Goal: Contribute content: Contribute content

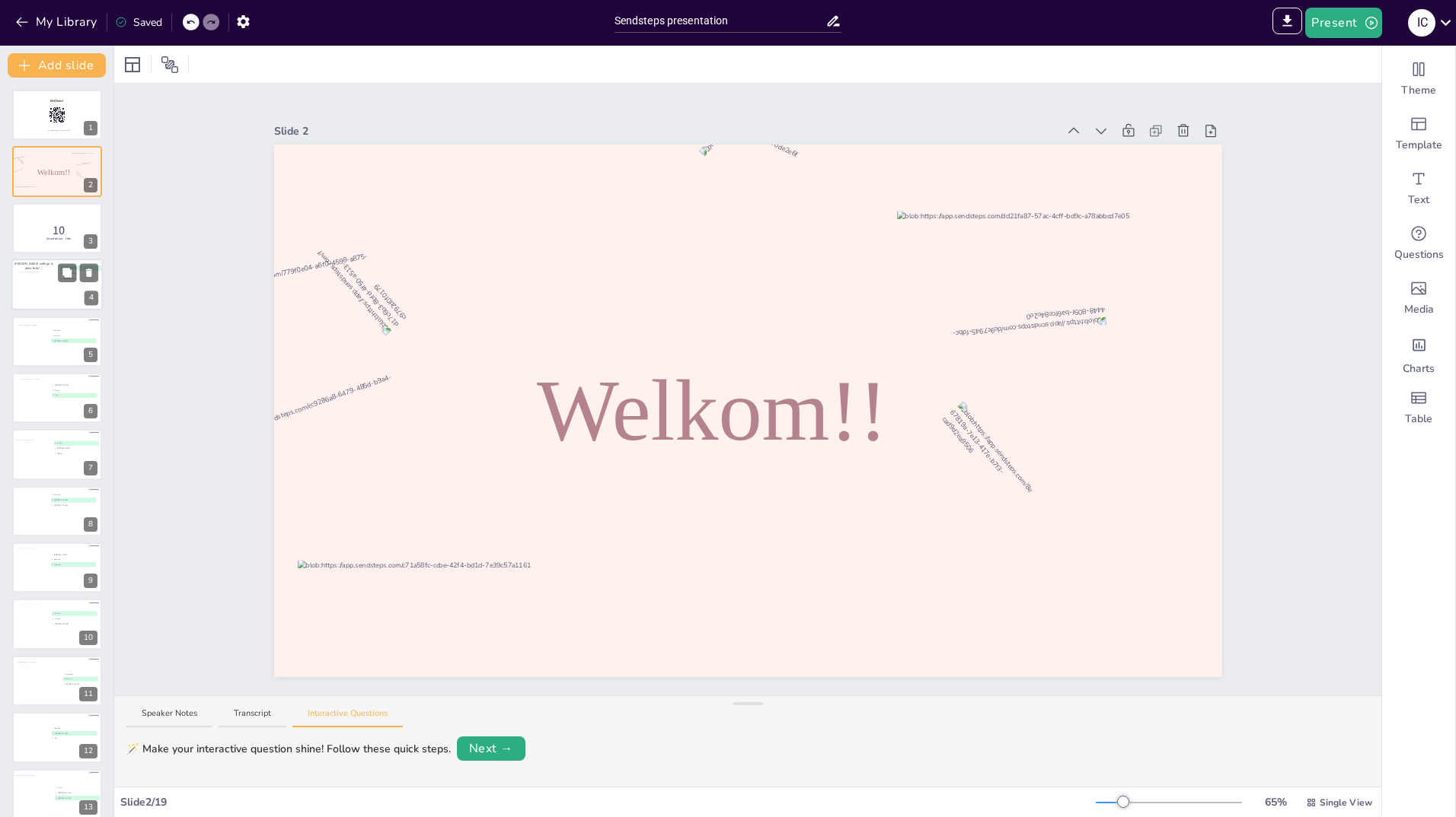
click at [37, 279] on div at bounding box center [40, 286] width 40 height 27
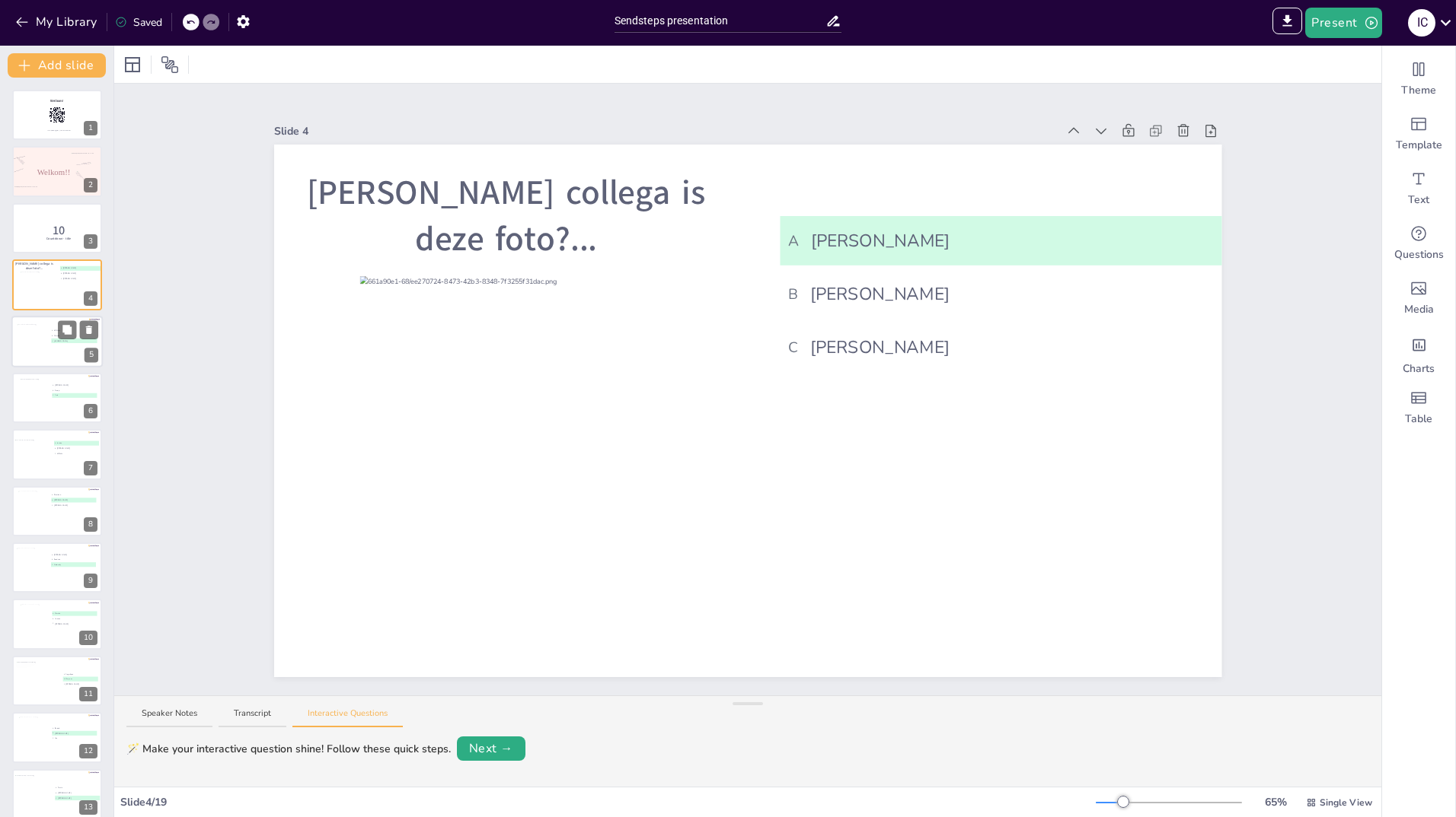
click at [54, 349] on div at bounding box center [57, 341] width 92 height 52
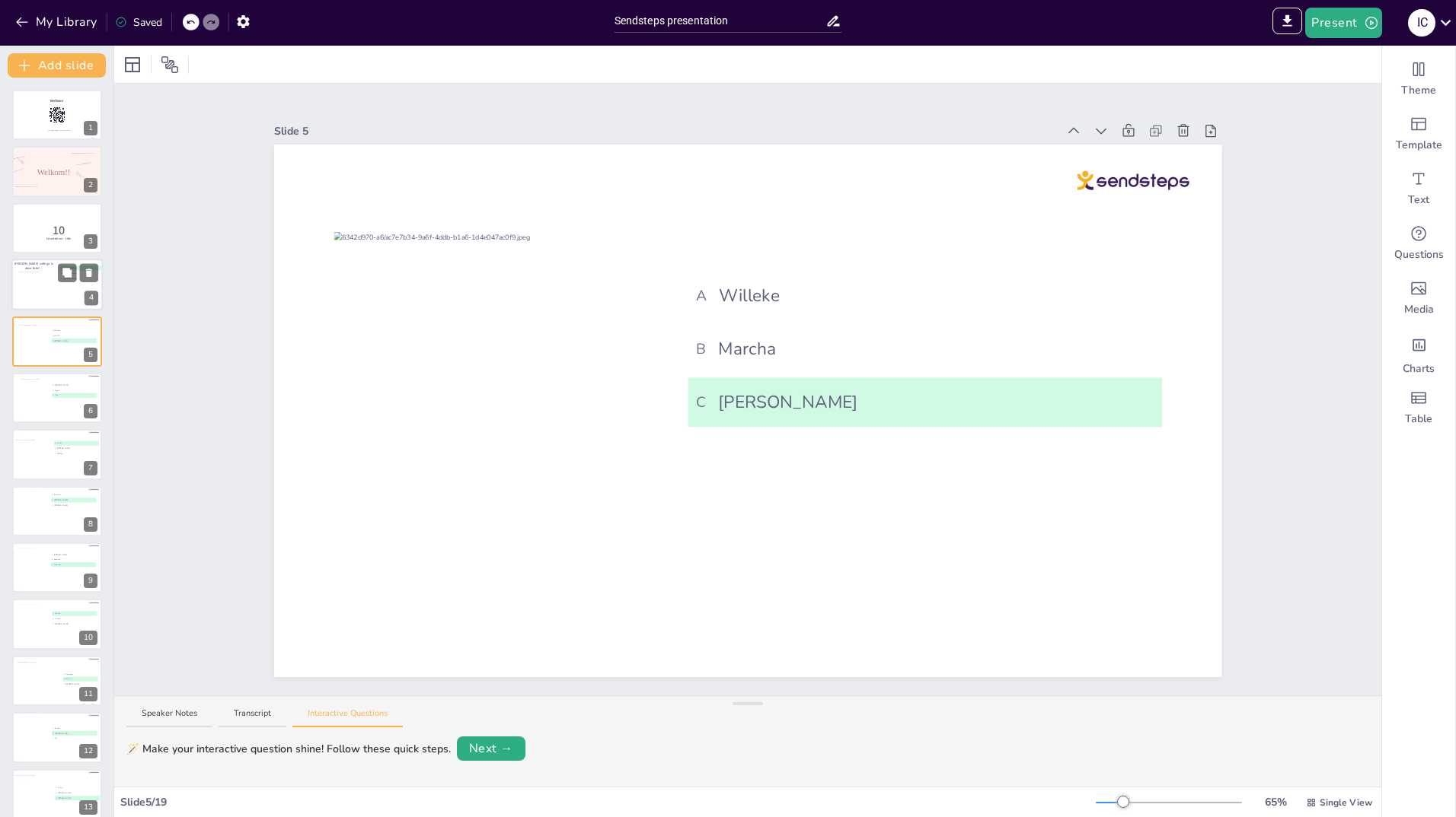
click at [52, 281] on div at bounding box center [40, 286] width 40 height 27
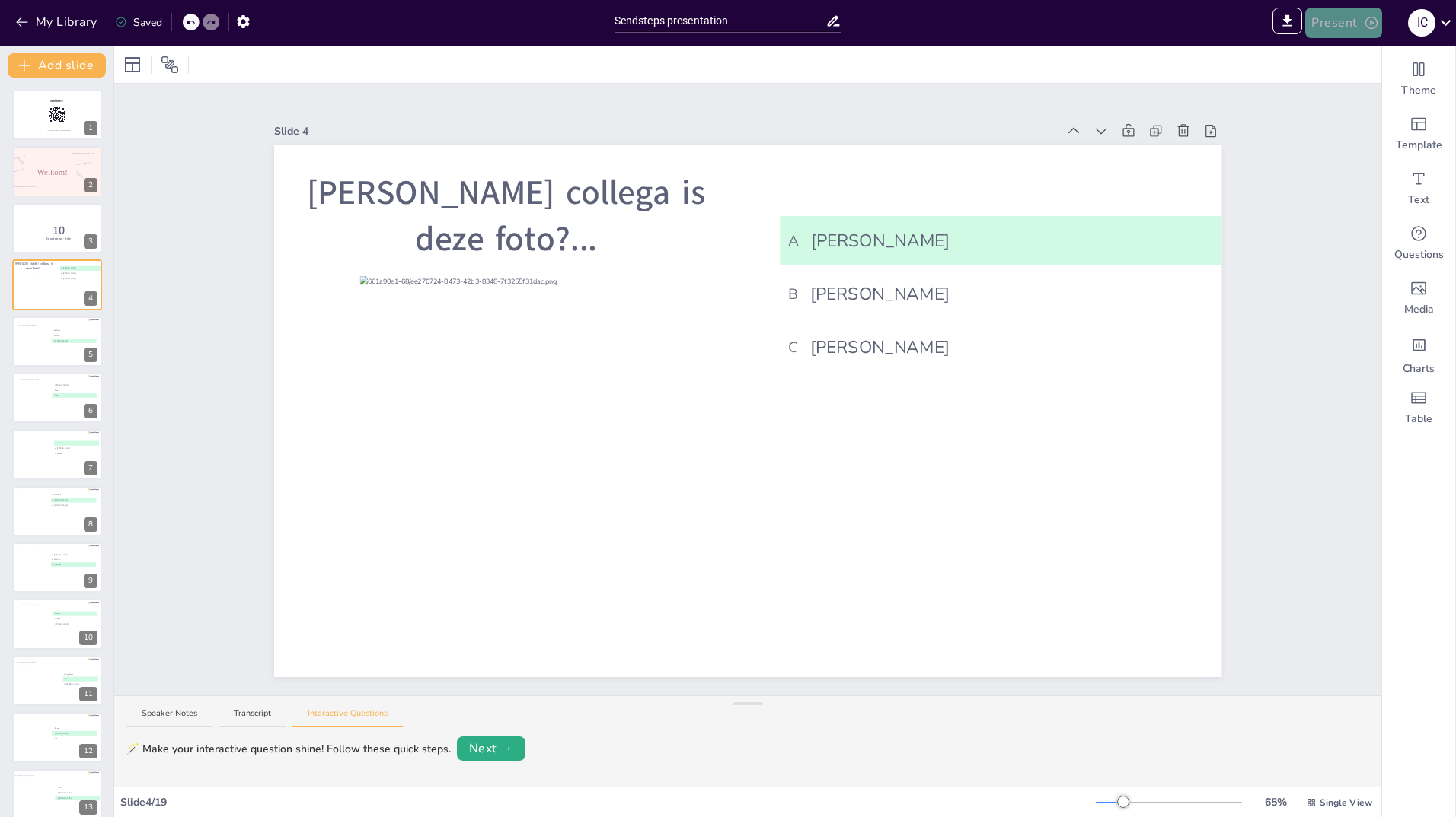
click at [1357, 18] on button "Present" at bounding box center [1344, 23] width 76 height 31
click at [1344, 96] on li "Play presentation" at bounding box center [1366, 93] width 120 height 24
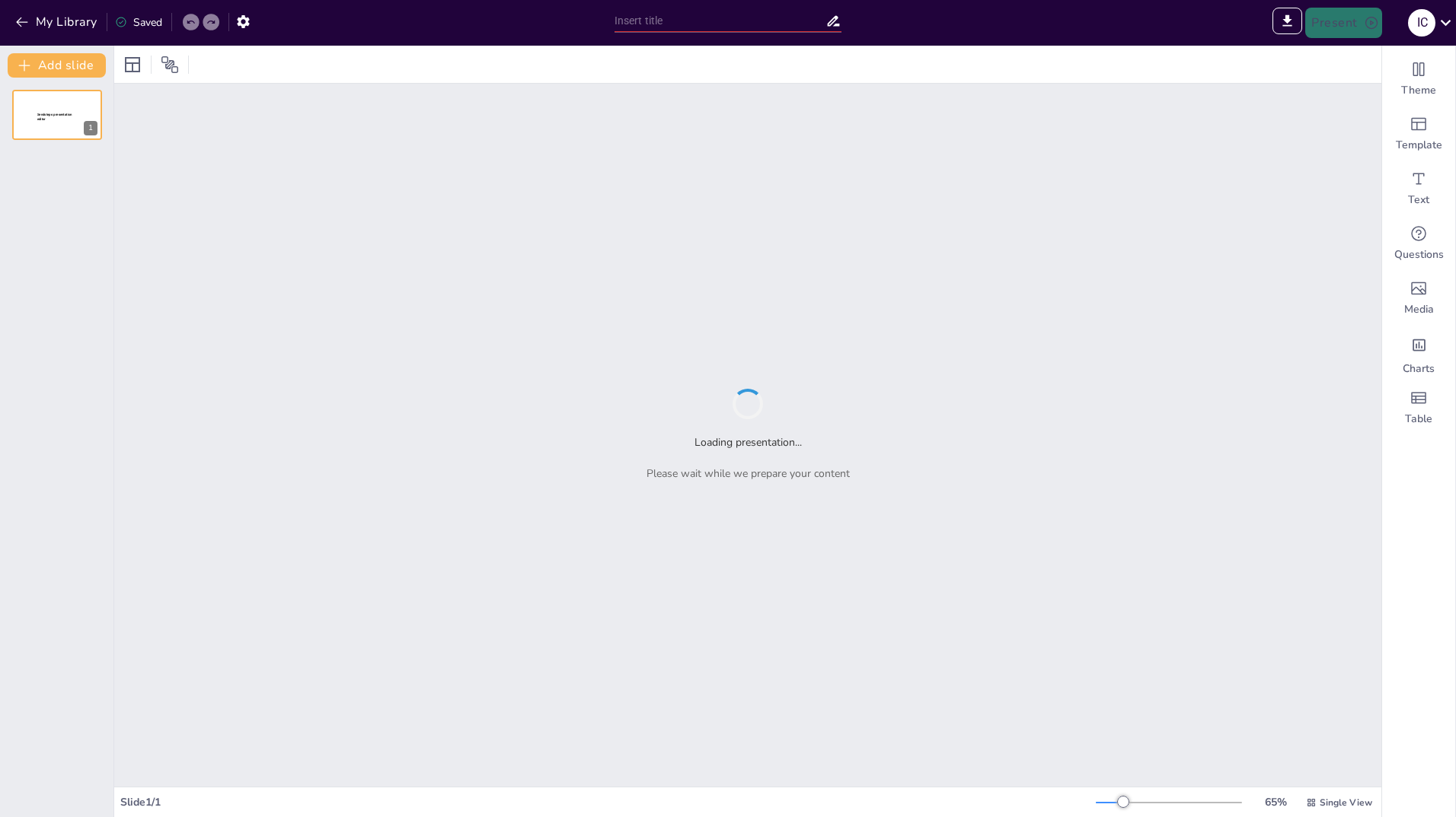
type input "Sendsteps presentation"
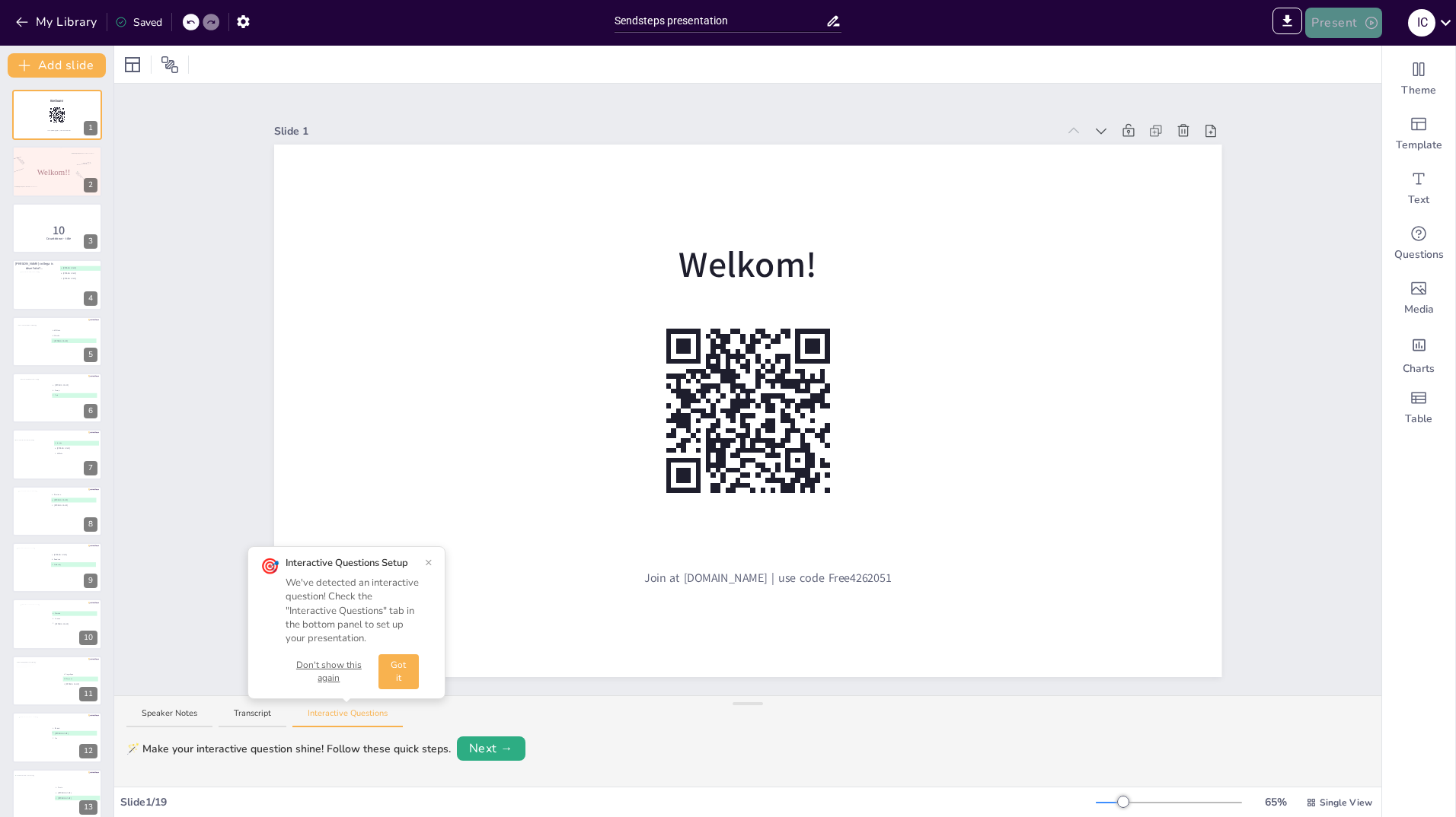
click at [1373, 26] on icon "button" at bounding box center [1371, 23] width 15 height 15
click at [1366, 56] on li "Preview presentation" at bounding box center [1366, 56] width 120 height 24
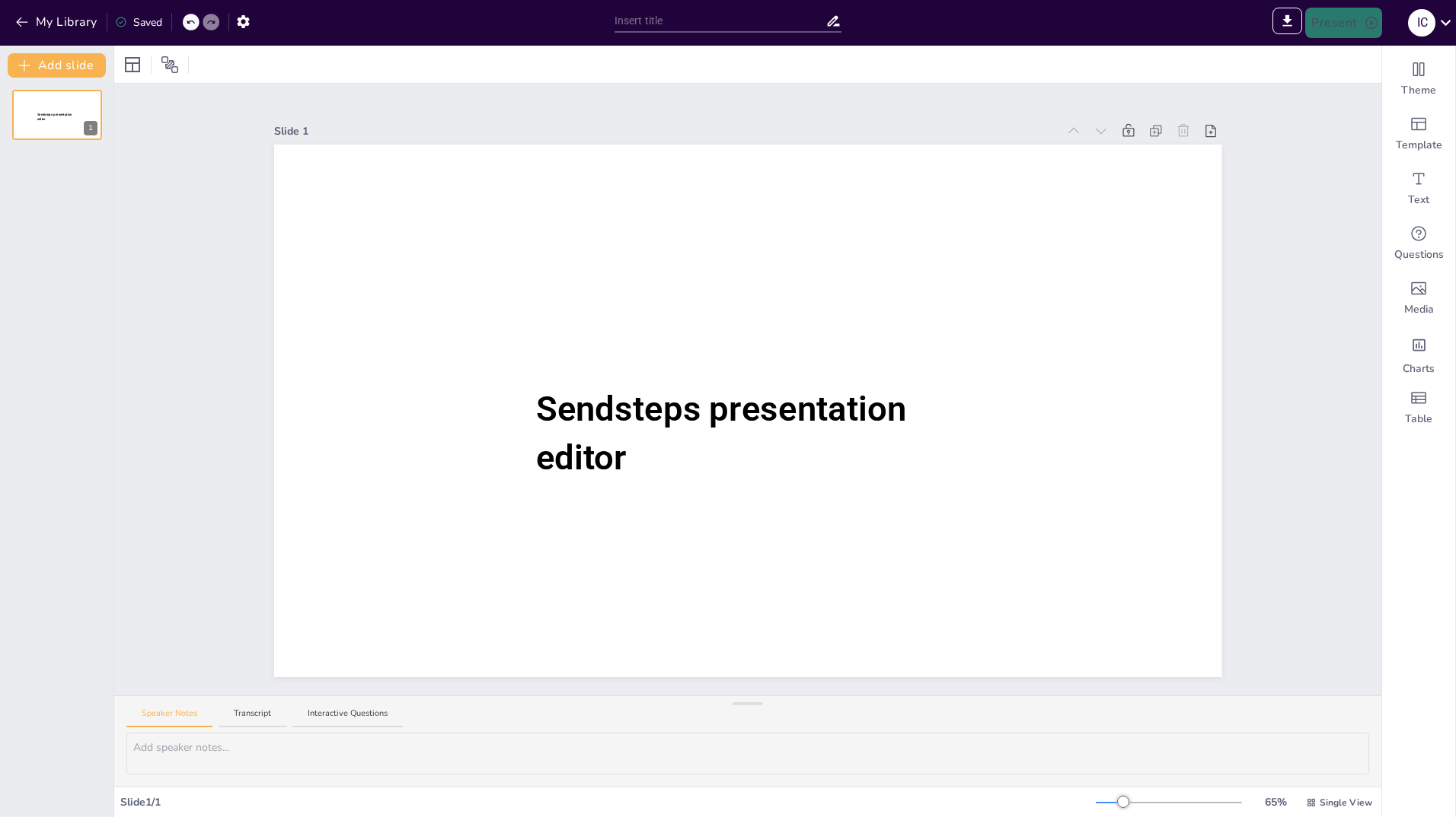
type input "Sendsteps presentation"
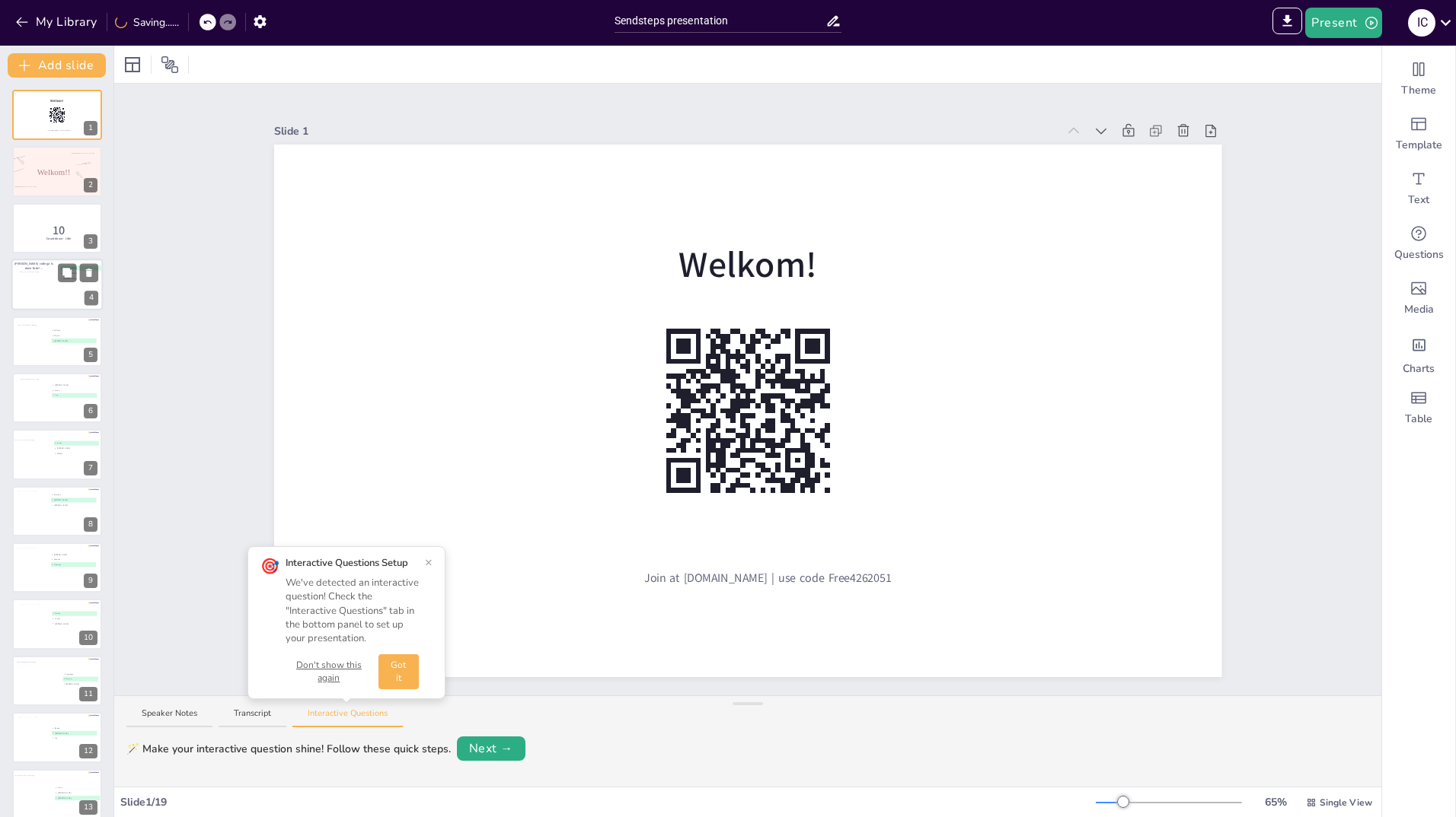
click at [34, 289] on div at bounding box center [40, 286] width 40 height 27
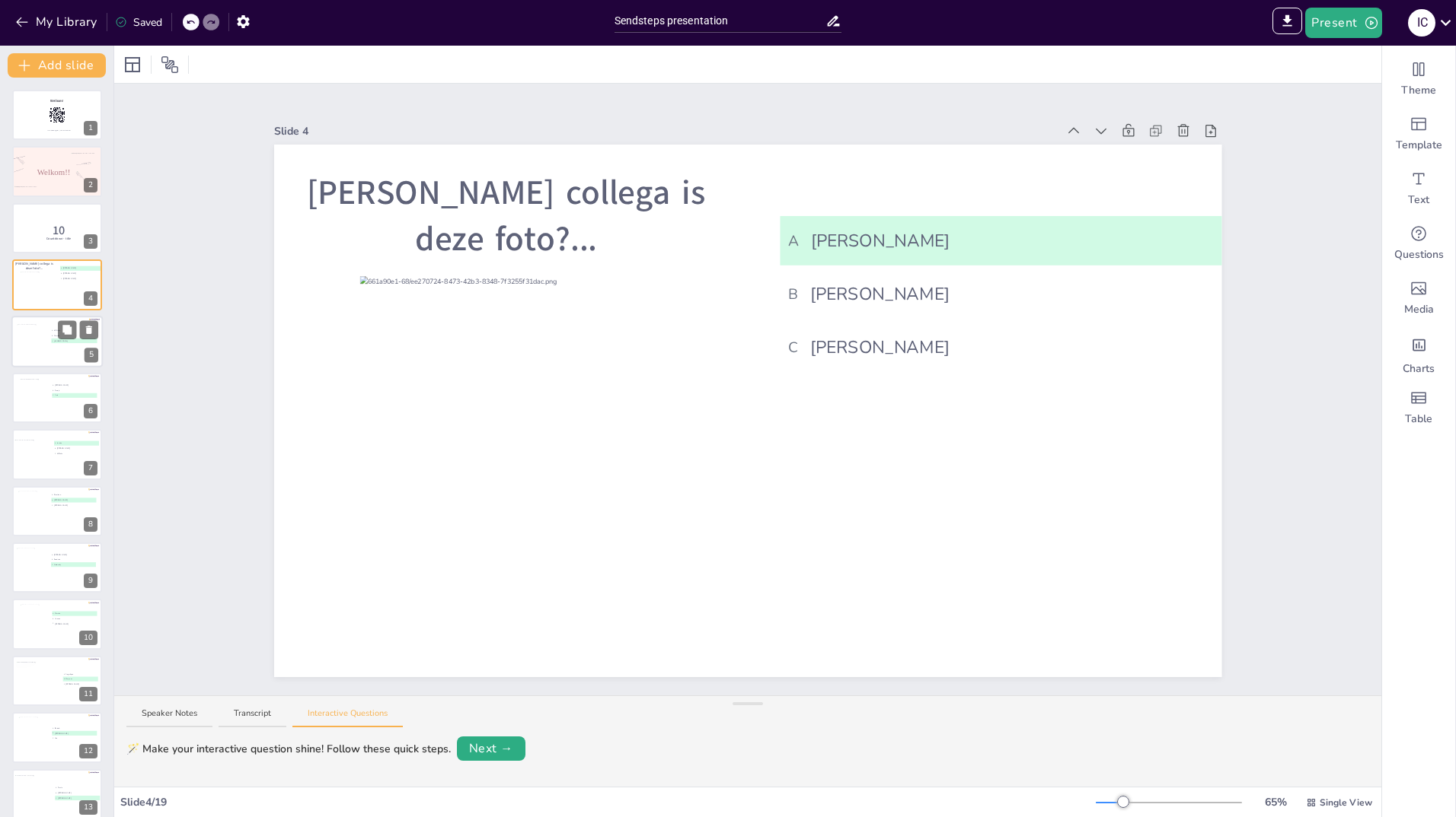
click at [25, 348] on div at bounding box center [33, 346] width 34 height 44
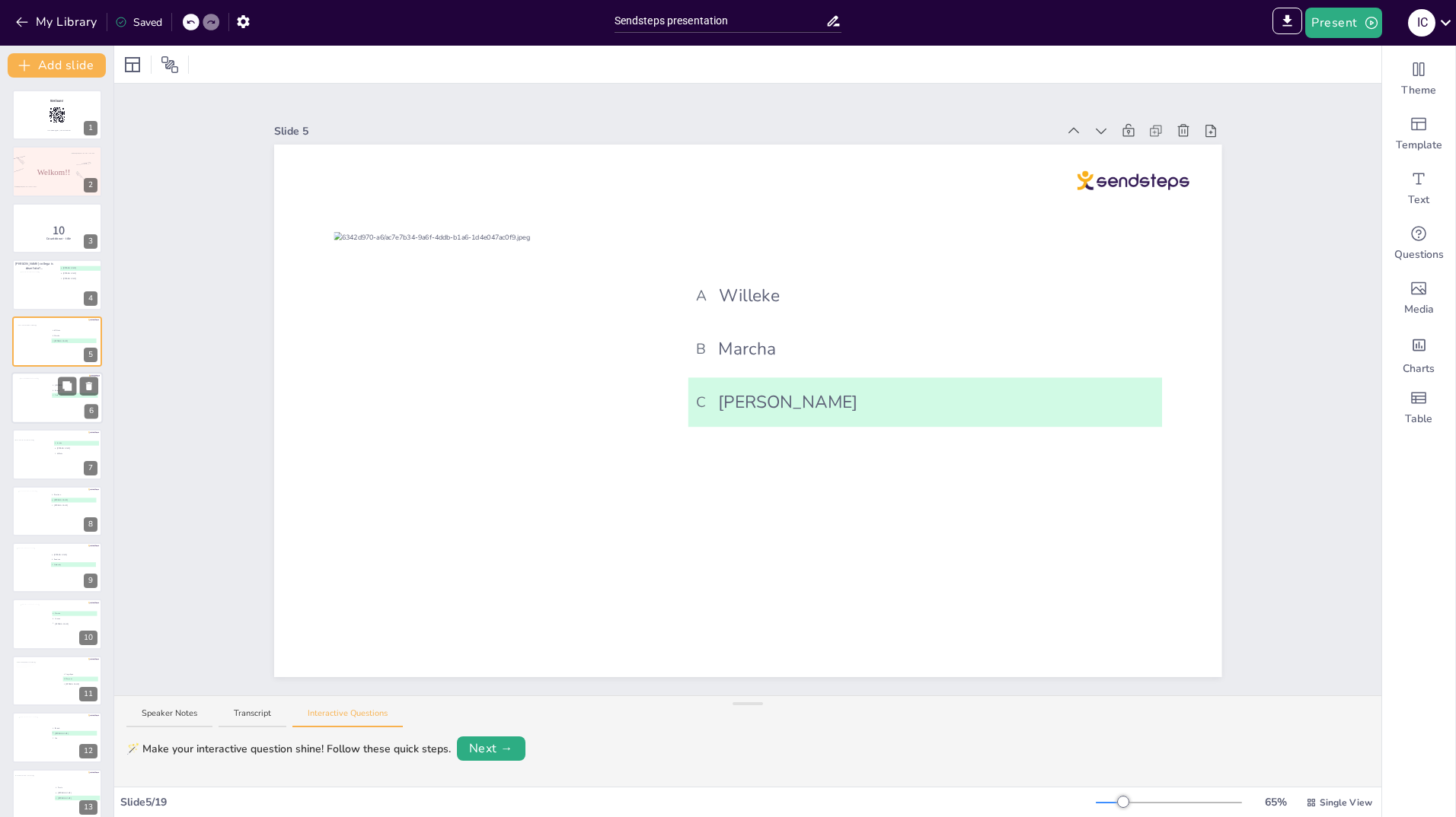
click at [31, 402] on div at bounding box center [34, 398] width 31 height 41
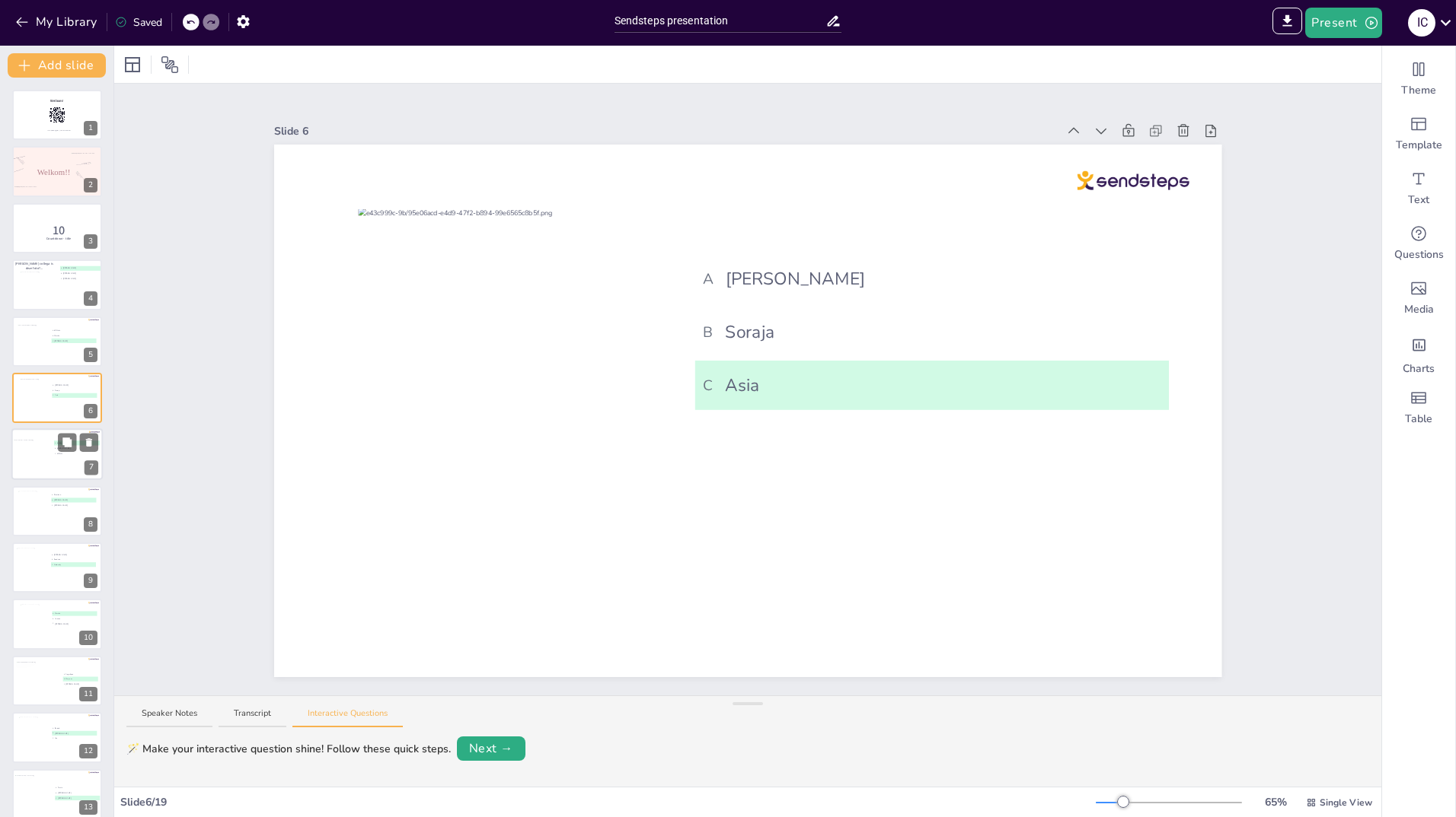
click at [32, 460] on div at bounding box center [37, 457] width 48 height 35
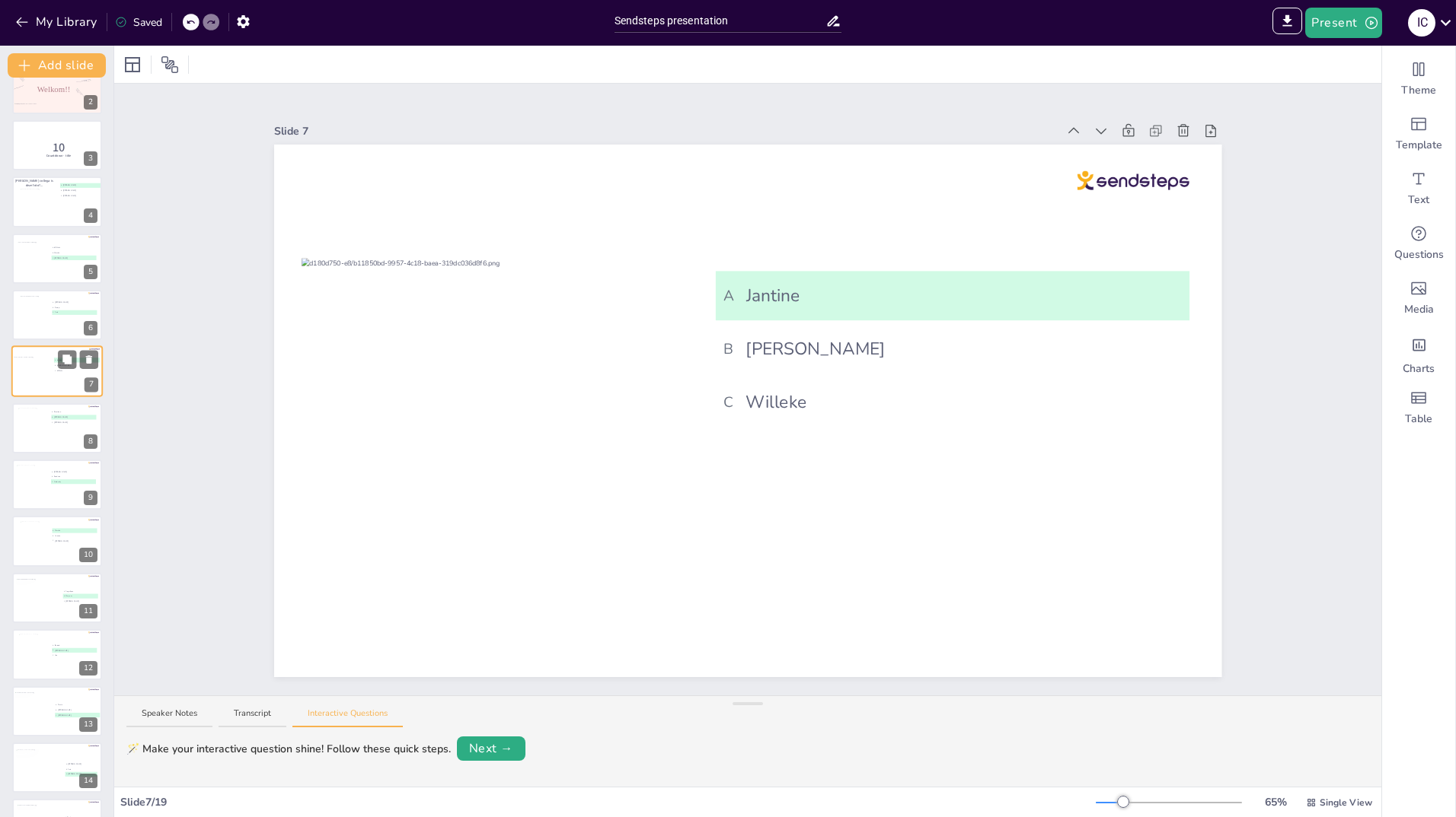
scroll to position [235, 0]
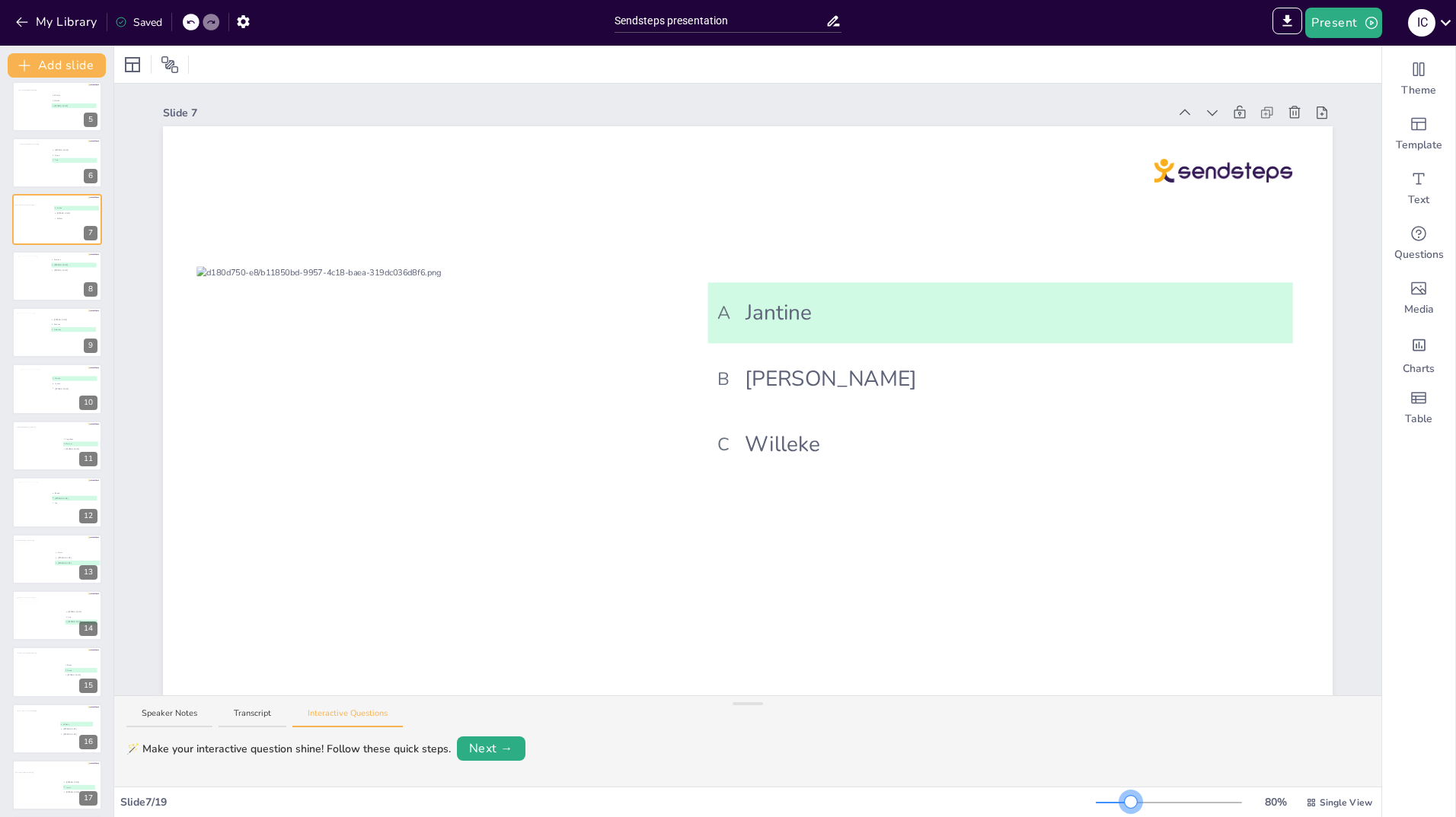
drag, startPoint x: 1112, startPoint y: 801, endPoint x: 1121, endPoint y: 801, distance: 9.0
click at [1125, 801] on div at bounding box center [1130, 802] width 12 height 12
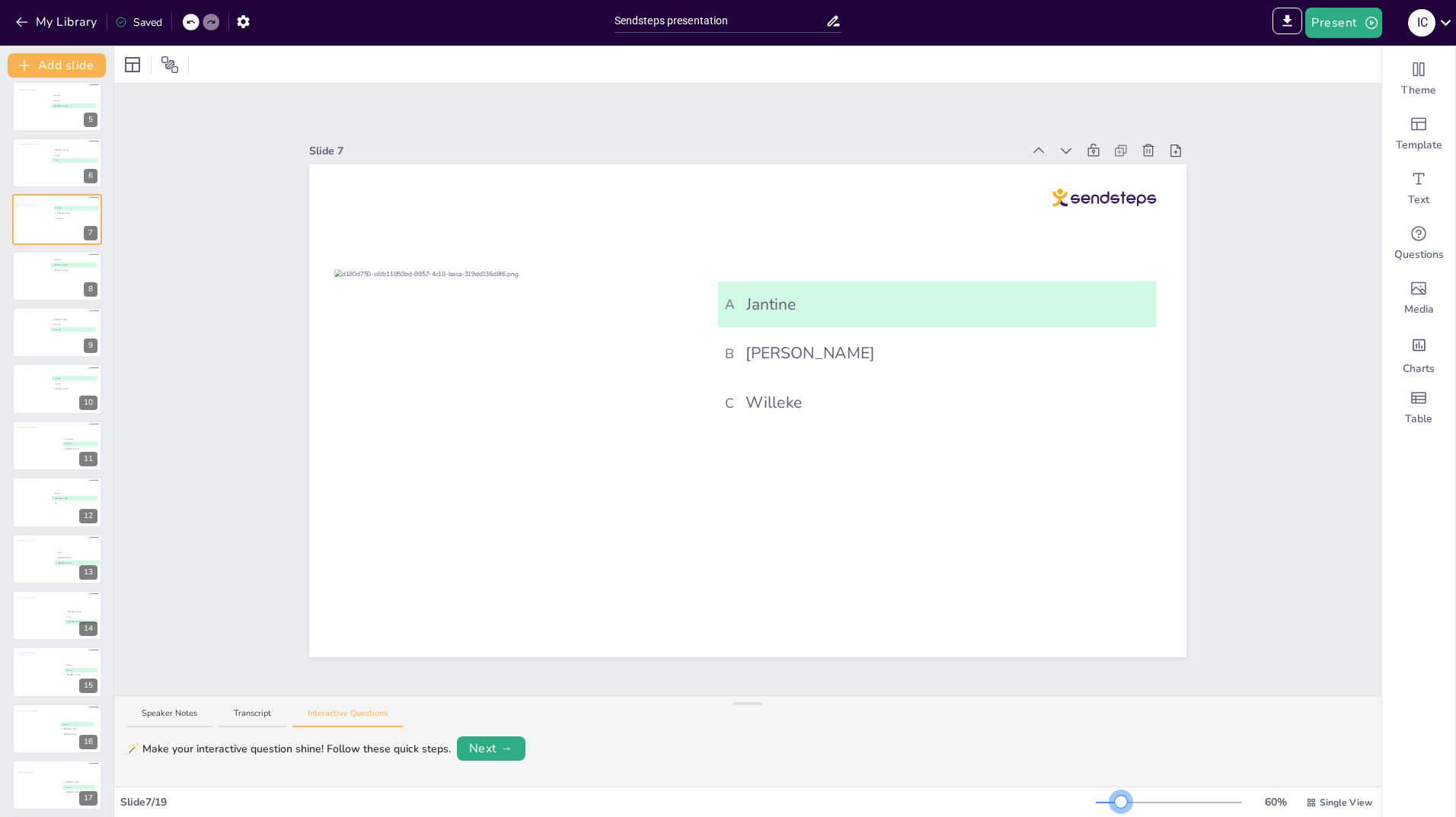
drag, startPoint x: 1121, startPoint y: 799, endPoint x: 1111, endPoint y: 800, distance: 10.0
click at [1115, 800] on div at bounding box center [1120, 802] width 12 height 12
click at [44, 284] on div at bounding box center [33, 276] width 31 height 41
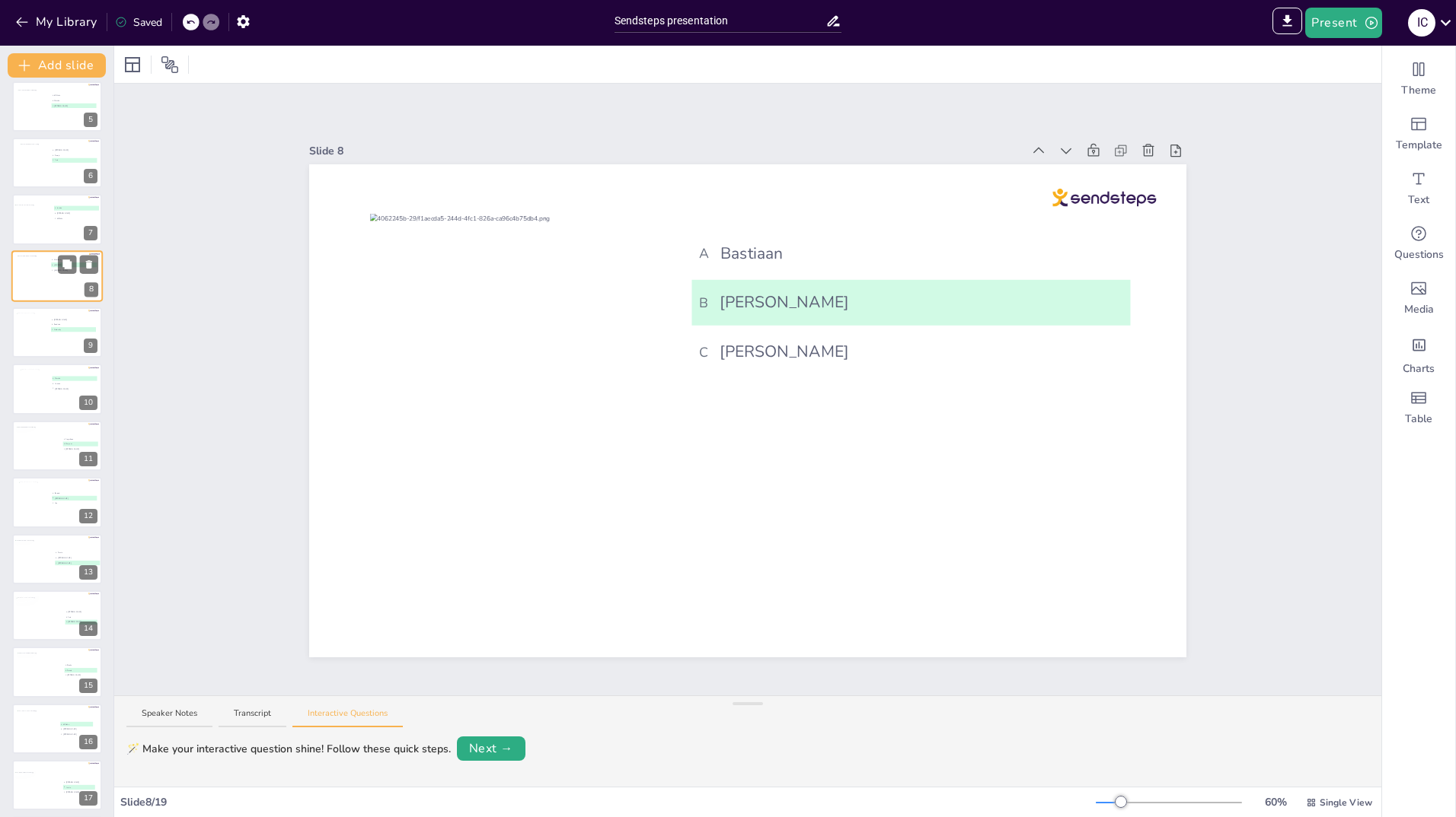
scroll to position [64, 0]
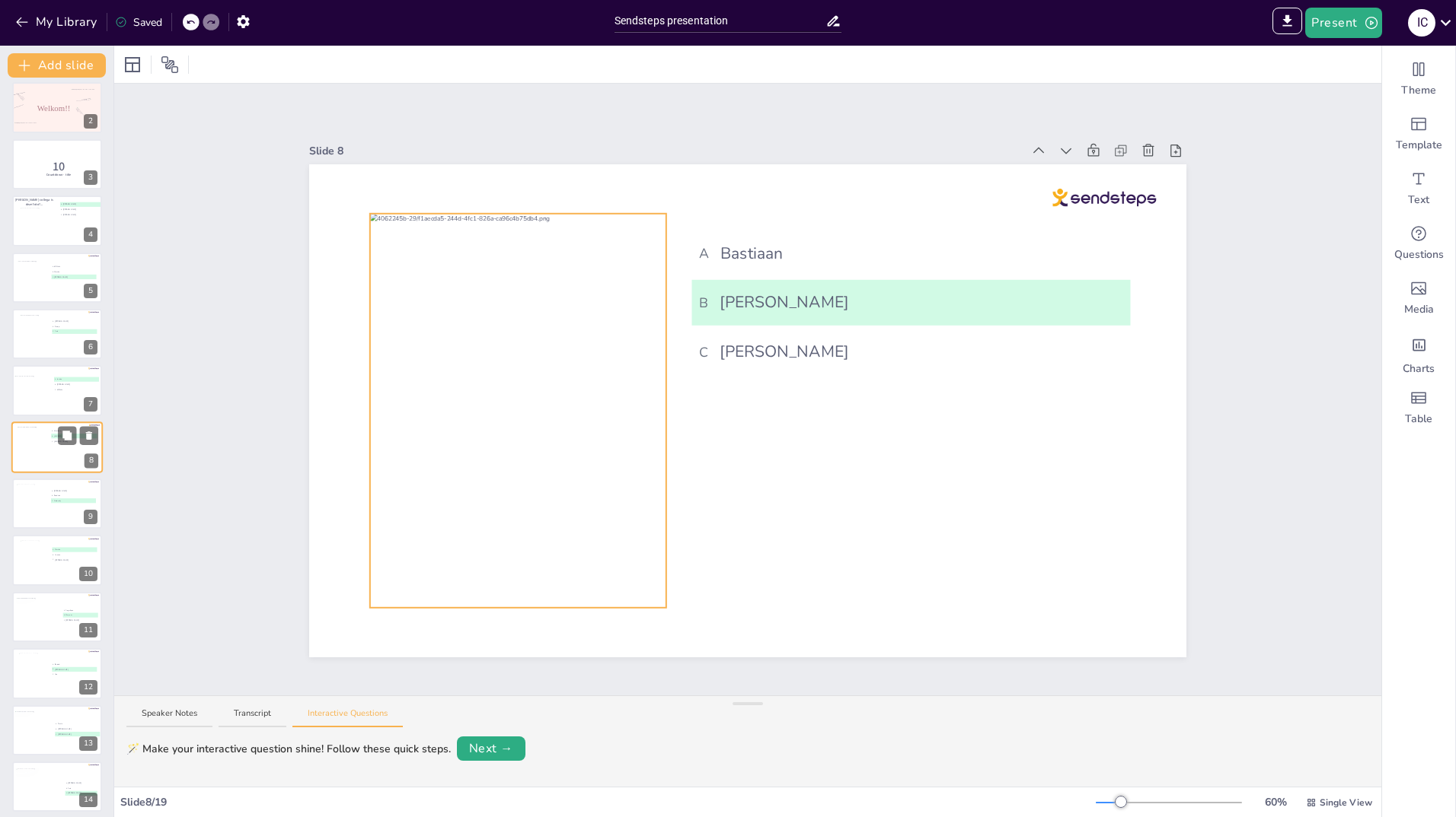
click at [39, 450] on div at bounding box center [33, 447] width 31 height 41
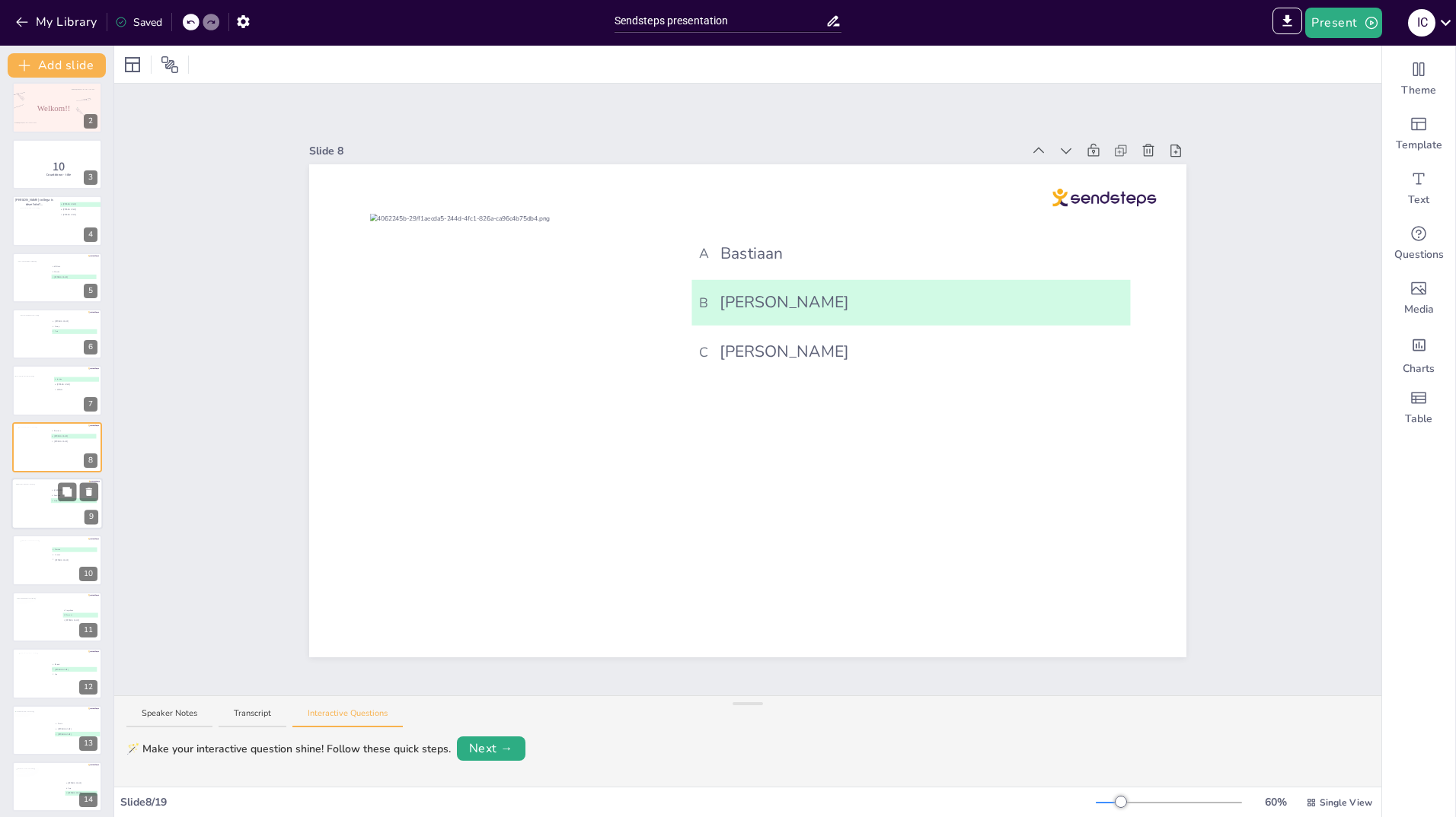
click at [36, 497] on div at bounding box center [32, 504] width 31 height 41
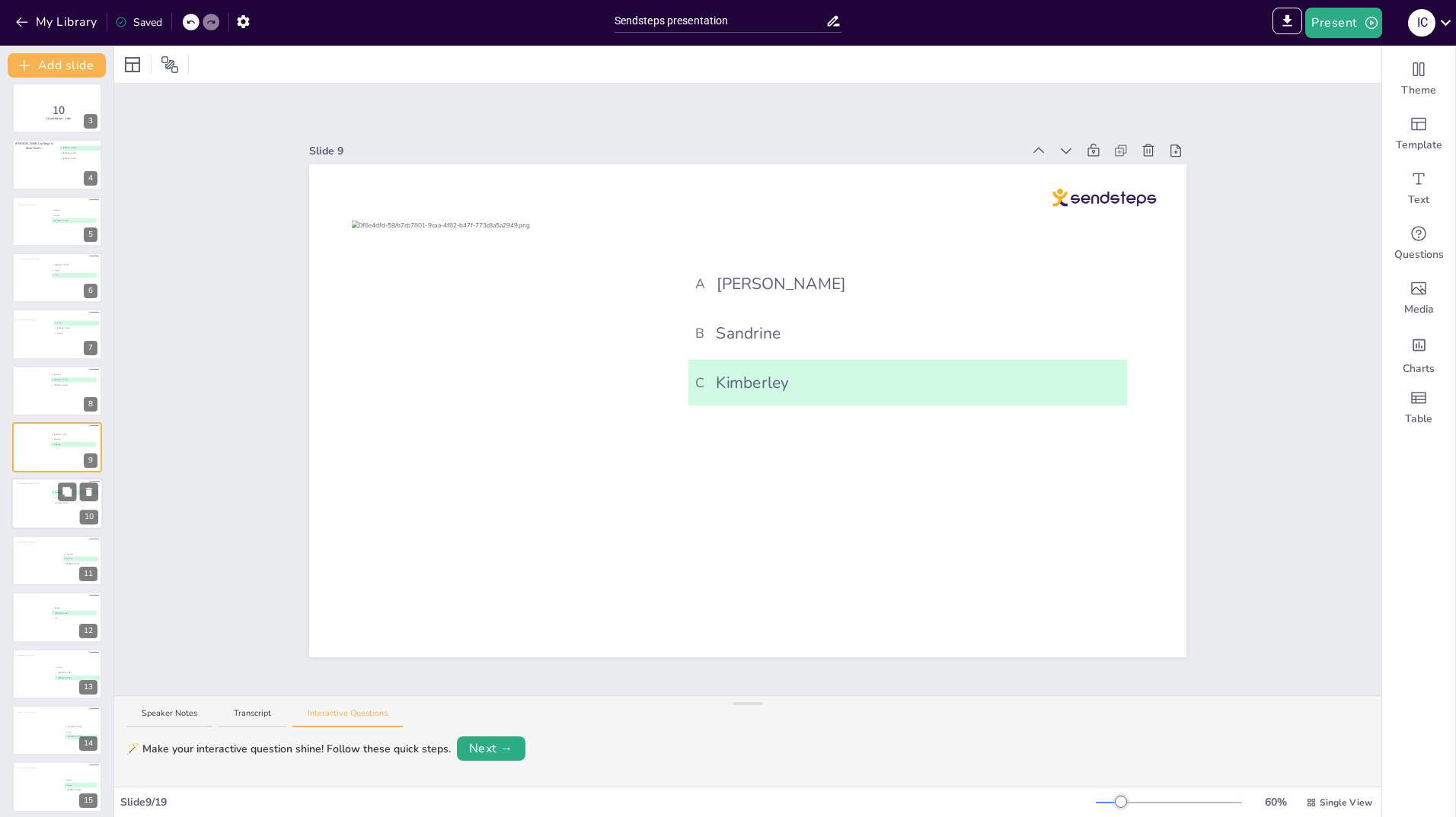
click at [32, 519] on div at bounding box center [35, 503] width 31 height 41
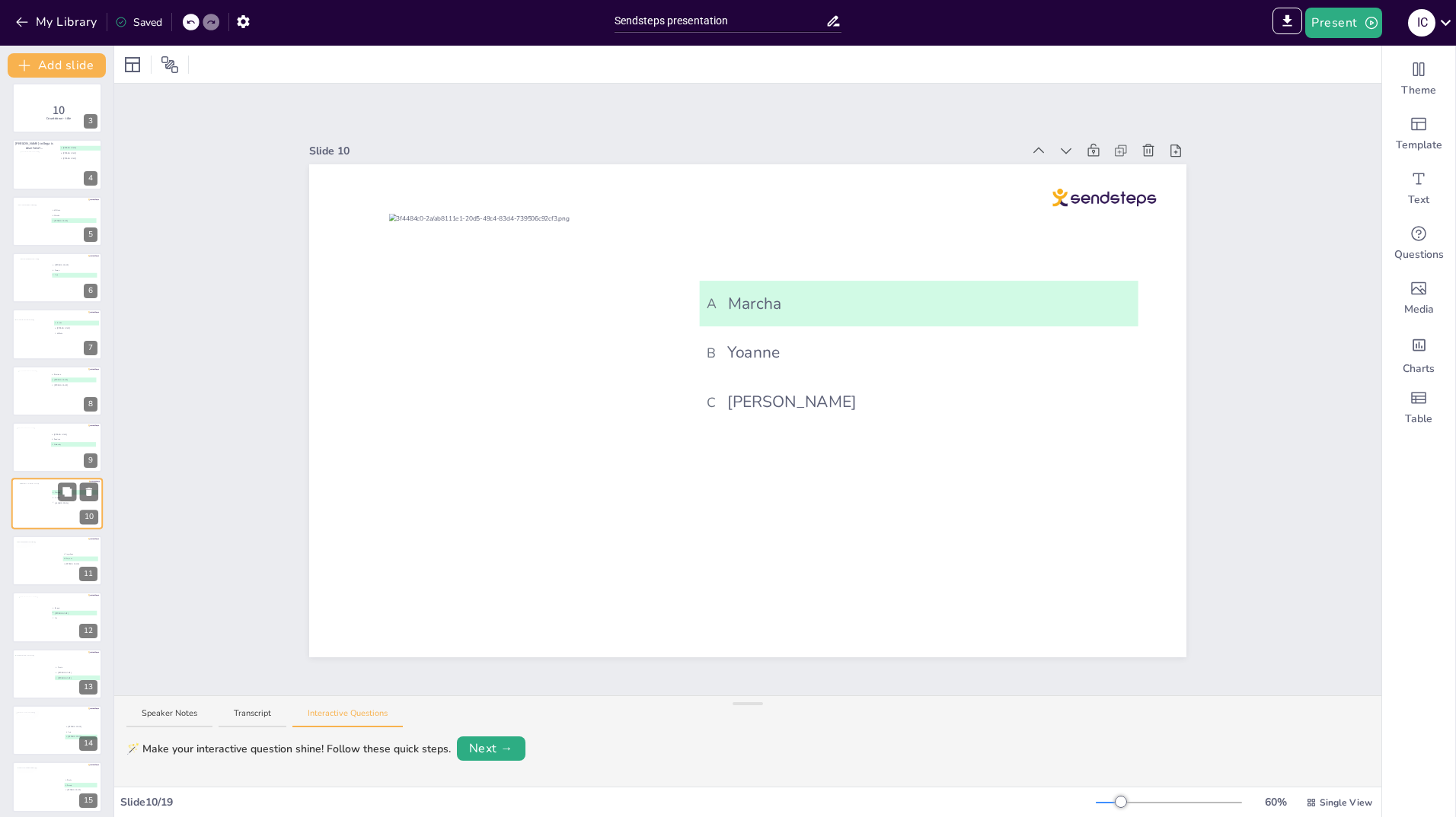
scroll to position [178, 0]
click at [35, 508] on div at bounding box center [38, 503] width 46 height 41
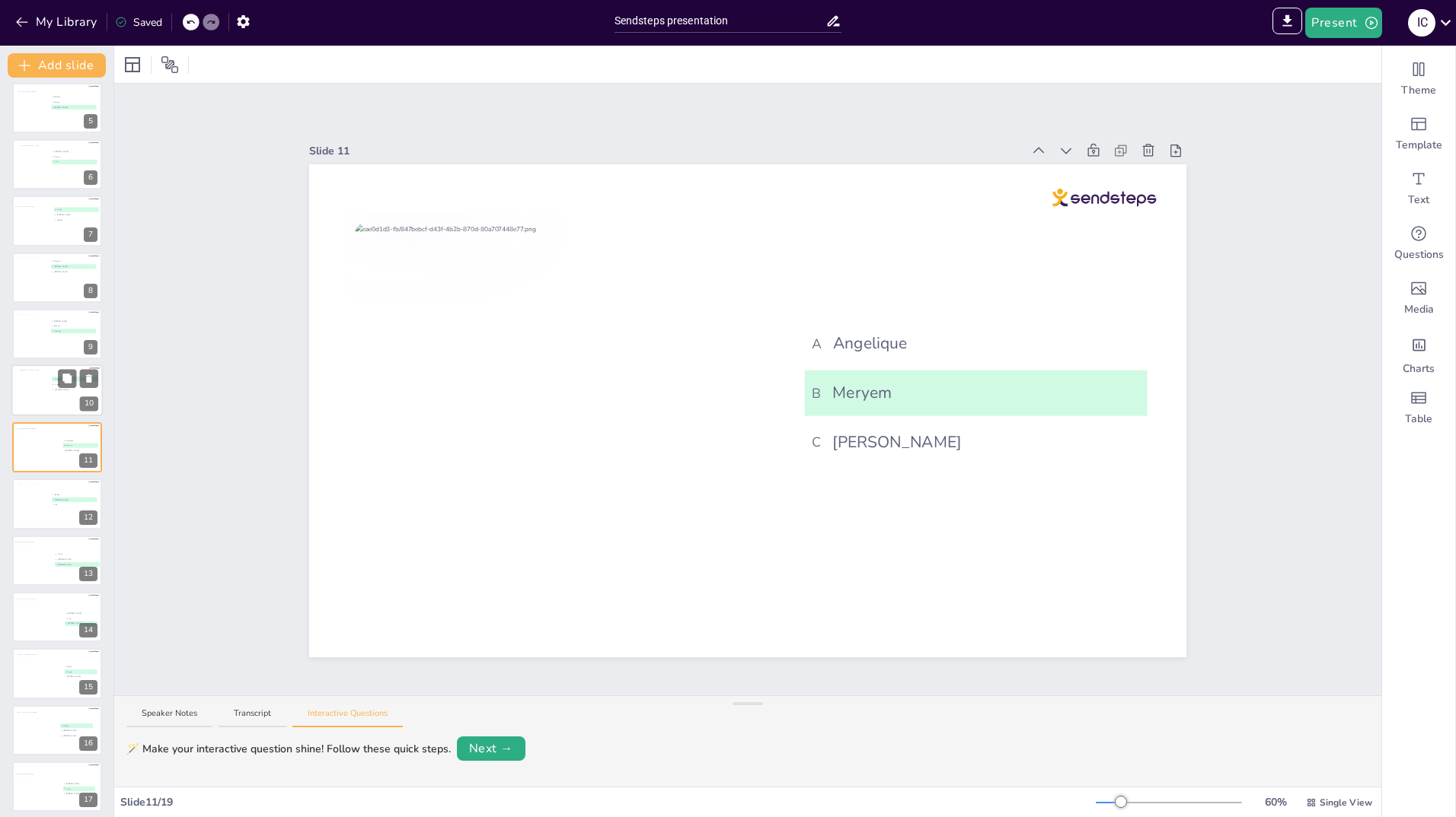
click at [45, 385] on div at bounding box center [35, 390] width 31 height 41
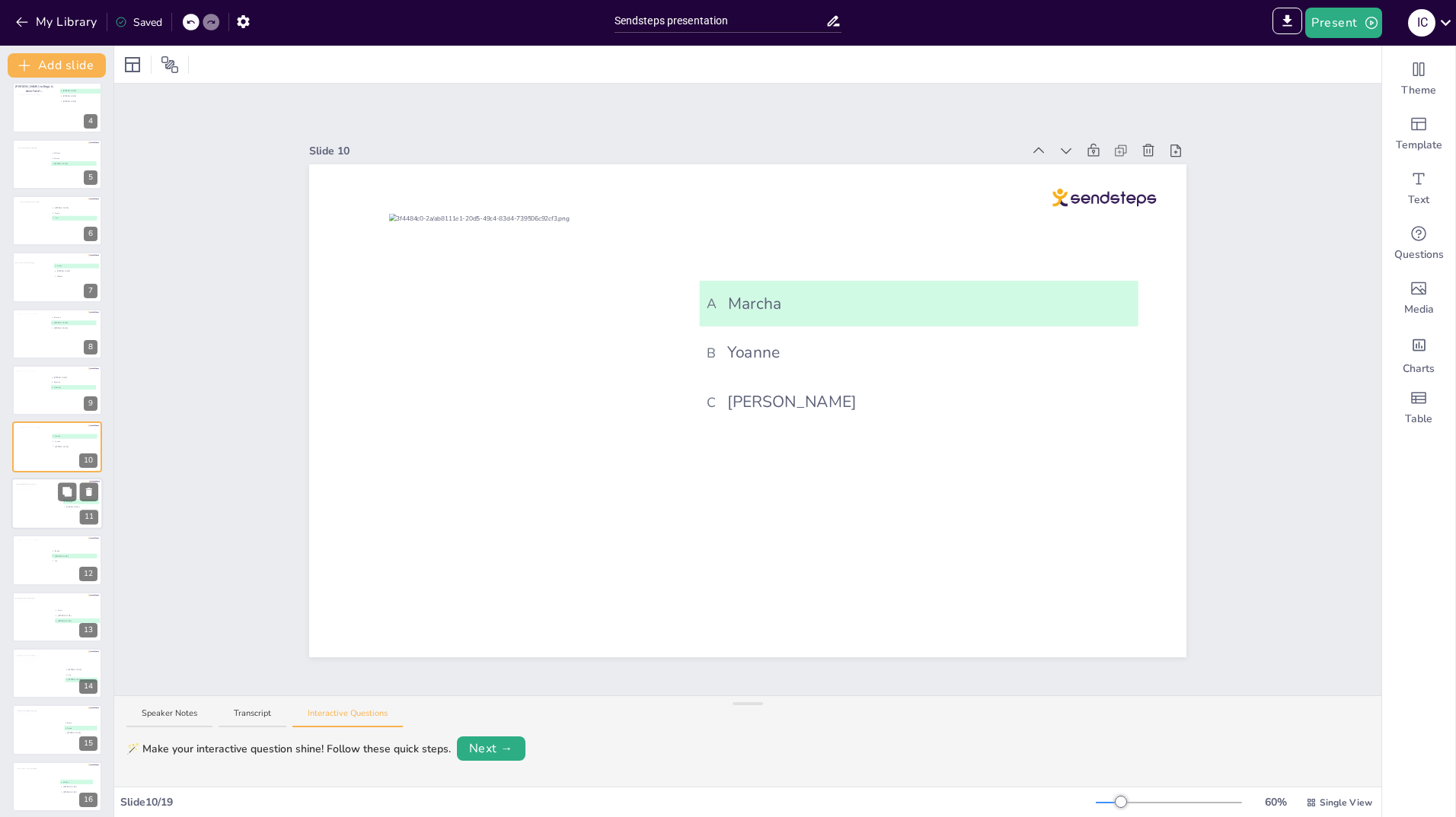
click at [29, 505] on div at bounding box center [38, 503] width 46 height 41
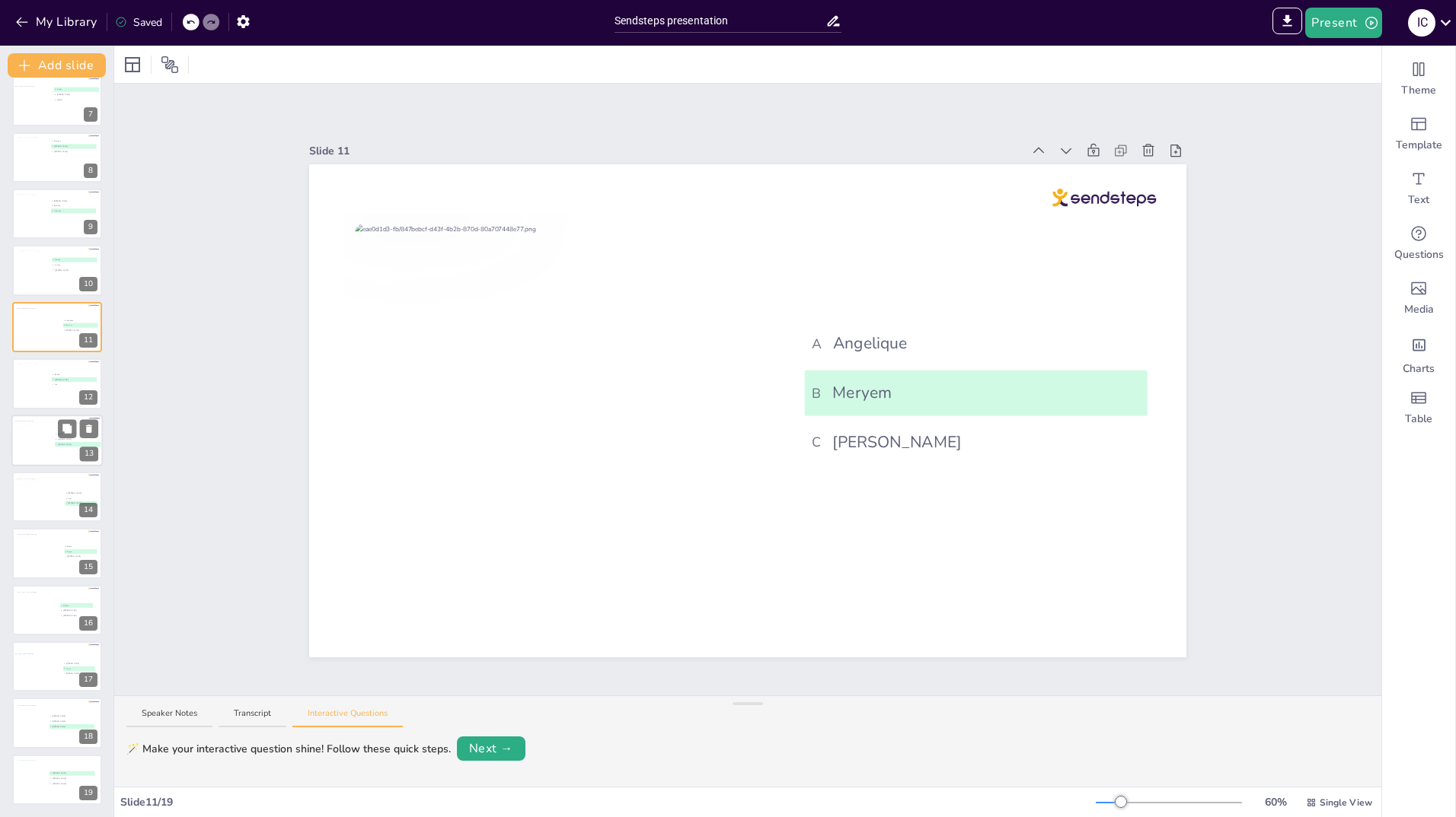
click at [34, 449] on div at bounding box center [34, 440] width 42 height 41
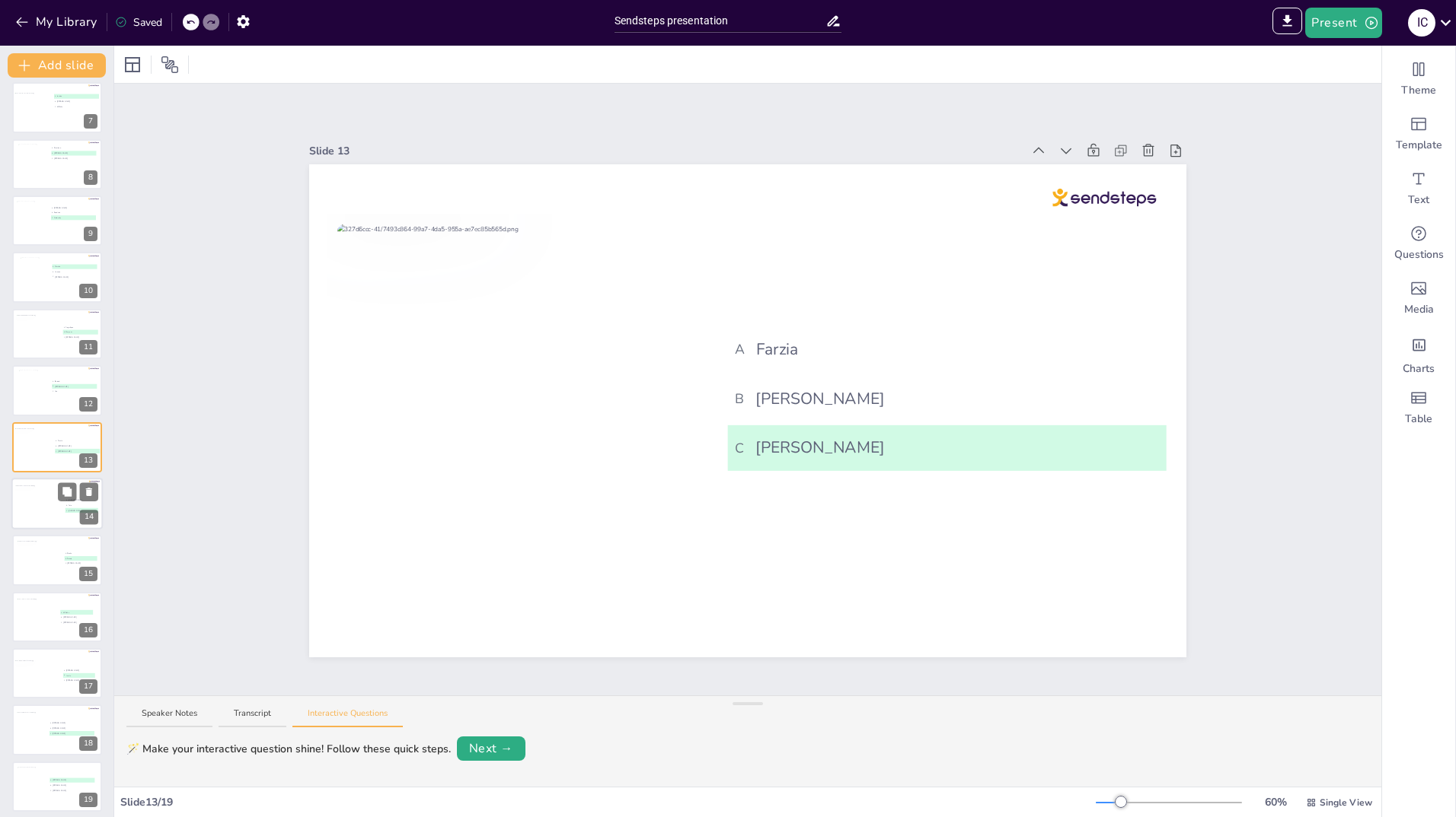
click at [27, 501] on div at bounding box center [39, 505] width 50 height 41
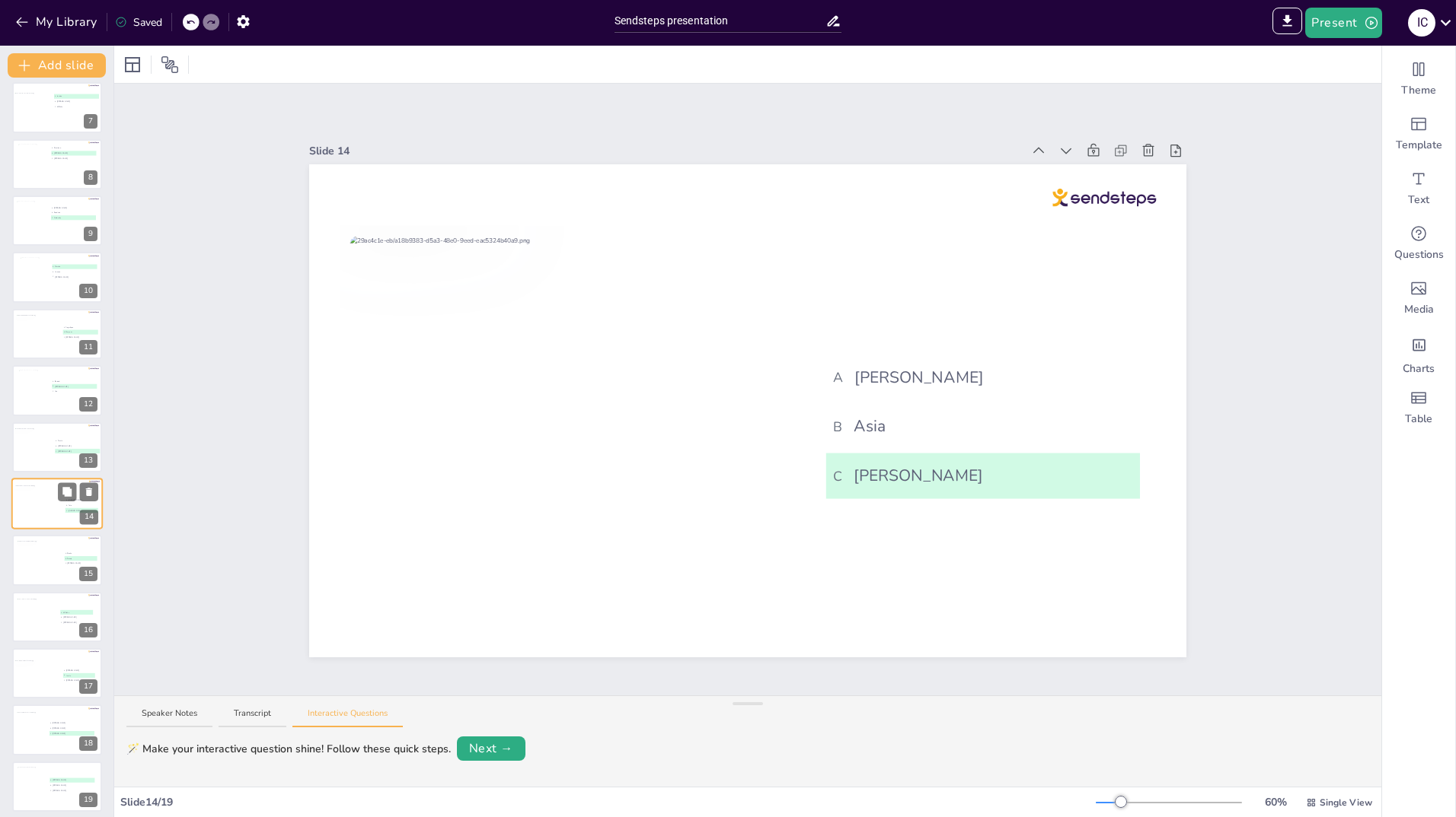
scroll to position [354, 0]
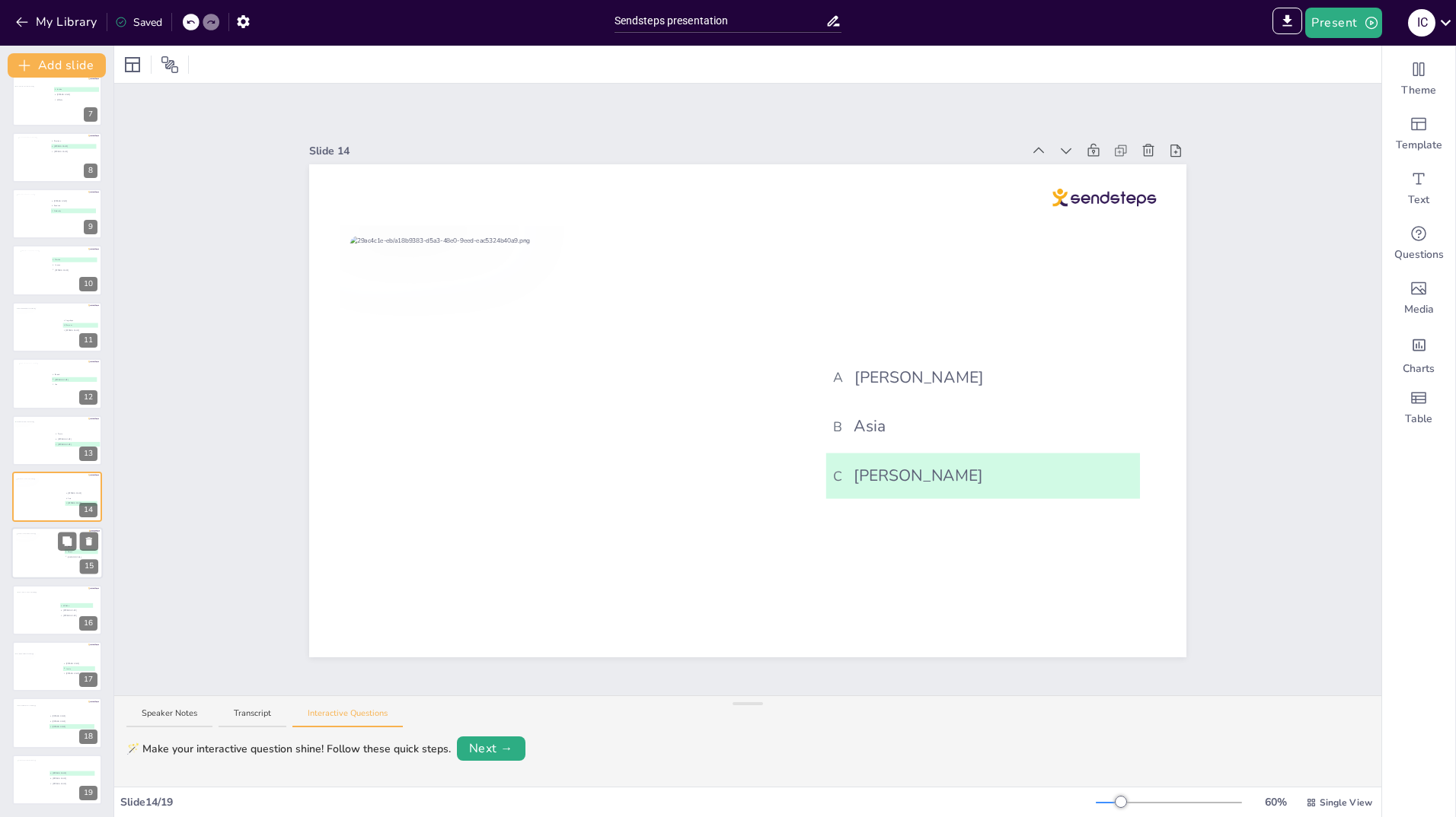
click at [30, 555] on div at bounding box center [40, 553] width 47 height 41
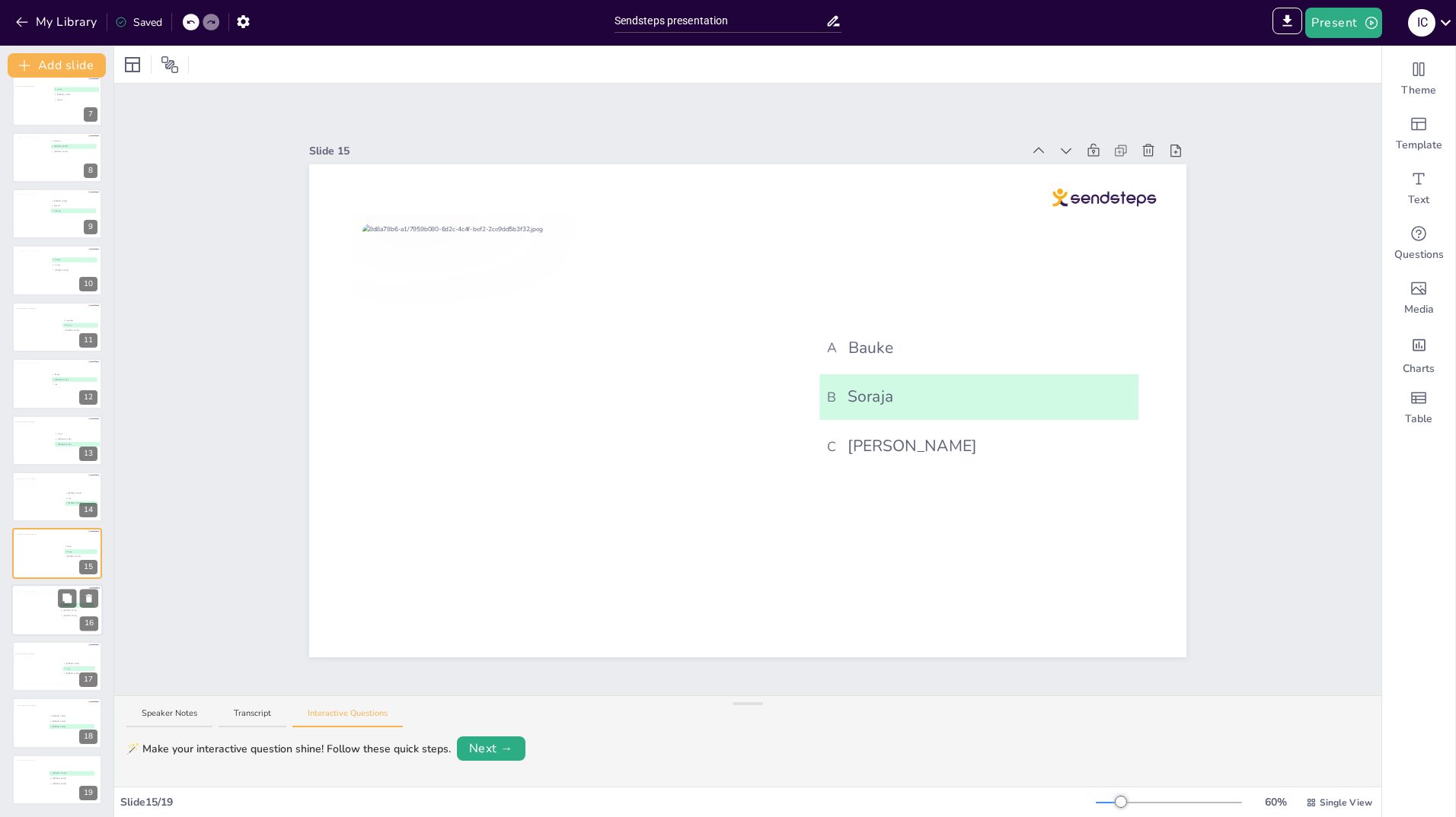
click at [38, 617] on div at bounding box center [36, 611] width 41 height 41
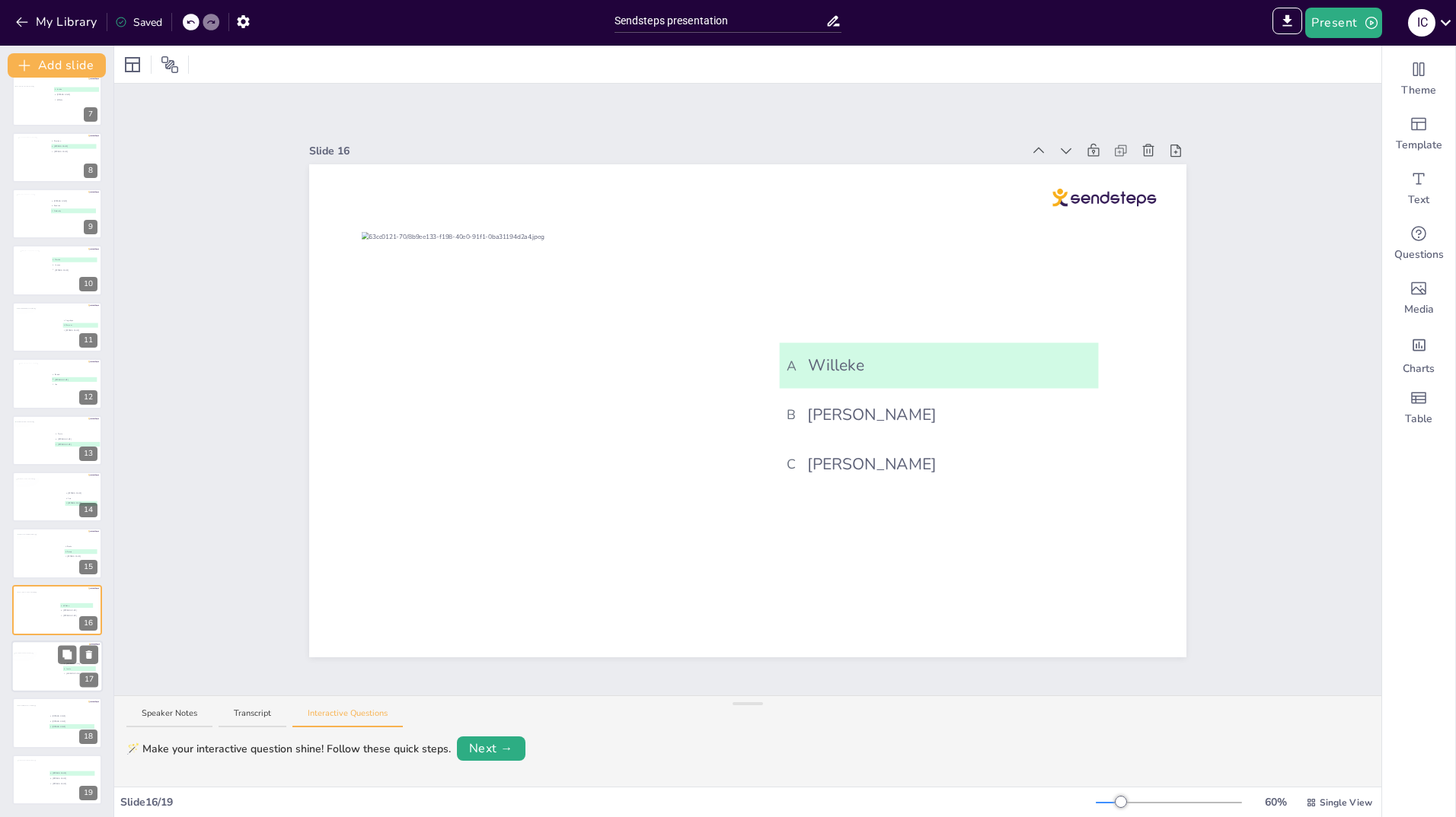
click at [31, 652] on div at bounding box center [36, 668] width 47 height 34
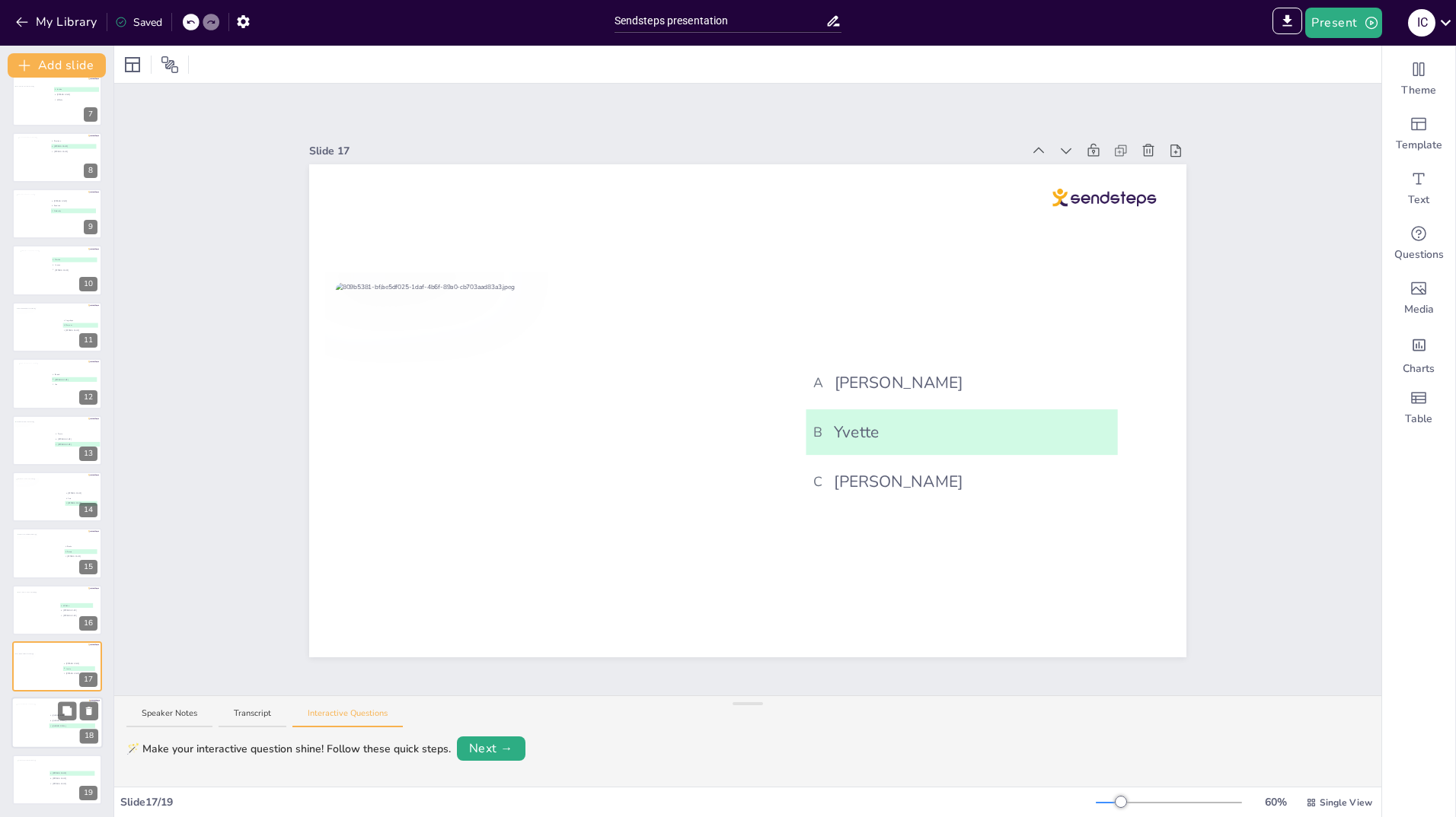
click at [45, 727] on div at bounding box center [32, 725] width 31 height 41
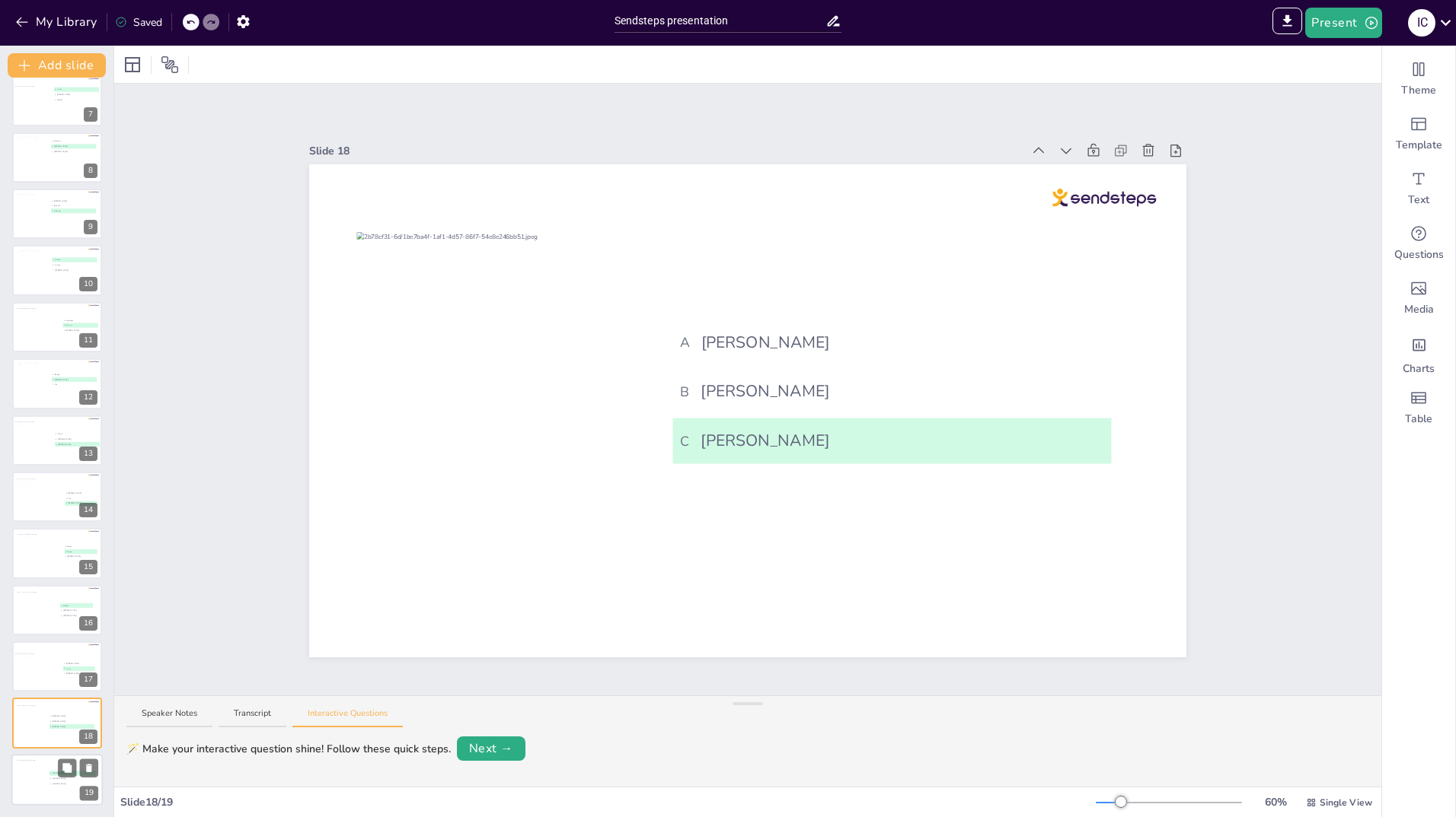
click at [25, 782] on div at bounding box center [32, 780] width 32 height 41
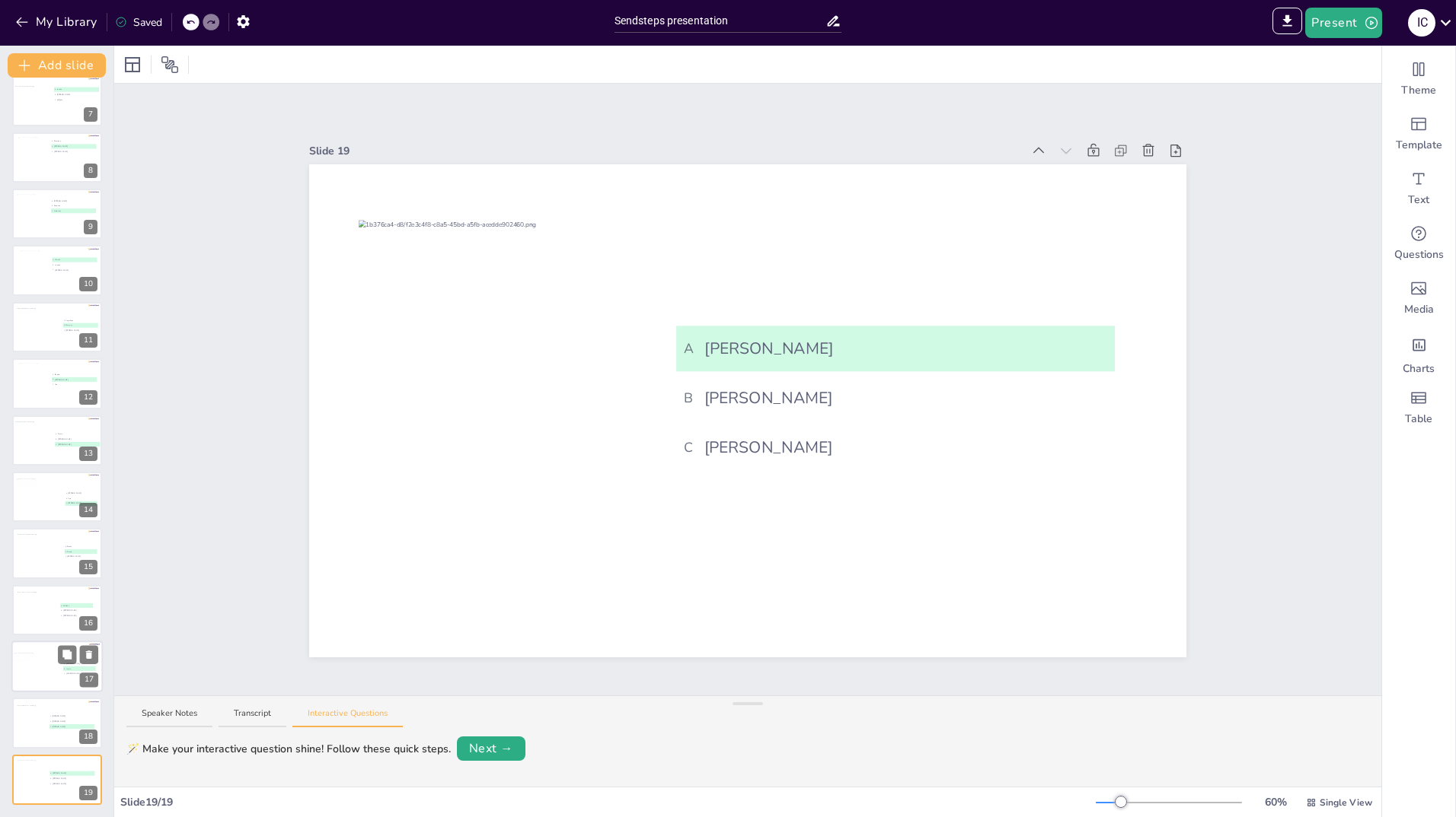
scroll to position [125, 0]
click at [46, 731] on div at bounding box center [39, 726] width 50 height 41
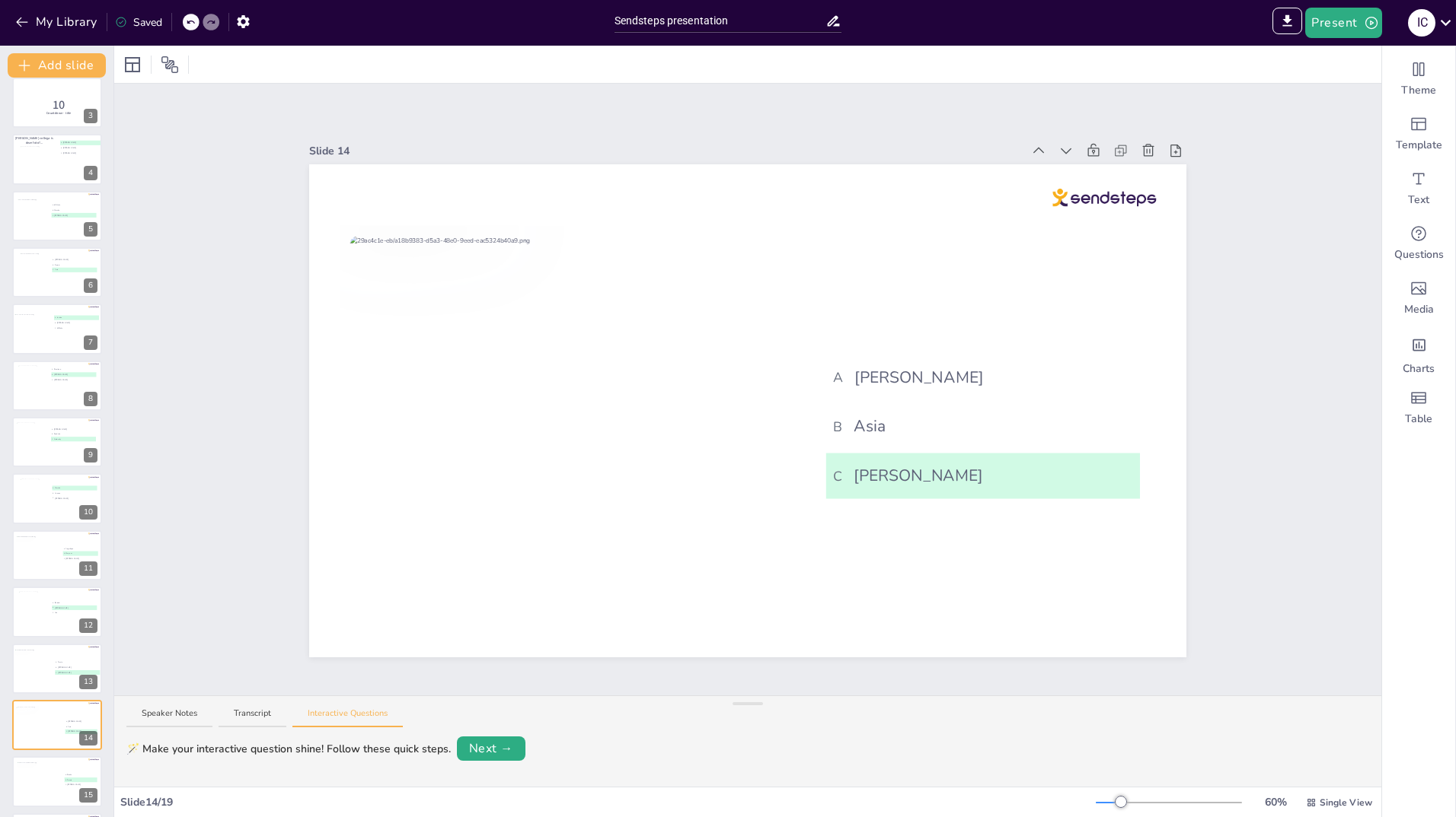
scroll to position [354, 0]
click at [48, 657] on div at bounding box center [36, 668] width 47 height 34
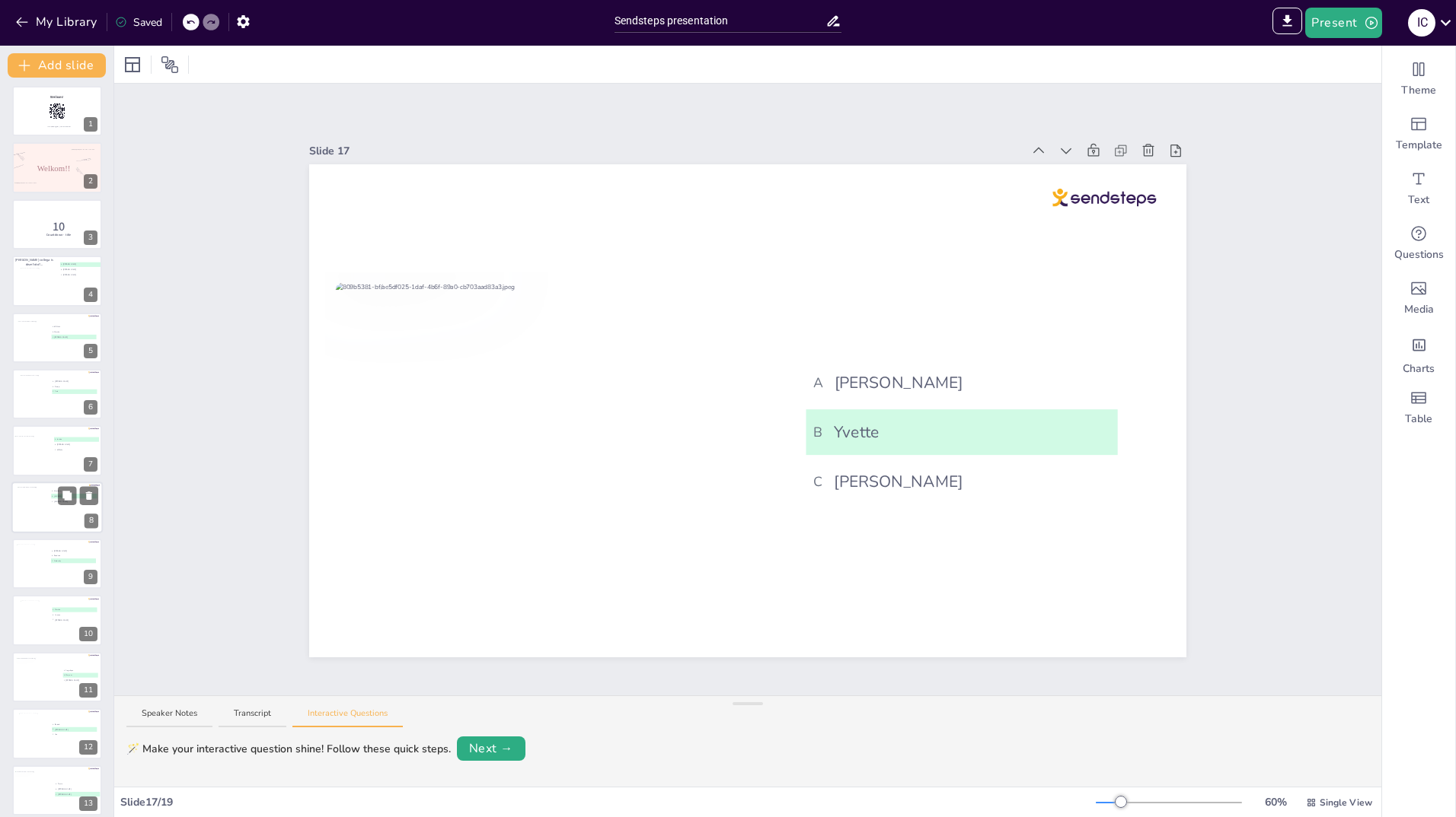
scroll to position [0, 0]
click at [1341, 15] on button "Present" at bounding box center [1344, 23] width 76 height 31
click at [1339, 93] on li "Play presentation" at bounding box center [1366, 93] width 120 height 24
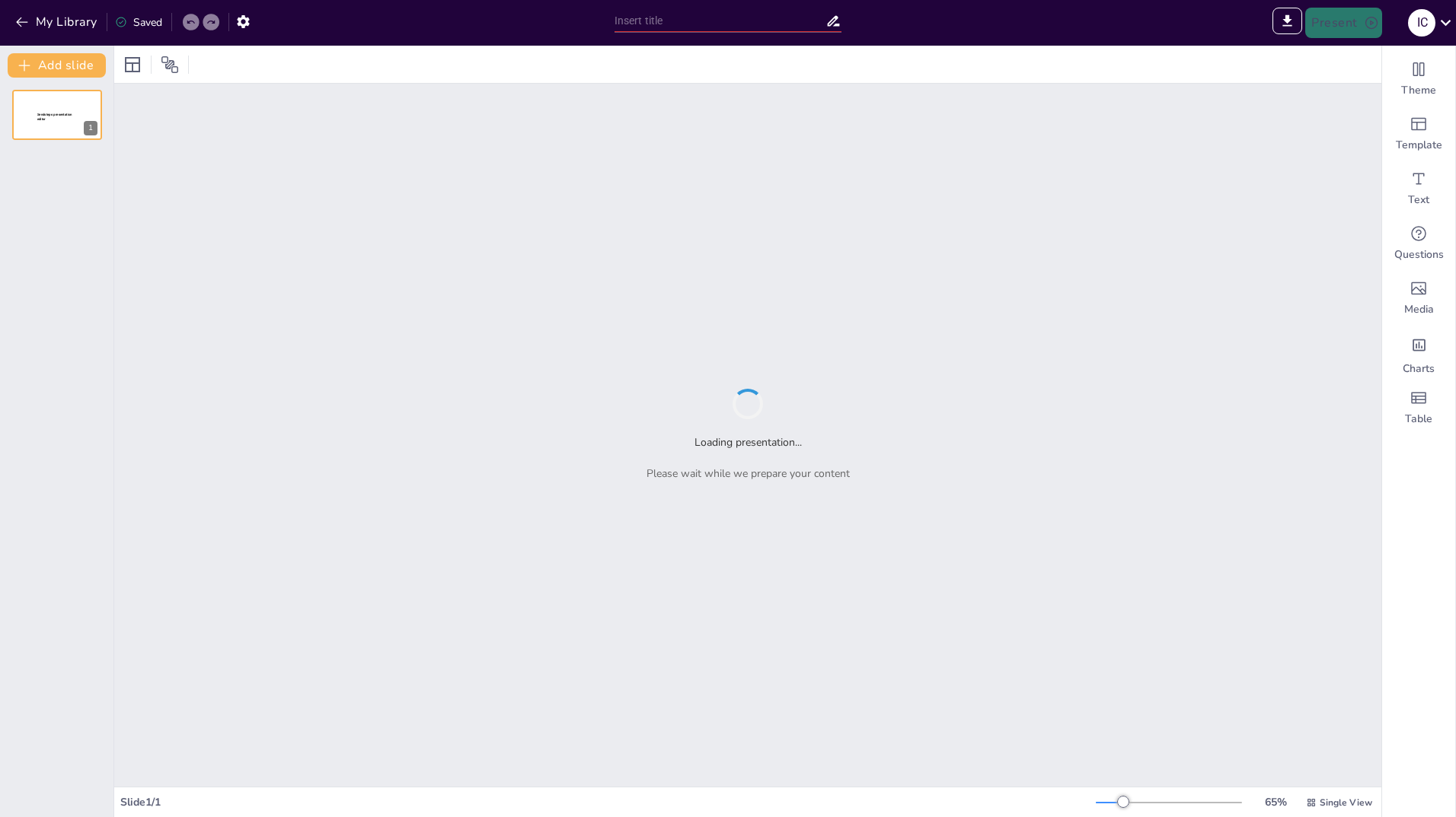
type input "Sendsteps presentation"
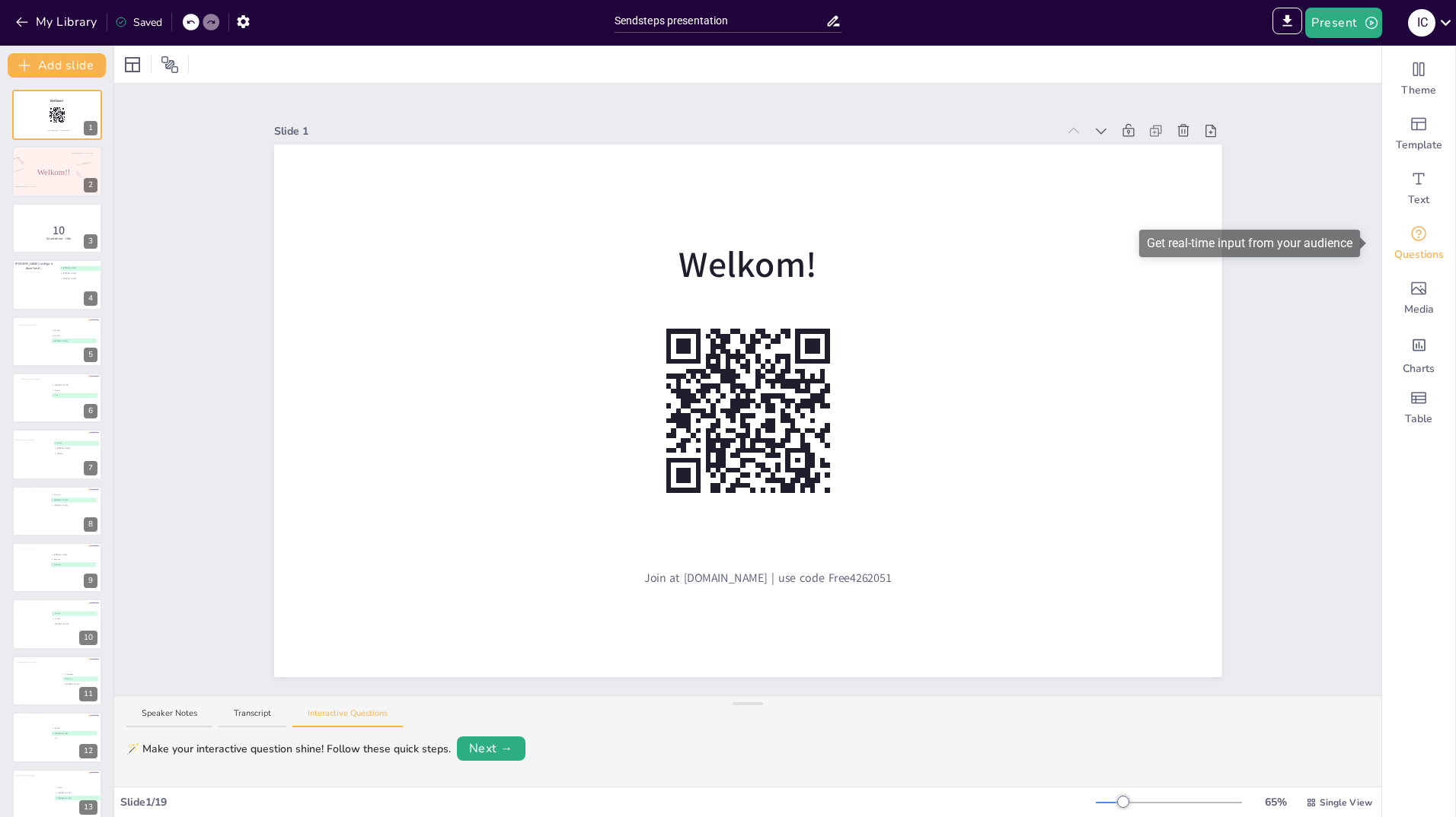
click at [1410, 244] on div "Questions" at bounding box center [1418, 243] width 73 height 54
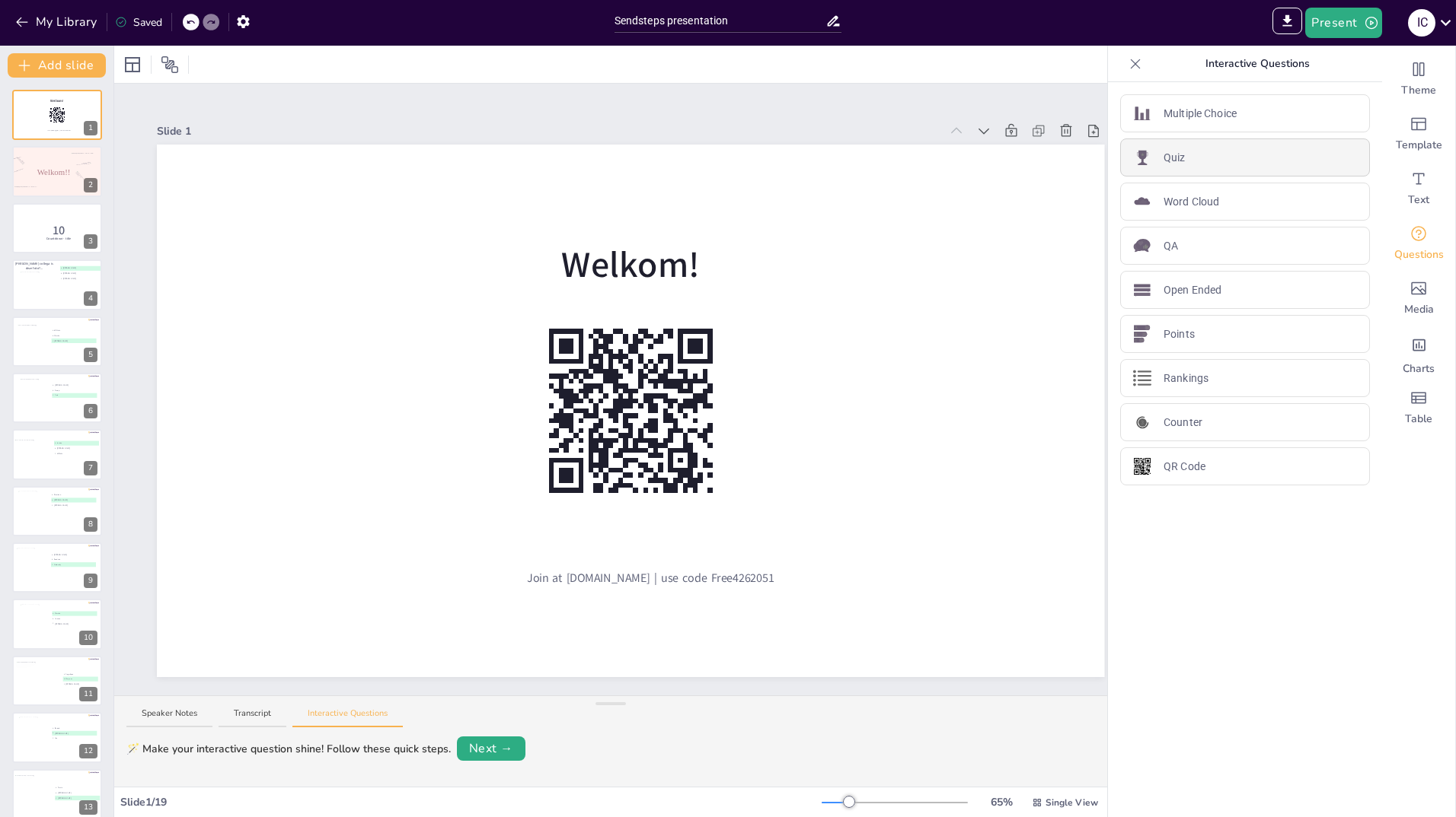
click at [1174, 157] on div "Quiz" at bounding box center [1245, 158] width 249 height 38
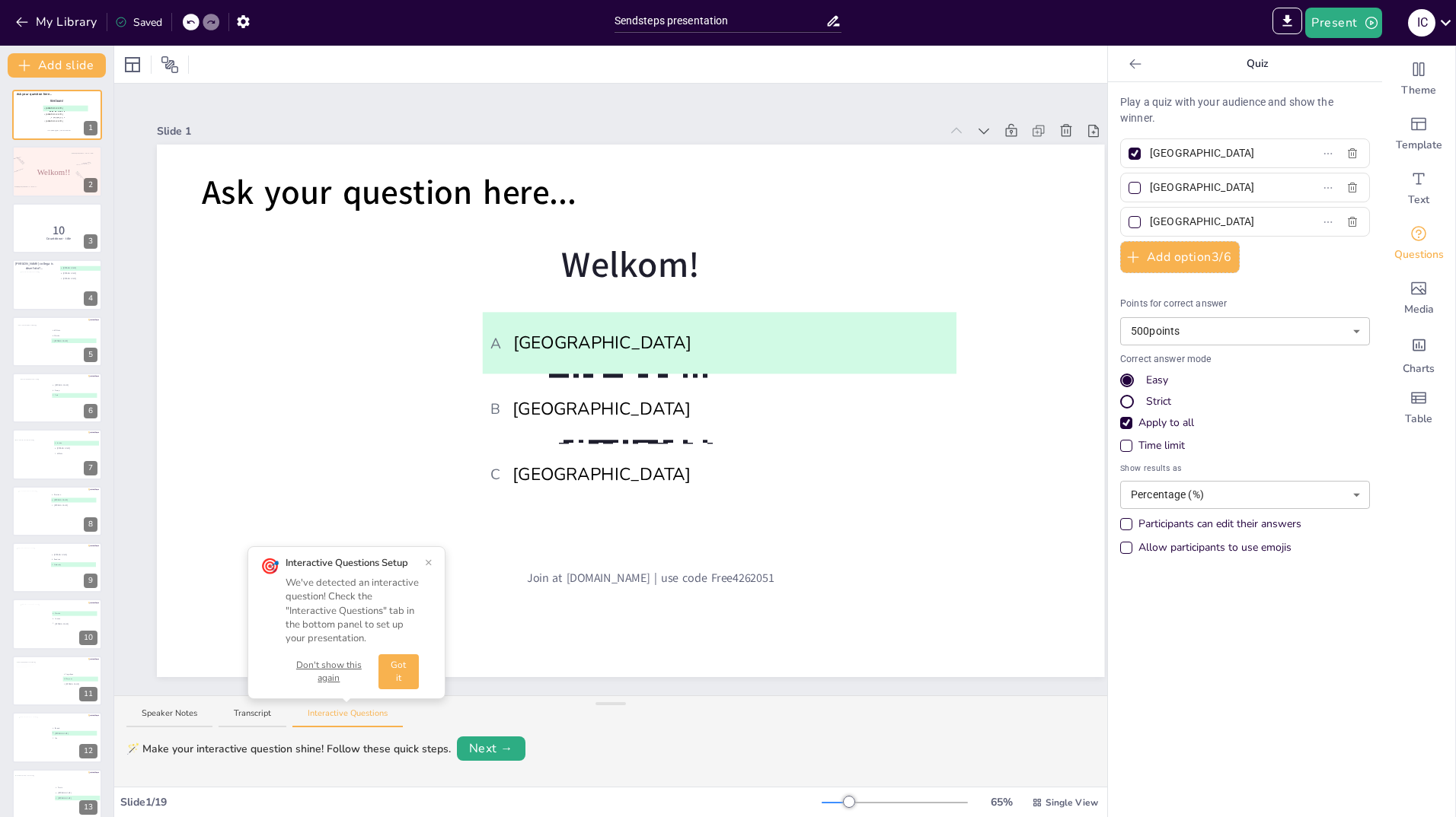
click at [192, 18] on icon at bounding box center [191, 22] width 9 height 9
click at [187, 22] on icon at bounding box center [191, 22] width 9 height 9
click at [399, 666] on button "Got it" at bounding box center [398, 672] width 40 height 35
click at [185, 24] on div at bounding box center [191, 22] width 16 height 16
click at [981, 87] on div "Slide 1 Welkom! Join at sendsteps.me | use code Free4262051 Ask your question h…" at bounding box center [630, 389] width 1032 height 612
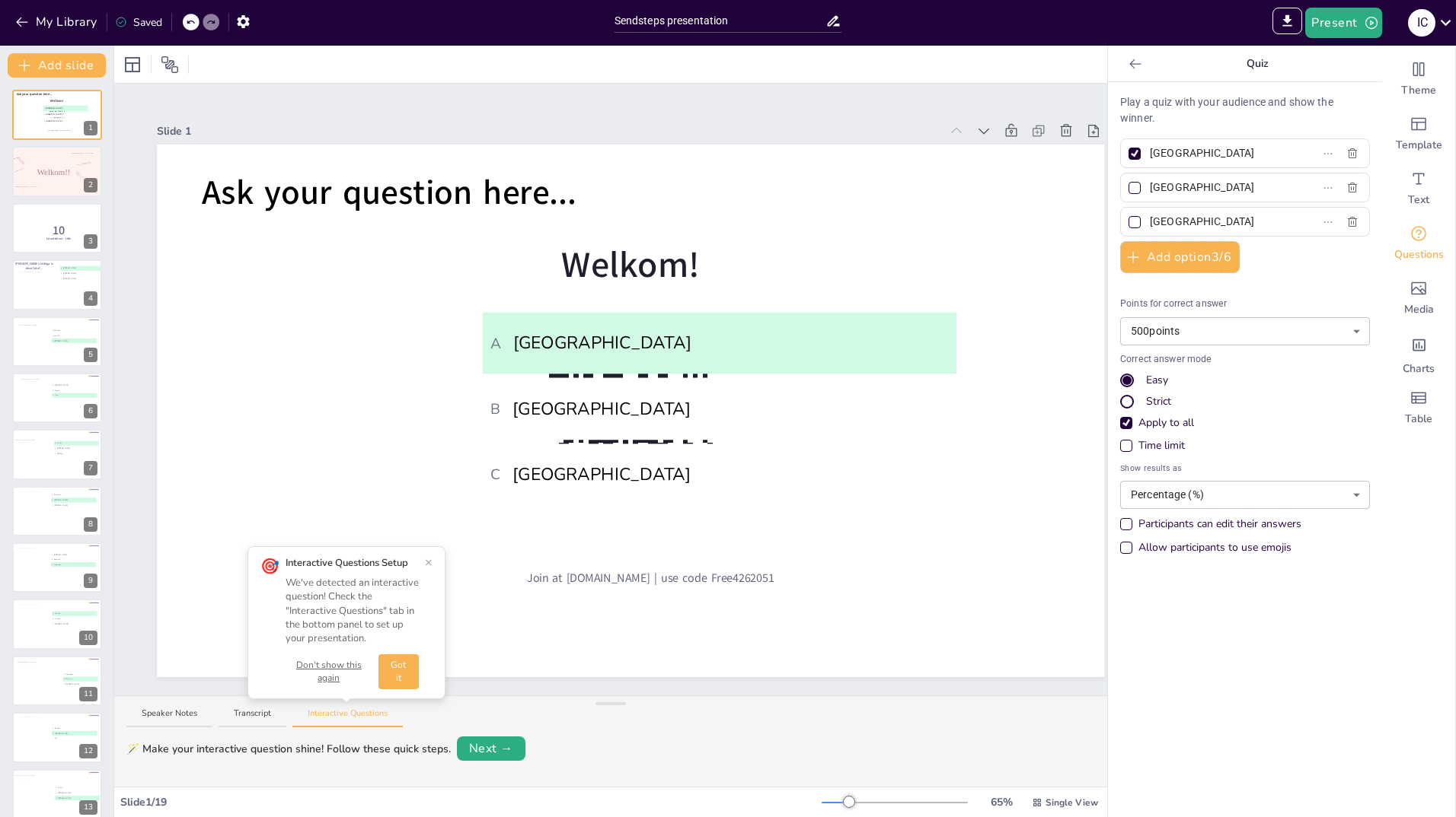
click at [1129, 61] on icon at bounding box center [1135, 63] width 12 height 10
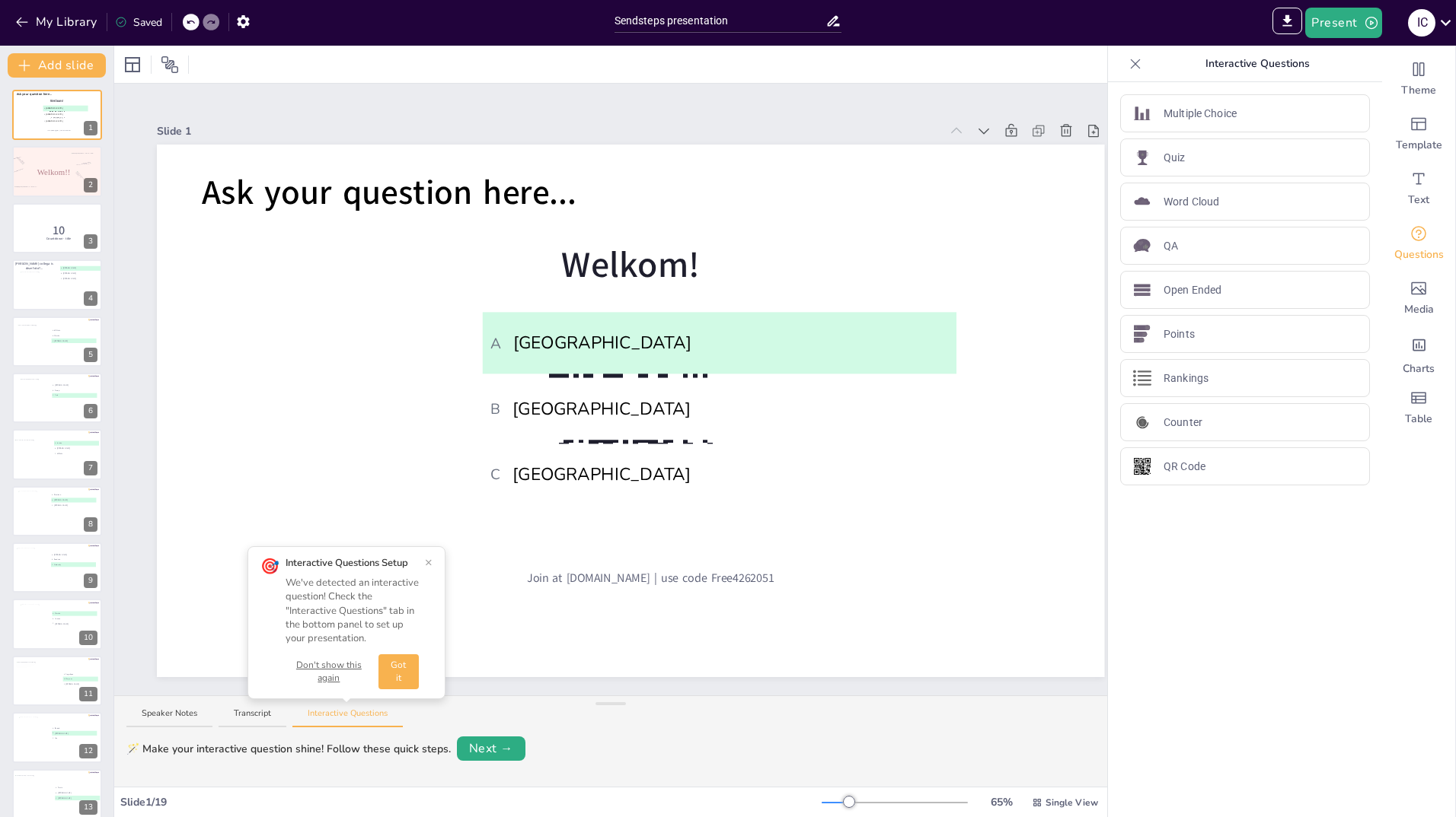
click at [1130, 61] on icon at bounding box center [1135, 63] width 10 height 10
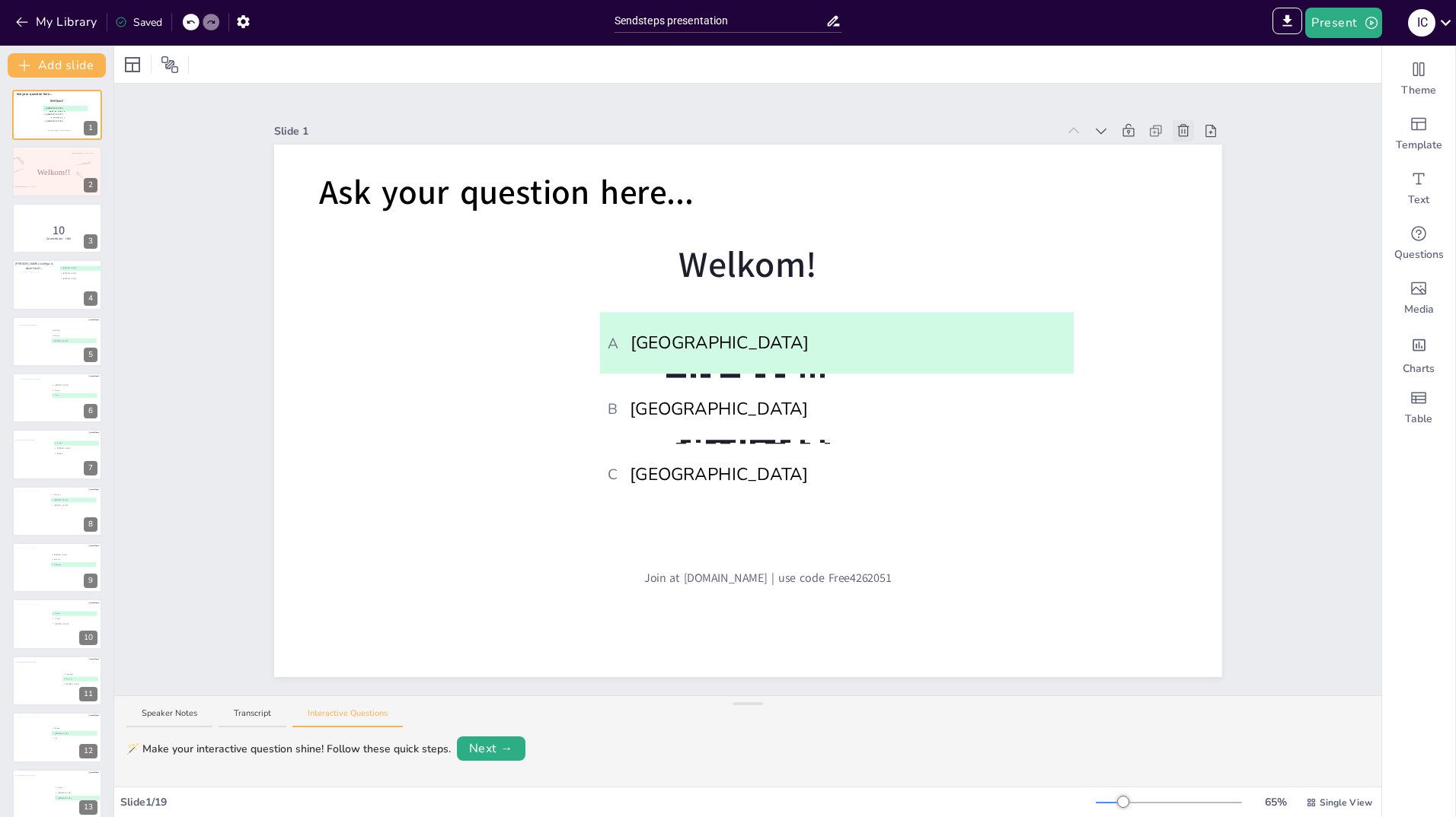
click at [1176, 123] on icon at bounding box center [1183, 131] width 15 height 15
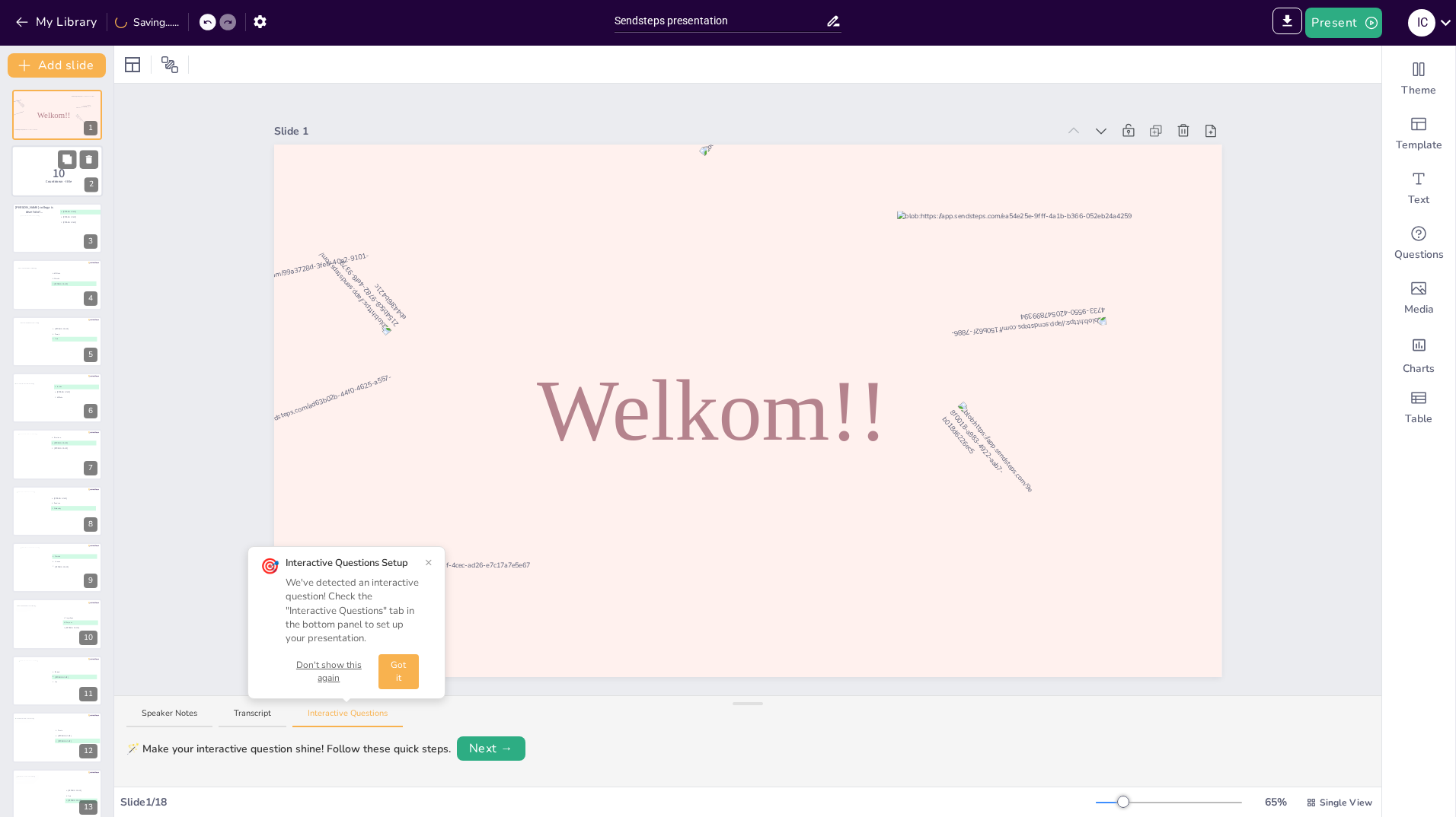
click at [26, 170] on div at bounding box center [57, 171] width 92 height 52
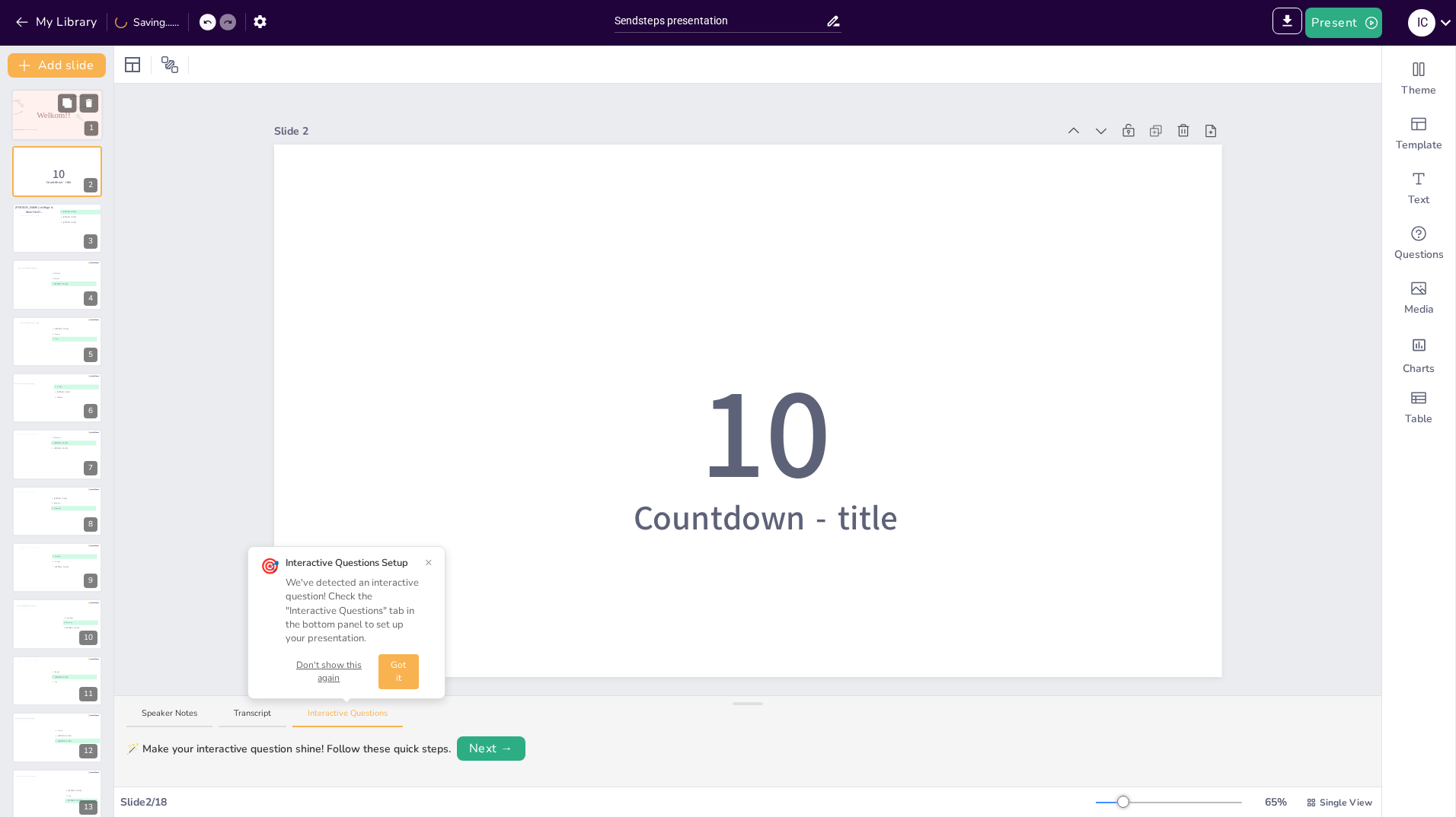
click at [34, 116] on p "Welkom!!" at bounding box center [54, 114] width 66 height 12
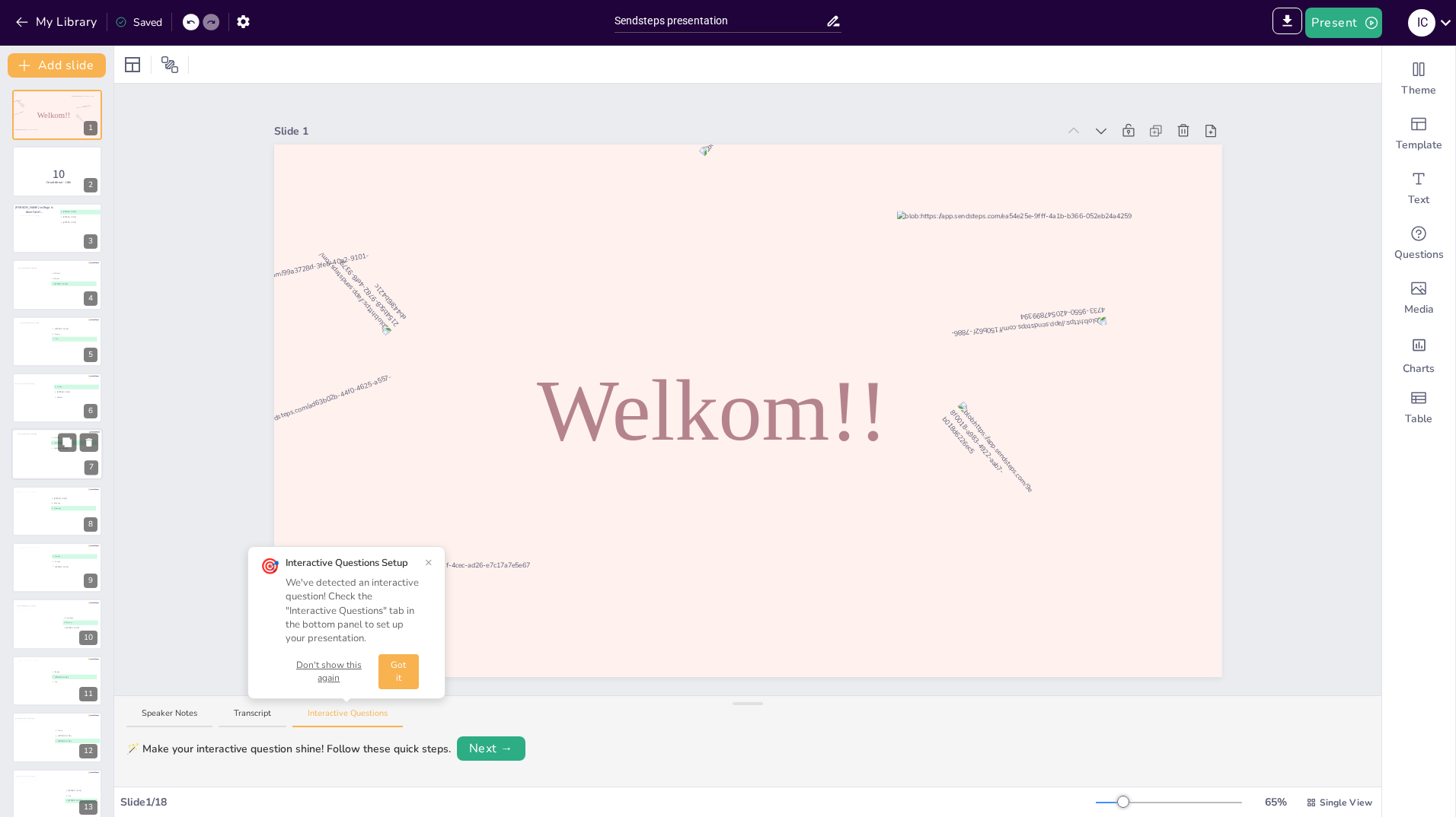
click at [45, 467] on div at bounding box center [33, 453] width 31 height 41
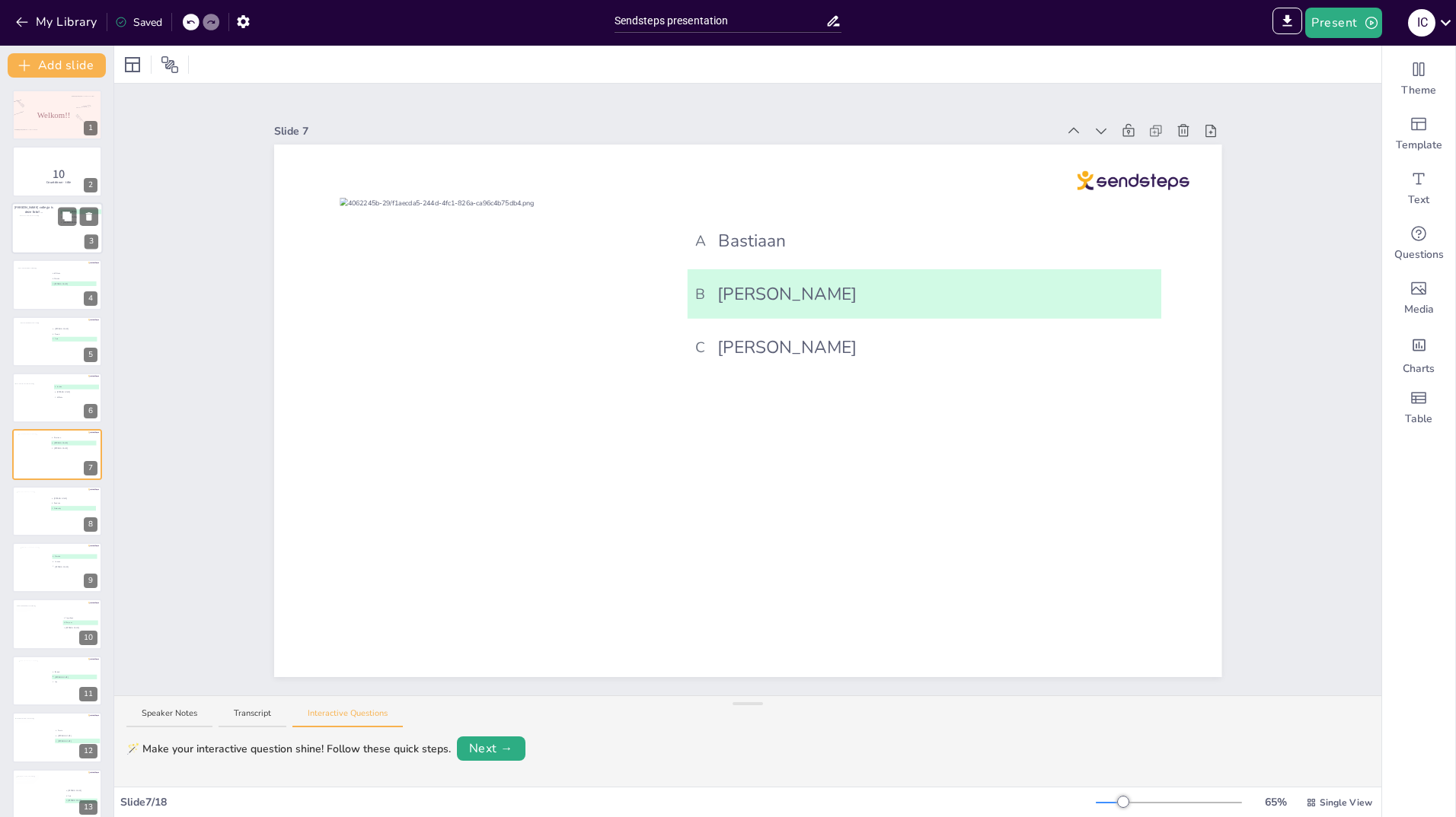
click at [54, 237] on div at bounding box center [40, 229] width 40 height 27
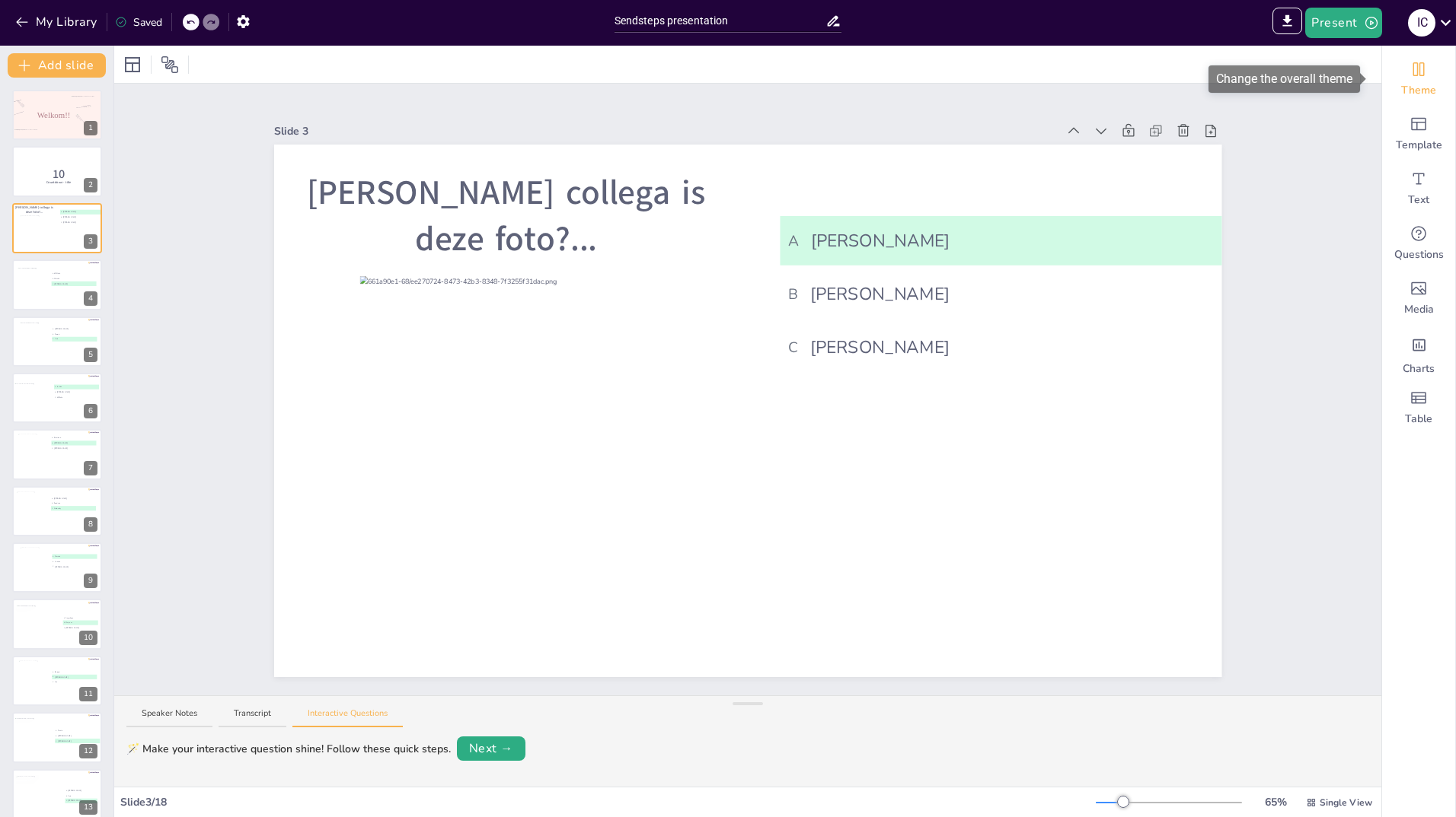
click at [1413, 75] on icon "Change the overall theme" at bounding box center [1419, 69] width 12 height 14
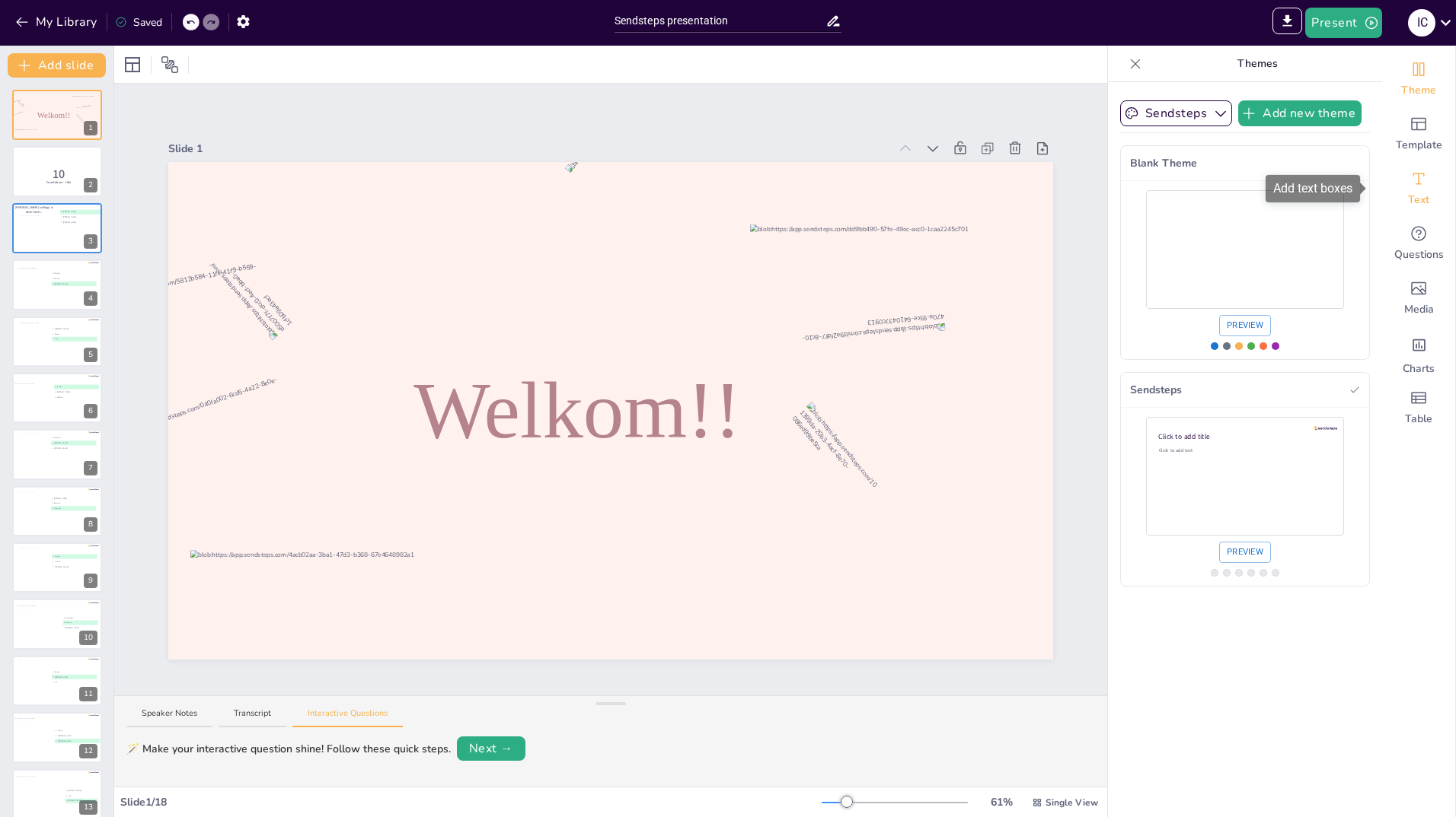
click at [1411, 184] on icon "Add text boxes" at bounding box center [1419, 179] width 18 height 18
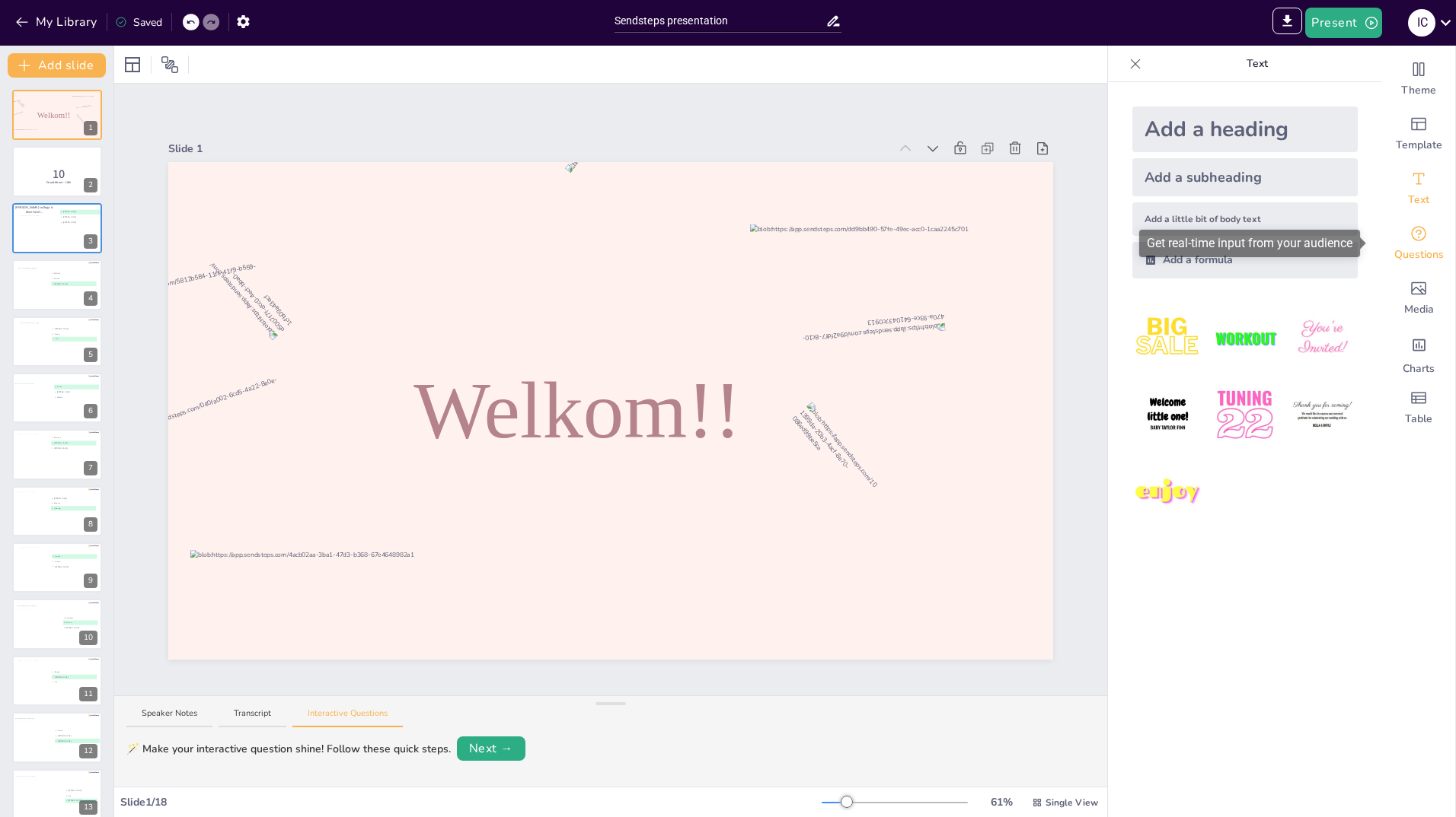
click at [1410, 239] on icon "Get real-time input from your audience" at bounding box center [1419, 234] width 18 height 18
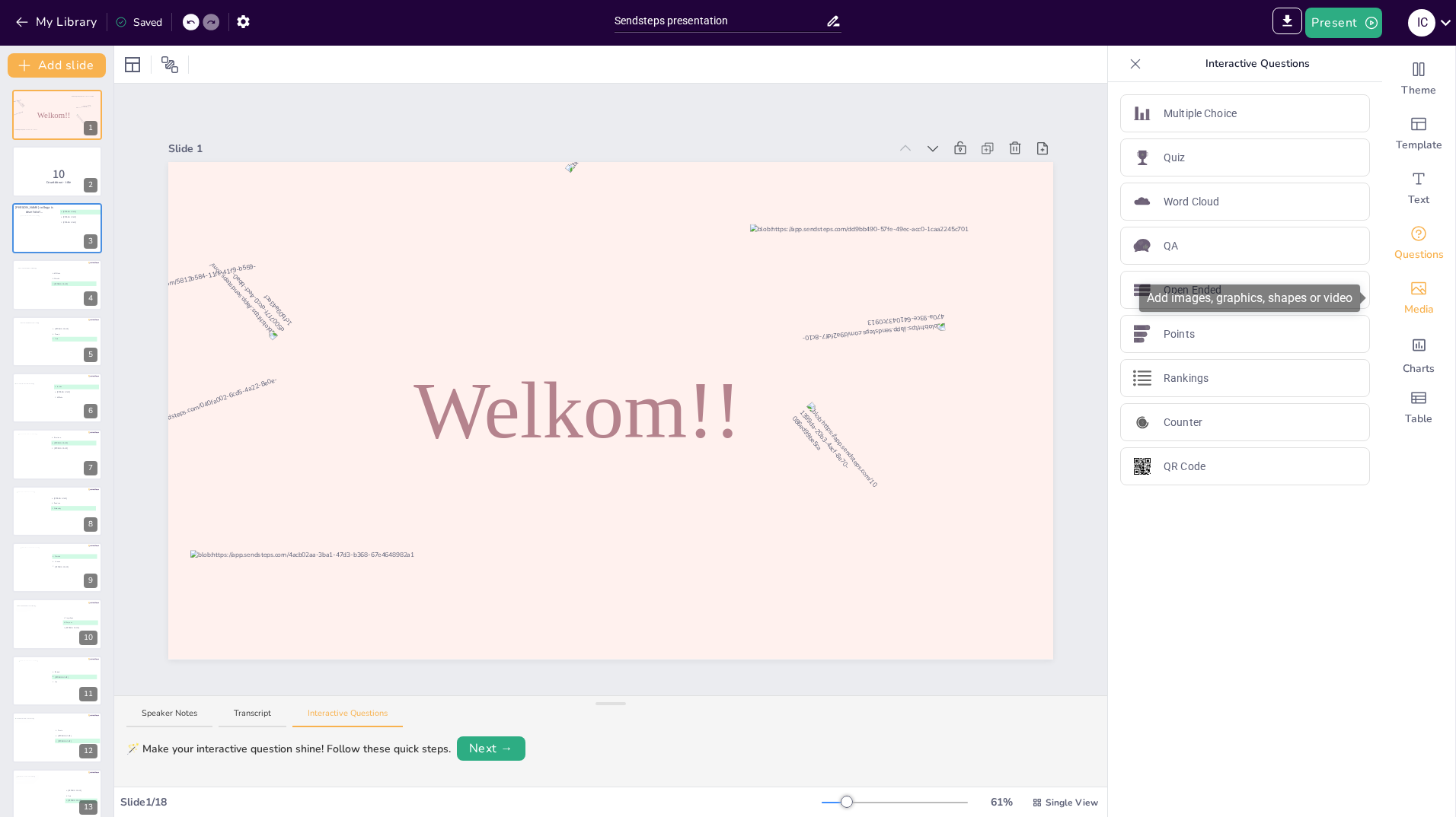
click at [1412, 289] on icon "Add images, graphics, shapes or video" at bounding box center [1418, 288] width 15 height 13
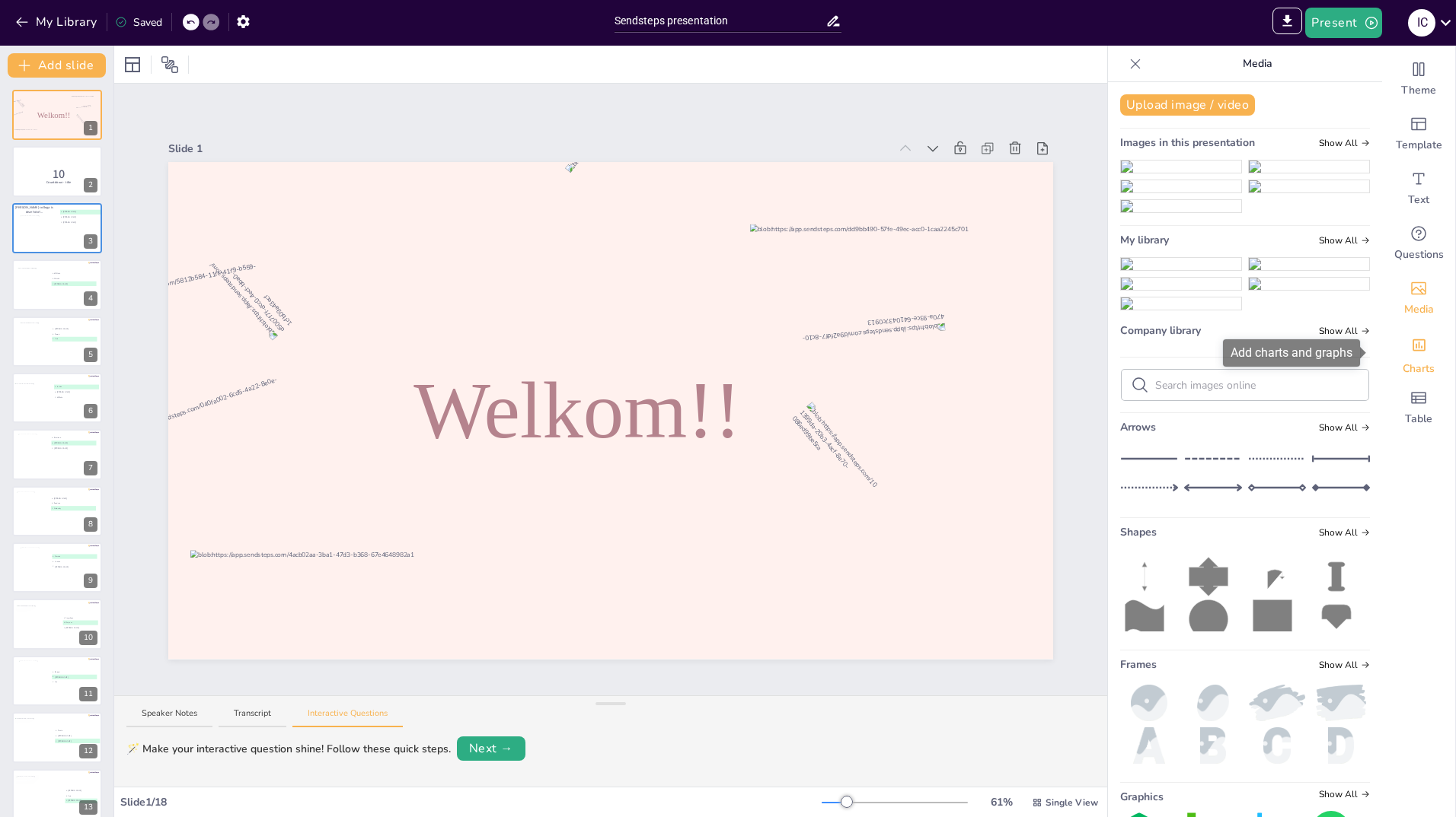
click at [1412, 351] on icon "Add charts and graphs" at bounding box center [1419, 345] width 13 height 12
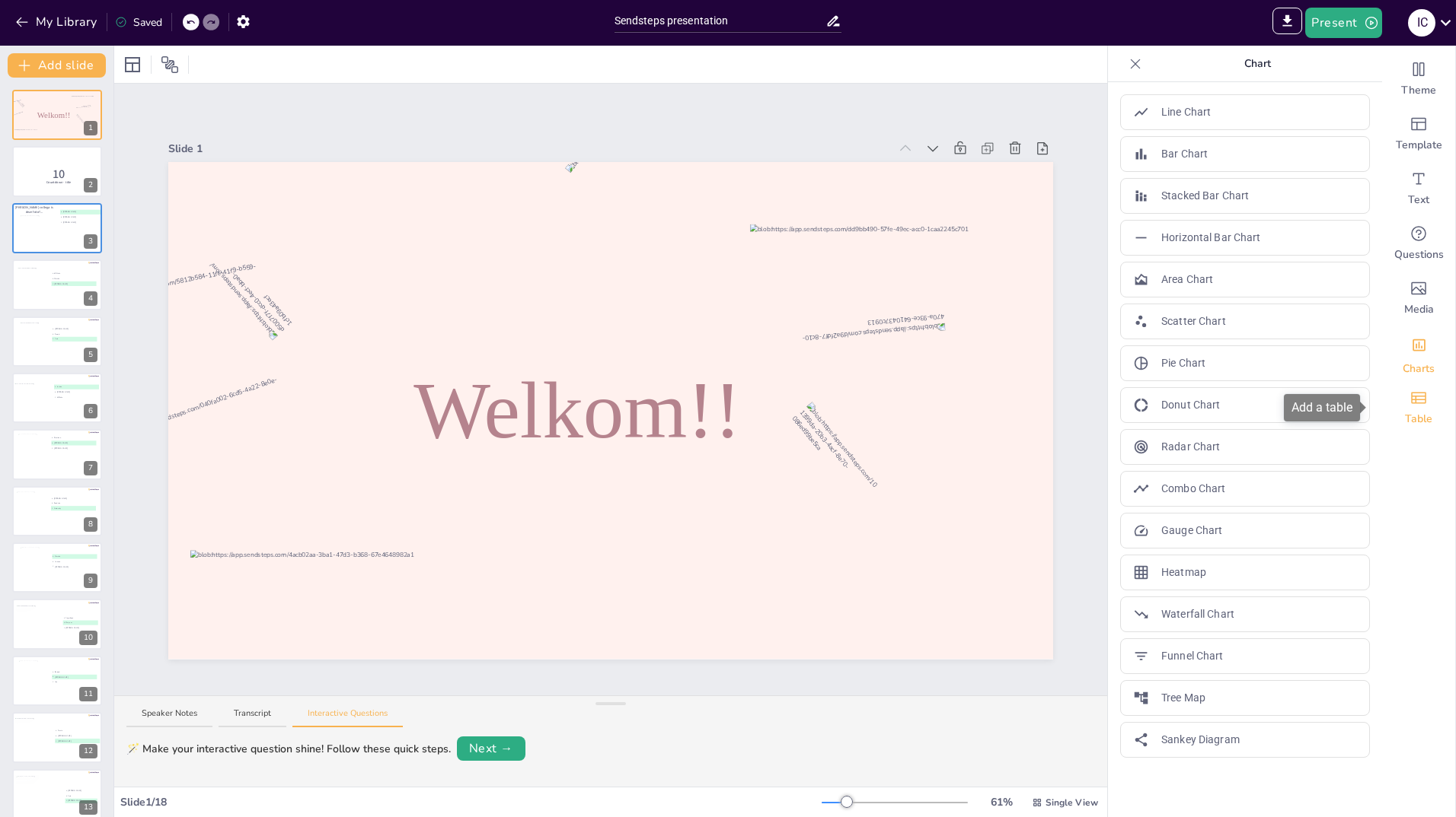
click at [1410, 391] on icon "Add a table" at bounding box center [1419, 398] width 18 height 18
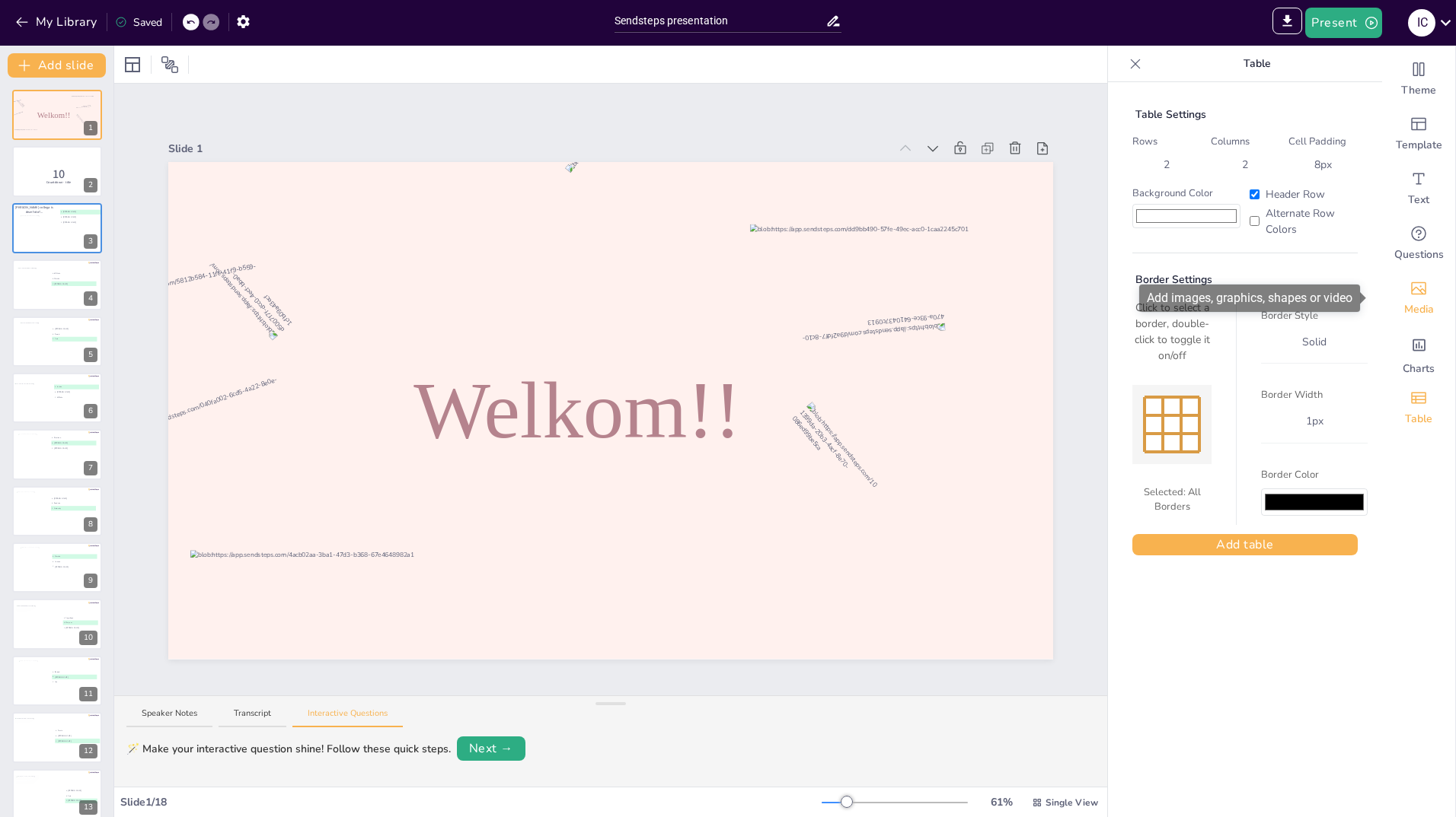
click at [1410, 280] on icon "Add images, graphics, shapes or video" at bounding box center [1419, 288] width 18 height 18
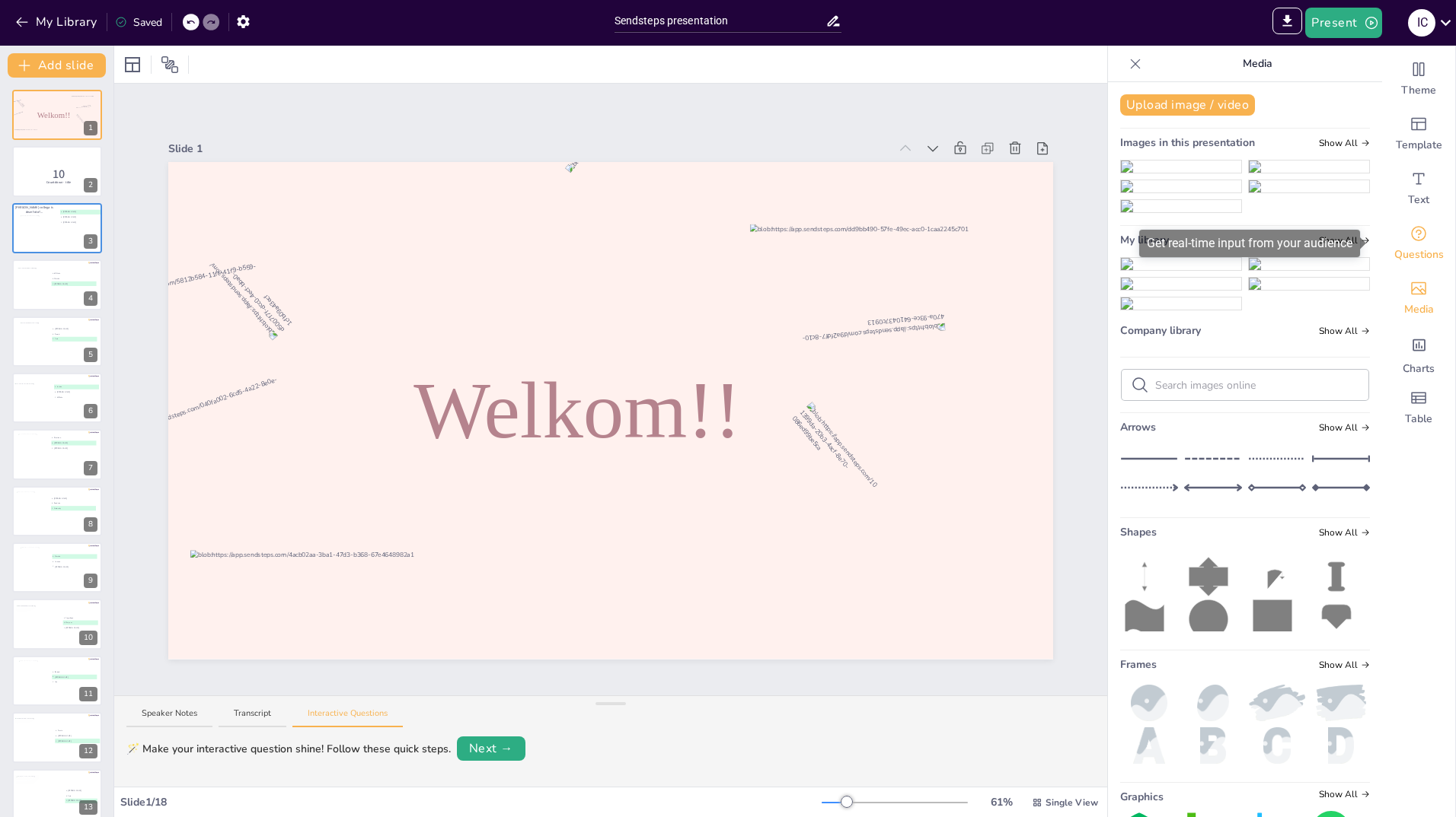
click at [1410, 235] on icon "Get real-time input from your audience" at bounding box center [1419, 234] width 18 height 18
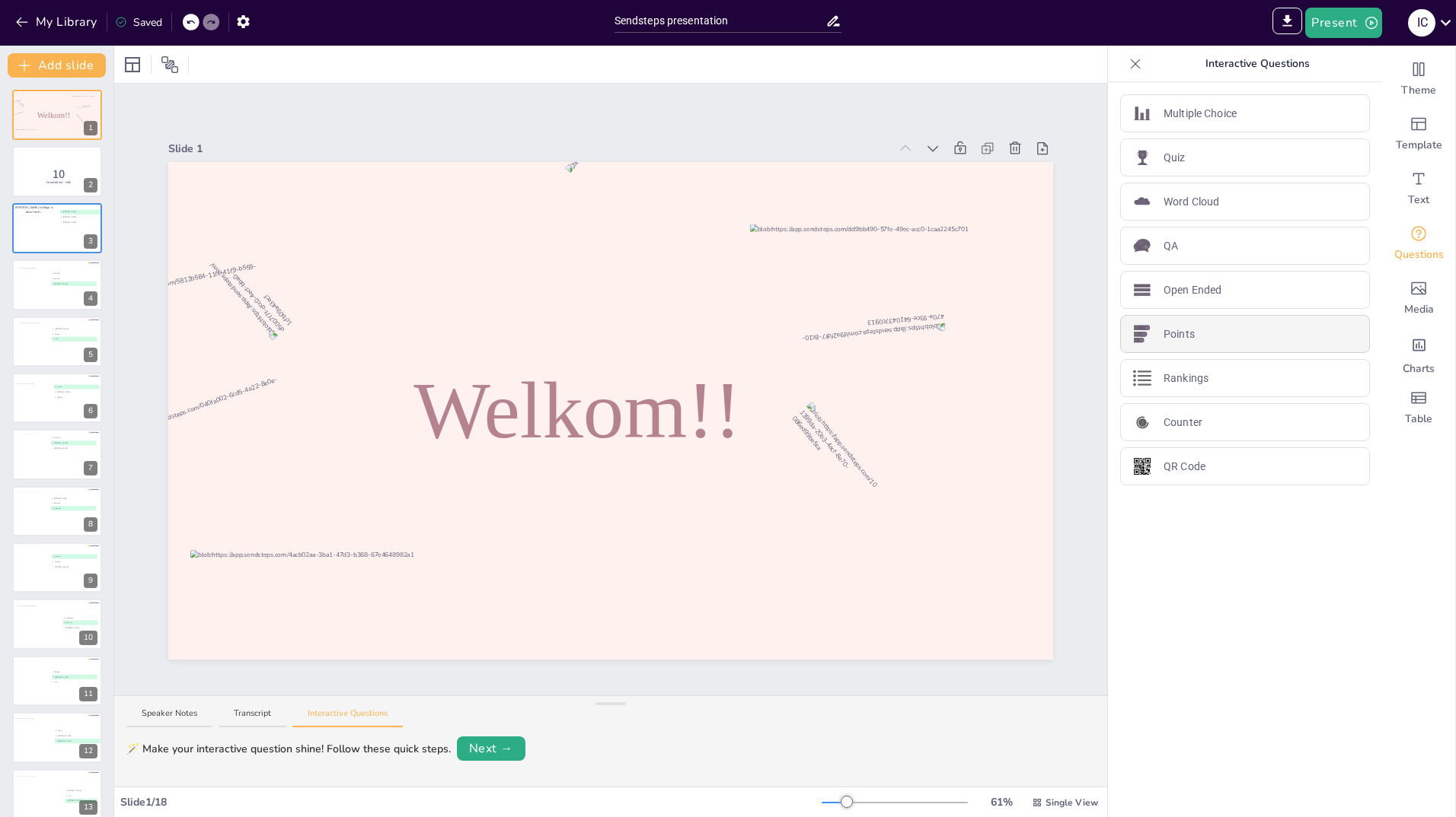
click at [1204, 335] on div "Points" at bounding box center [1245, 334] width 249 height 38
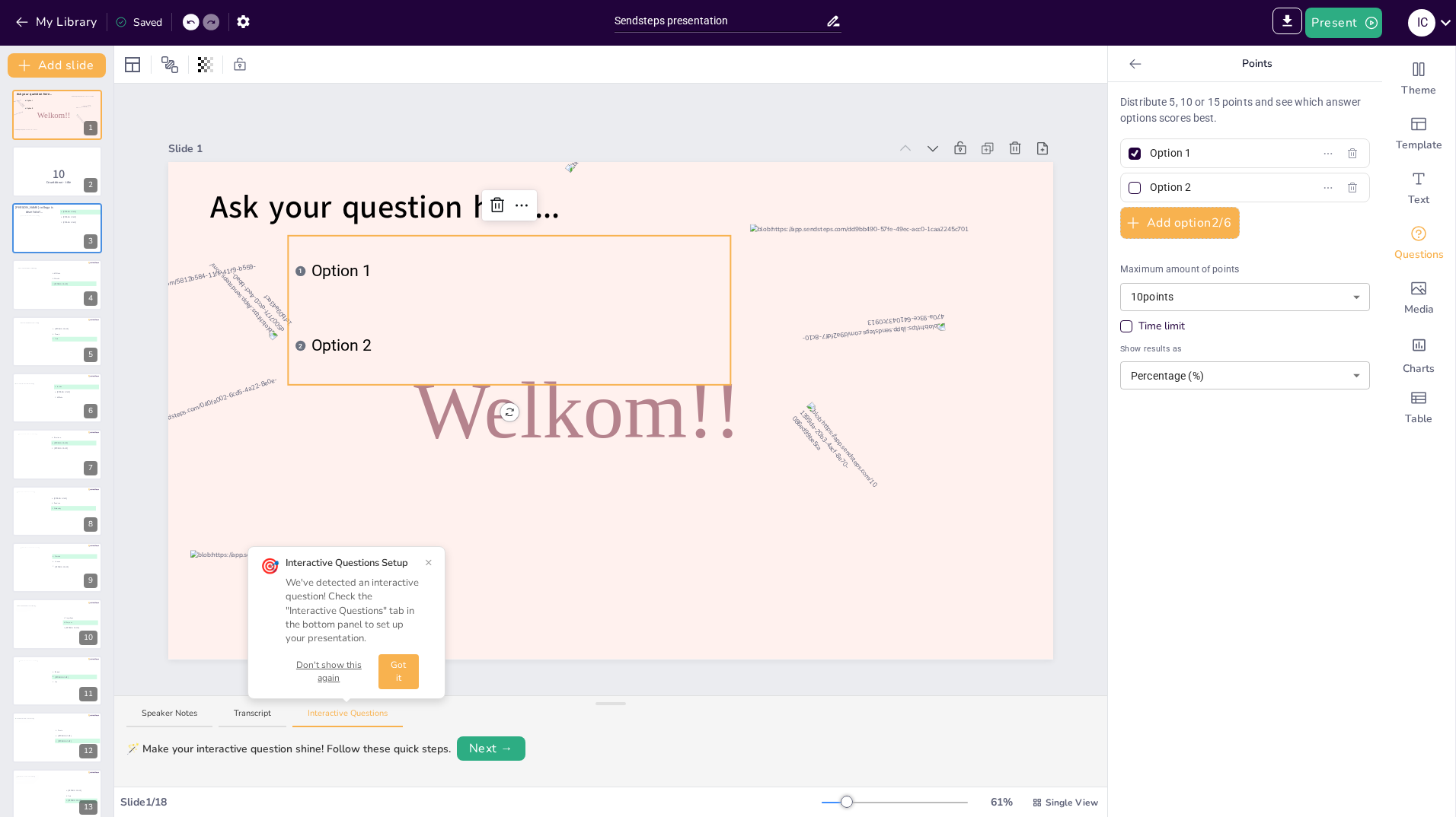
click at [193, 21] on icon at bounding box center [191, 22] width 9 height 9
click at [493, 197] on icon at bounding box center [497, 206] width 18 height 18
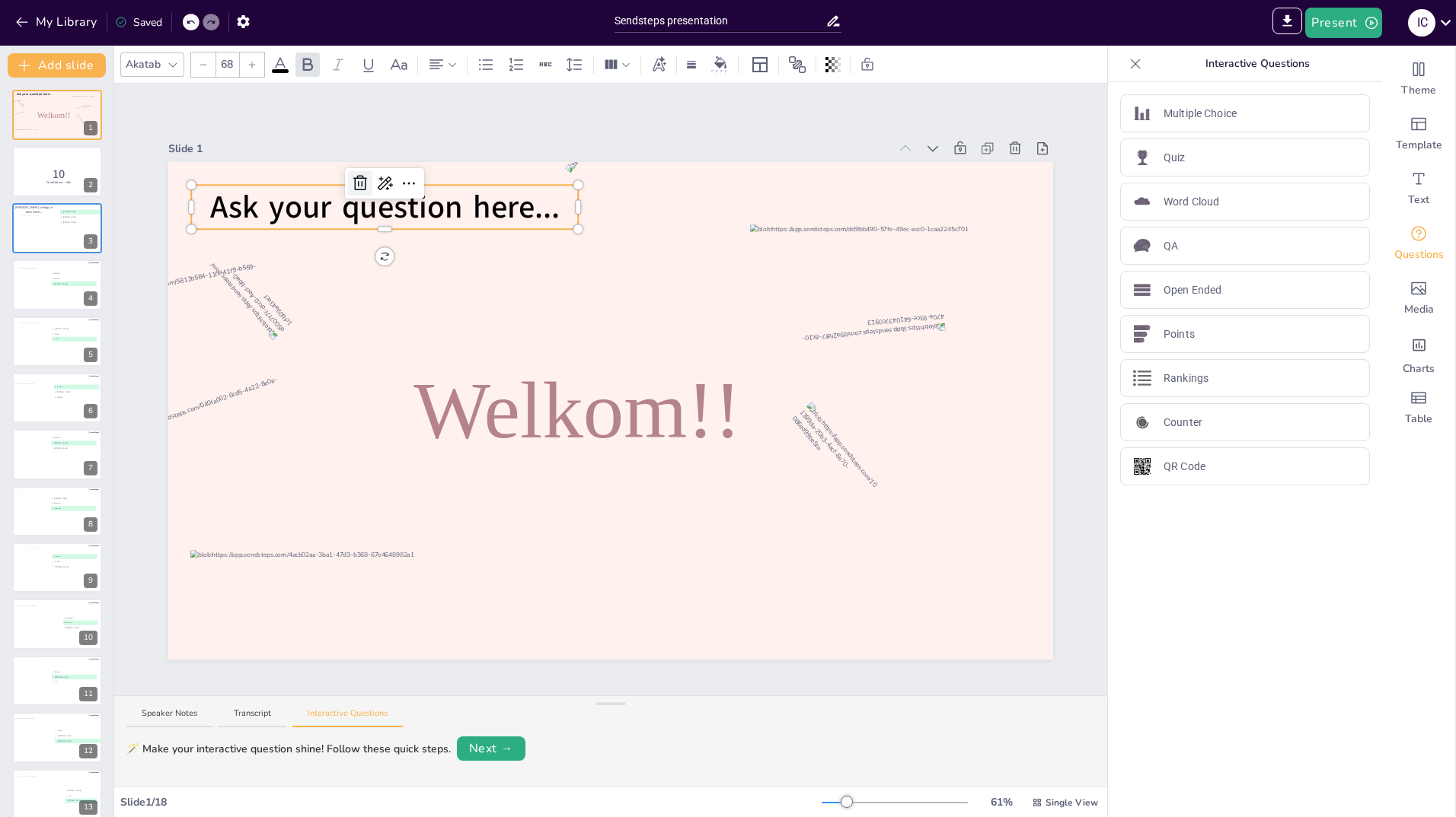
click at [352, 180] on icon at bounding box center [360, 183] width 18 height 18
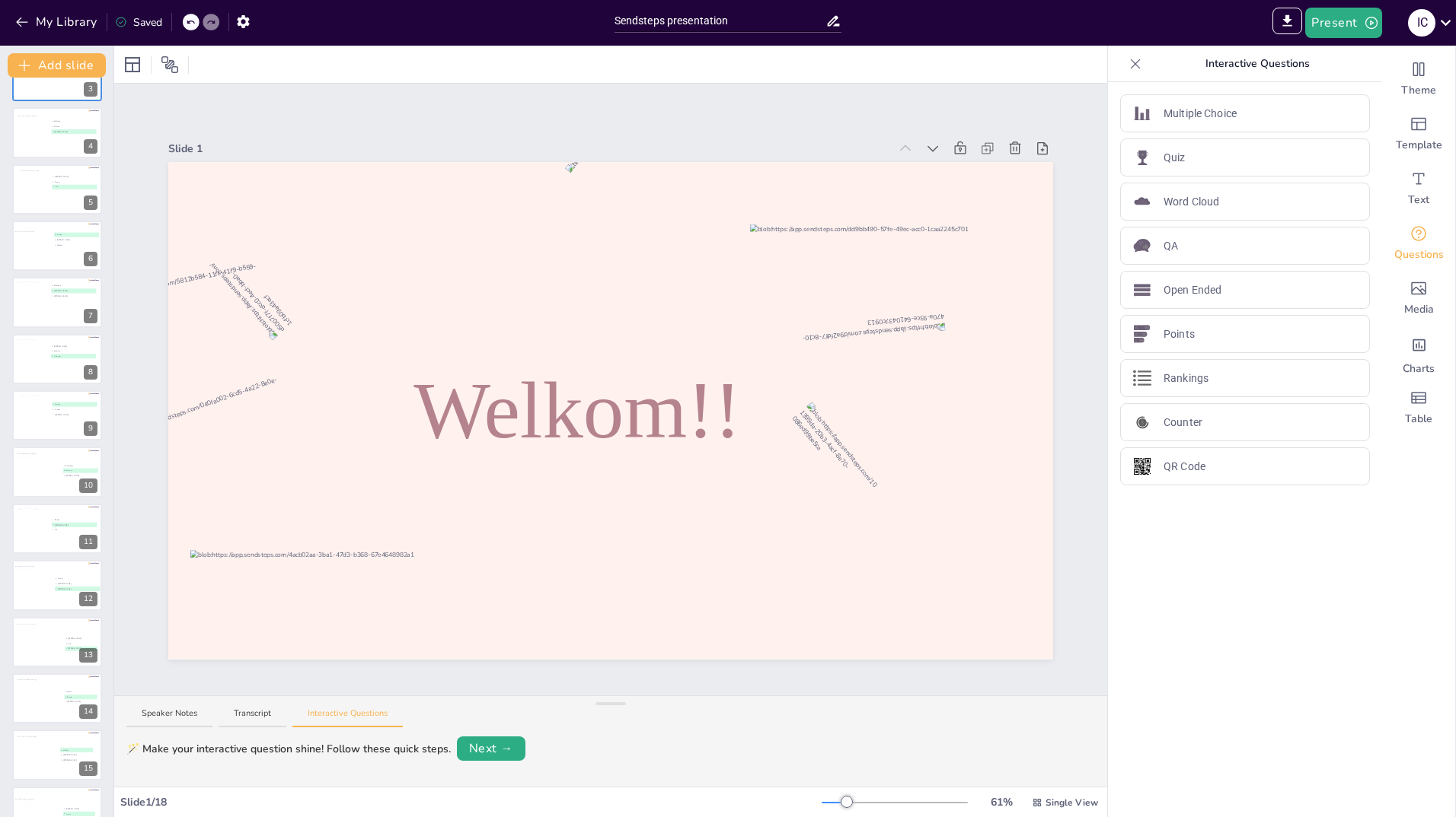
scroll to position [297, 0]
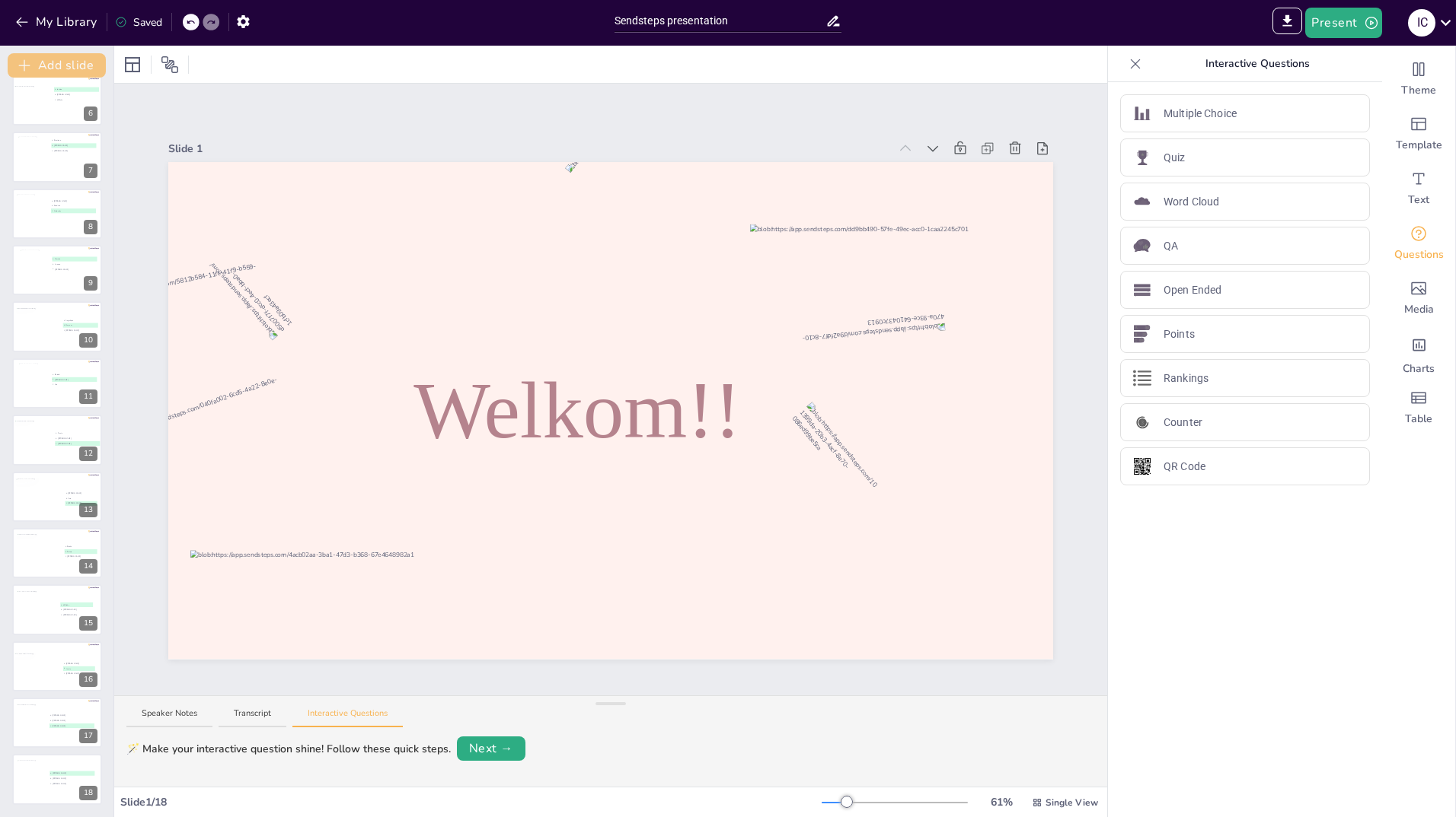
click at [64, 63] on button "Add slide" at bounding box center [56, 65] width 98 height 24
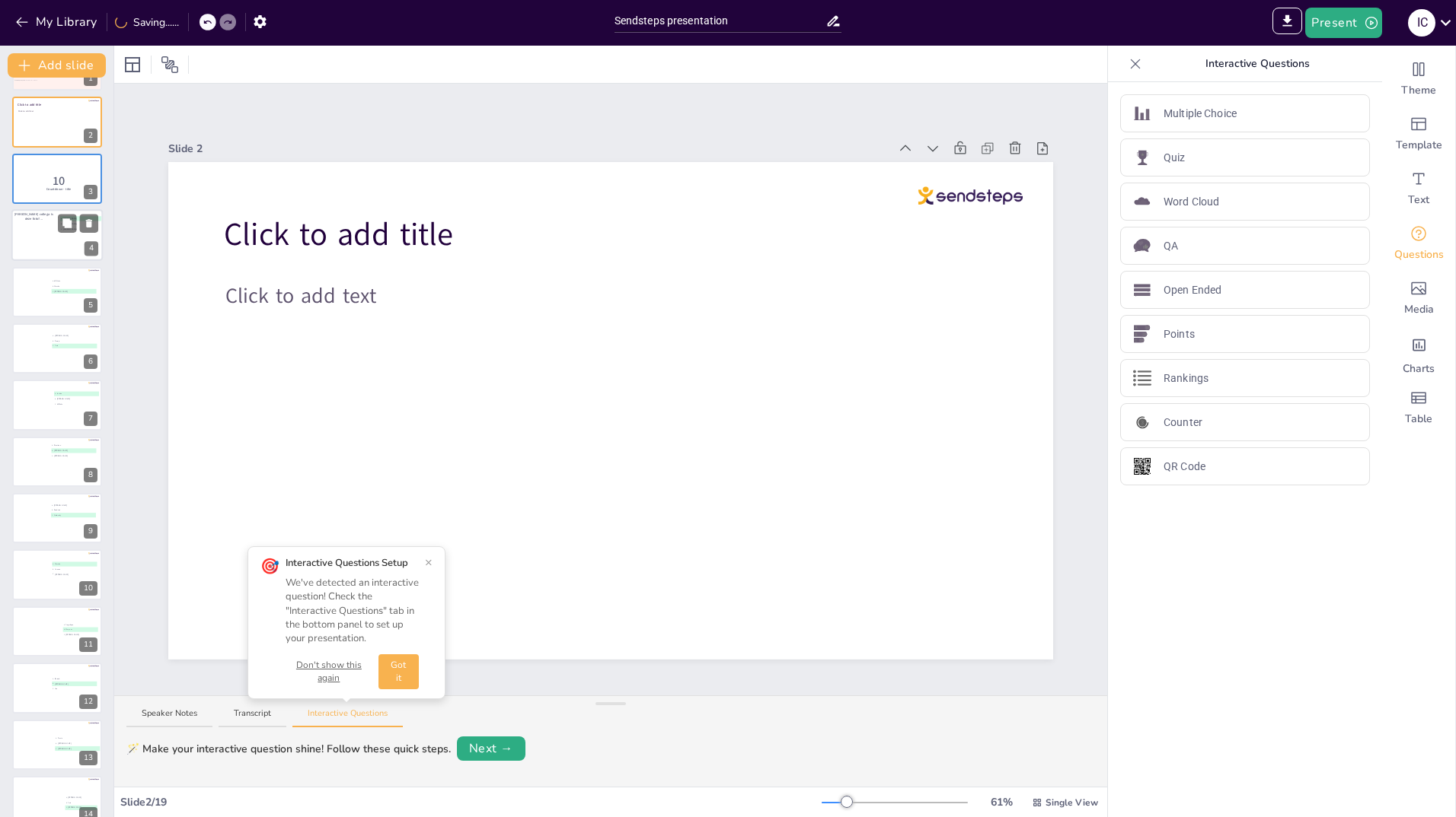
scroll to position [0, 0]
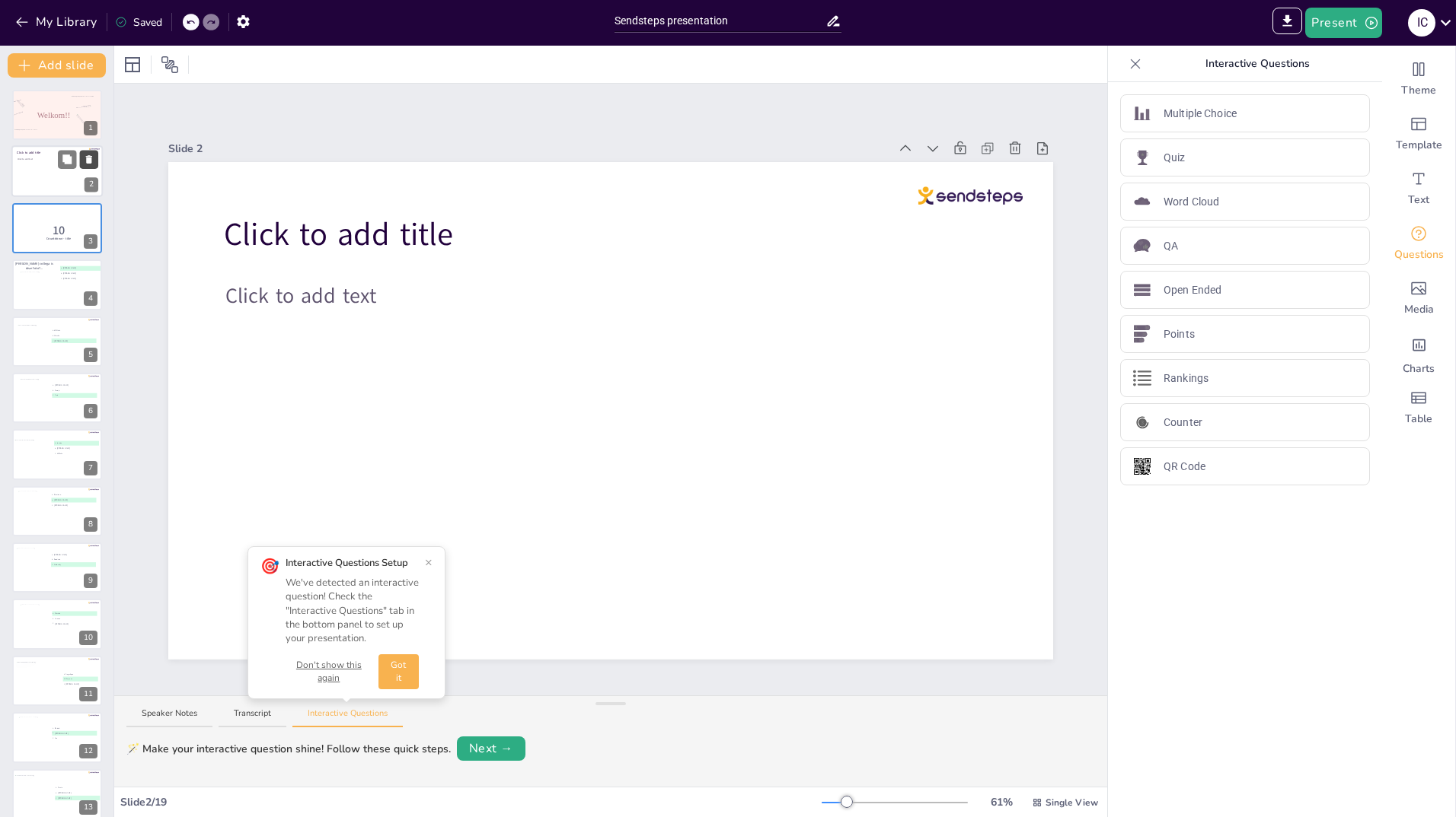
click at [84, 154] on icon at bounding box center [89, 160] width 11 height 11
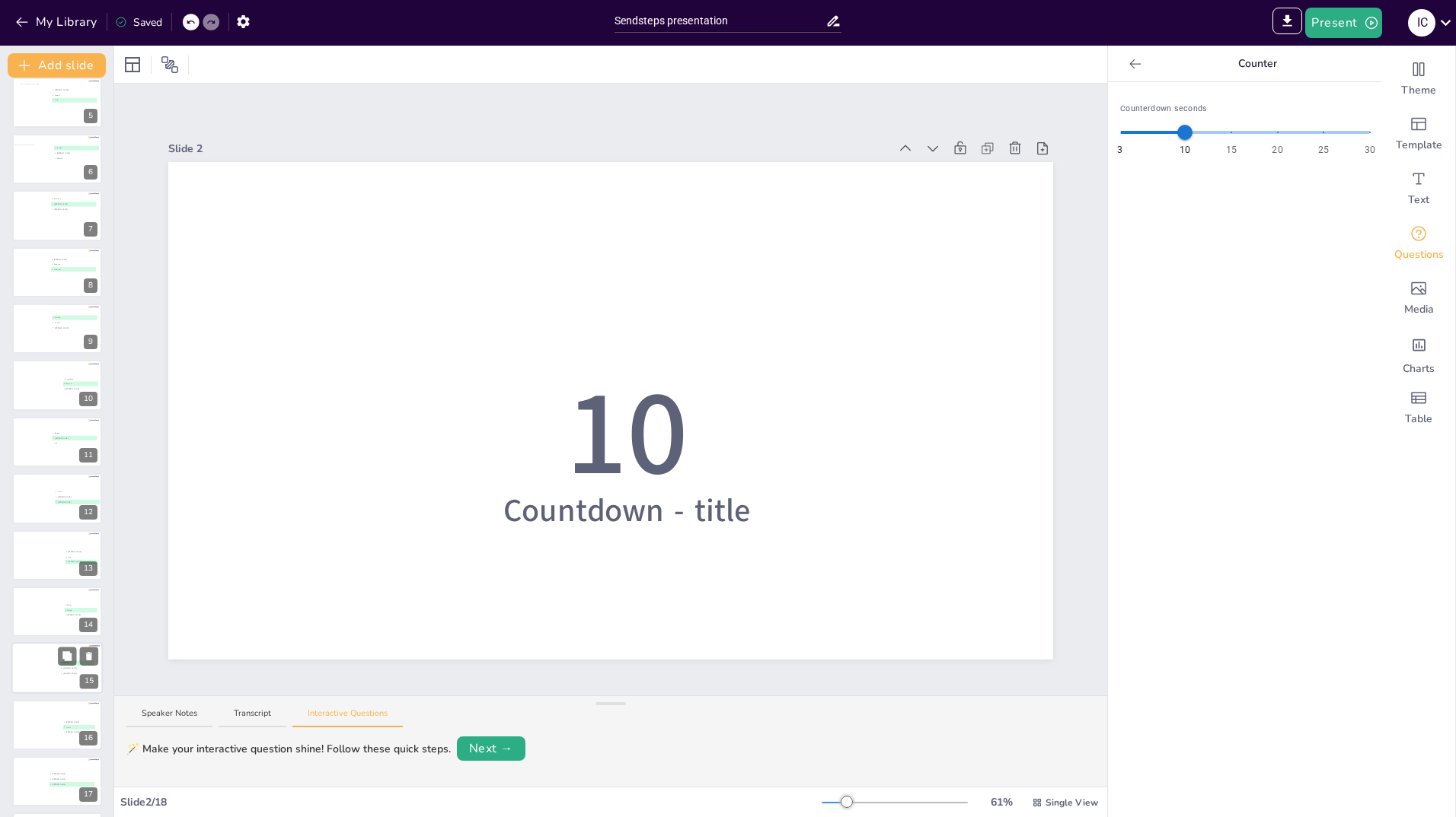
scroll to position [297, 0]
click at [47, 812] on div "Welkom!! 1 10 Countdown - title 2 Van welke collega is deze foto?... A Alain B …" at bounding box center [56, 448] width 113 height 740
click at [48, 793] on div at bounding box center [32, 780] width 32 height 41
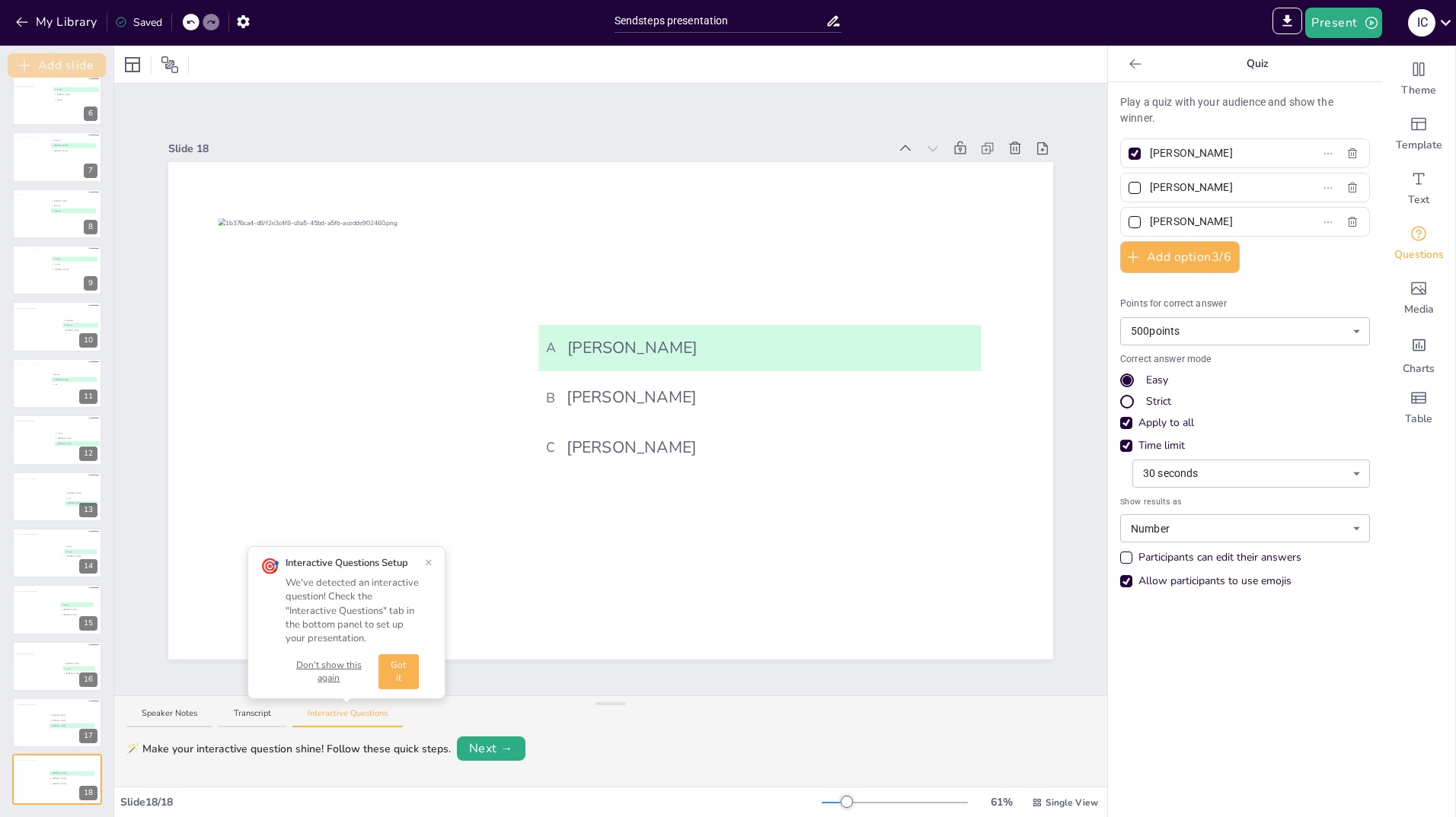
click at [74, 59] on button "Add slide" at bounding box center [56, 65] width 98 height 24
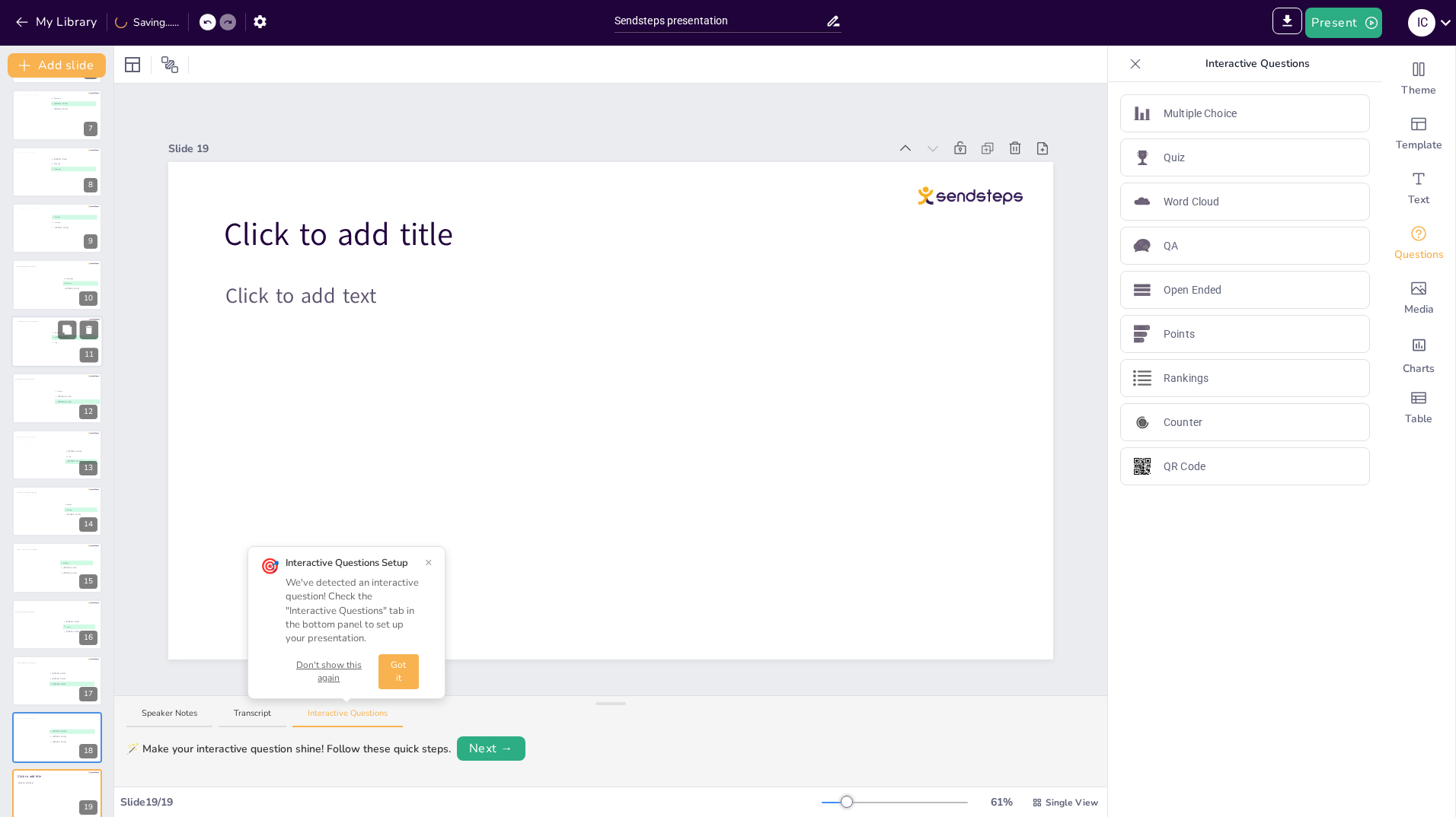
scroll to position [354, 0]
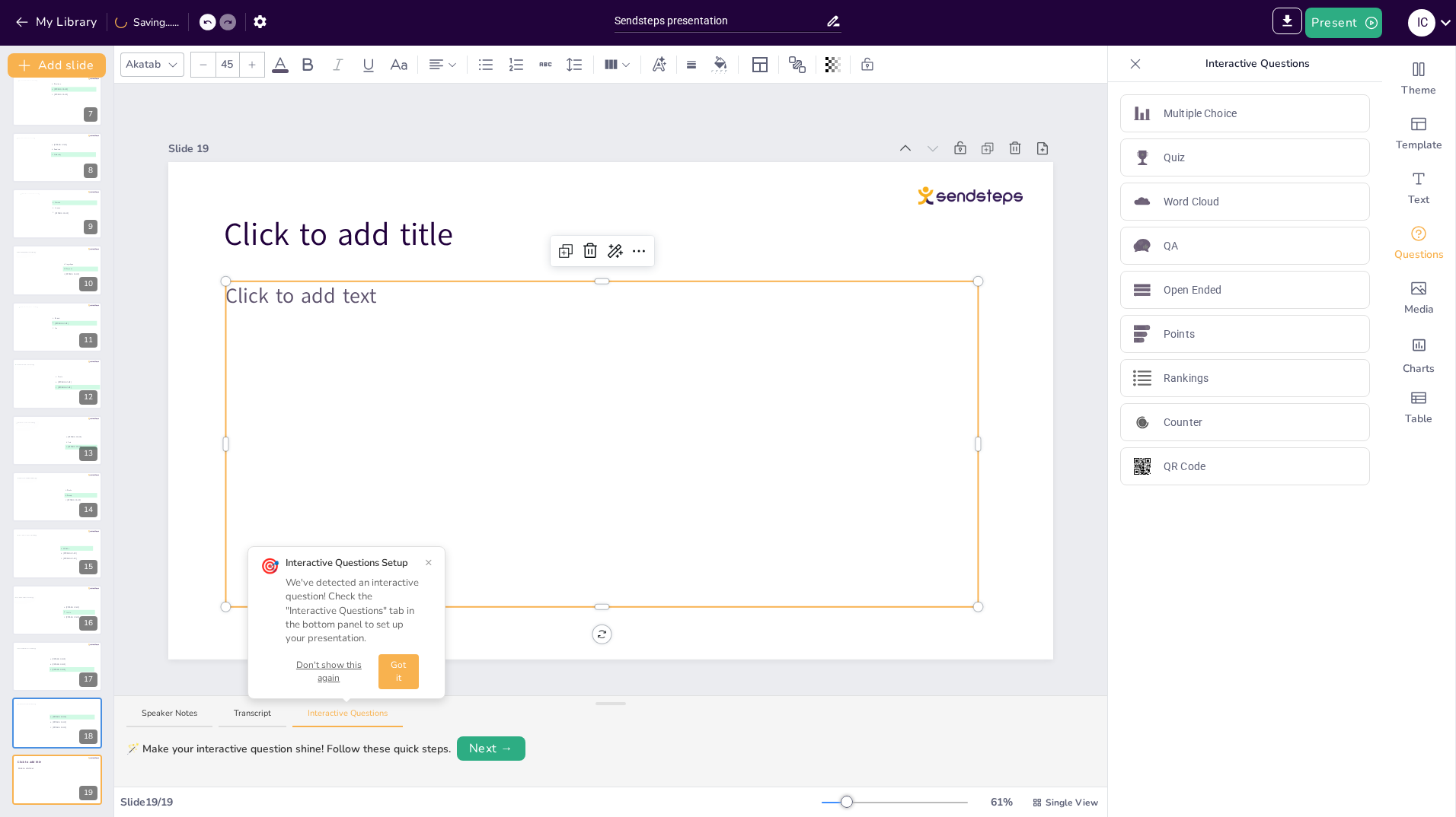
click at [524, 384] on div "Click to add text" at bounding box center [601, 444] width 752 height 326
click at [1178, 379] on p "Rankings" at bounding box center [1187, 379] width 45 height 16
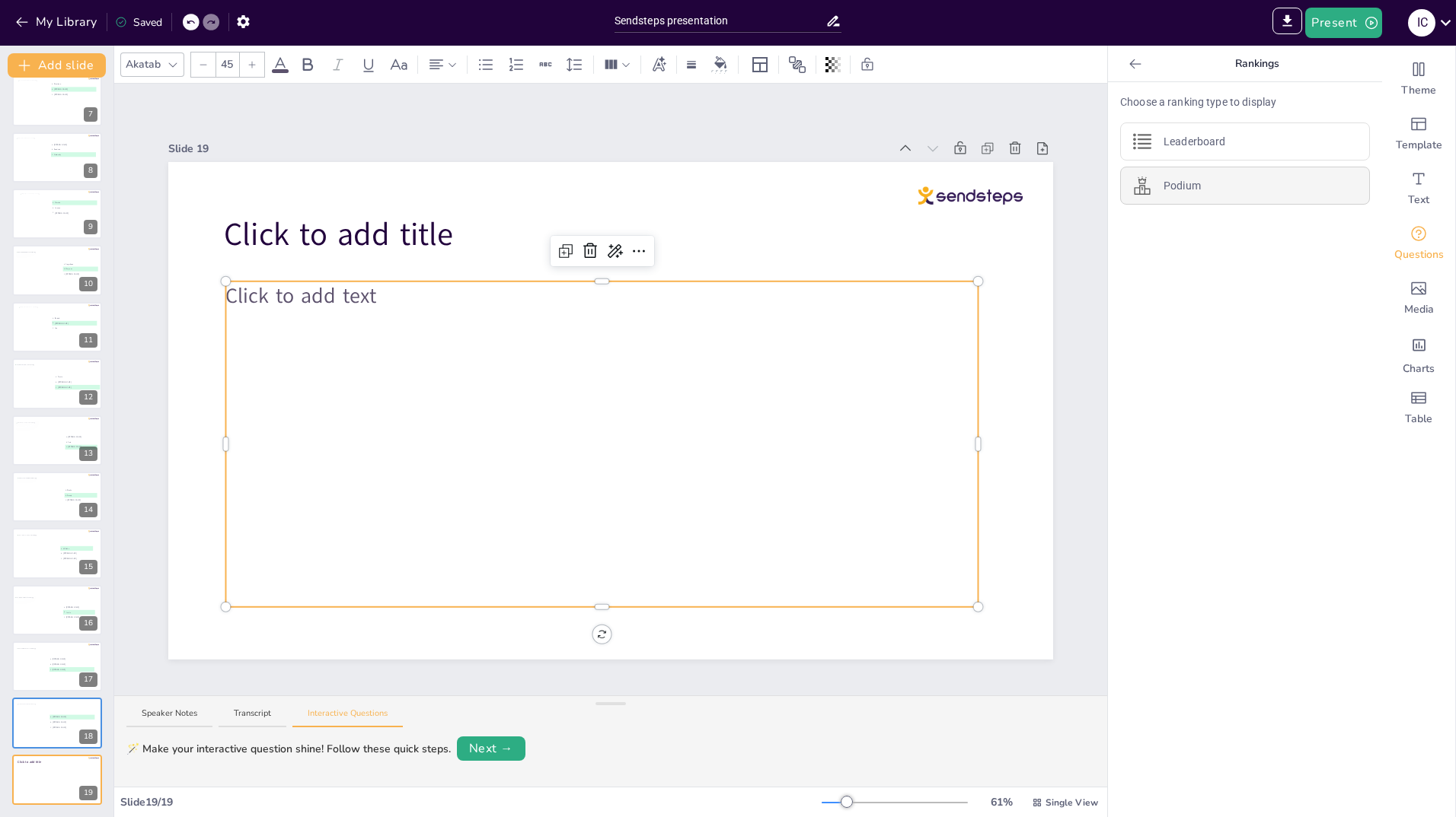
click at [1180, 187] on p "Podium" at bounding box center [1182, 186] width 37 height 16
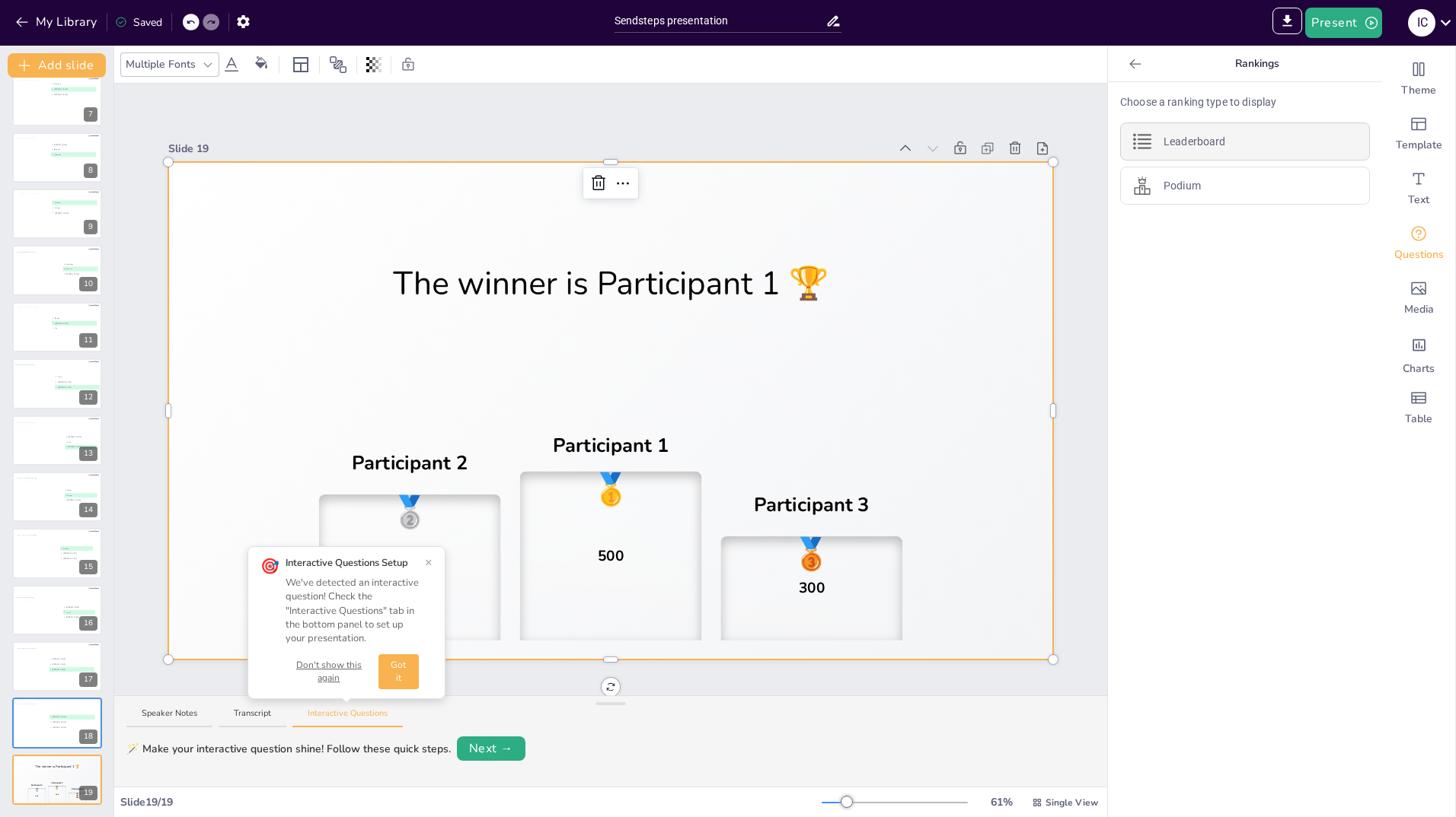
click at [1187, 146] on p "Leaderboard" at bounding box center [1195, 142] width 62 height 16
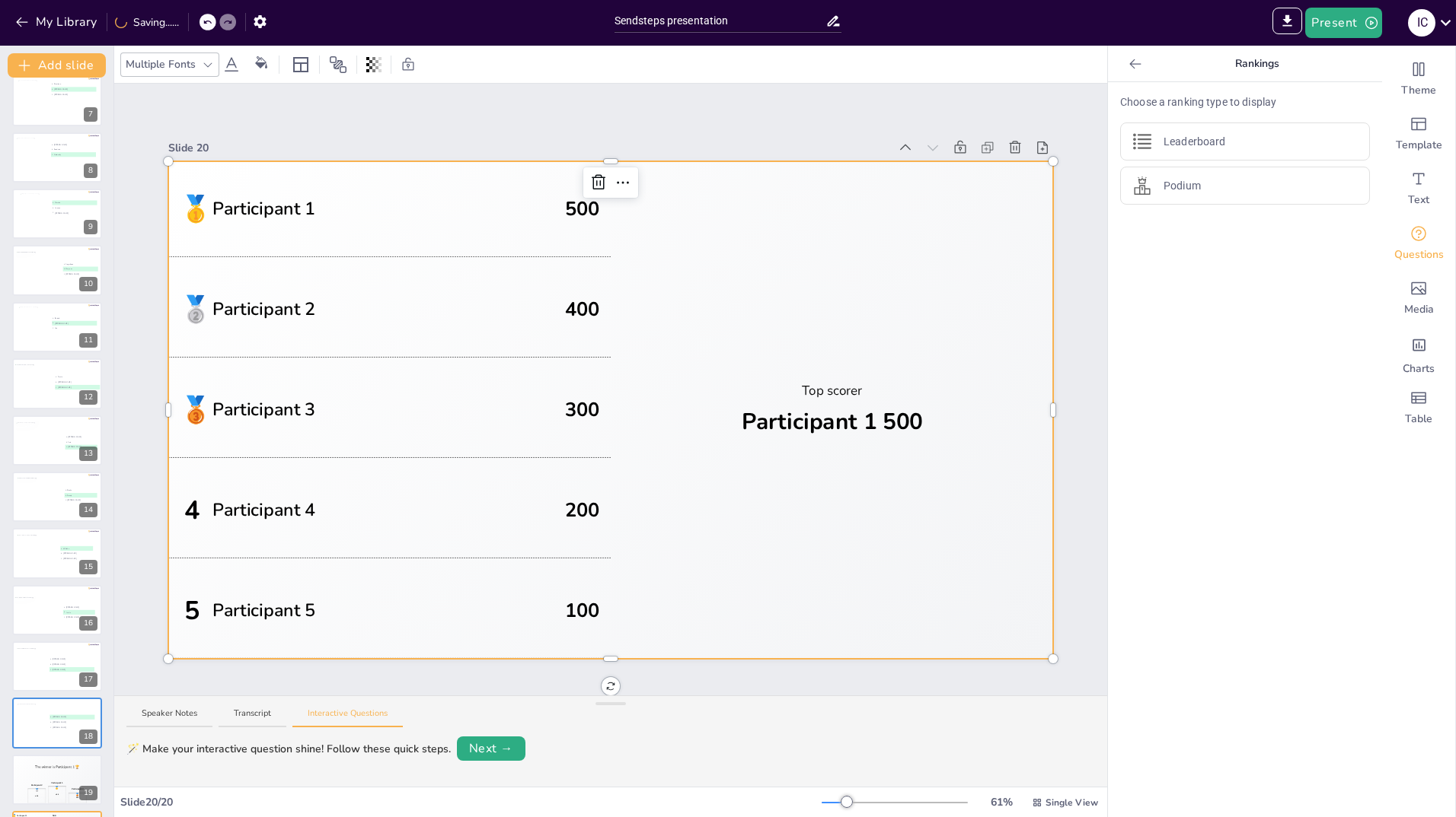
scroll to position [0, 0]
click at [1194, 180] on div "Podium" at bounding box center [1245, 186] width 249 height 38
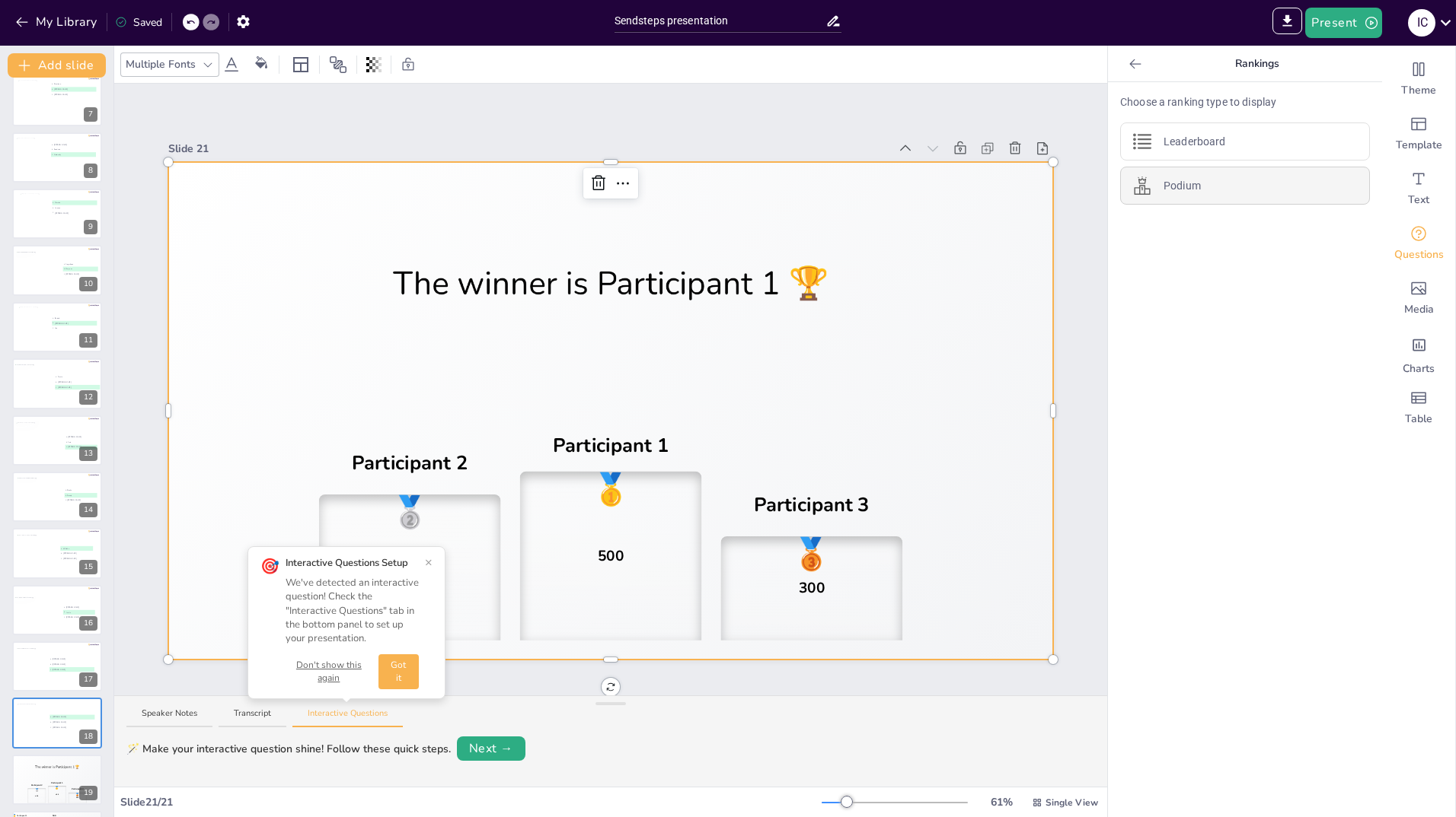
scroll to position [6, 0]
click at [426, 564] on button "×" at bounding box center [428, 562] width 7 height 12
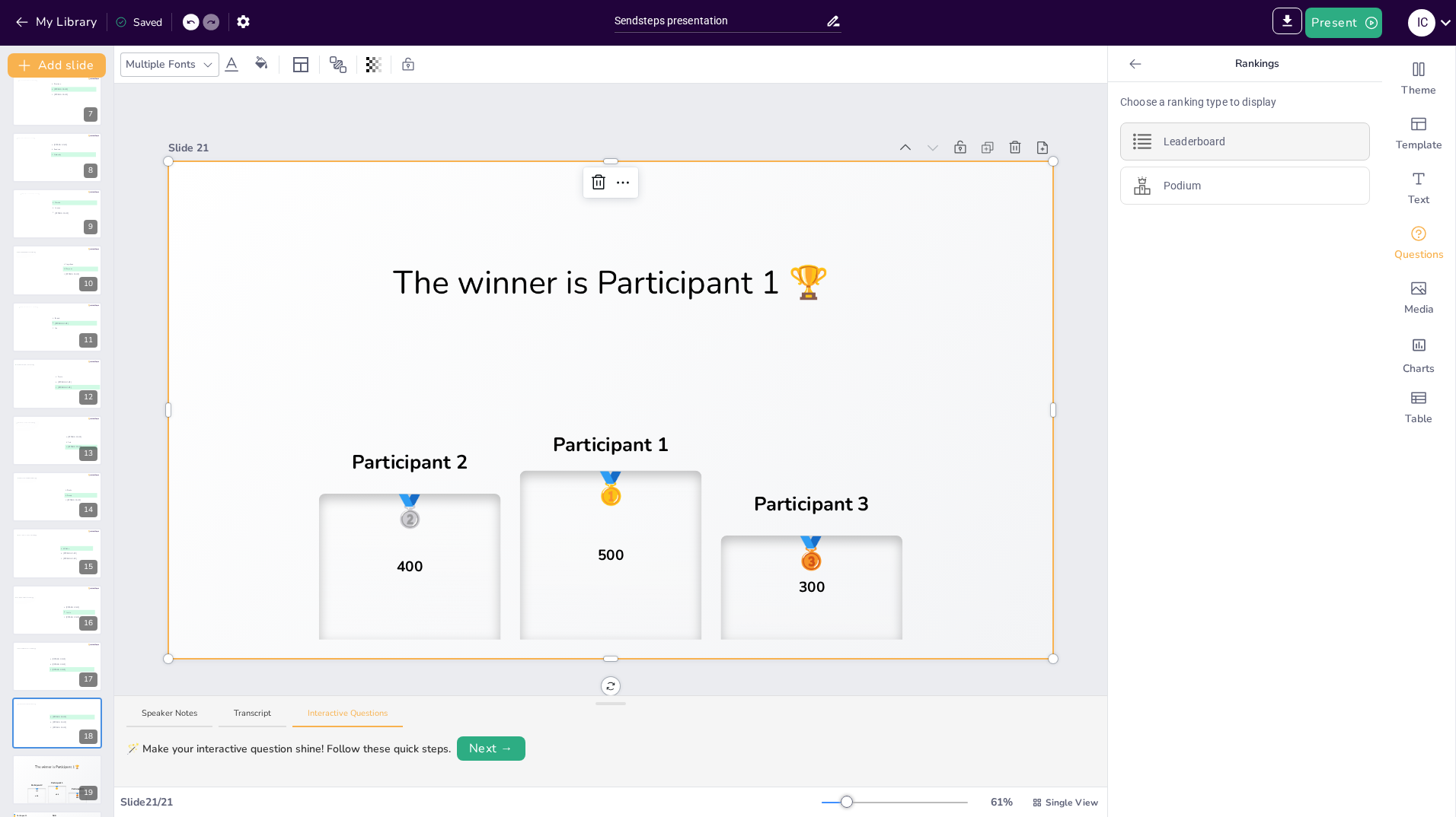
click at [1225, 142] on div "Leaderboard" at bounding box center [1245, 141] width 249 height 38
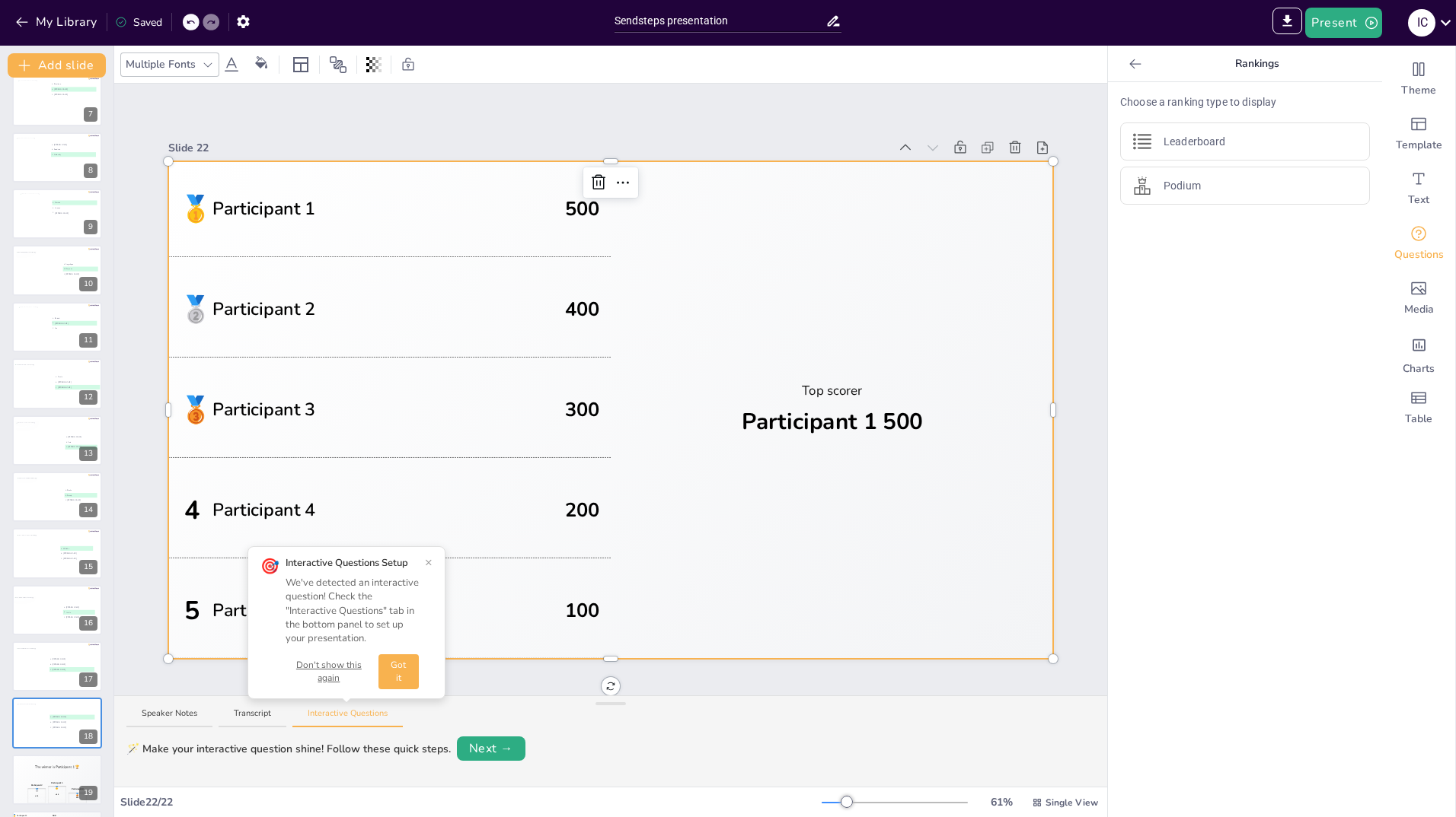
click at [426, 564] on button "×" at bounding box center [428, 562] width 7 height 12
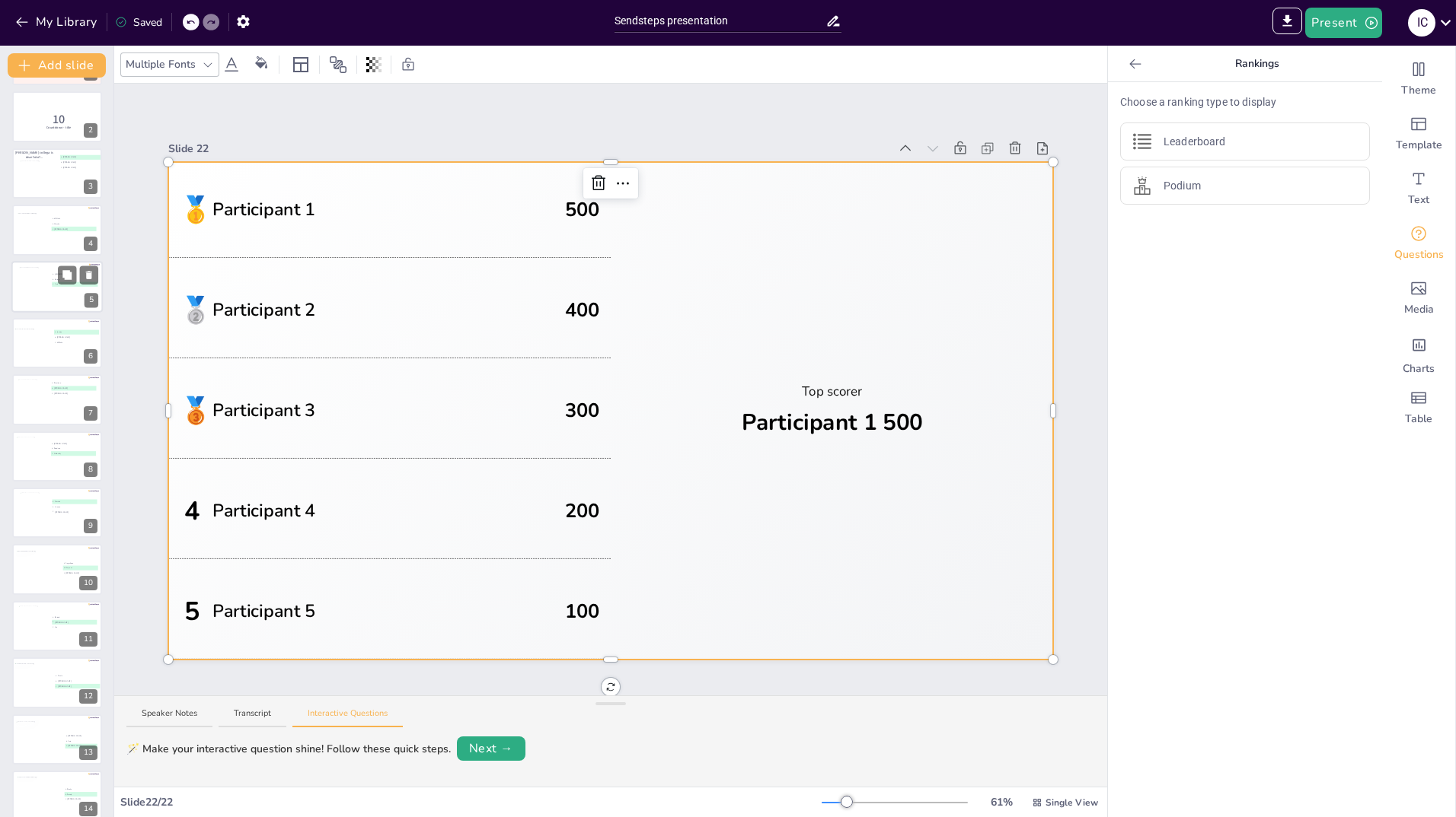
scroll to position [0, 0]
click at [43, 244] on div at bounding box center [40, 233] width 40 height 34
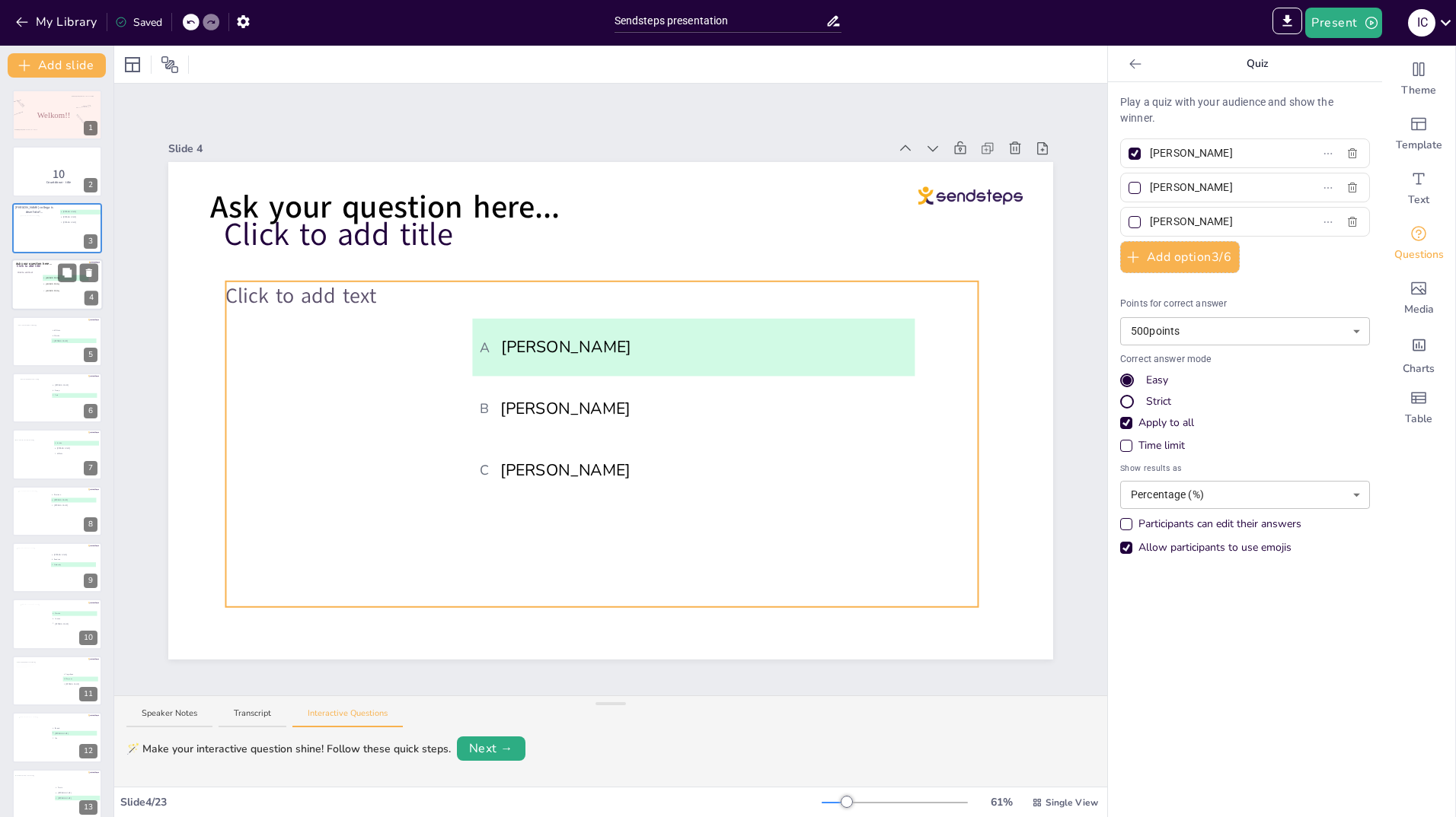
click at [31, 285] on div "Click to add text" at bounding box center [56, 288] width 78 height 34
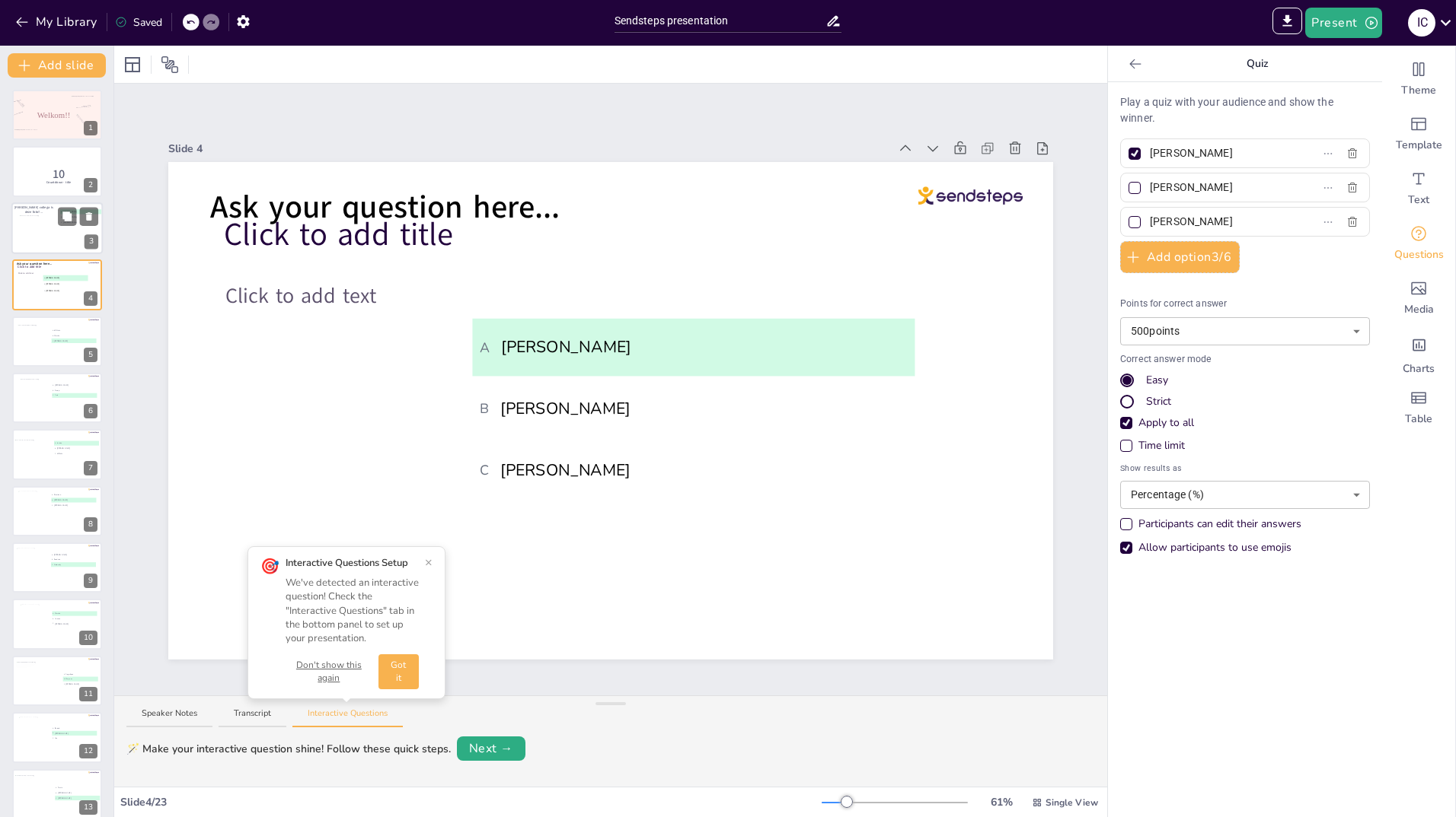
click at [31, 220] on div at bounding box center [40, 229] width 40 height 27
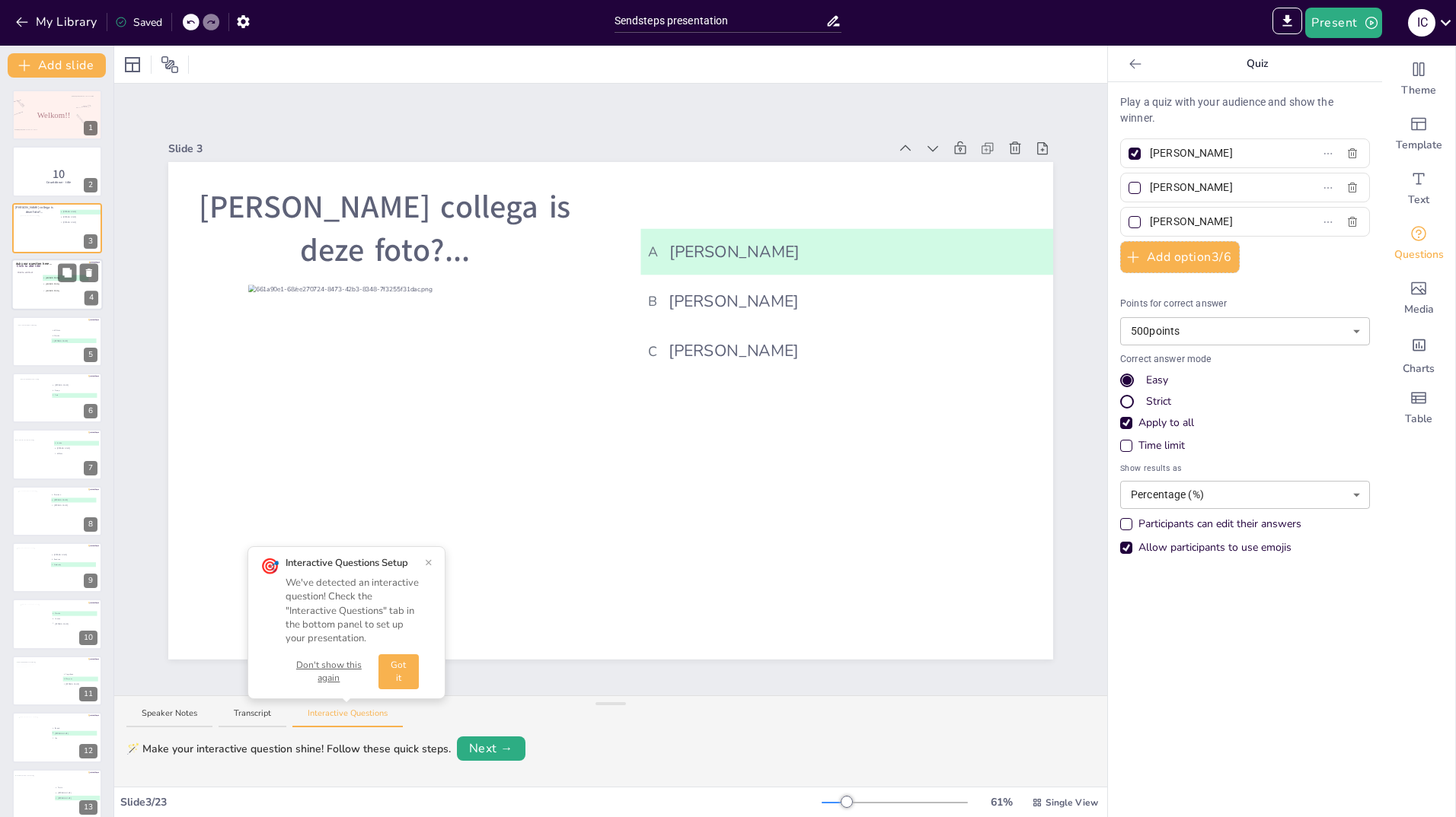
click at [31, 273] on span "Click to add text" at bounding box center [24, 273] width 15 height 3
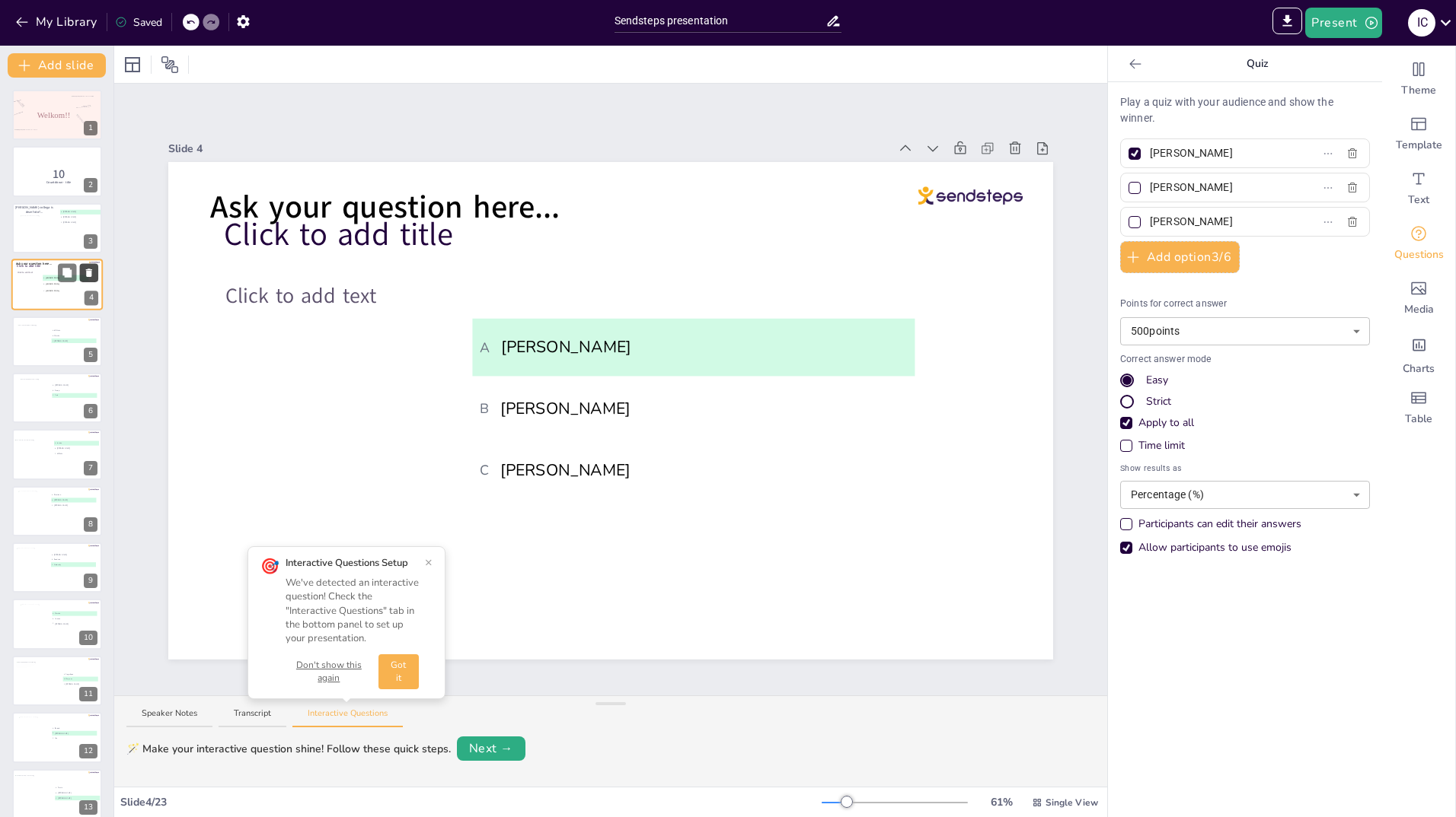
click at [90, 269] on icon at bounding box center [89, 272] width 6 height 8
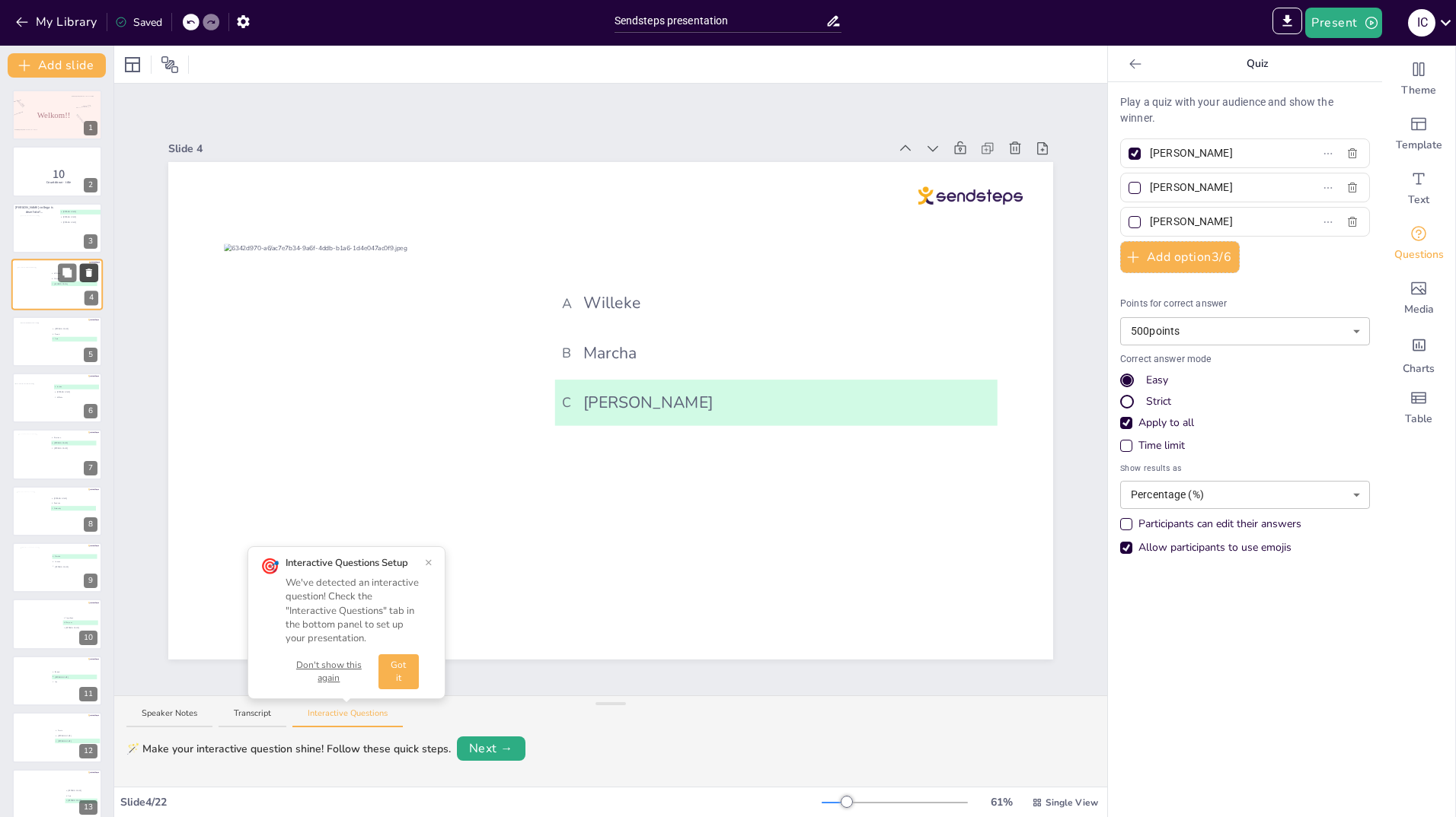
type input "Willeke"
type input "Marcha"
type input "[PERSON_NAME]"
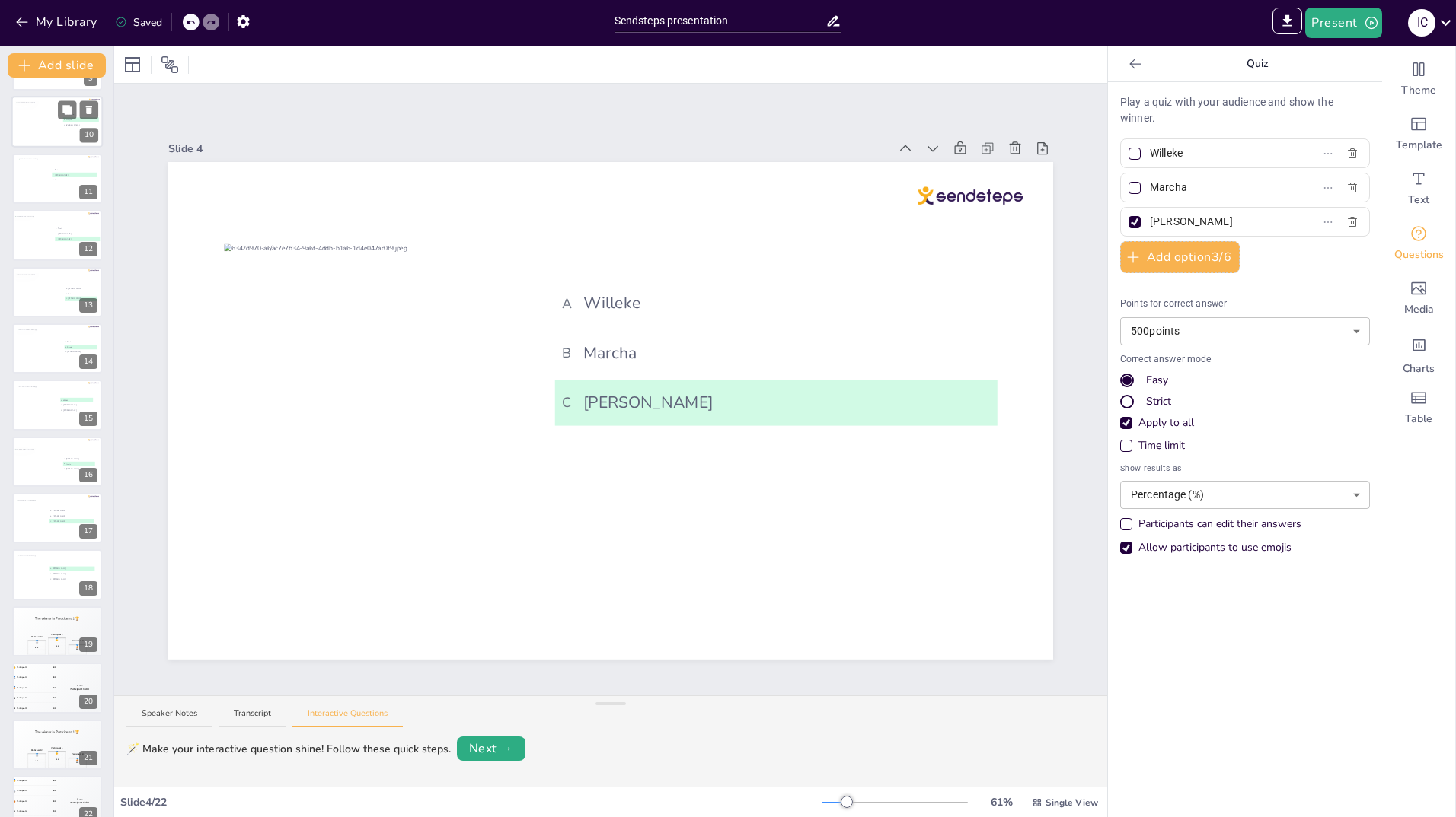
scroll to position [523, 0]
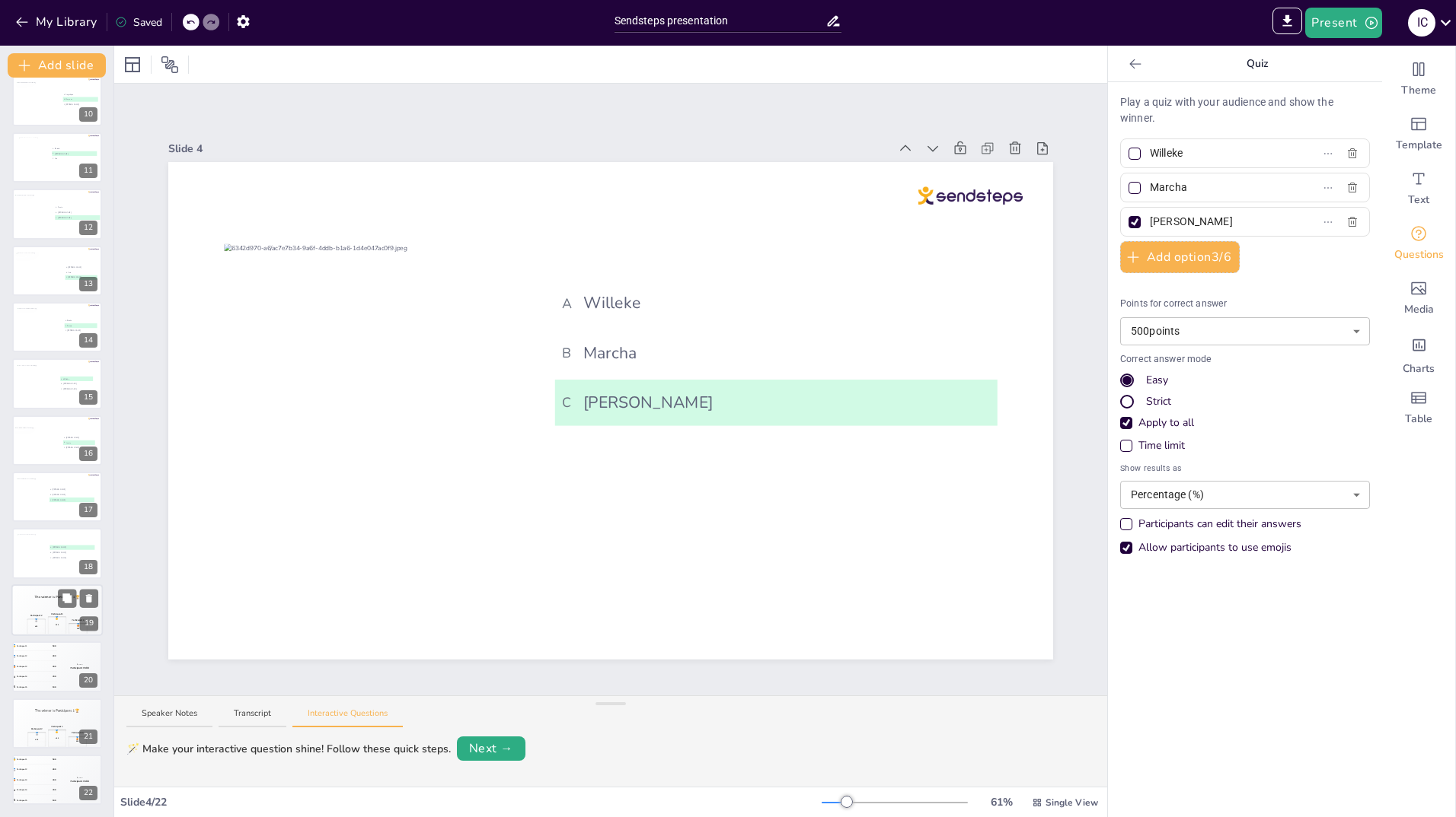
click at [50, 620] on div "🥇 500" at bounding box center [57, 625] width 19 height 17
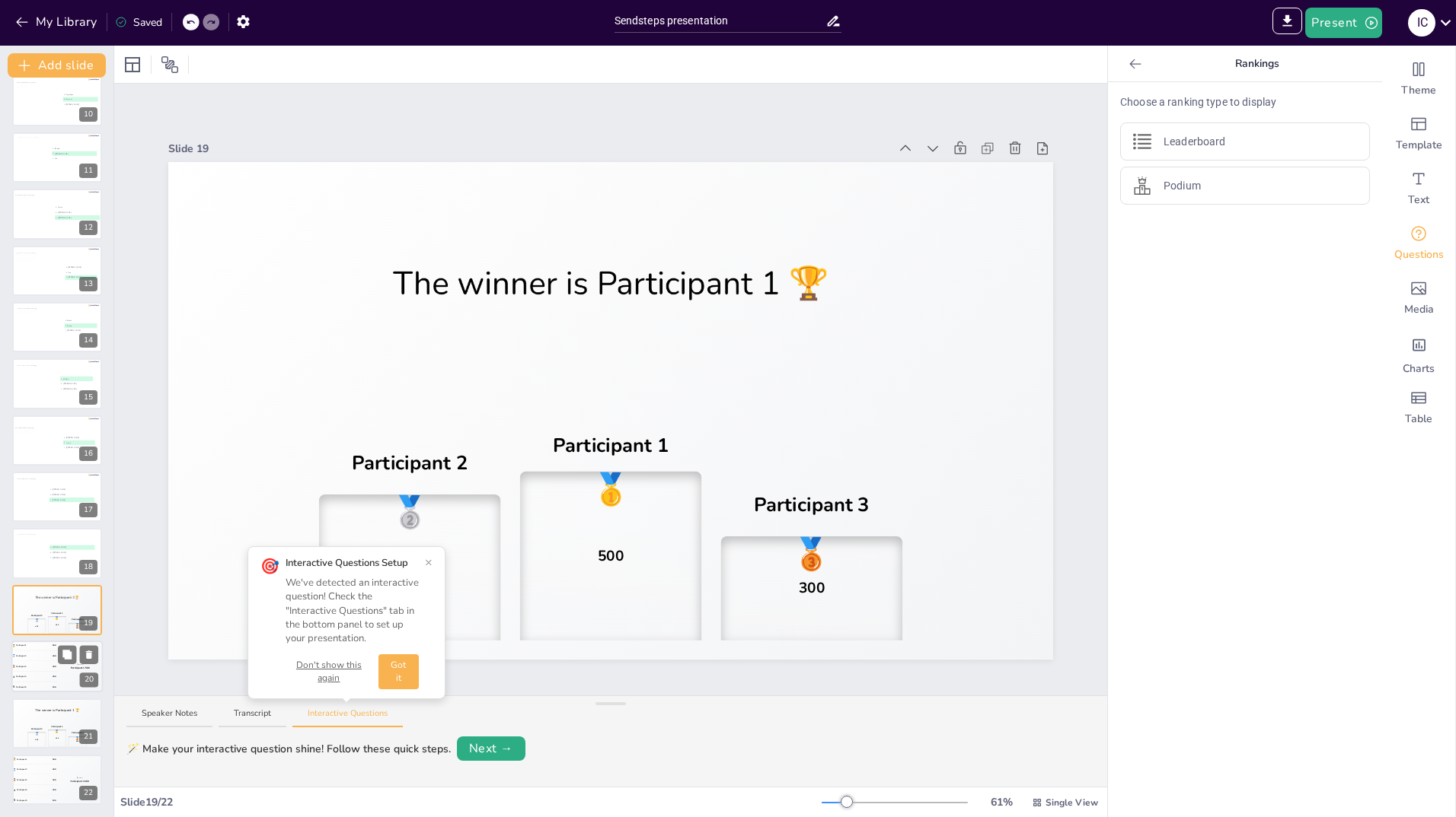
click at [49, 674] on div "4 Participant 4 200" at bounding box center [34, 676] width 45 height 10
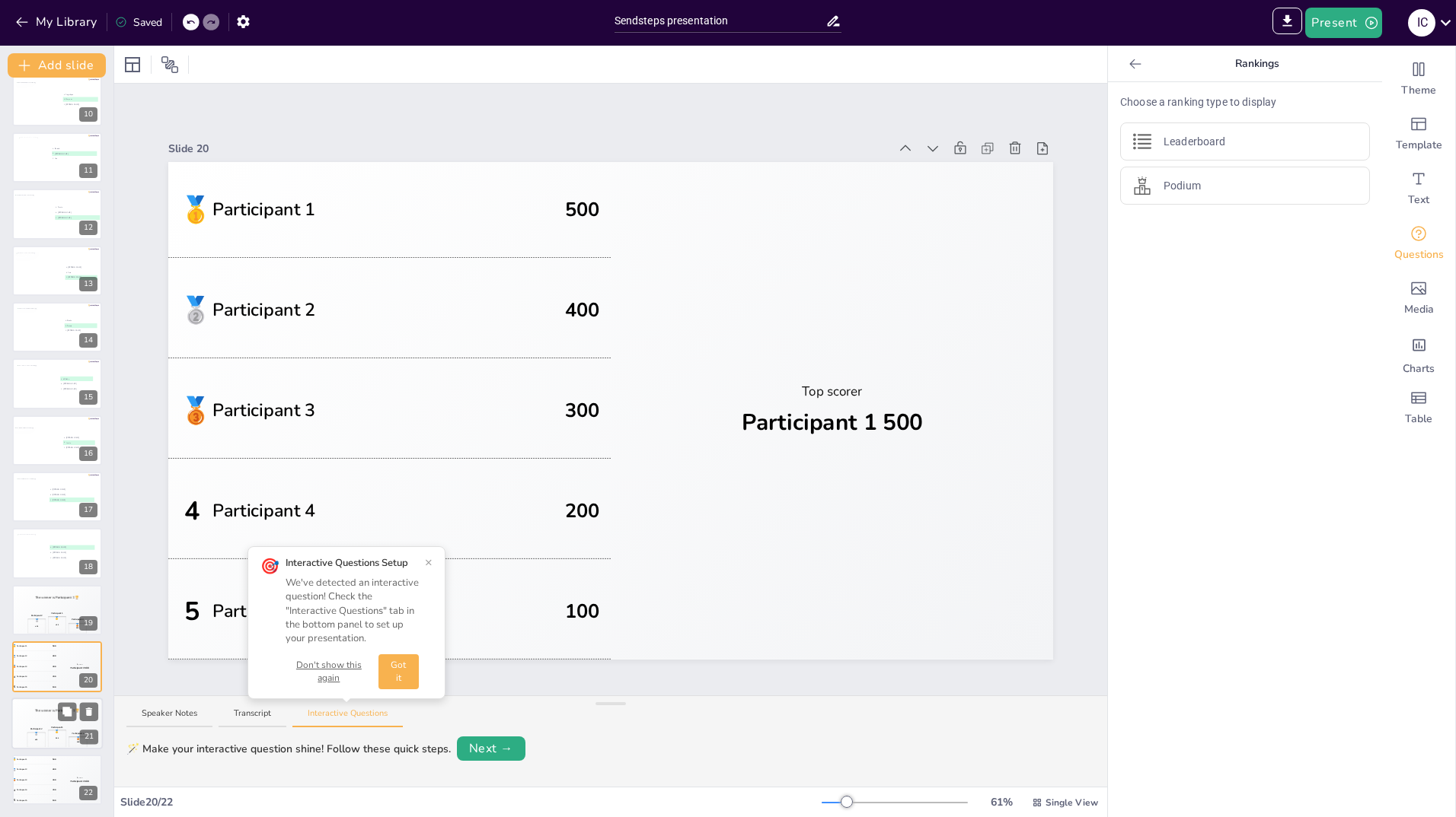
click at [40, 715] on div "The winner is Participant 1 🏆" at bounding box center [57, 711] width 92 height 26
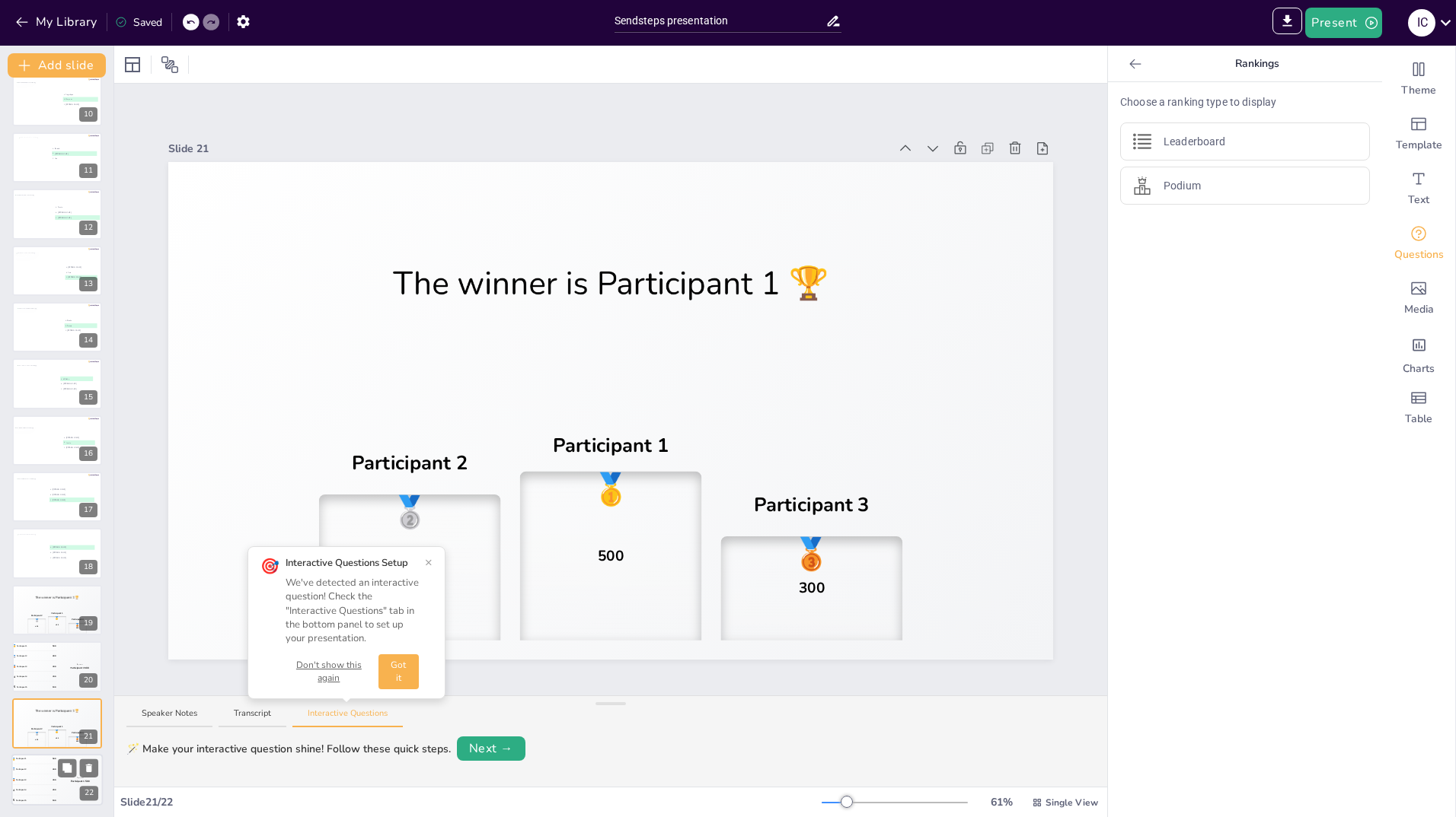
click at [34, 770] on div "🥈 Participant 2 400" at bounding box center [34, 770] width 45 height 10
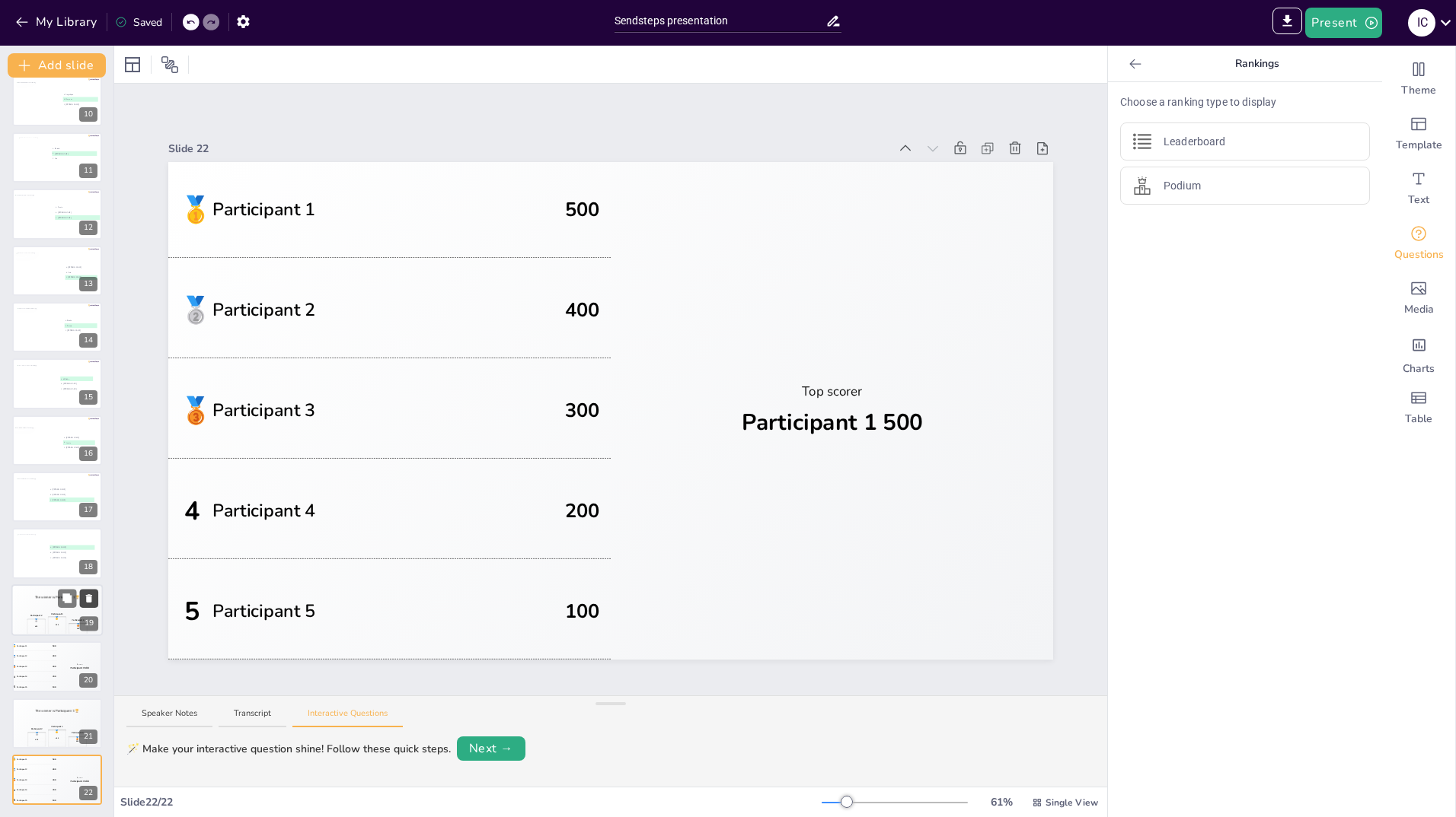
click at [95, 603] on button at bounding box center [89, 598] width 18 height 18
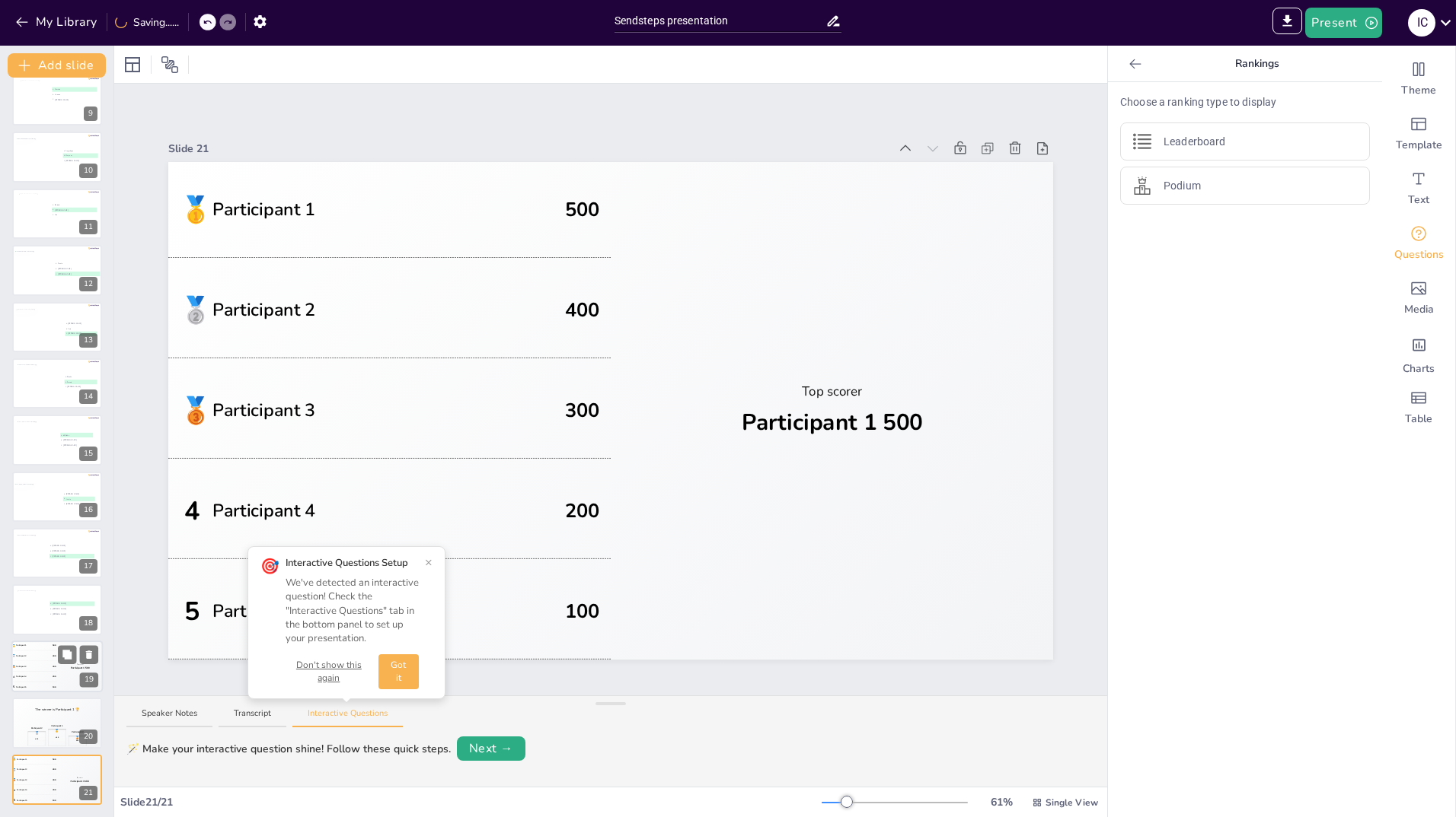
click at [45, 673] on div "4 Participant 4 200" at bounding box center [34, 676] width 45 height 10
click at [88, 657] on icon at bounding box center [89, 655] width 6 height 8
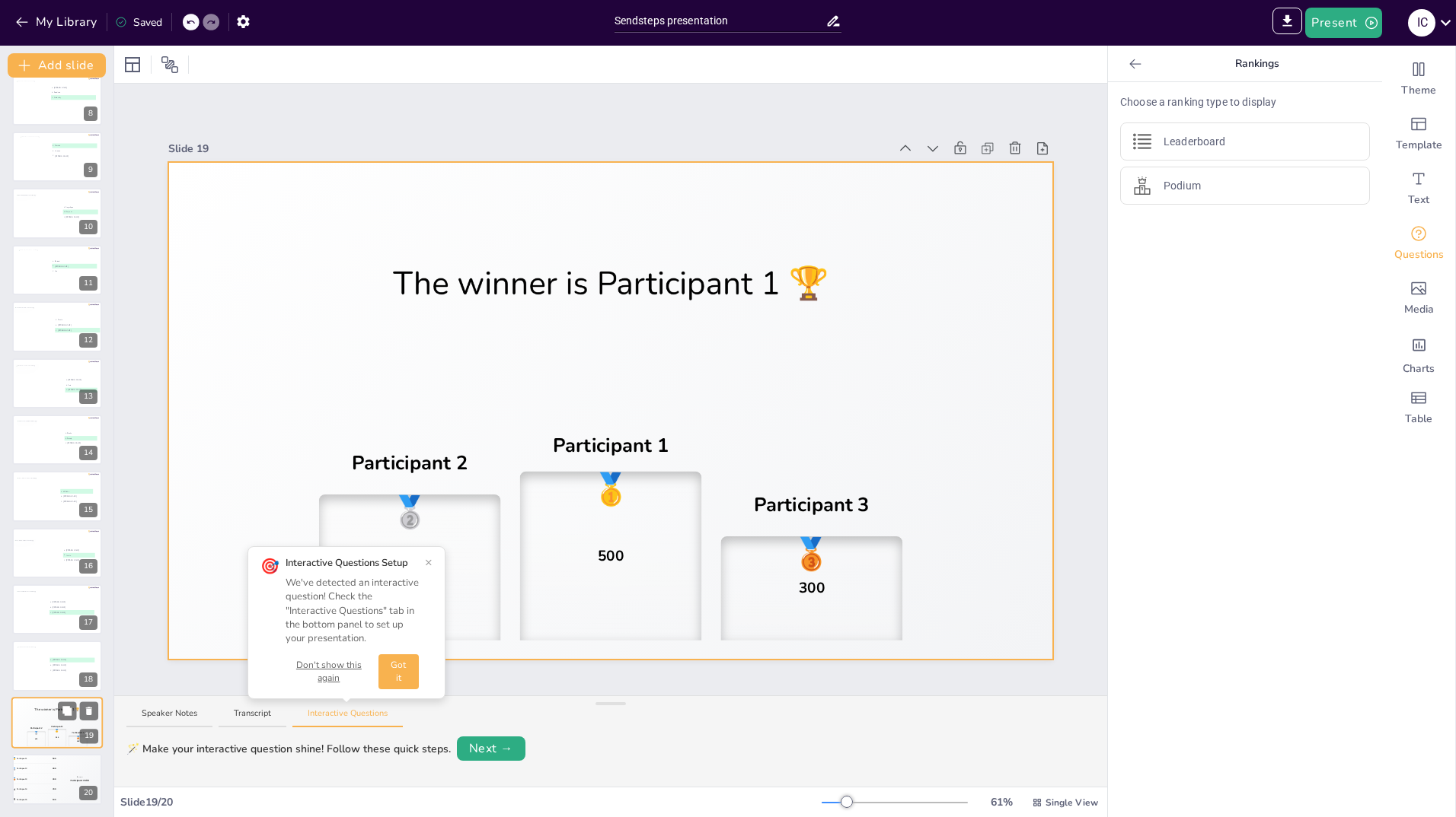
click at [53, 732] on div "🥇 500" at bounding box center [57, 737] width 19 height 17
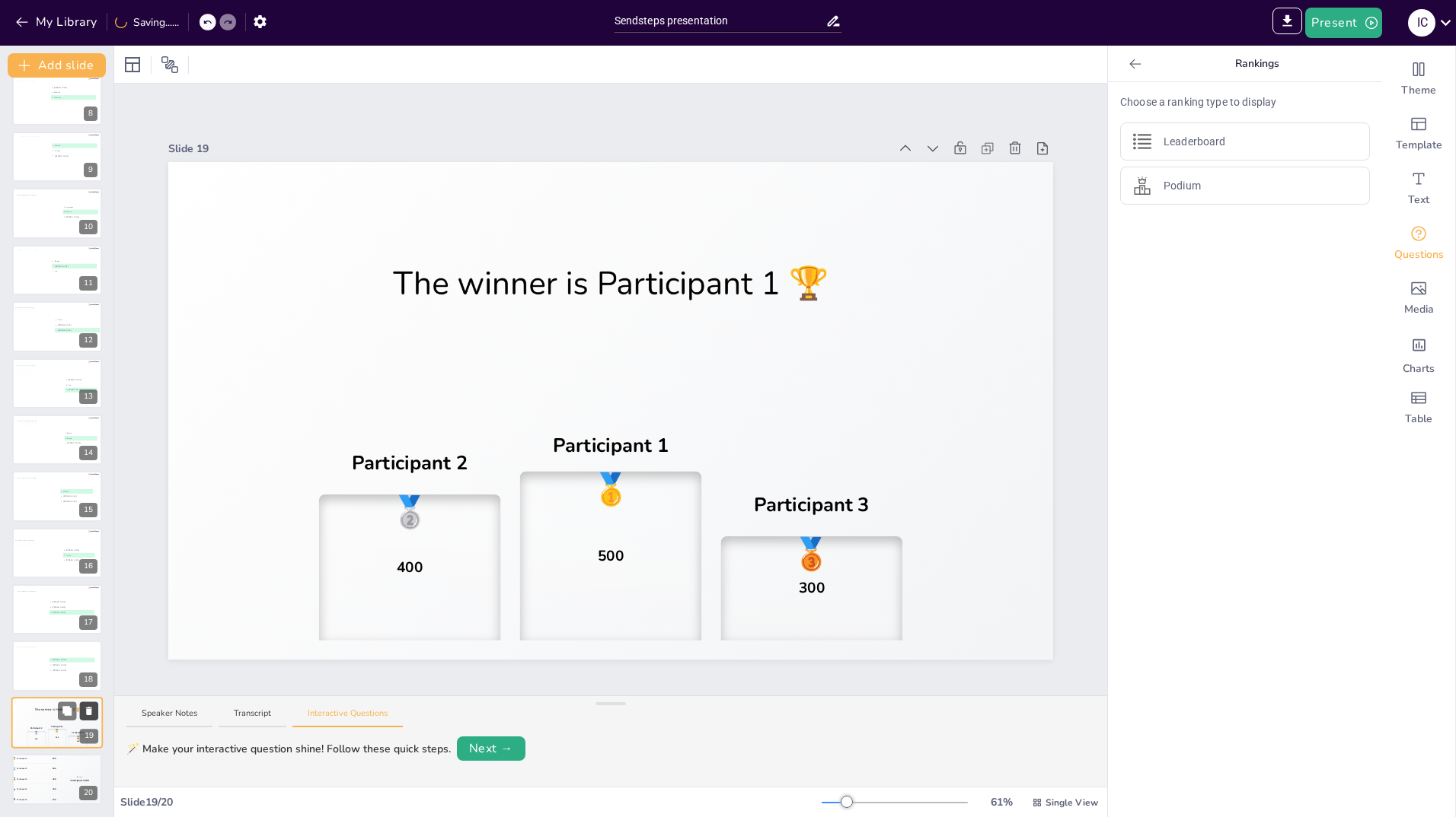
click at [91, 712] on icon at bounding box center [89, 711] width 6 height 8
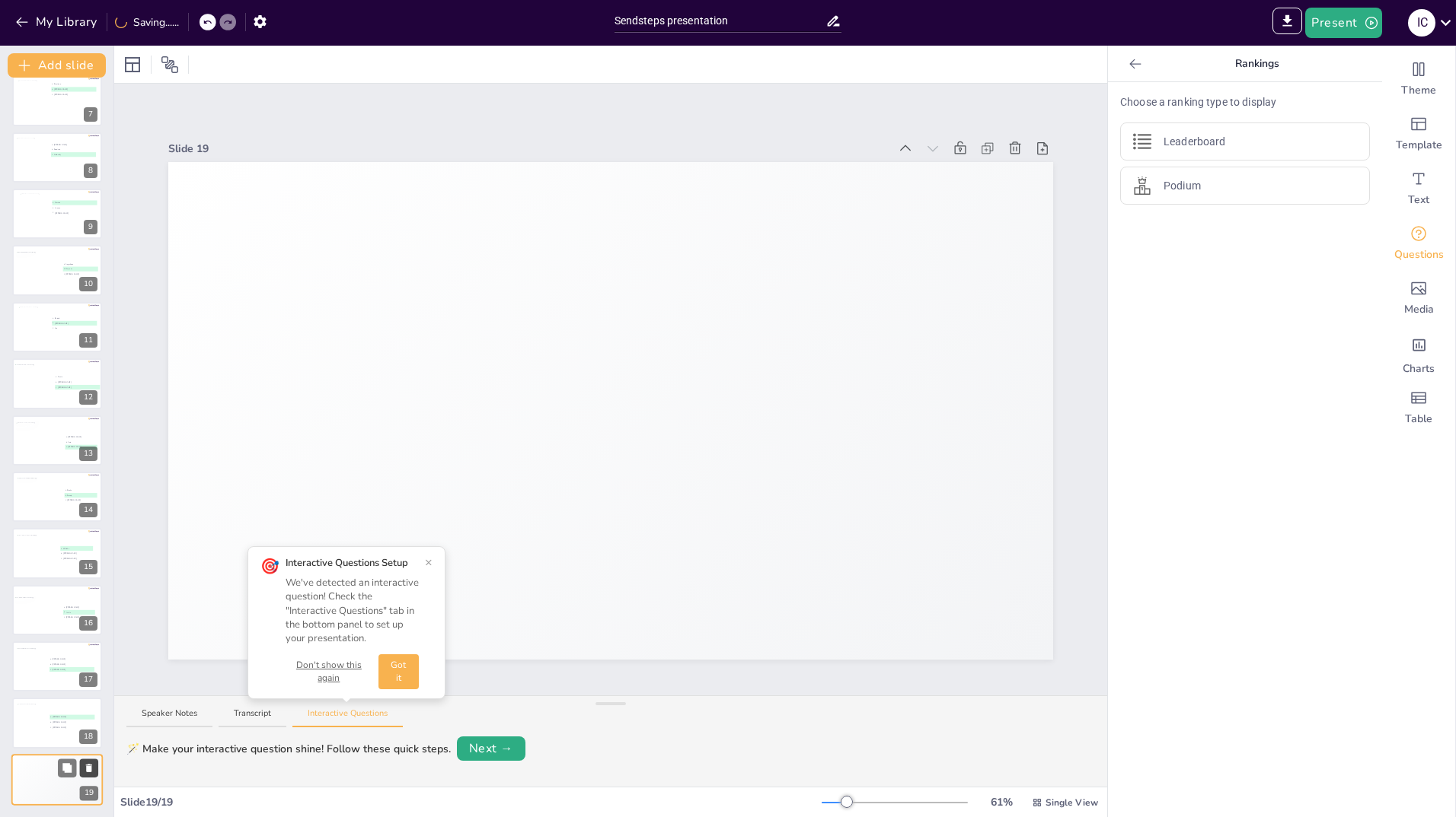
scroll to position [354, 0]
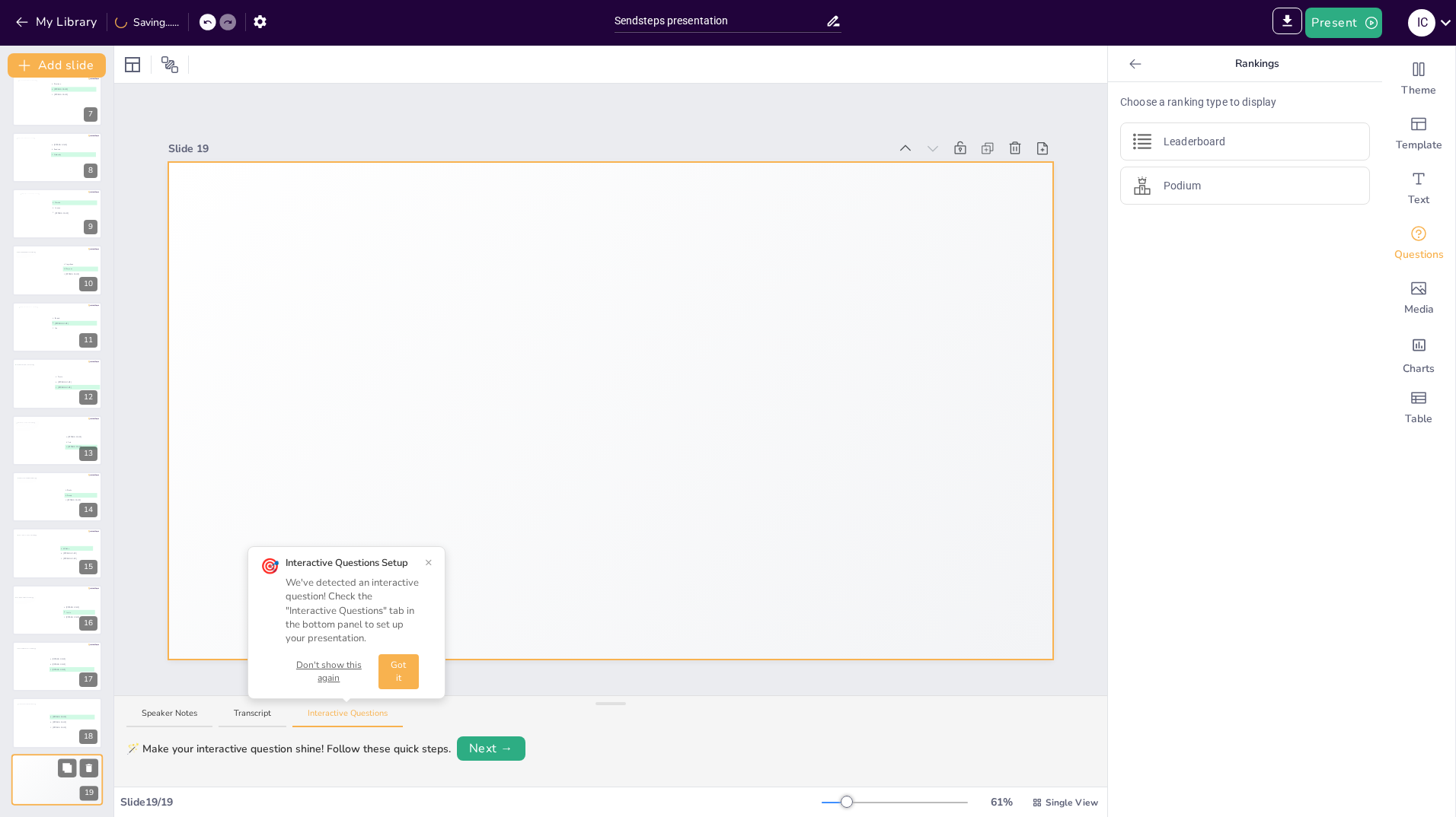
click at [47, 774] on div "🥉 Participant 3 300" at bounding box center [34, 779] width 45 height 10
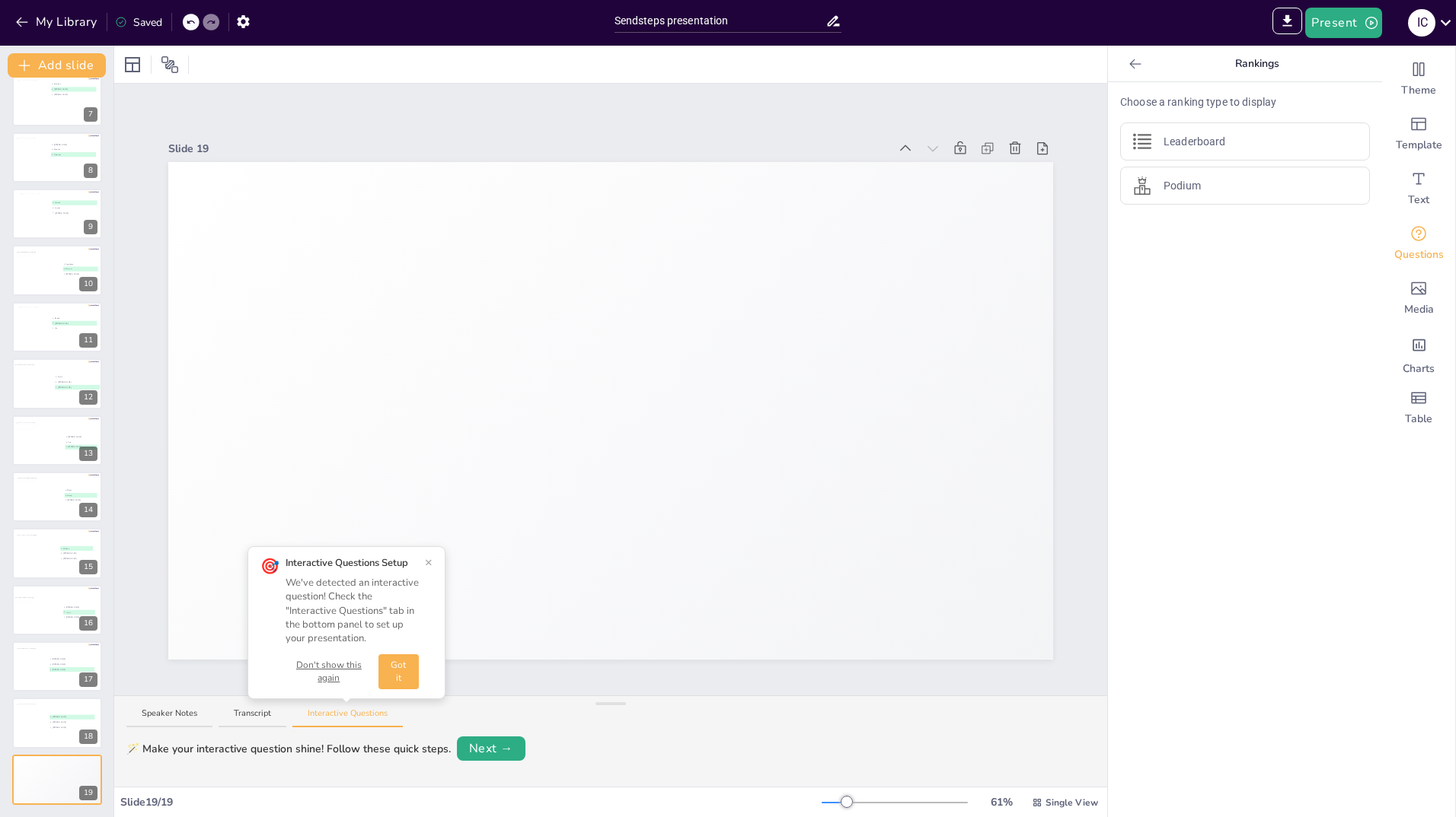
click at [433, 561] on div "🎯 Interactive Questions Setup We've detected an interactive question! Check the…" at bounding box center [347, 623] width 198 height 153
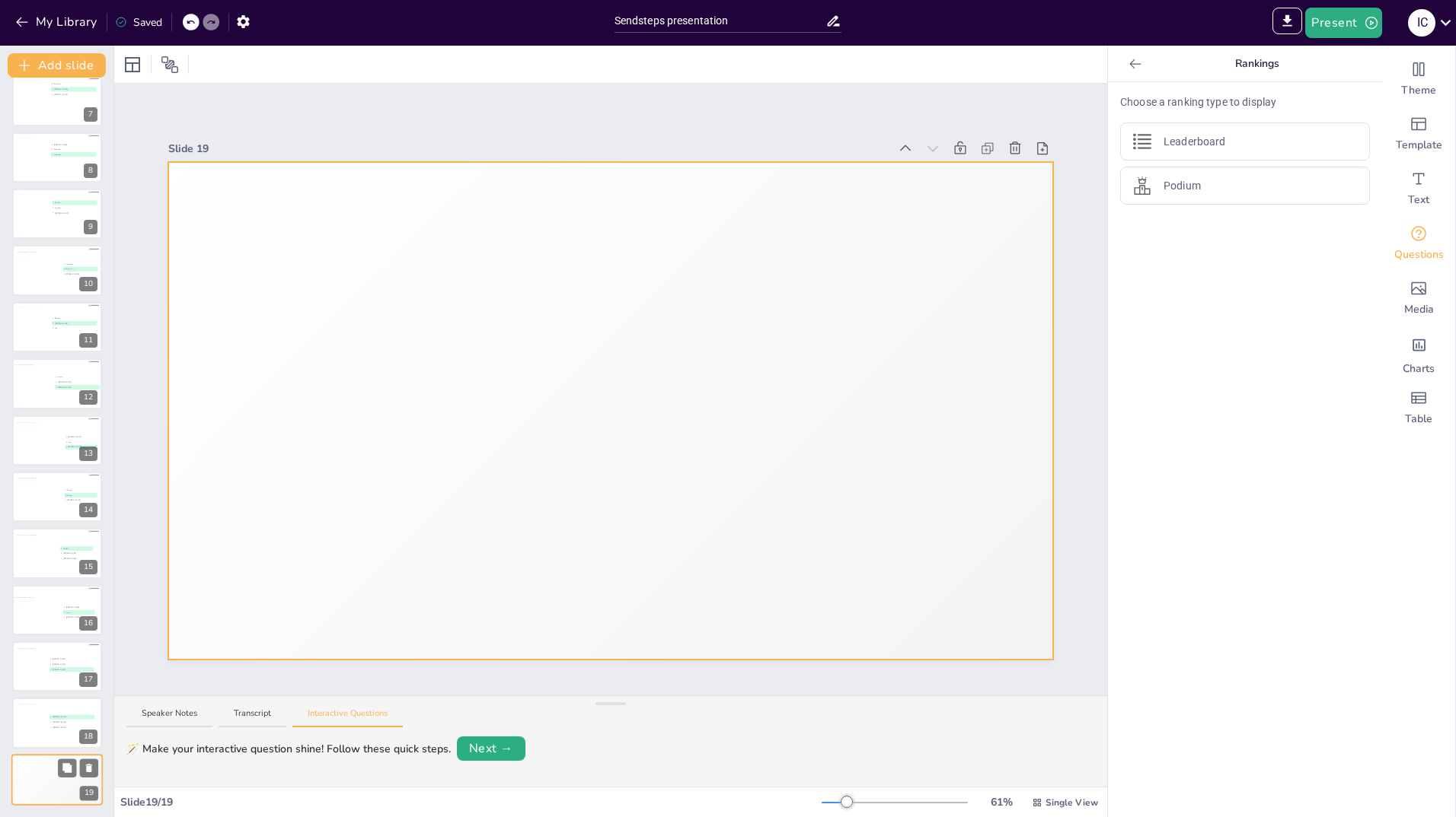
click at [36, 775] on div "🥉 Participant 3 300" at bounding box center [34, 779] width 45 height 10
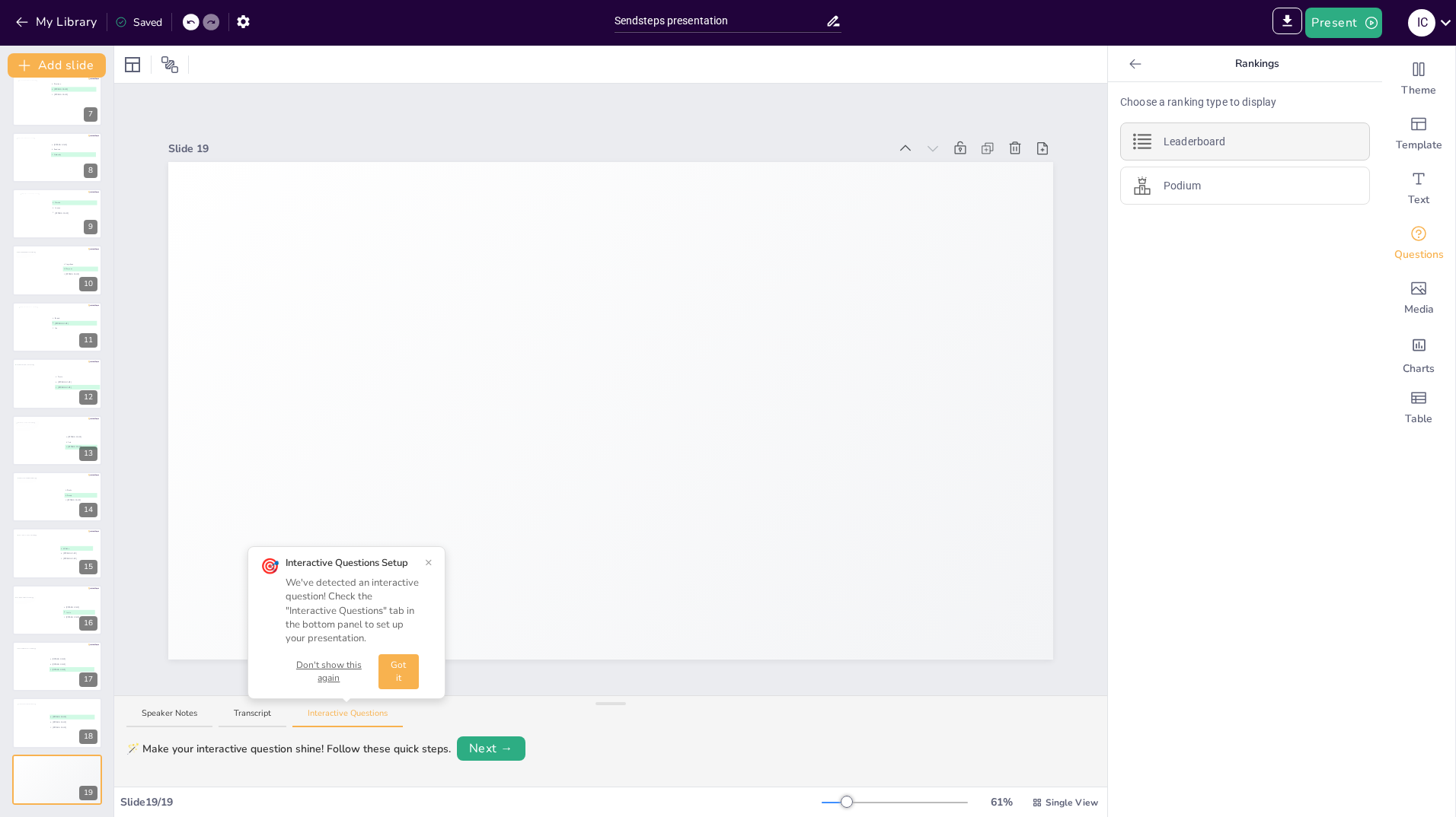
click at [1197, 153] on div "Leaderboard" at bounding box center [1245, 141] width 249 height 38
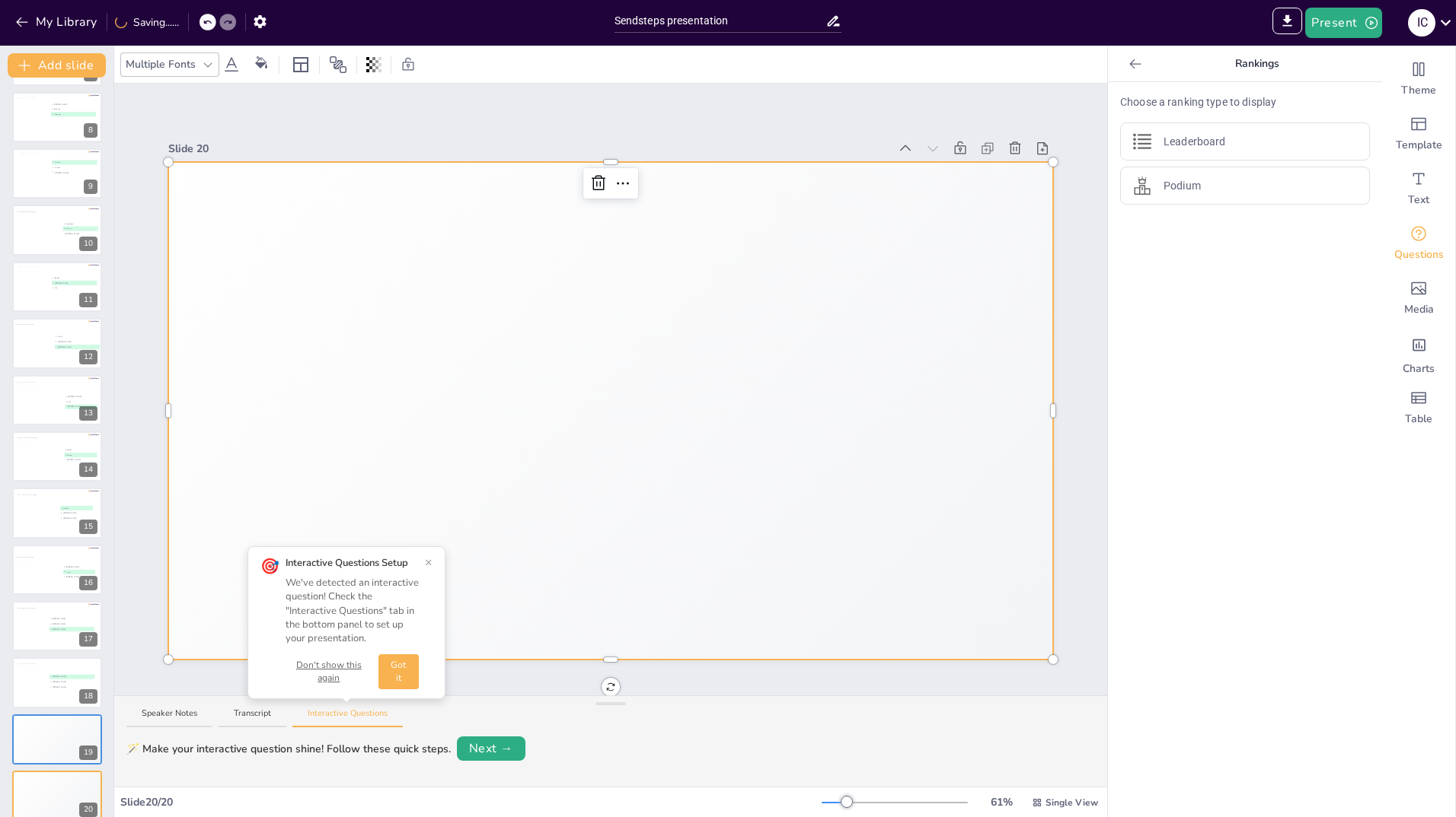
scroll to position [411, 0]
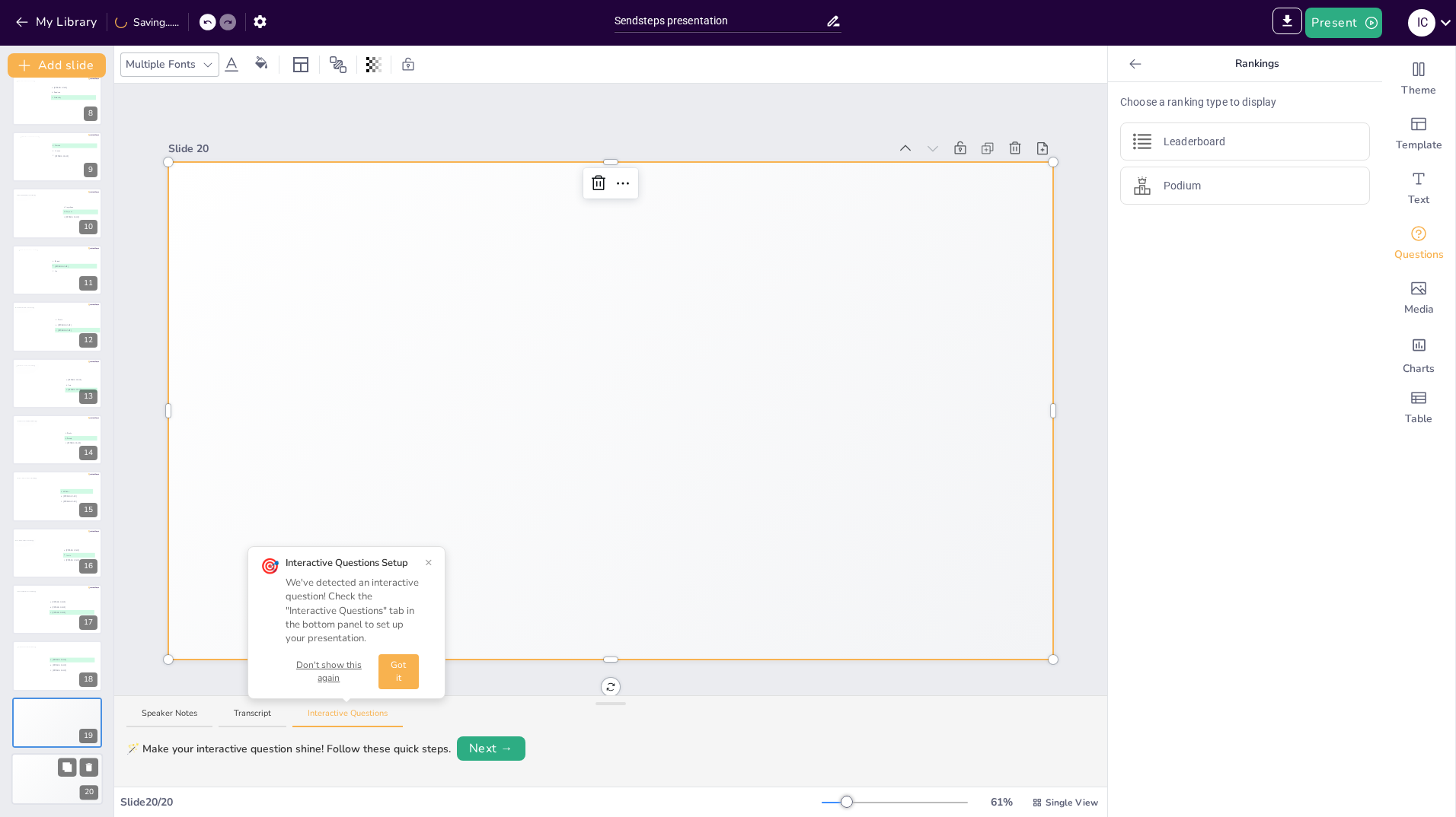
click at [41, 786] on div "4 Participant 4 200" at bounding box center [34, 789] width 45 height 10
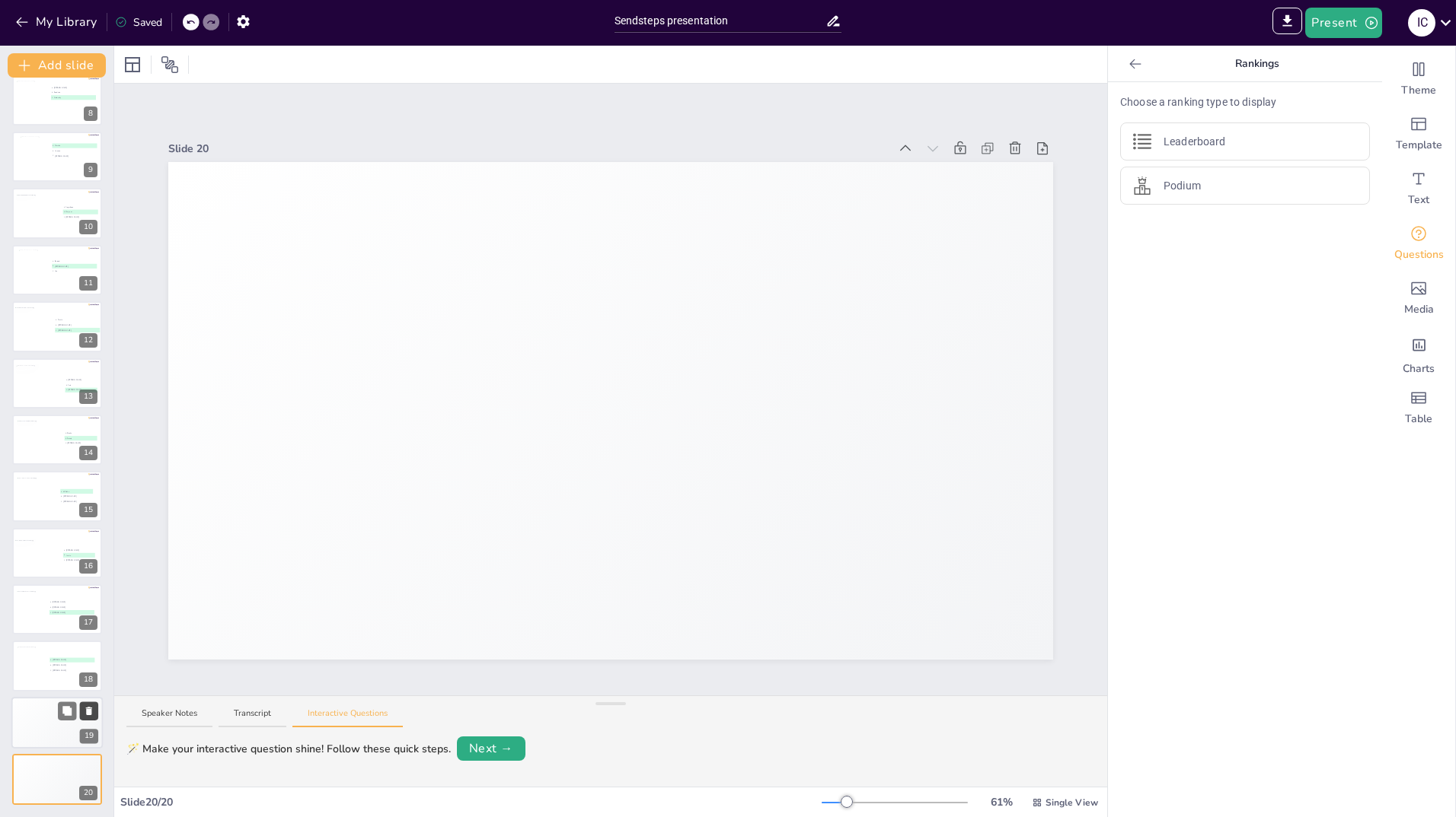
click at [88, 711] on icon at bounding box center [89, 711] width 6 height 8
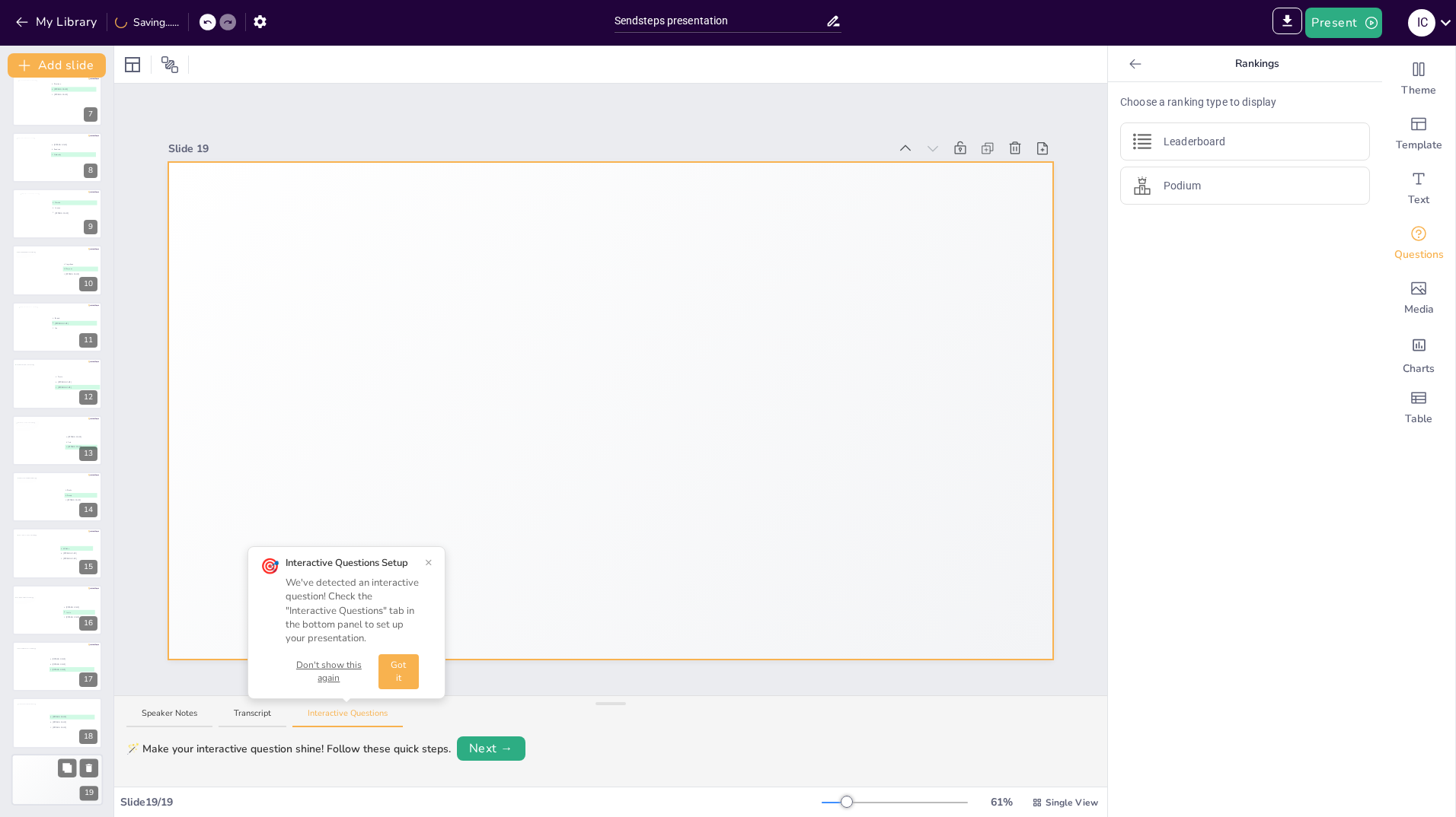
click at [40, 767] on div "🥈 Participant 2 400" at bounding box center [34, 770] width 45 height 10
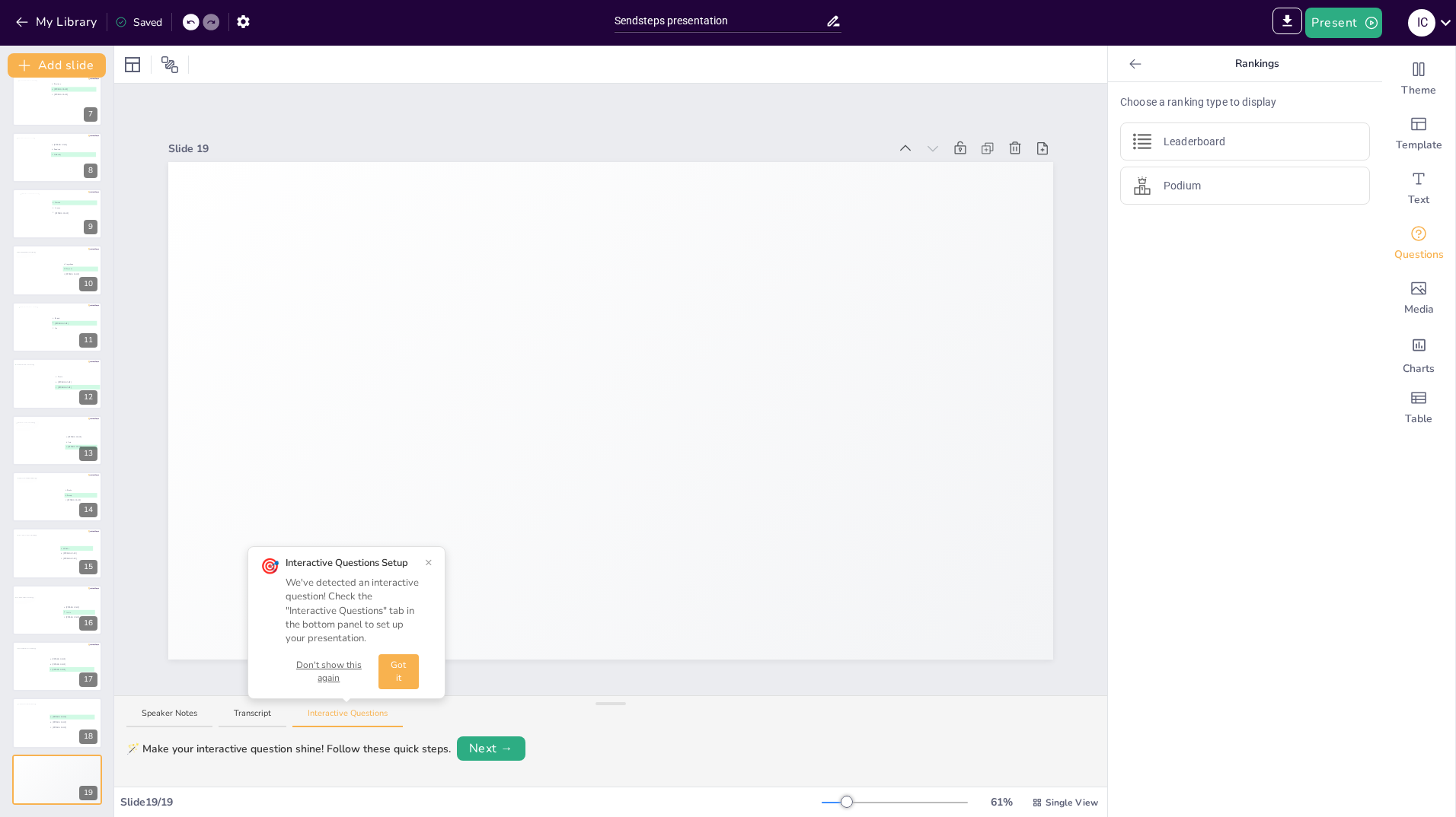
click at [429, 561] on button "×" at bounding box center [428, 562] width 7 height 12
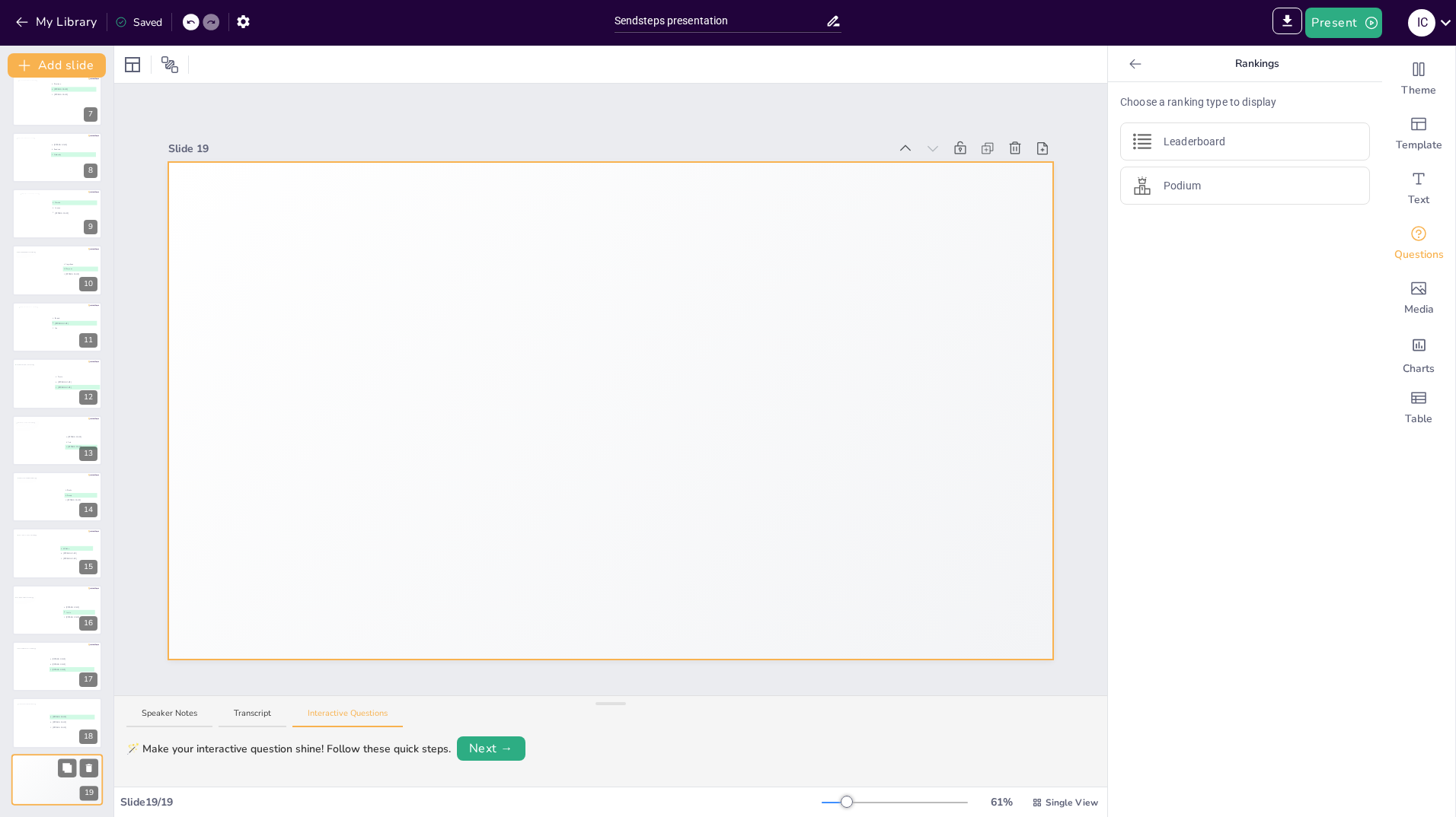
click at [60, 784] on div "Top scorer Participant 1 500" at bounding box center [80, 780] width 45 height 52
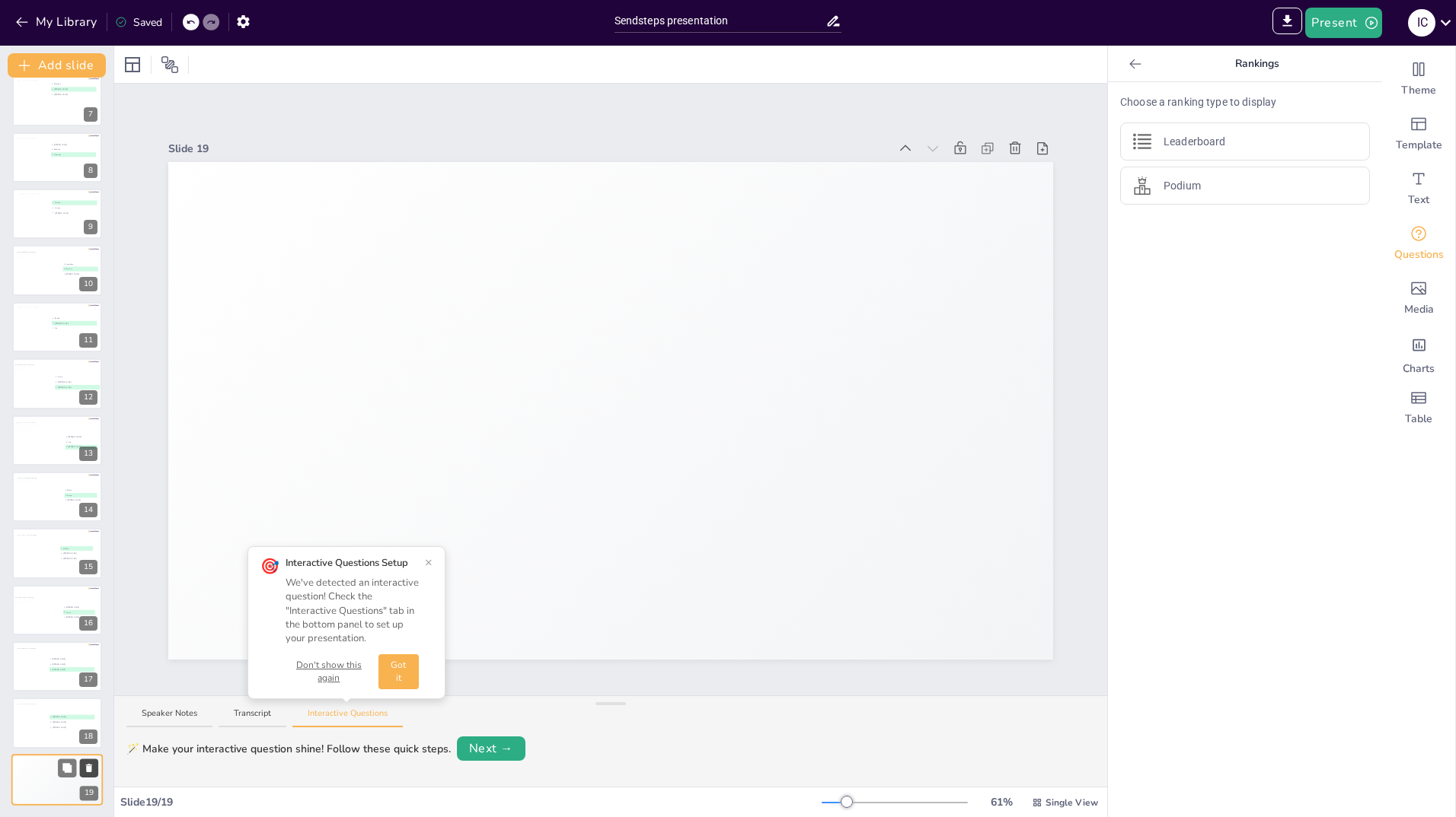
click at [88, 767] on icon at bounding box center [89, 768] width 6 height 8
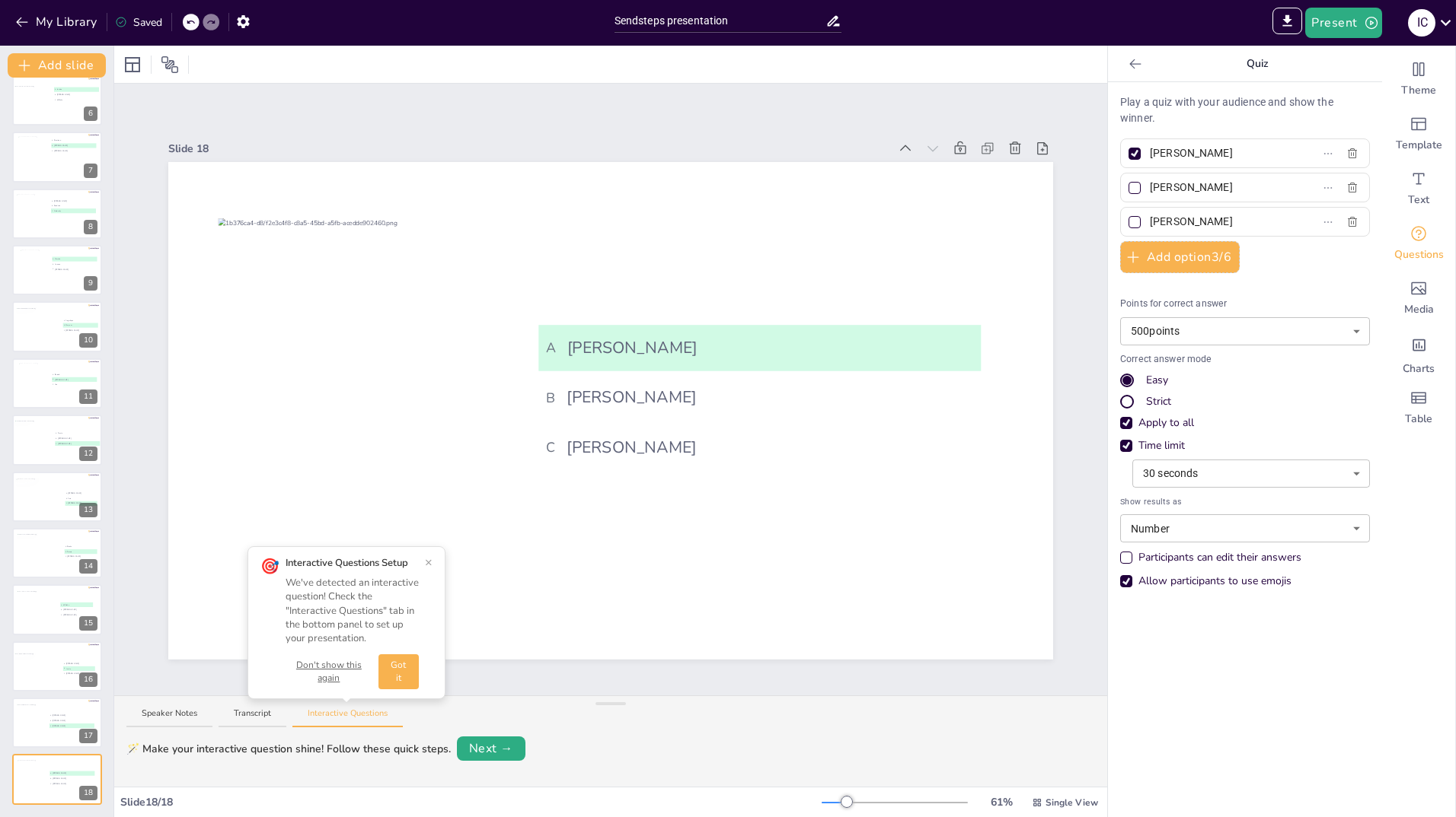
scroll to position [297, 0]
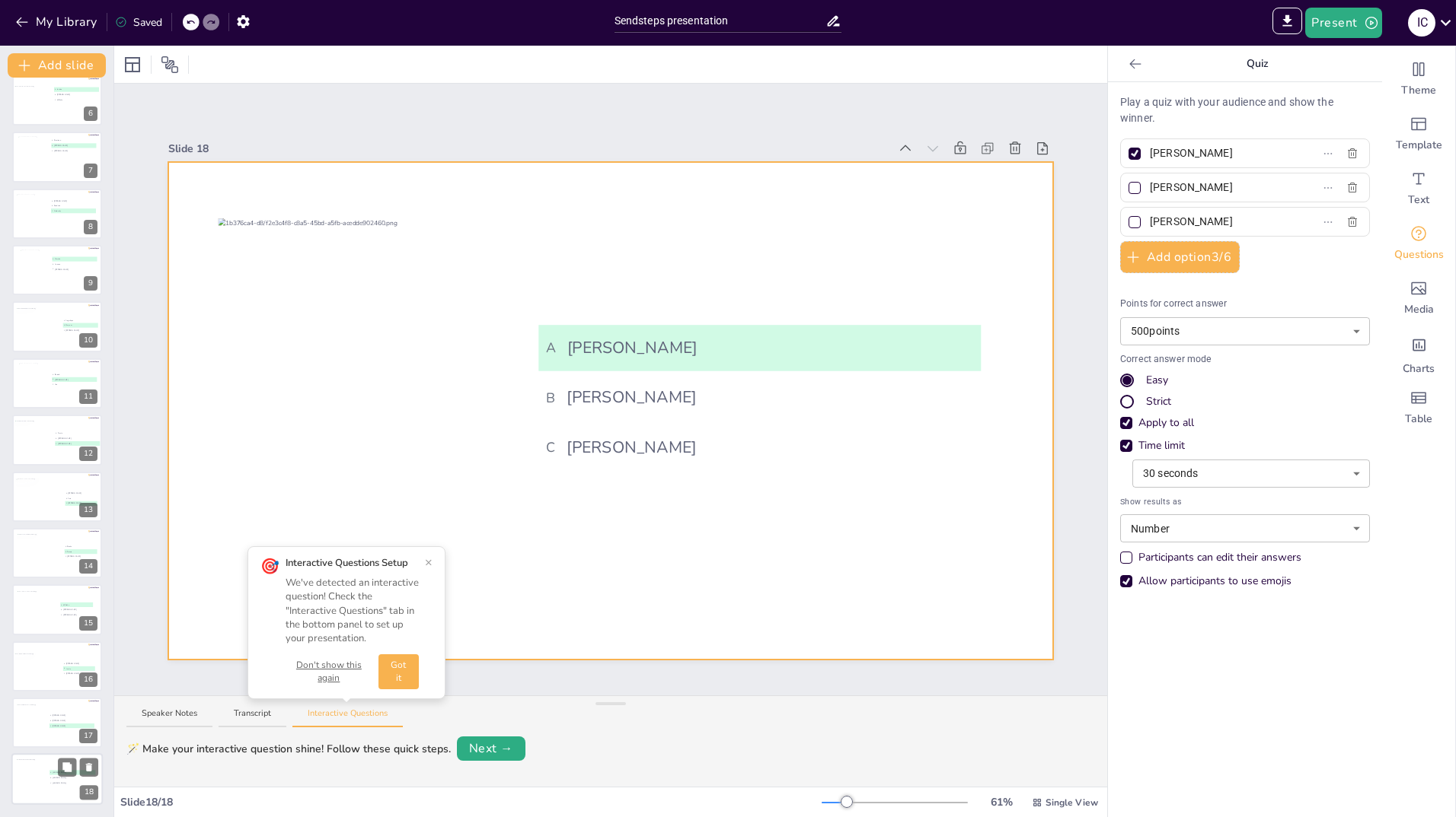
click at [52, 793] on div at bounding box center [57, 780] width 92 height 52
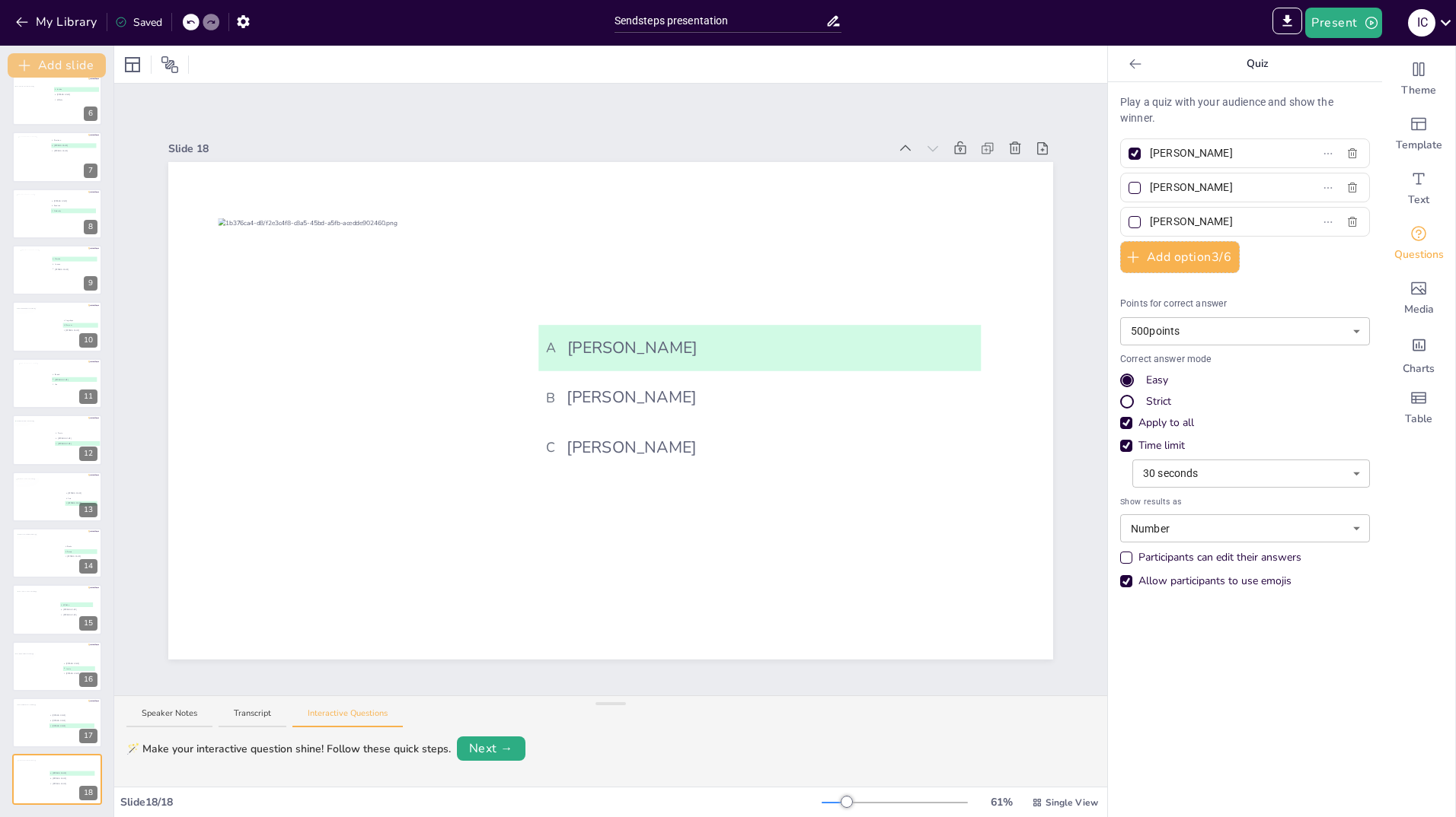
click at [38, 67] on button "Add slide" at bounding box center [56, 65] width 98 height 24
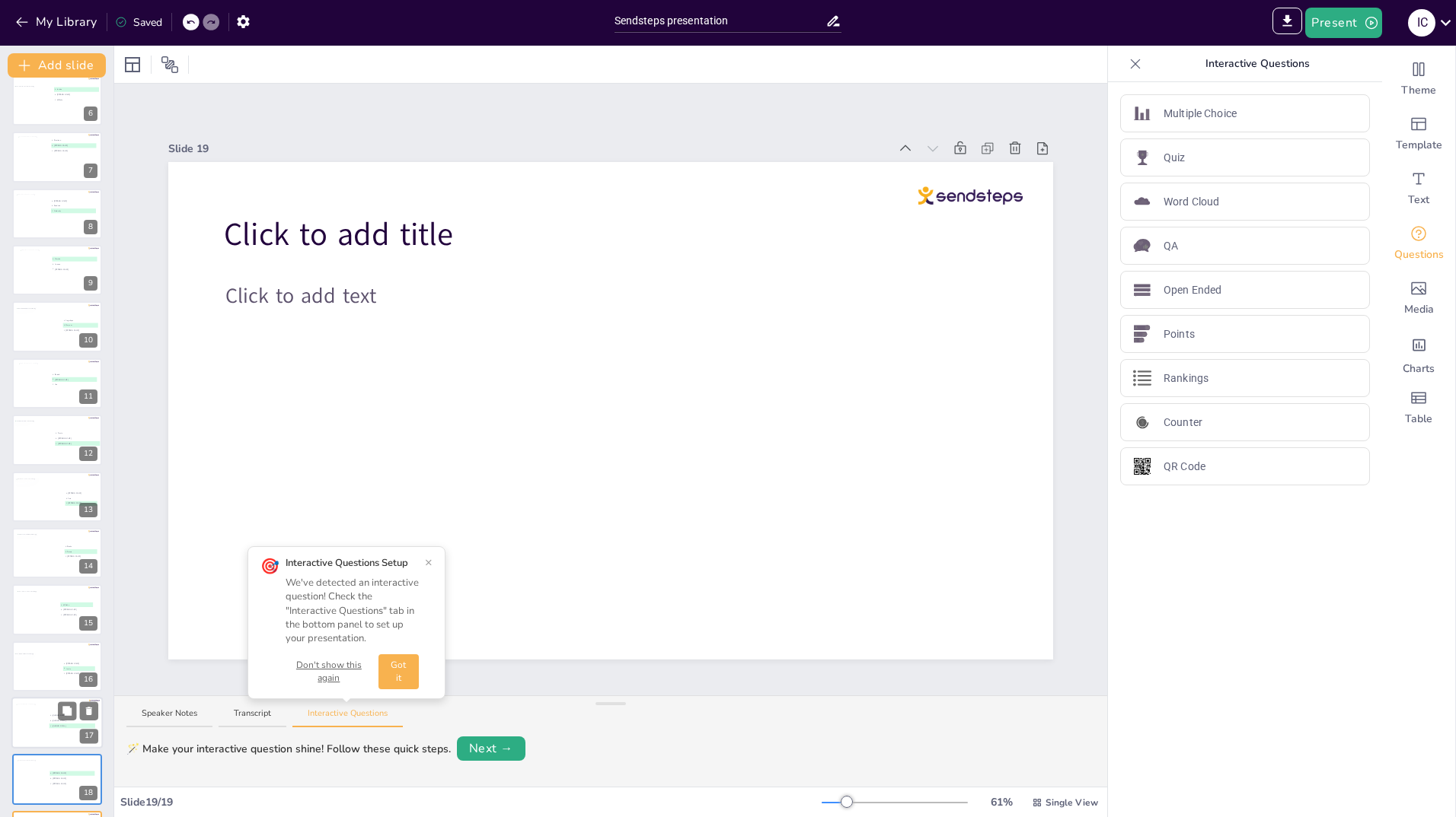
scroll to position [354, 0]
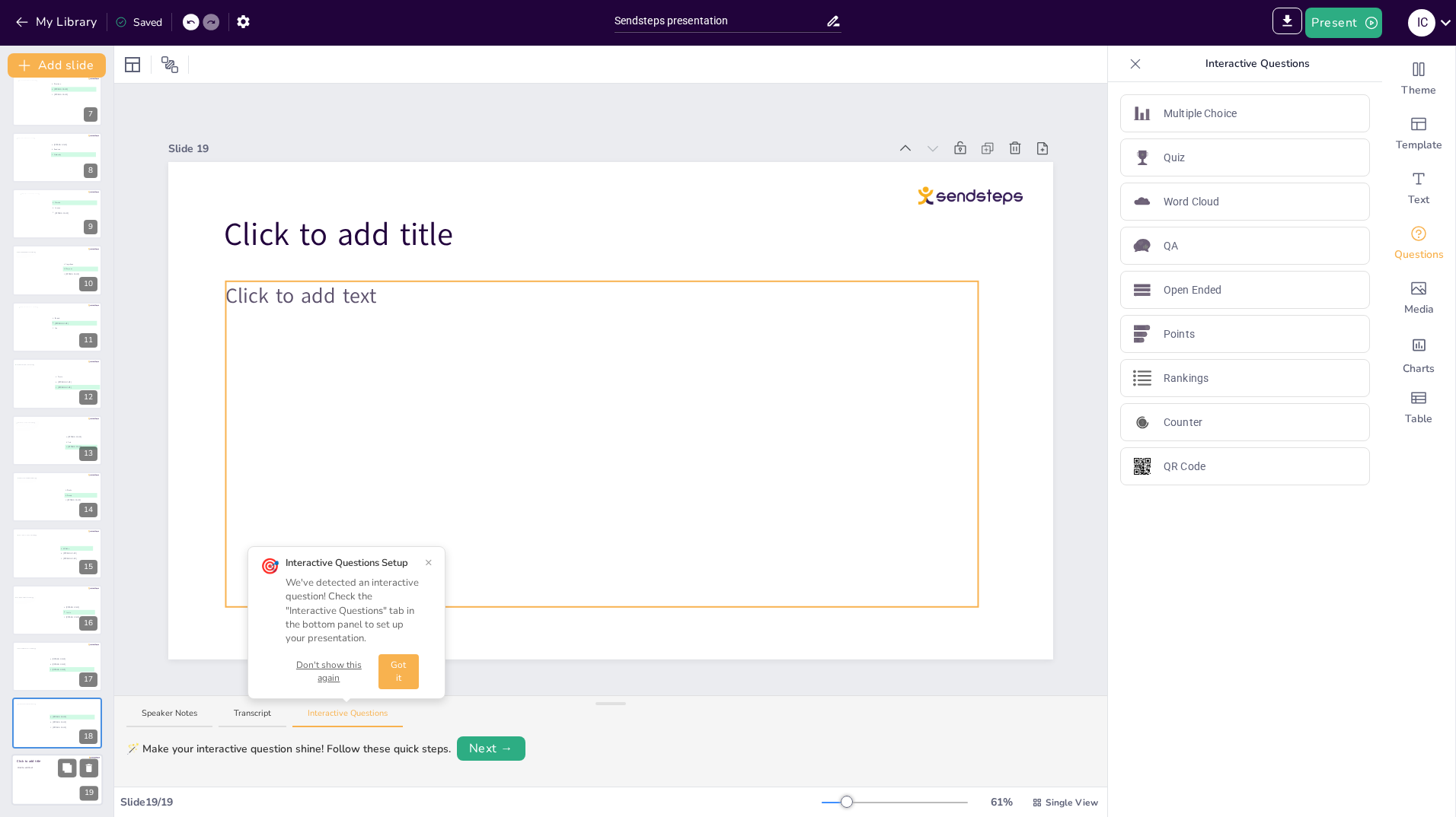
click at [34, 778] on div "Click to add text" at bounding box center [56, 783] width 78 height 34
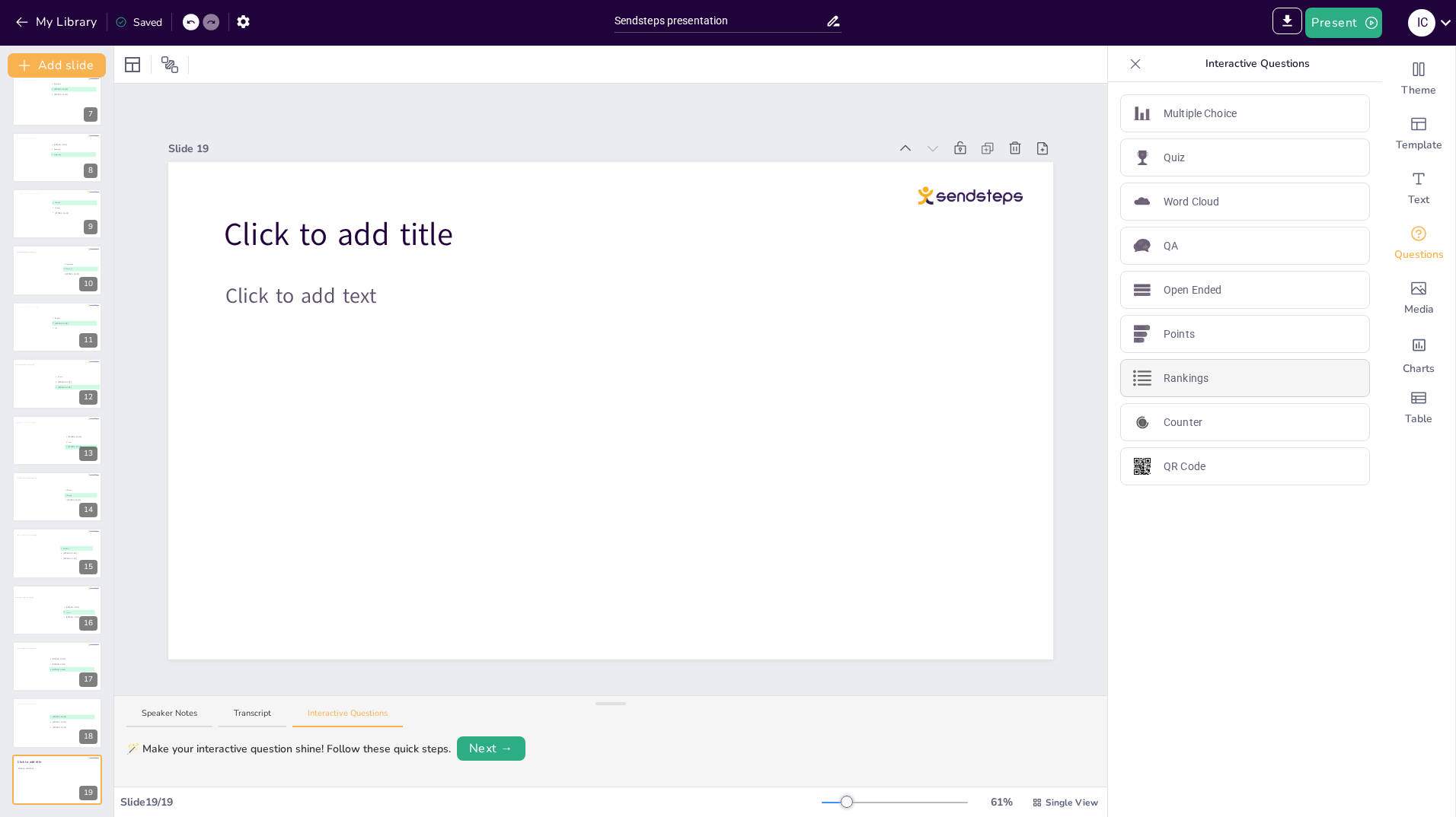
click at [1182, 376] on p "Rankings" at bounding box center [1187, 379] width 45 height 16
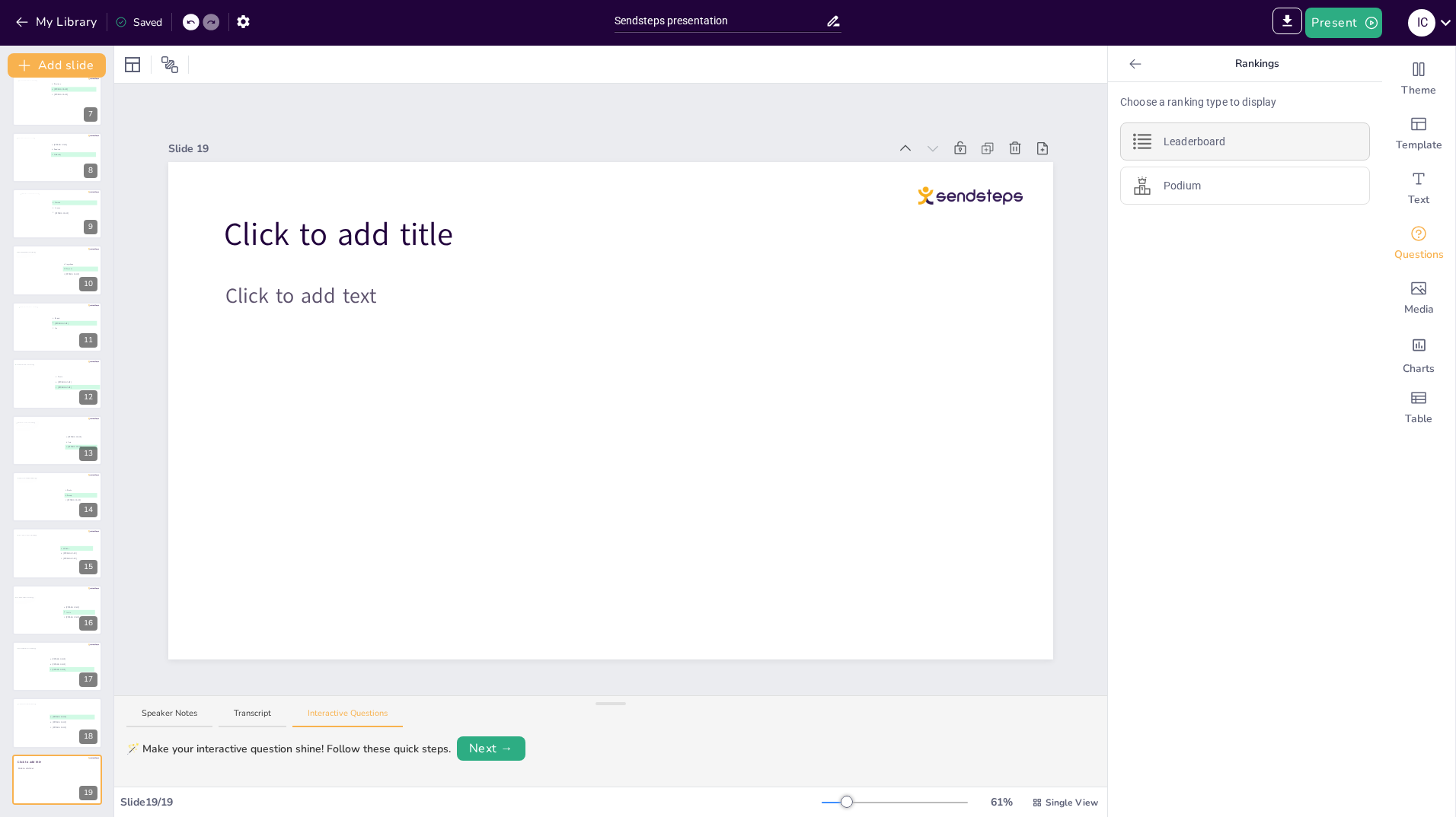
click at [1187, 136] on p "Leaderboard" at bounding box center [1195, 142] width 62 height 16
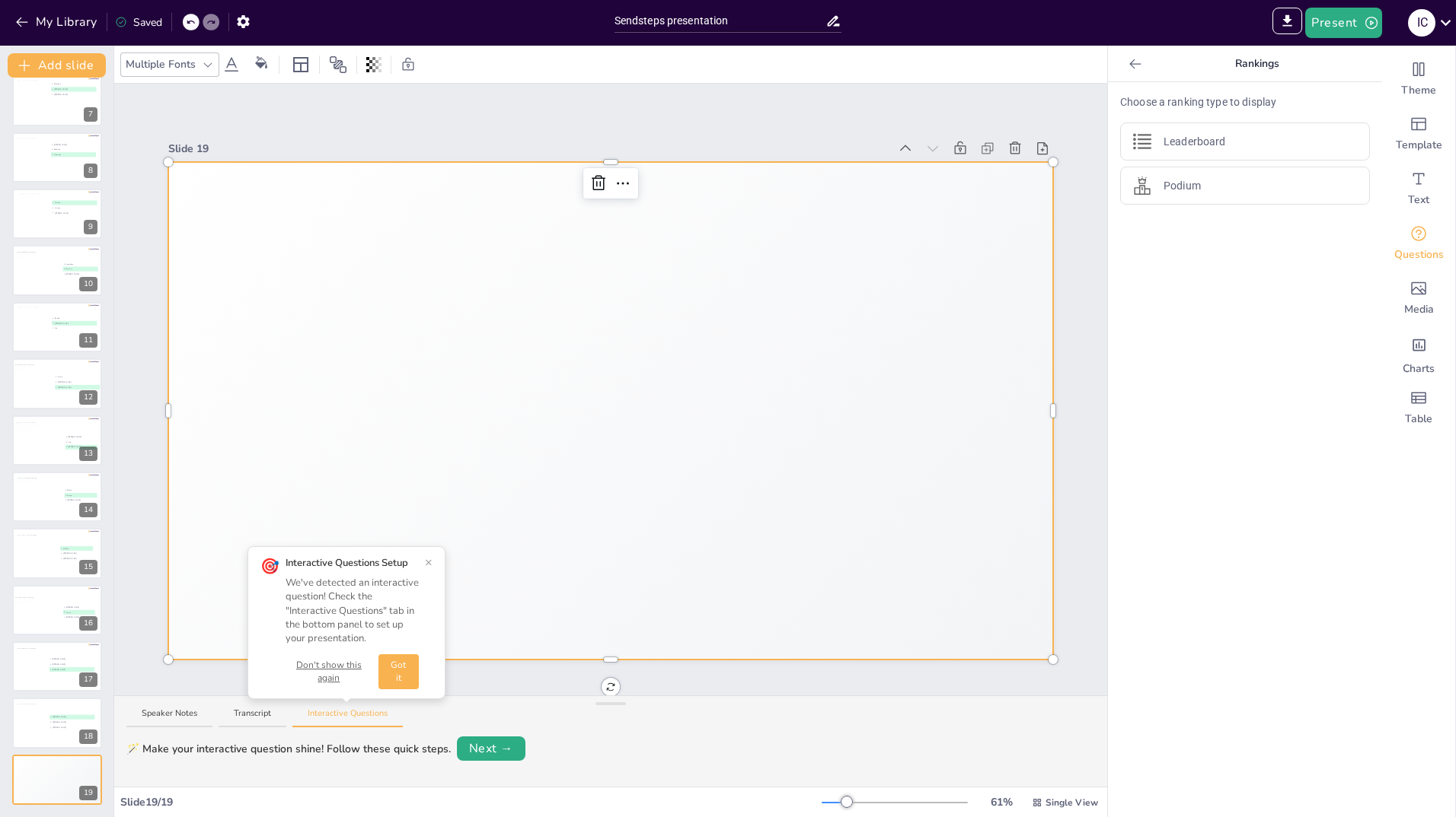
click at [428, 564] on button "×" at bounding box center [428, 562] width 7 height 12
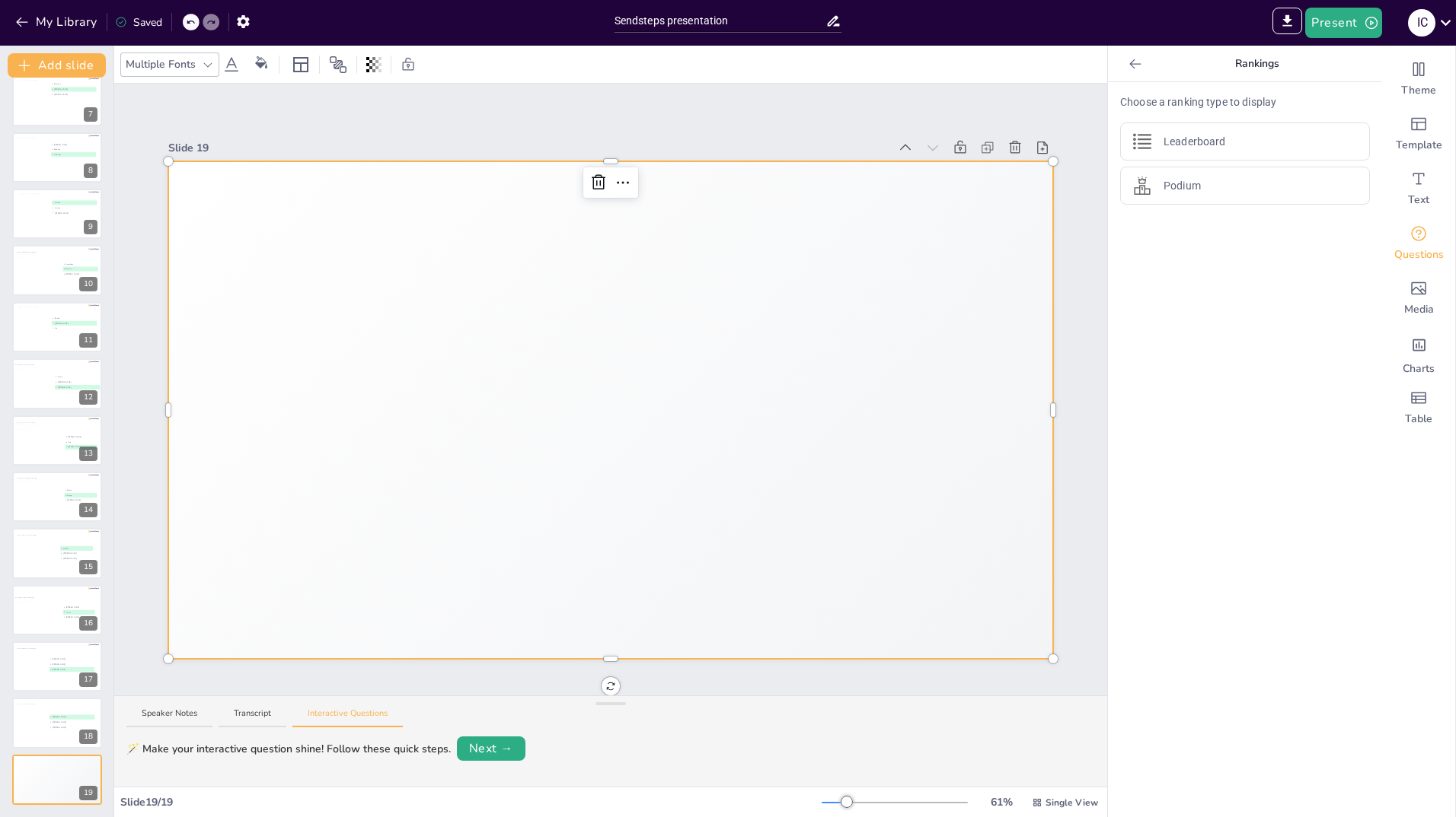
scroll to position [0, 0]
click at [504, 739] on button "Next →" at bounding box center [492, 748] width 69 height 24
click at [547, 747] on button "Next →" at bounding box center [541, 749] width 63 height 22
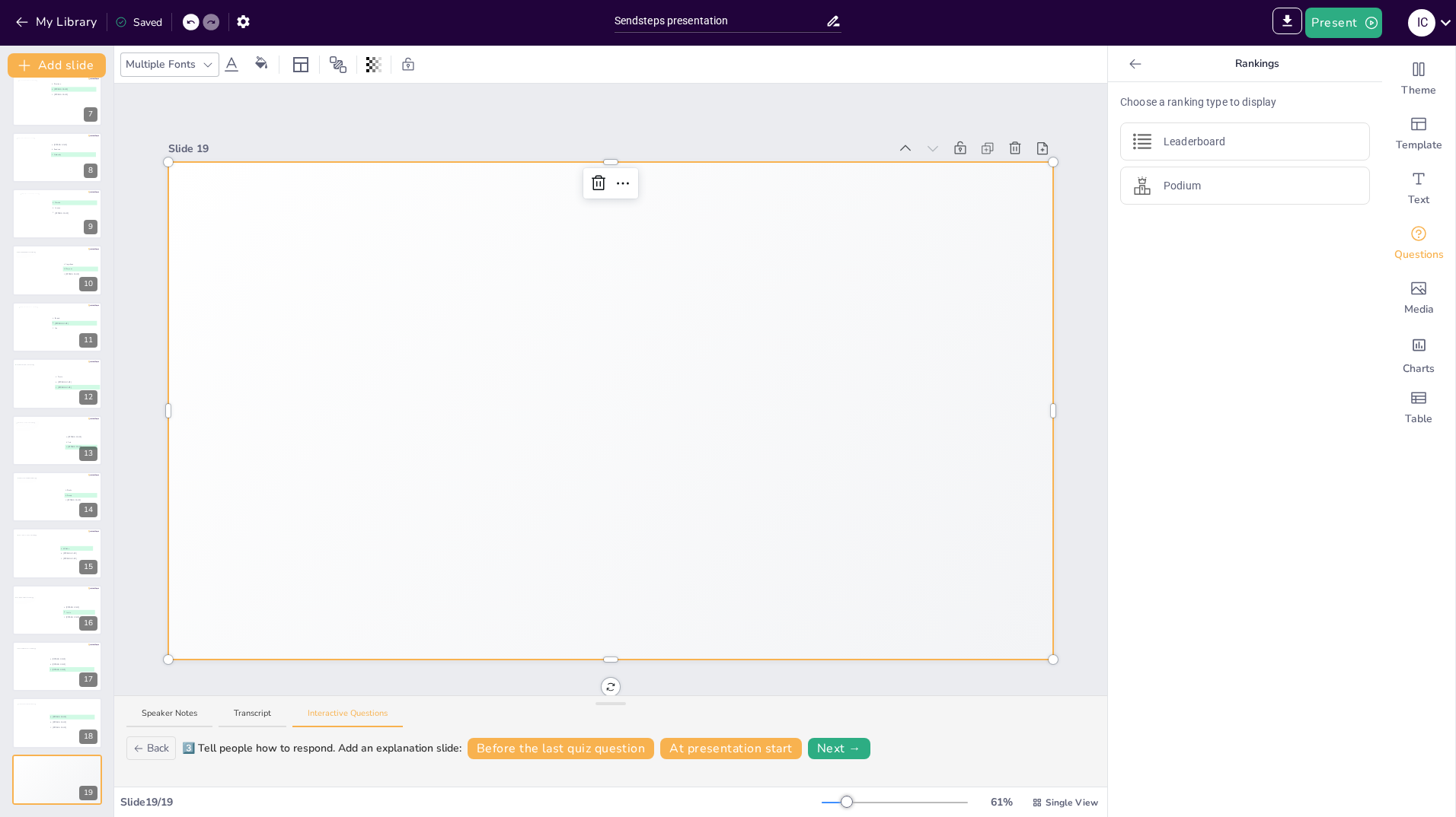
click at [182, 467] on div "4 Participant 4 200" at bounding box center [389, 511] width 443 height 96
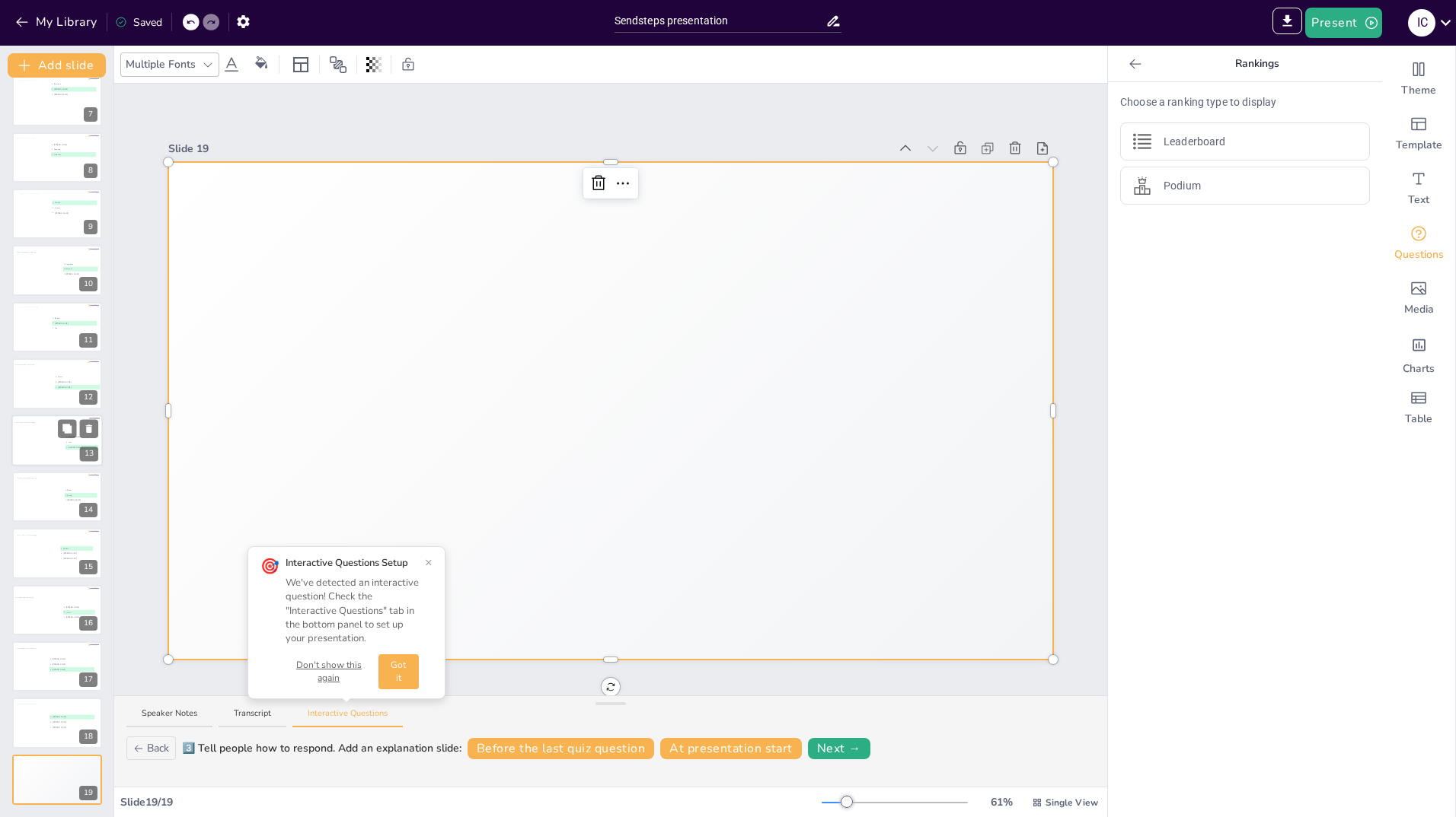
click at [44, 437] on div at bounding box center [39, 441] width 50 height 41
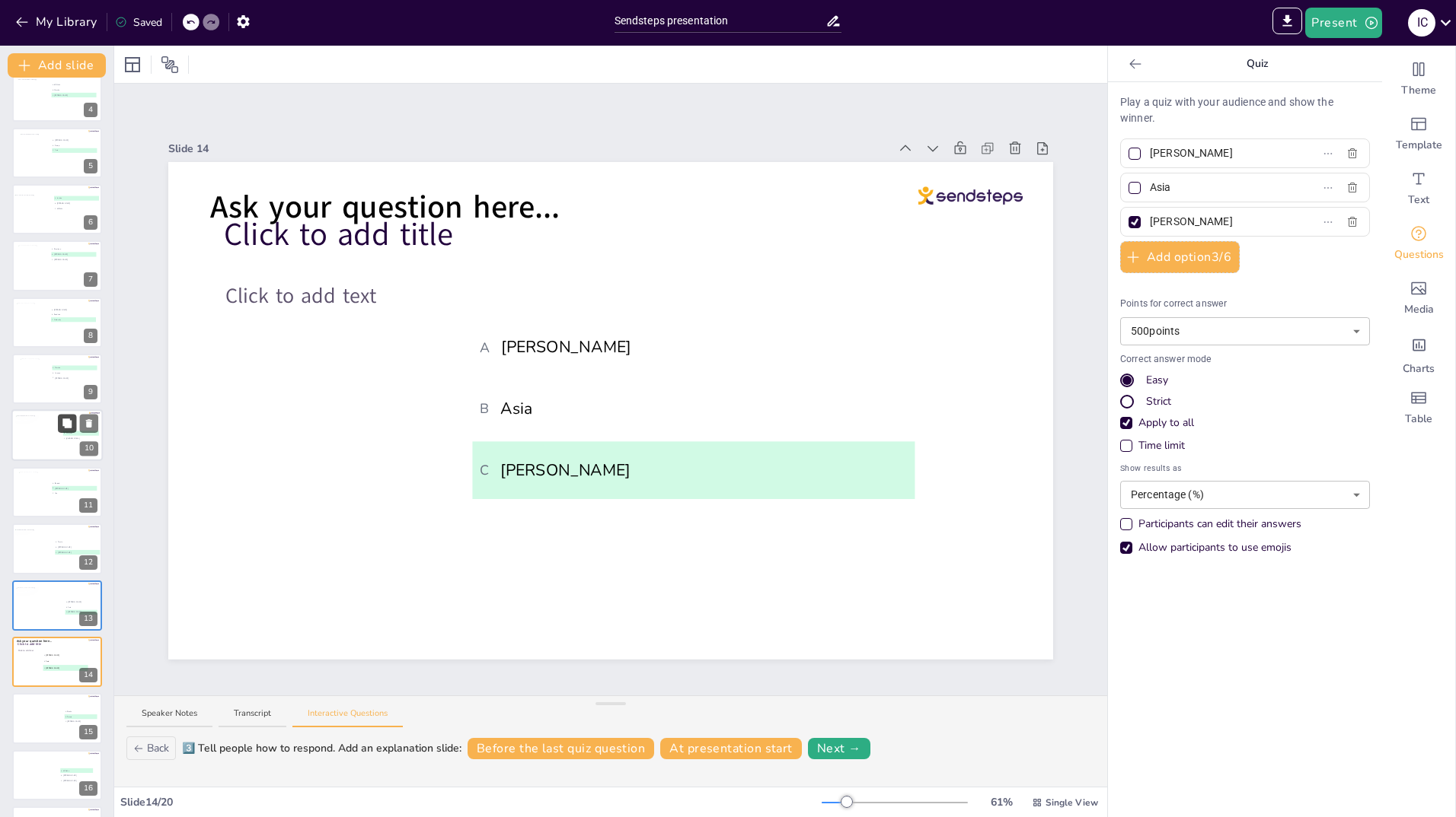
scroll to position [119, 0]
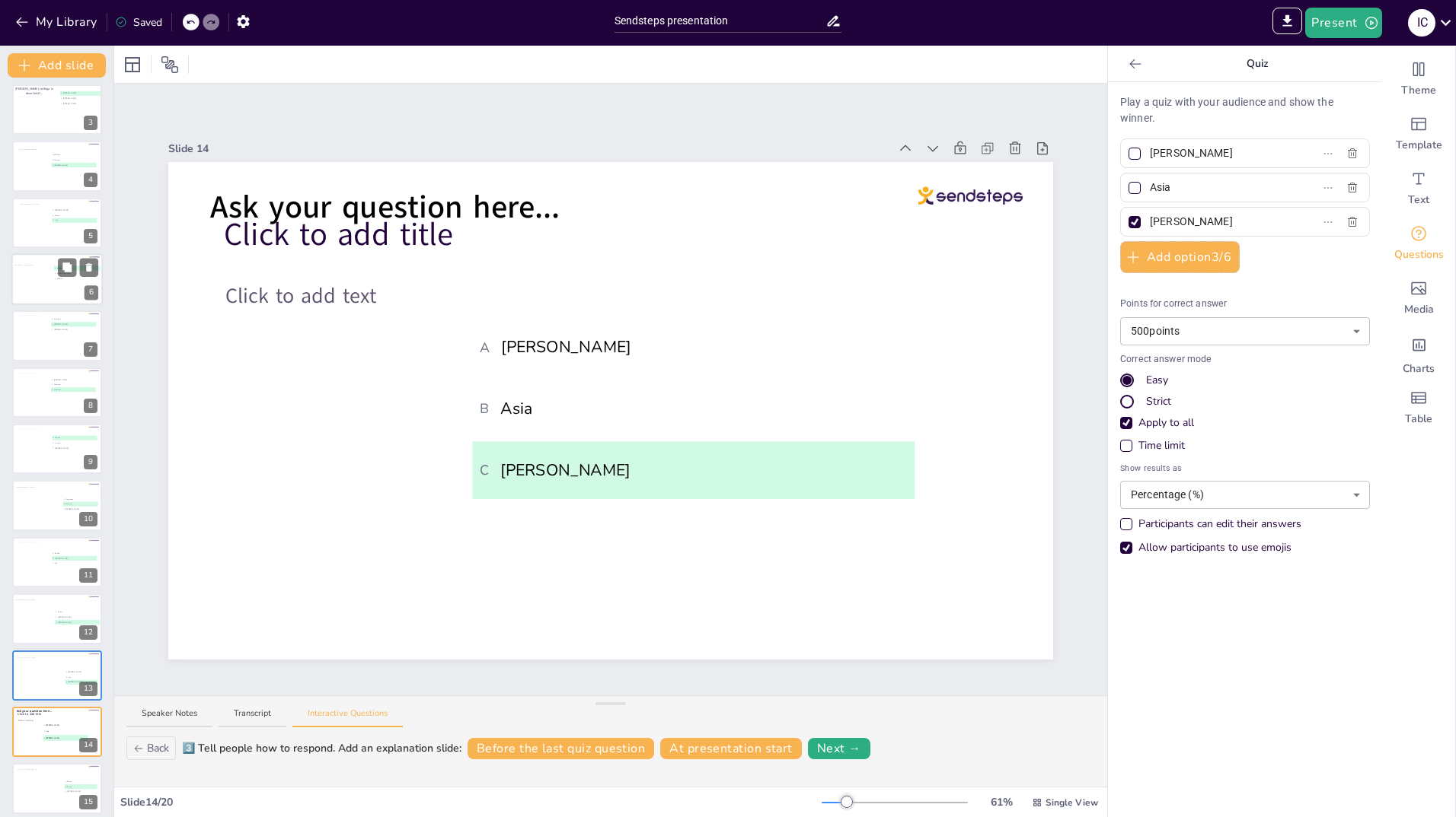
click at [44, 277] on div at bounding box center [37, 282] width 48 height 35
type input "Jantine"
type input "[PERSON_NAME]"
type input "Willeke"
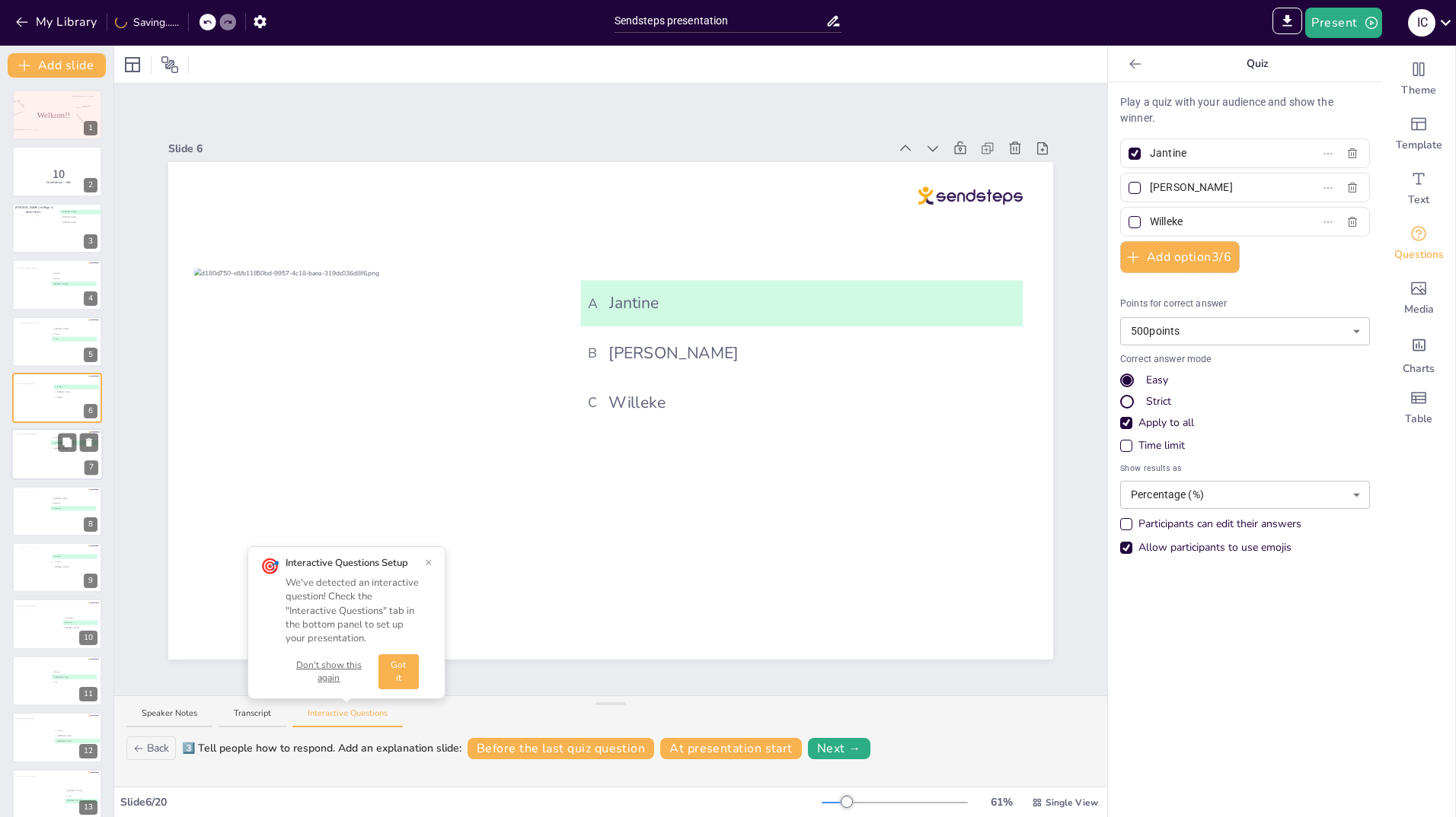
click at [29, 452] on div at bounding box center [33, 453] width 31 height 41
type input "Bastiaan"
type input "[PERSON_NAME]"
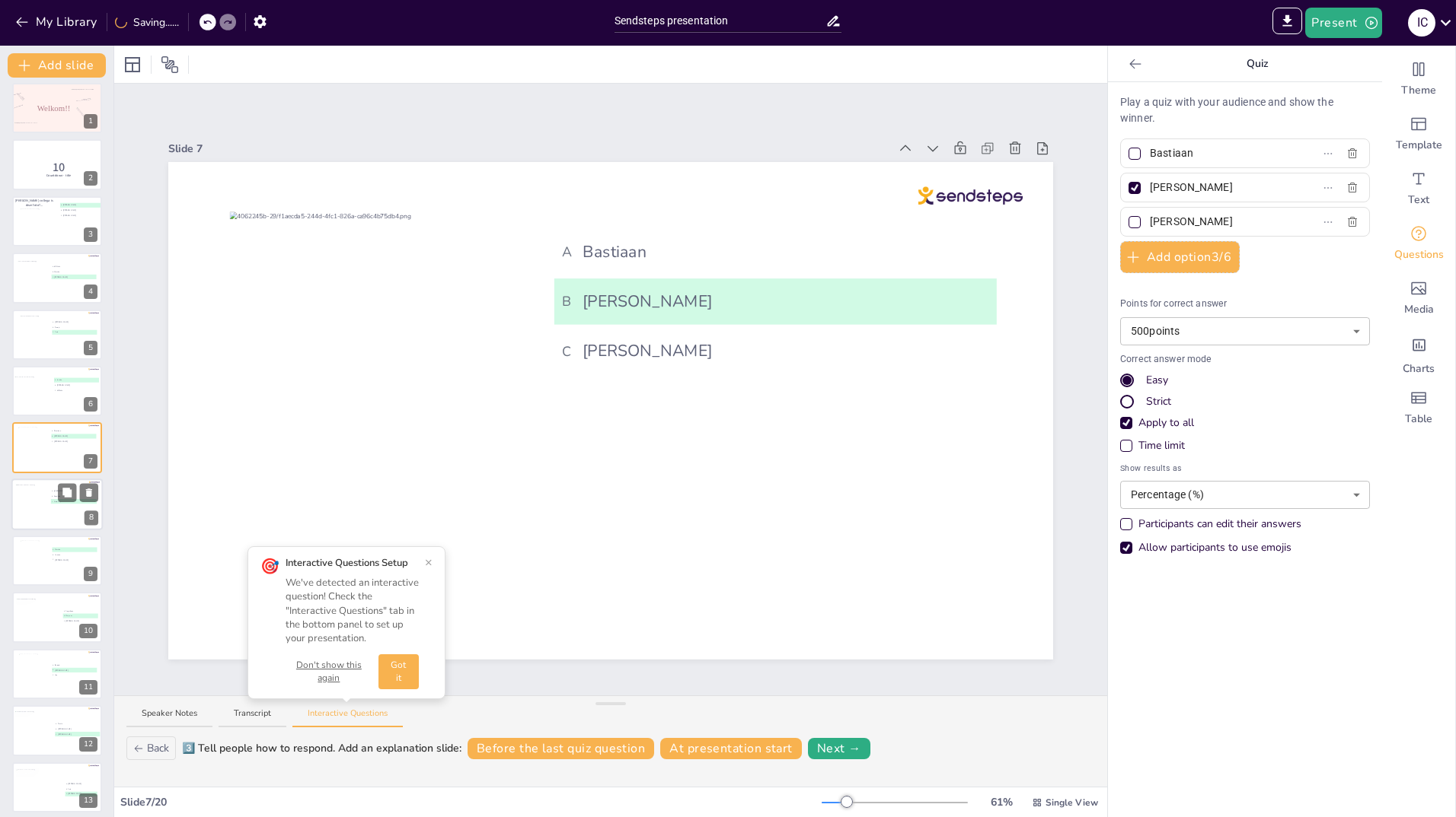
click at [24, 517] on div at bounding box center [32, 505] width 31 height 41
type input "[PERSON_NAME]"
type input "Sandrine"
type input "Kimberley"
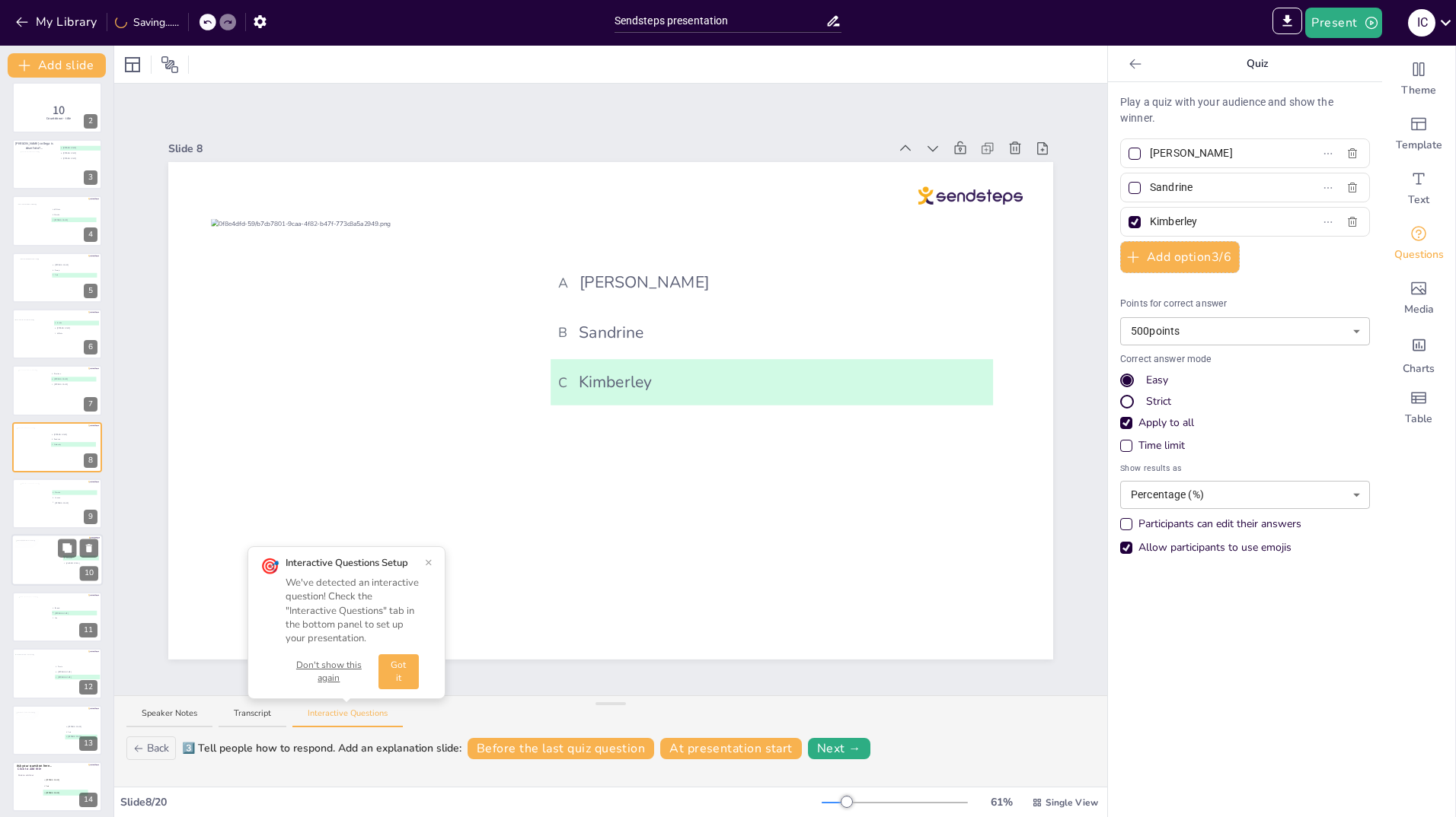
click at [25, 552] on div at bounding box center [38, 559] width 46 height 41
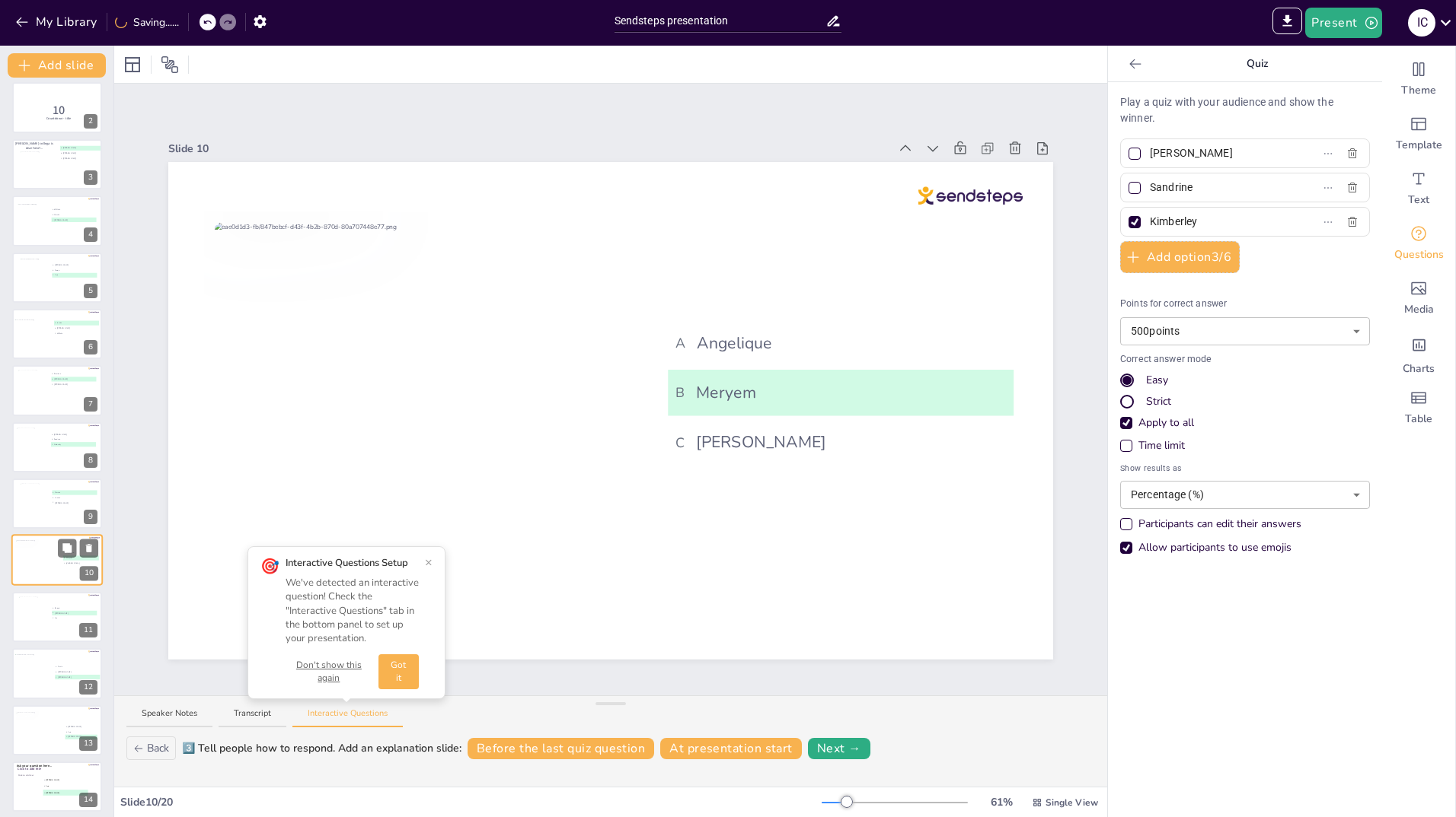
type input "Angelique"
type input "Meryem"
type input "[PERSON_NAME]"
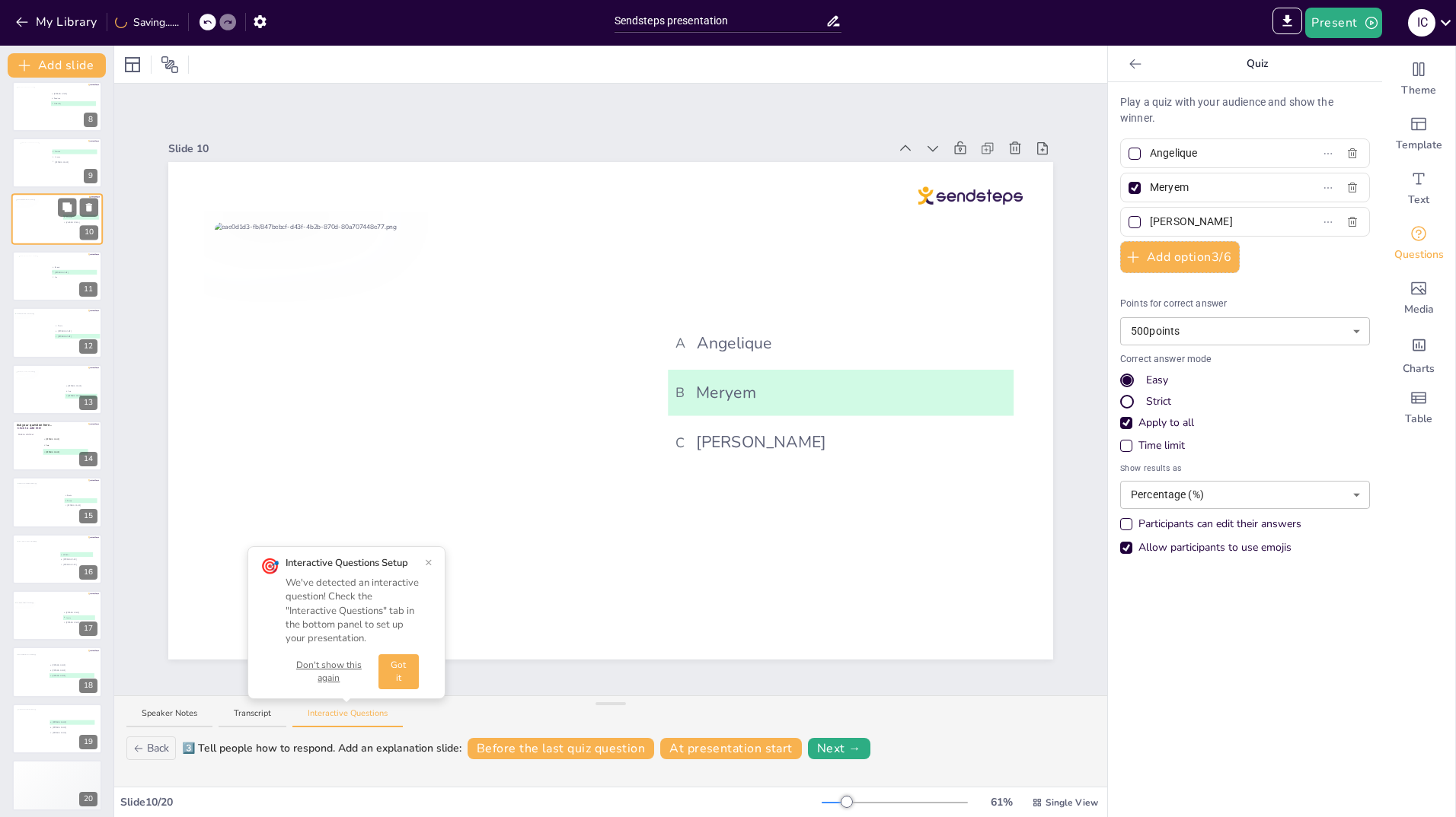
scroll to position [405, 0]
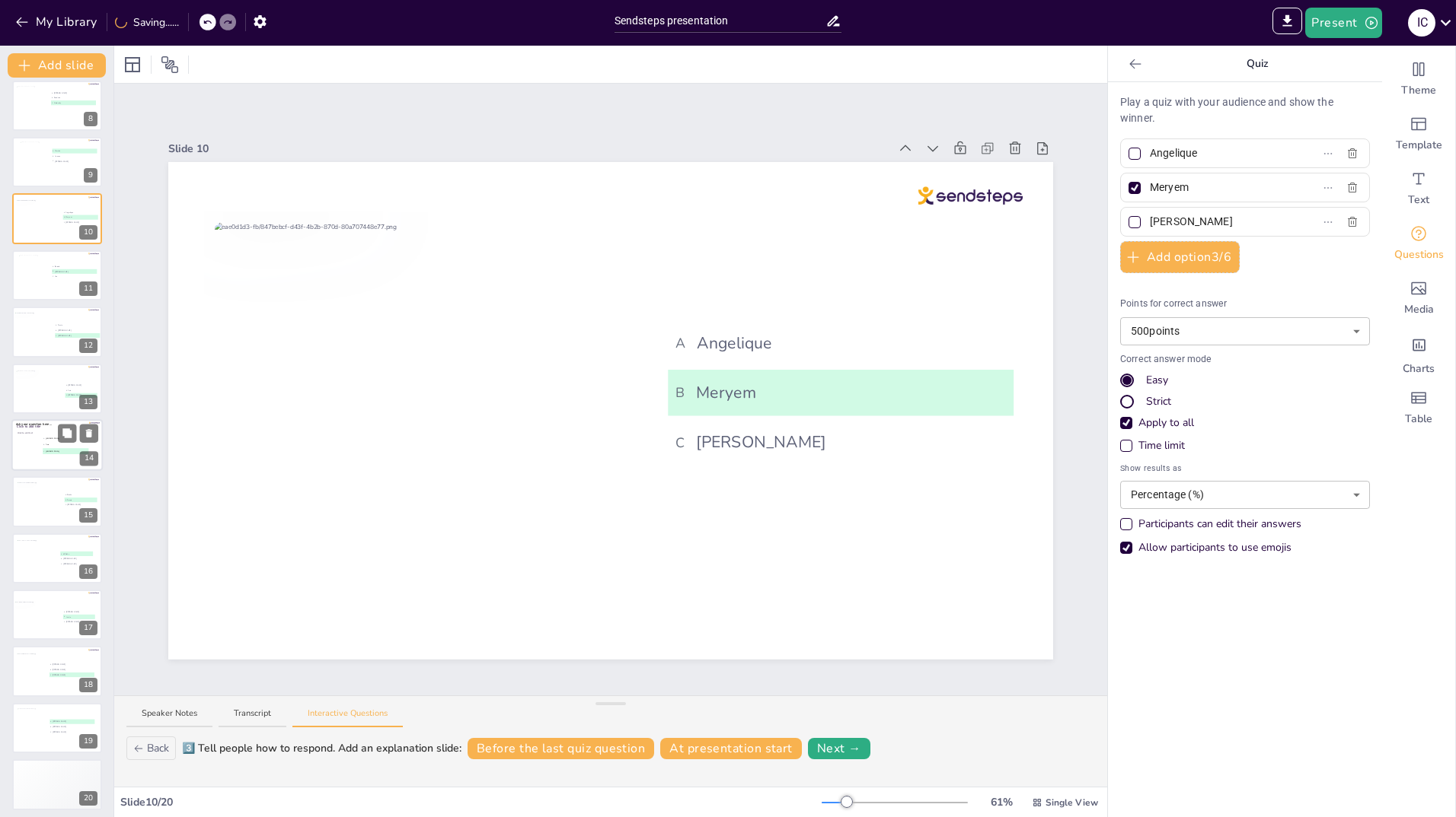
click at [32, 454] on div "Click to add text" at bounding box center [56, 448] width 78 height 34
type input "[PERSON_NAME]"
type input "Asia"
type input "[PERSON_NAME]"
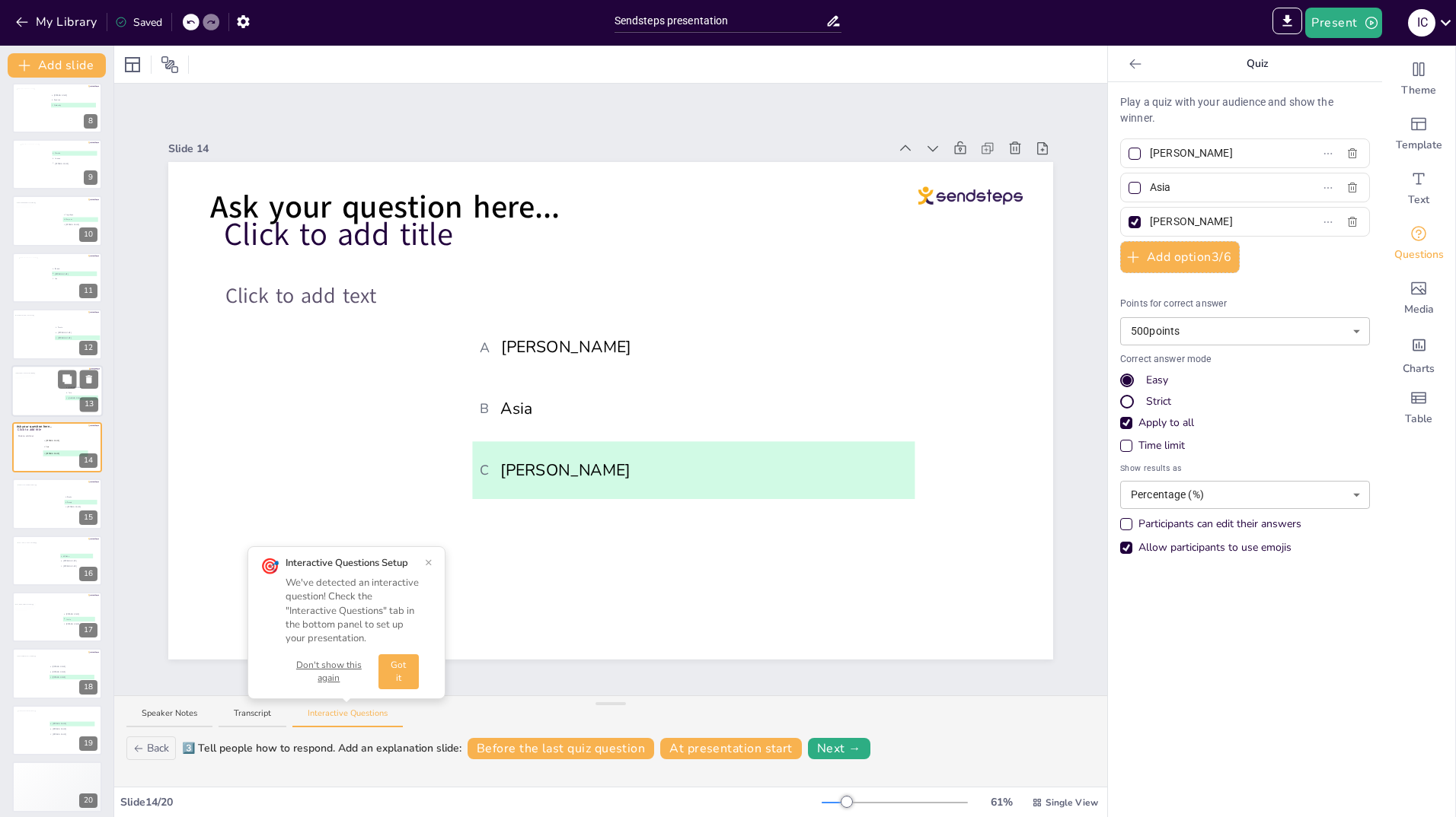
click at [46, 395] on div at bounding box center [39, 392] width 50 height 41
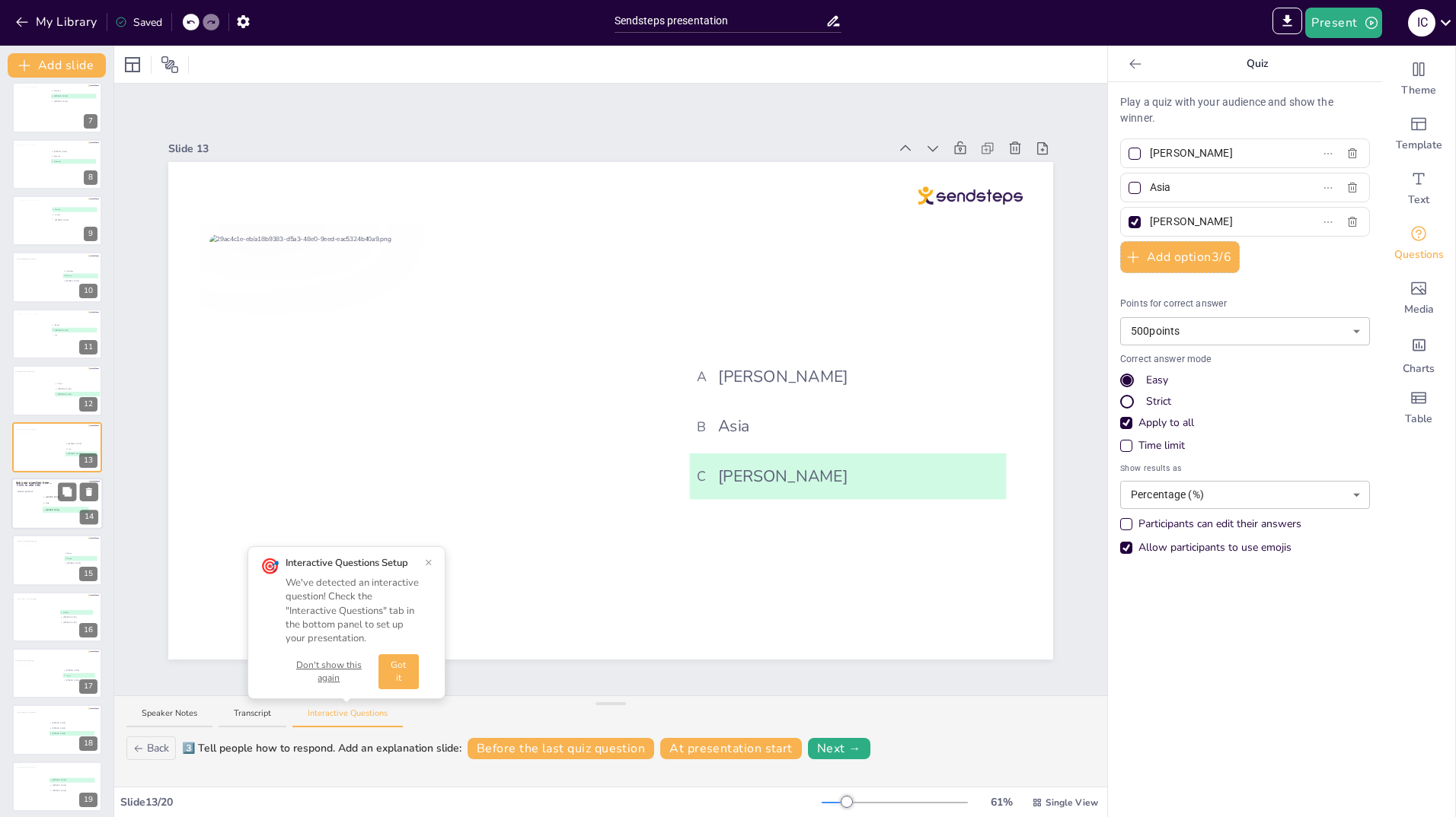
click at [38, 490] on div at bounding box center [57, 503] width 92 height 52
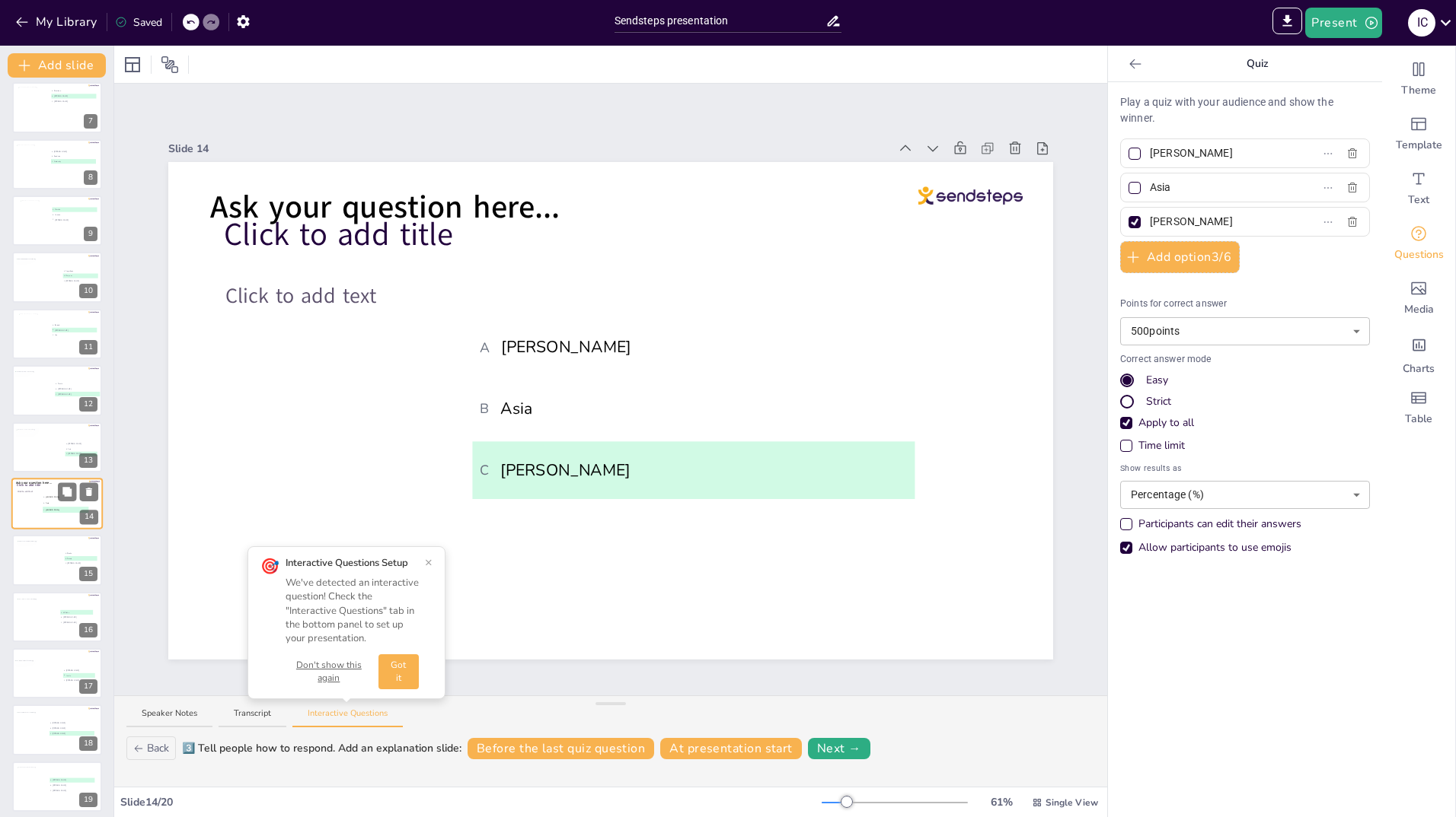
scroll to position [404, 0]
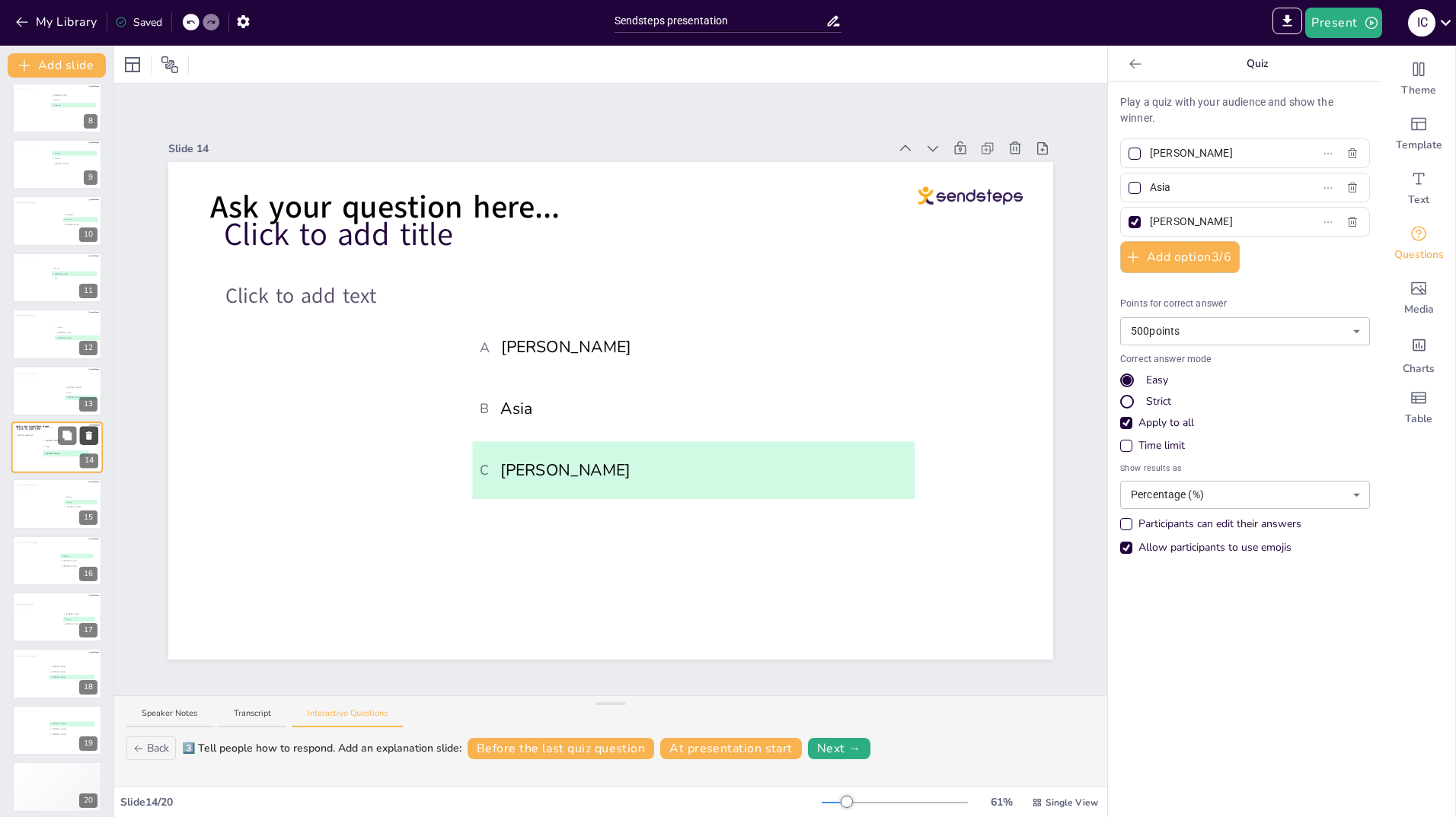
click at [91, 438] on icon at bounding box center [89, 435] width 6 height 8
type input "Bauke"
type input "Soraja"
type input "[PERSON_NAME]"
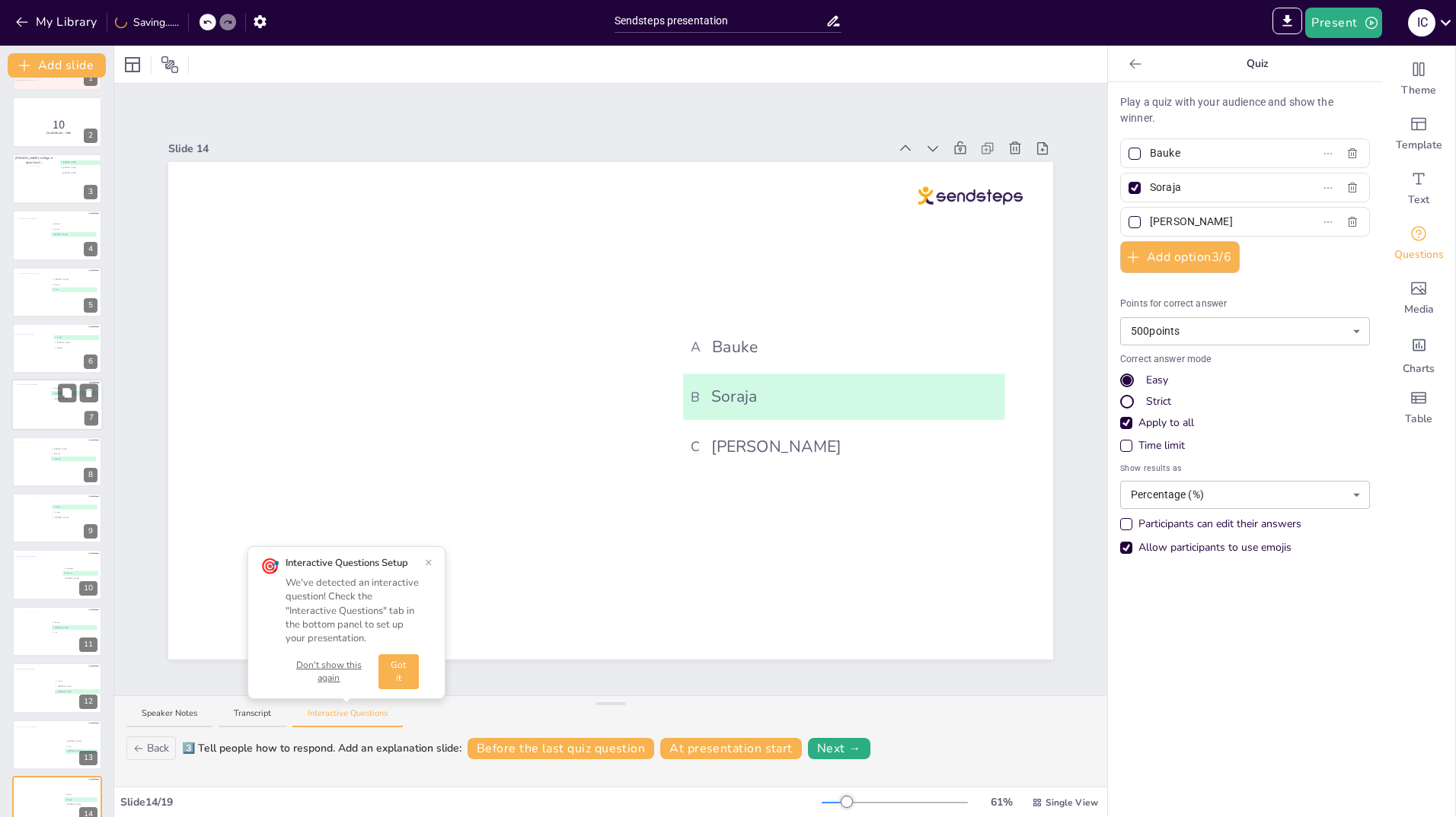
scroll to position [0, 0]
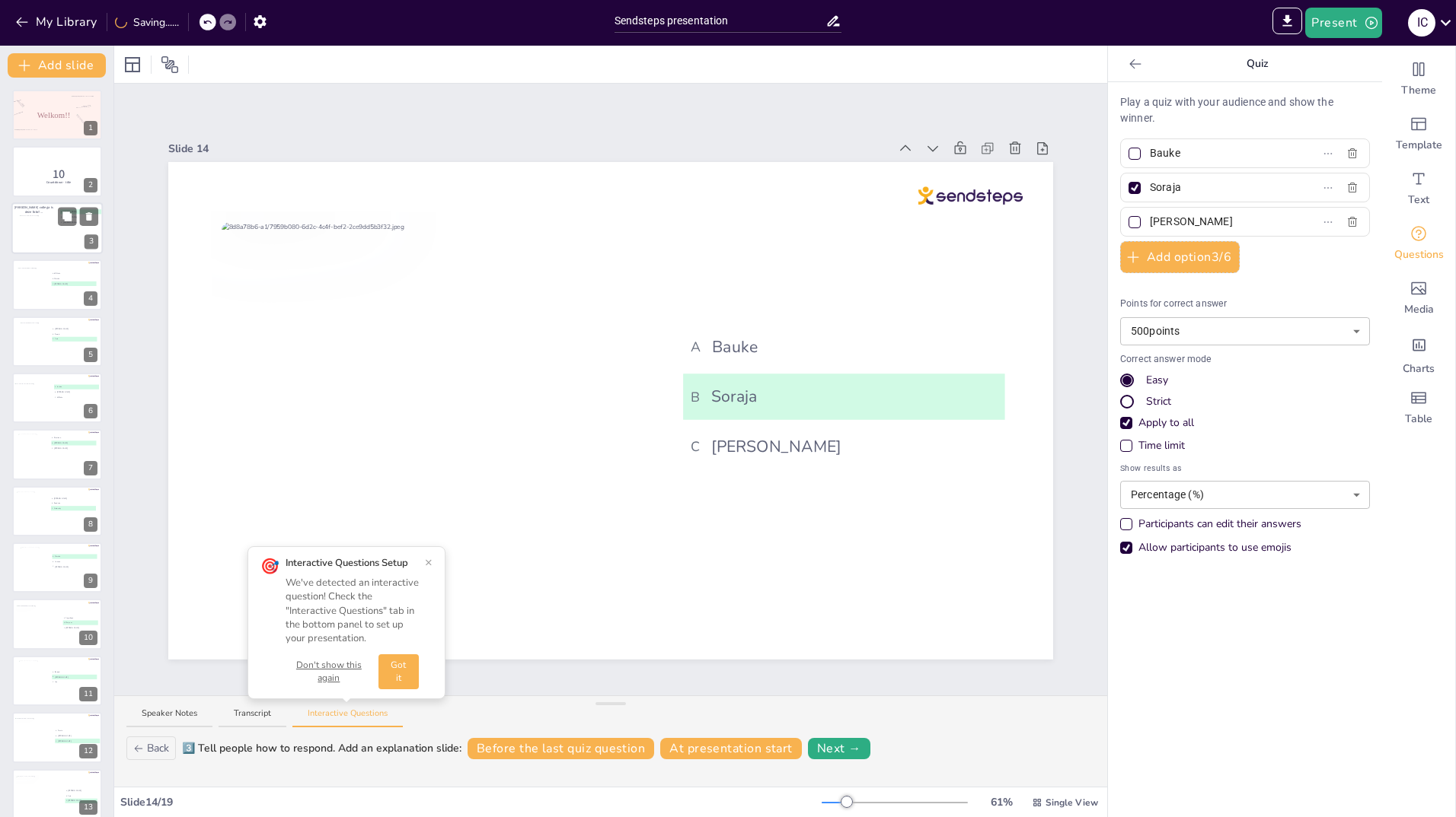
click at [28, 210] on span "[PERSON_NAME] collega is deze foto?..." at bounding box center [34, 209] width 39 height 9
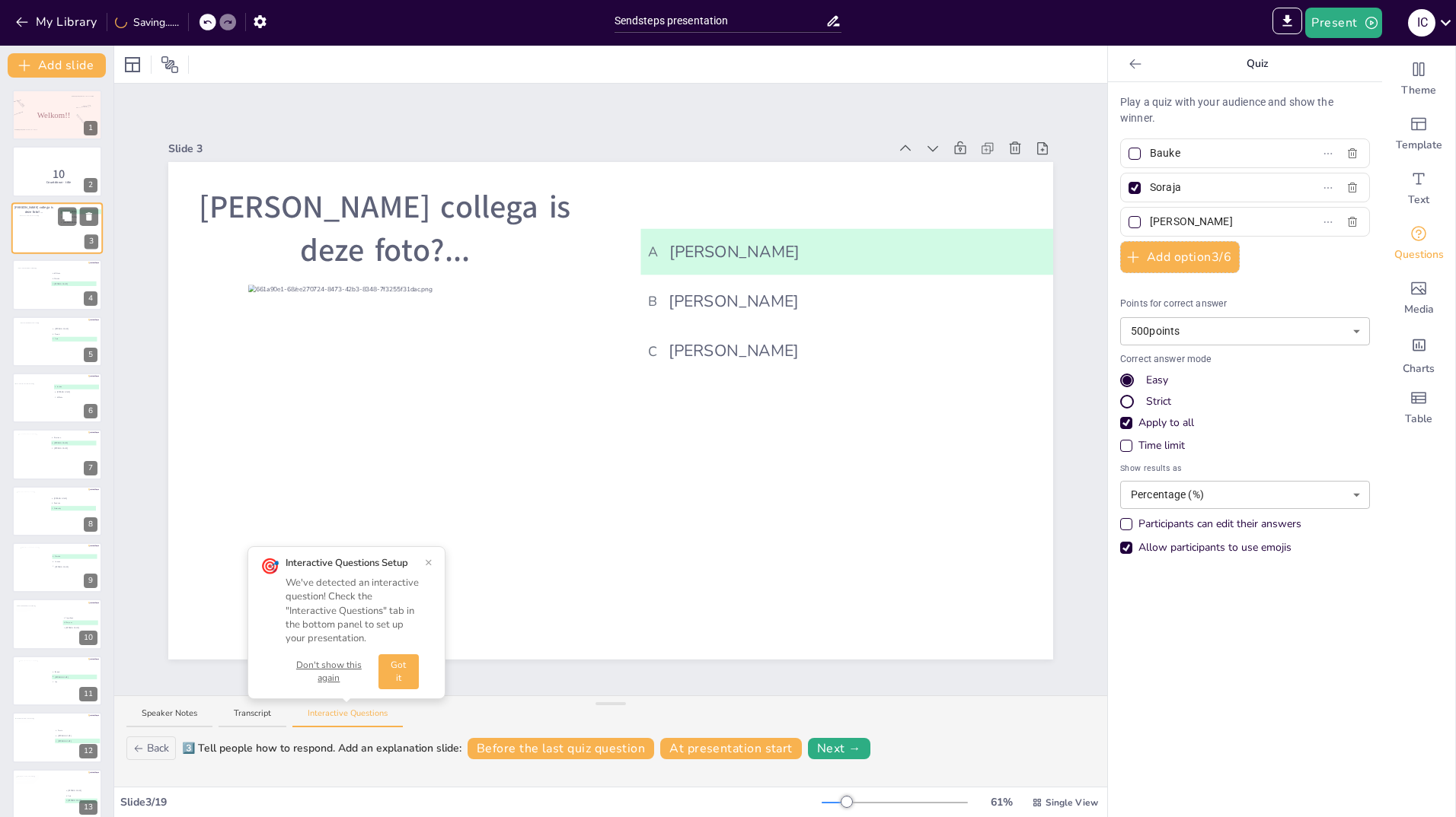
type input "[PERSON_NAME]"
click at [27, 277] on div at bounding box center [33, 289] width 34 height 44
type input "Willeke"
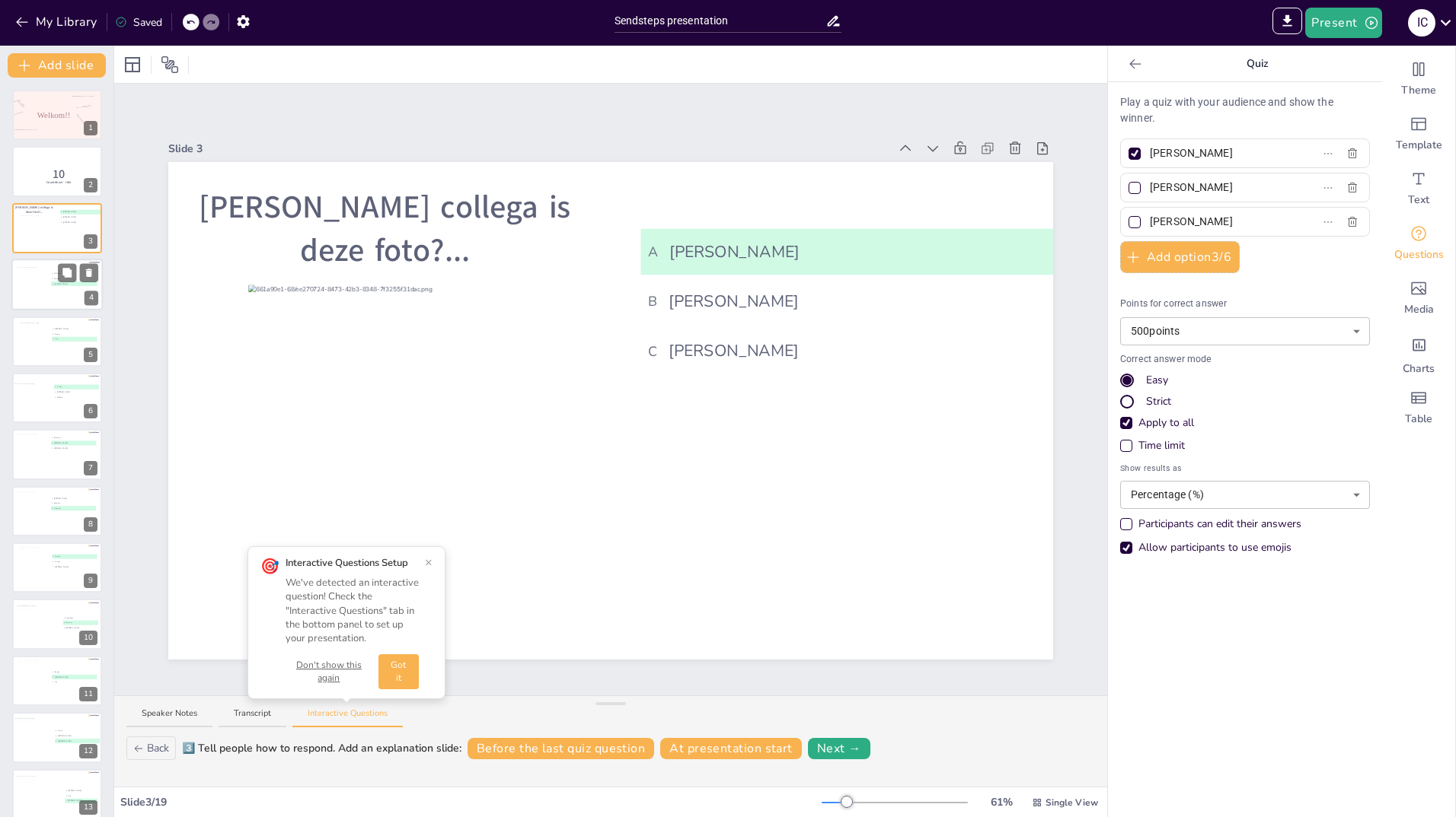
type input "Marcha"
type input "[PERSON_NAME]"
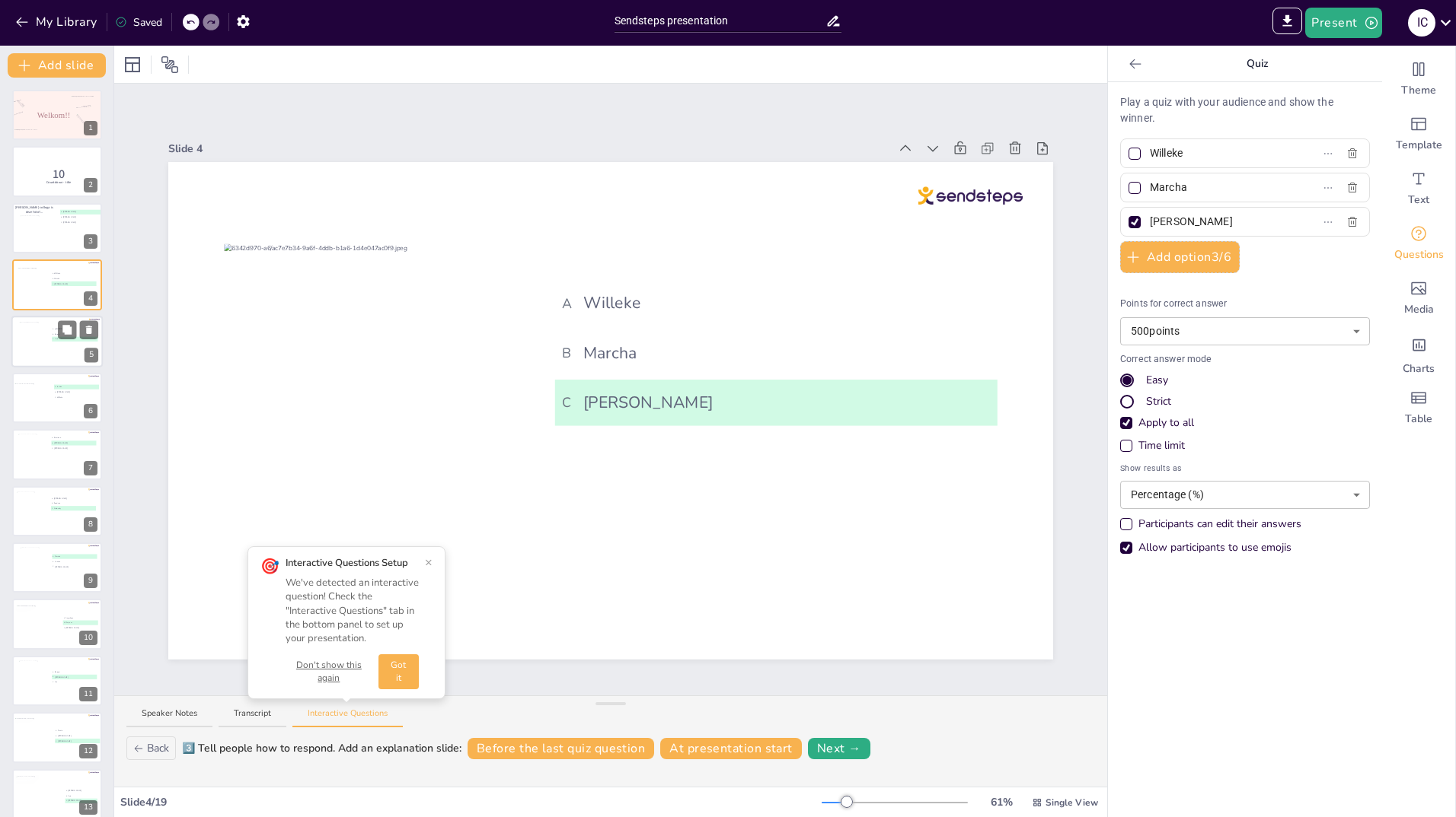
click at [31, 334] on div at bounding box center [34, 342] width 31 height 41
type input "[PERSON_NAME]"
type input "Soraja"
type input "Asia"
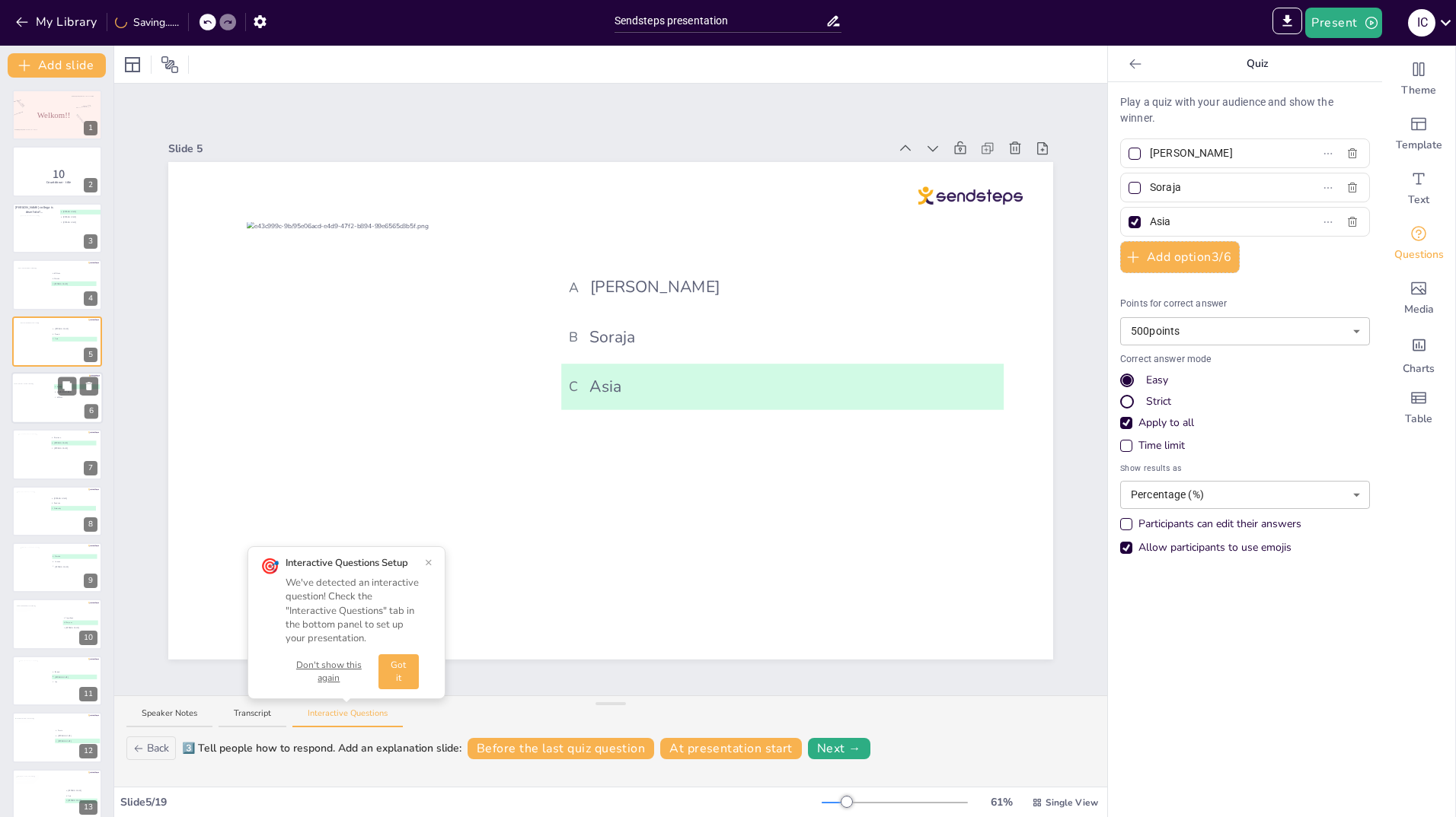
click at [34, 400] on div at bounding box center [37, 401] width 48 height 35
type input "Jantine"
type input "[PERSON_NAME]"
type input "Willeke"
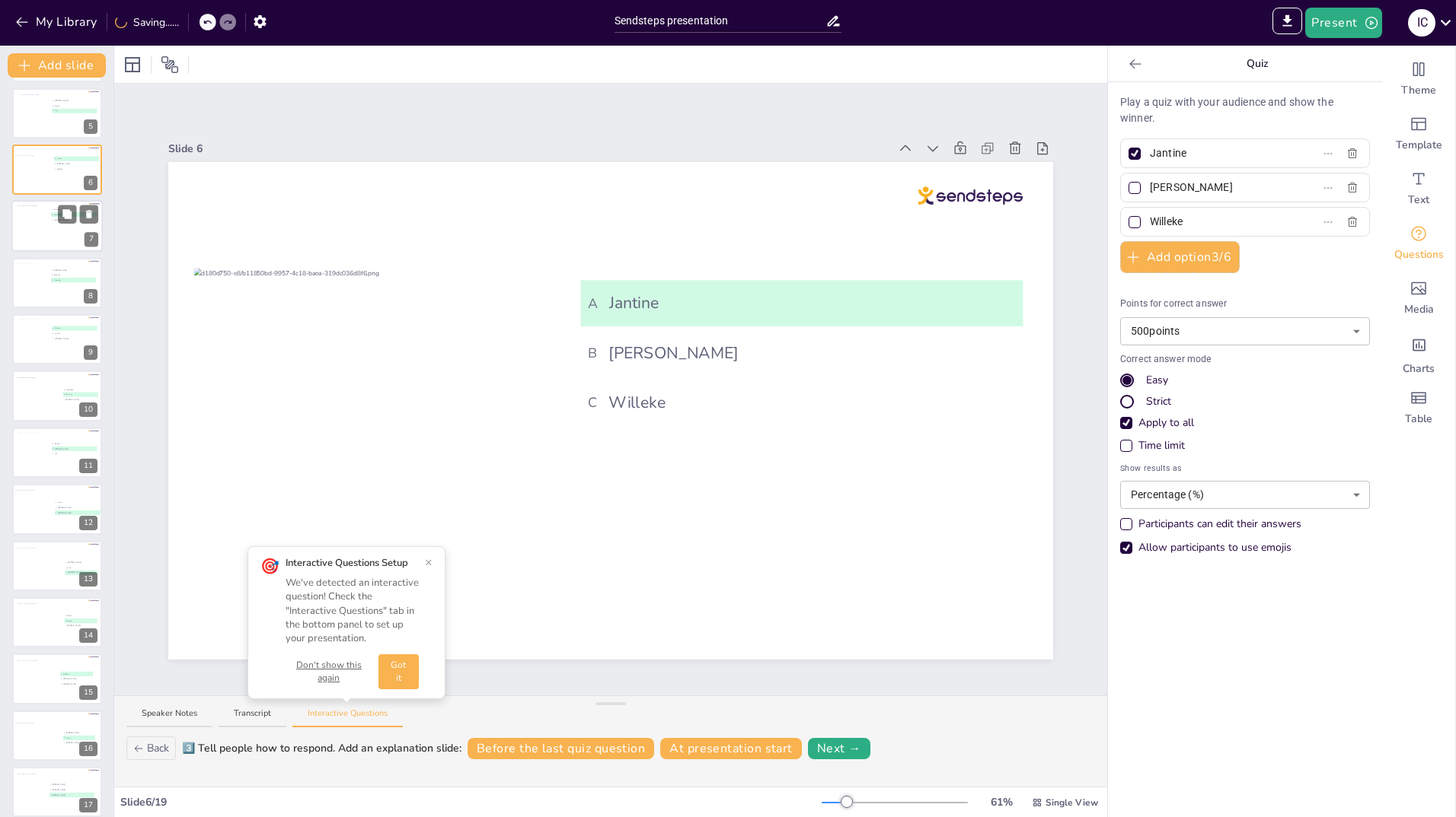
click at [34, 238] on div at bounding box center [33, 226] width 31 height 41
type input "Bastiaan"
type input "[PERSON_NAME]"
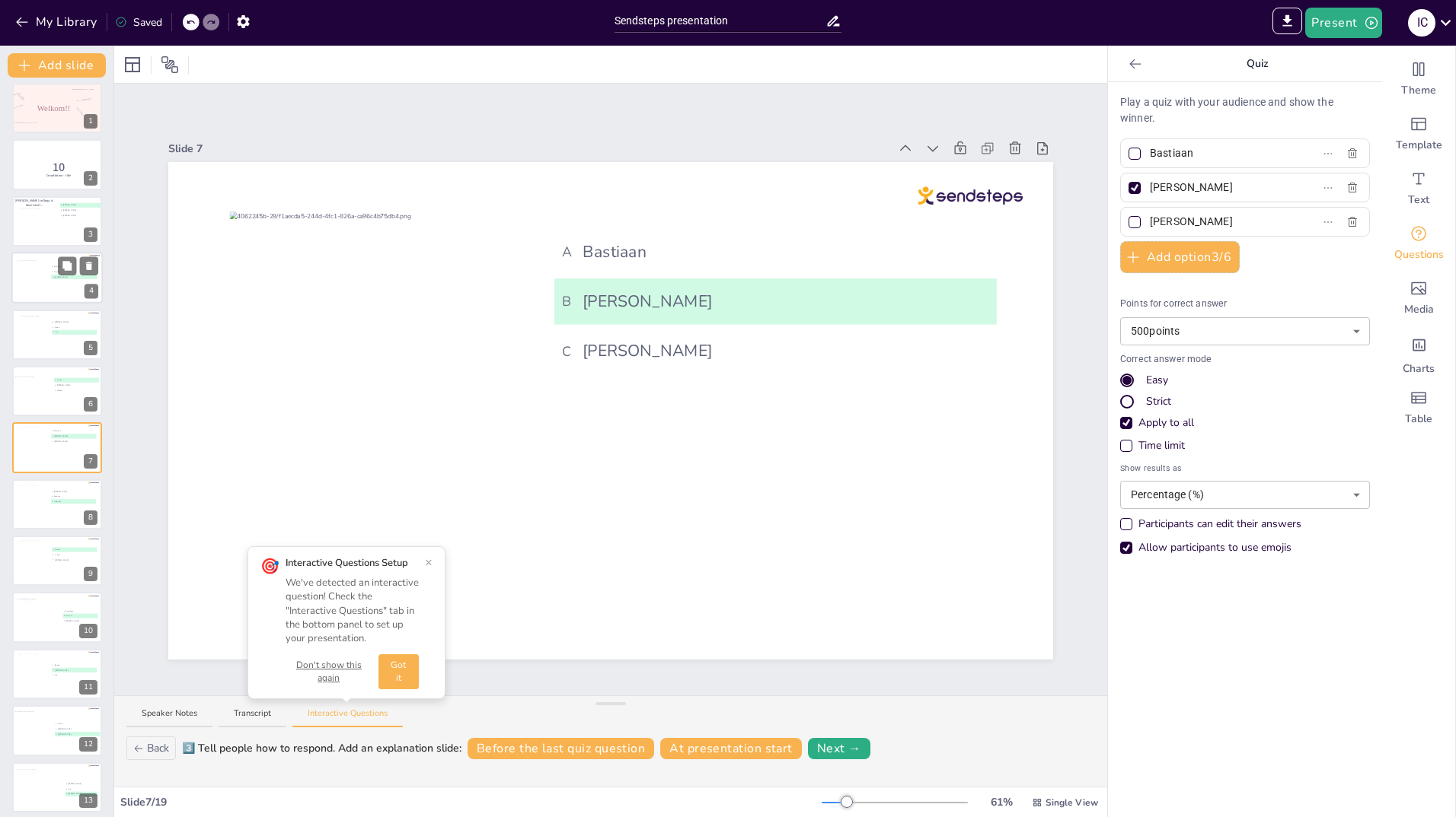
click at [33, 276] on div at bounding box center [33, 283] width 34 height 44
type input "Willeke"
type input "Marcha"
type input "[PERSON_NAME]"
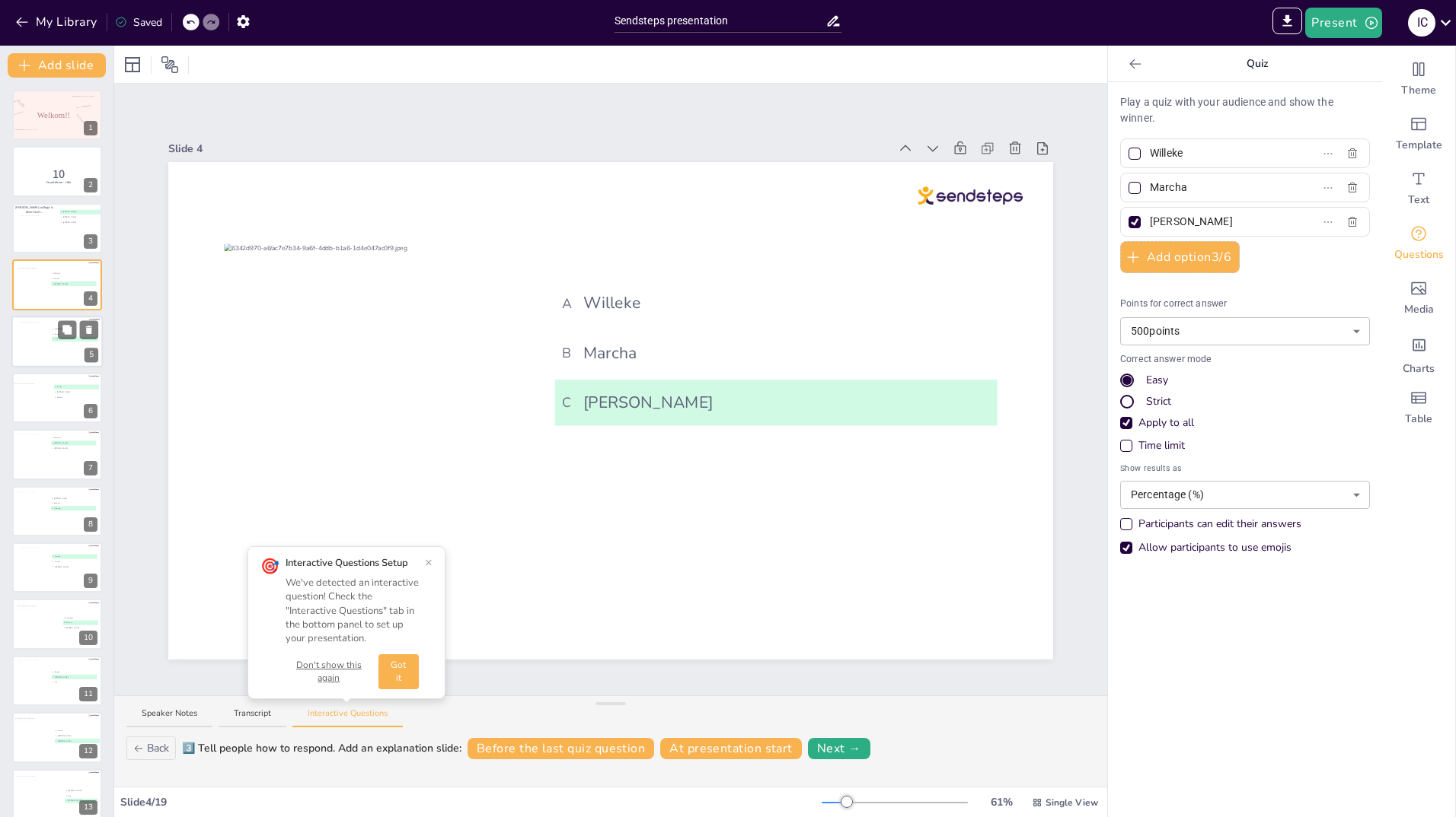
click at [34, 355] on div at bounding box center [34, 342] width 31 height 41
type input "[PERSON_NAME]"
type input "Soraja"
type input "Asia"
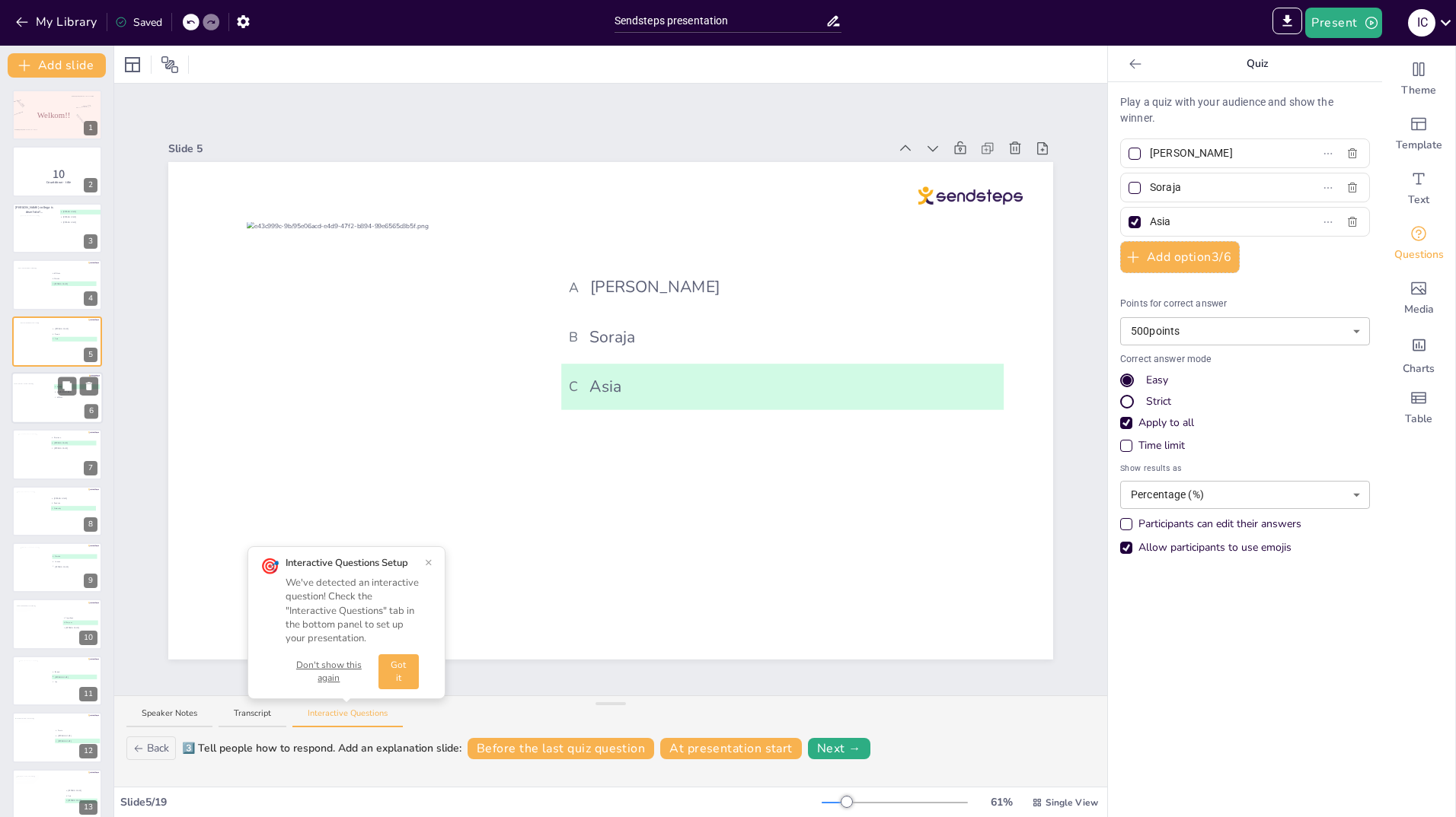
click at [31, 391] on div at bounding box center [37, 401] width 48 height 35
type input "Jantine"
type input "[PERSON_NAME]"
type input "Willeke"
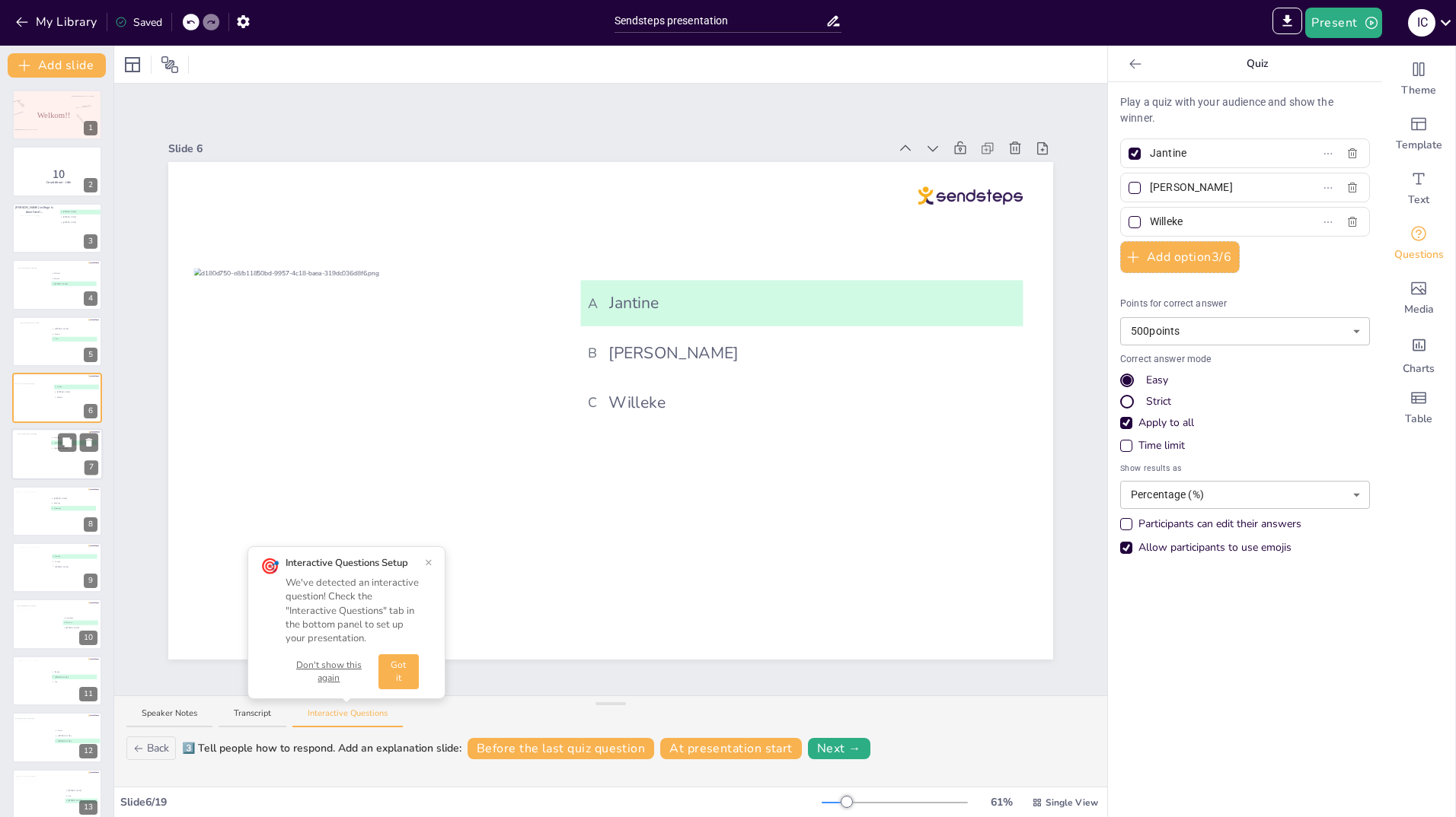
click at [34, 443] on div at bounding box center [33, 453] width 31 height 41
type input "Bastiaan"
type input "[PERSON_NAME]"
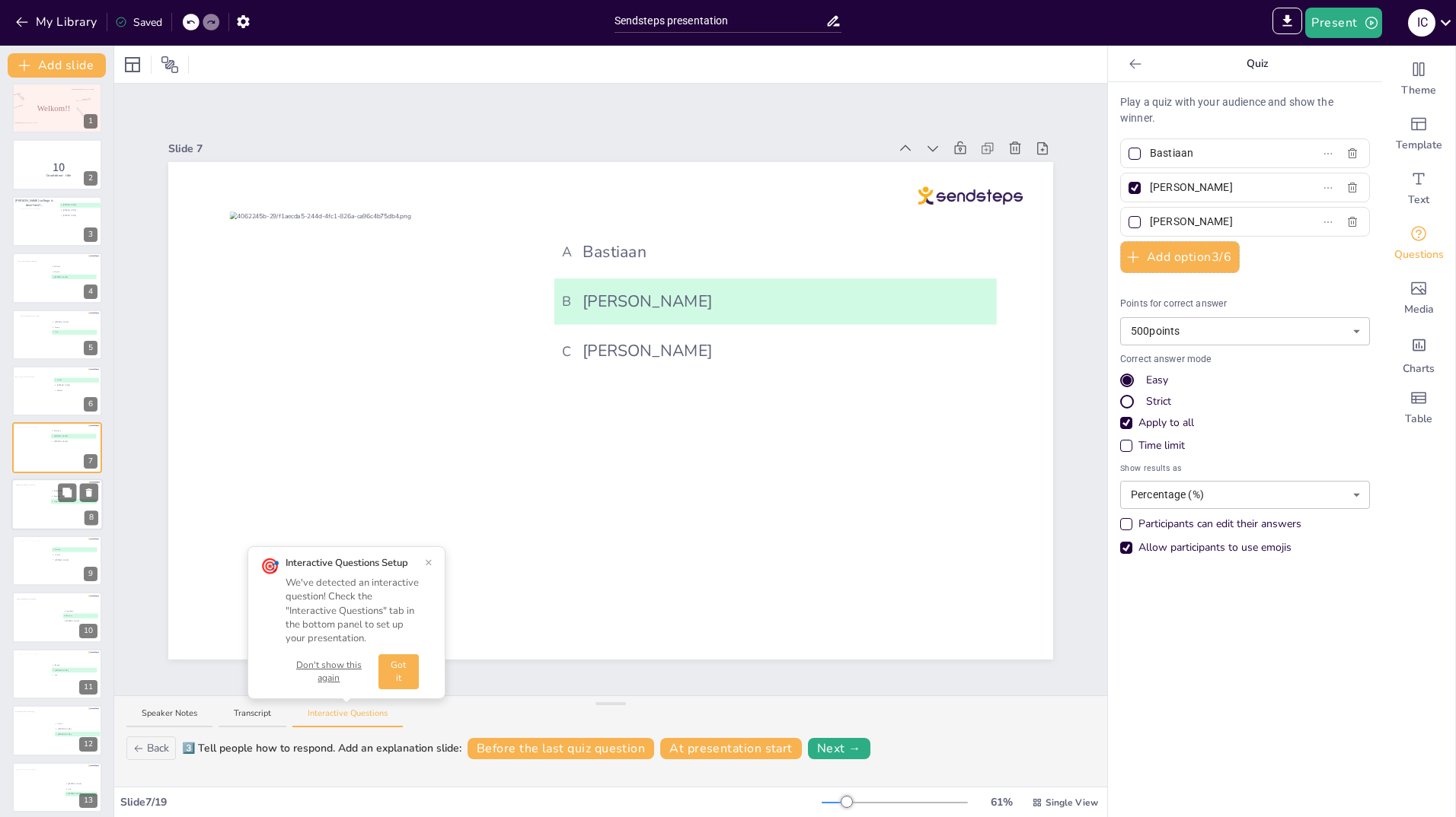
click at [39, 504] on div at bounding box center [32, 505] width 31 height 41
type input "[PERSON_NAME]"
type input "Sandrine"
type input "Kimberley"
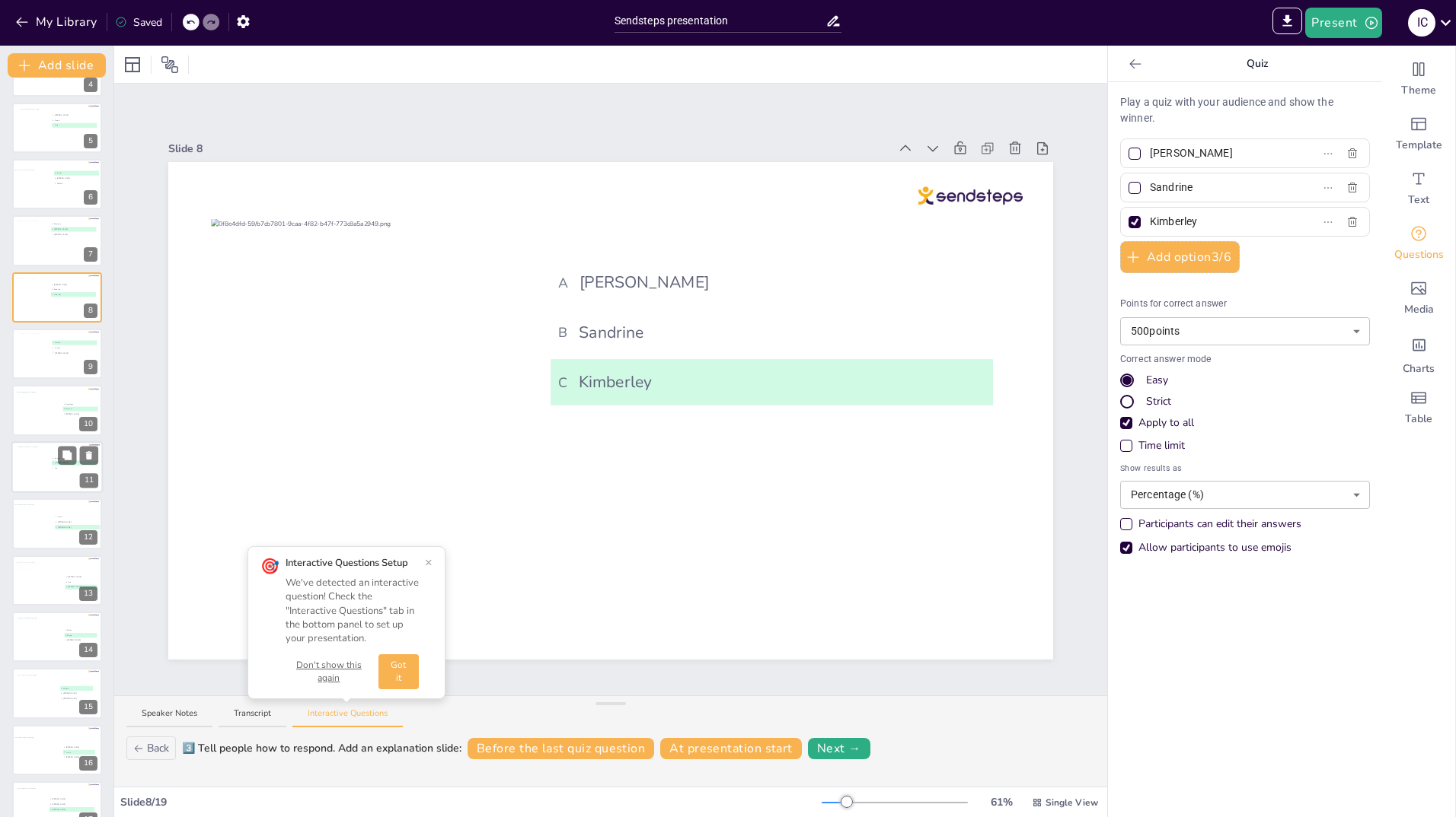
scroll to position [216, 0]
click at [35, 357] on div at bounding box center [35, 351] width 31 height 41
type input "Marcha"
type input "Yoanne"
type input "[PERSON_NAME]"
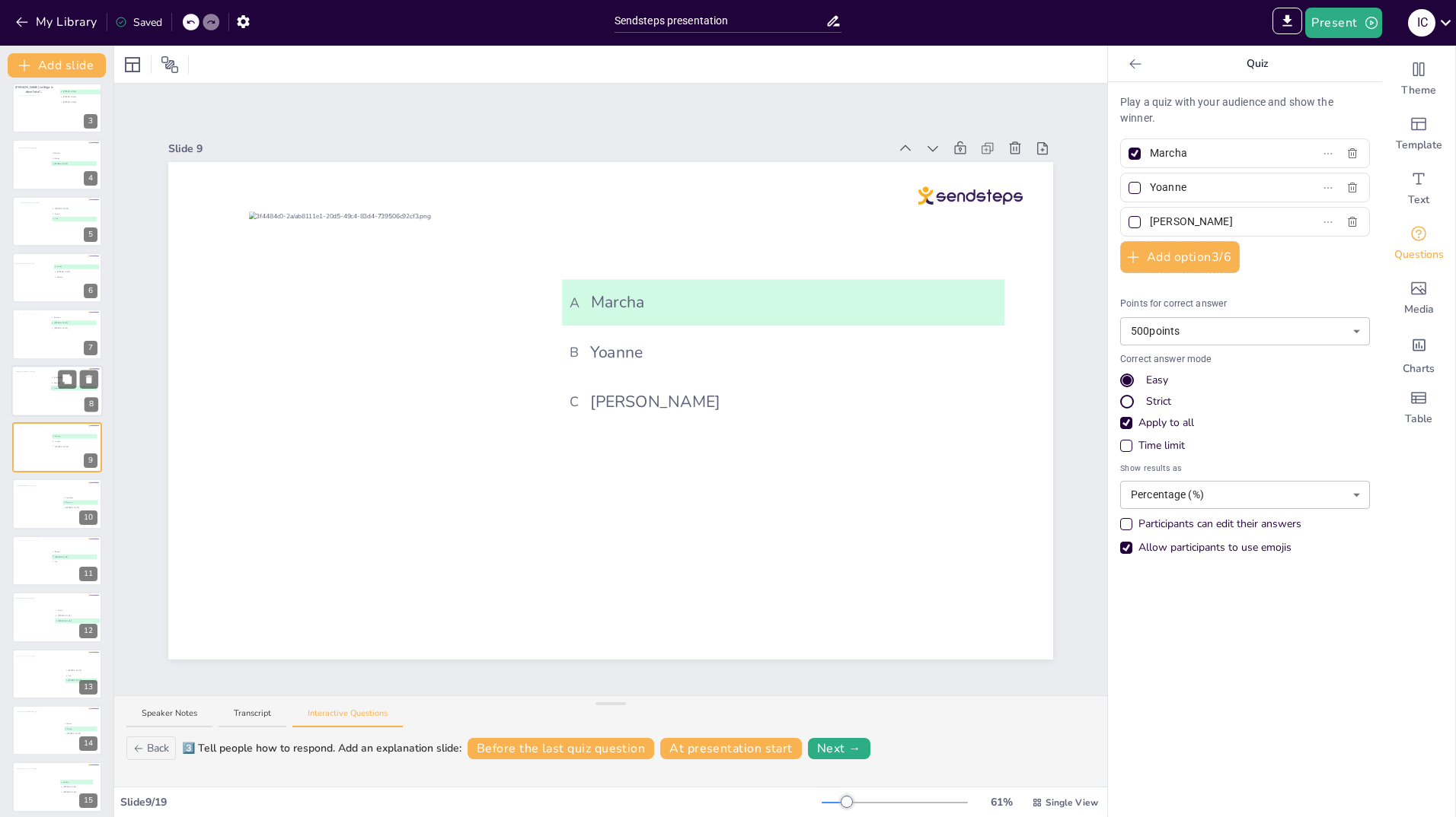
click at [35, 391] on div at bounding box center [32, 392] width 31 height 41
type input "[PERSON_NAME]"
type input "Sandrine"
type input "Kimberley"
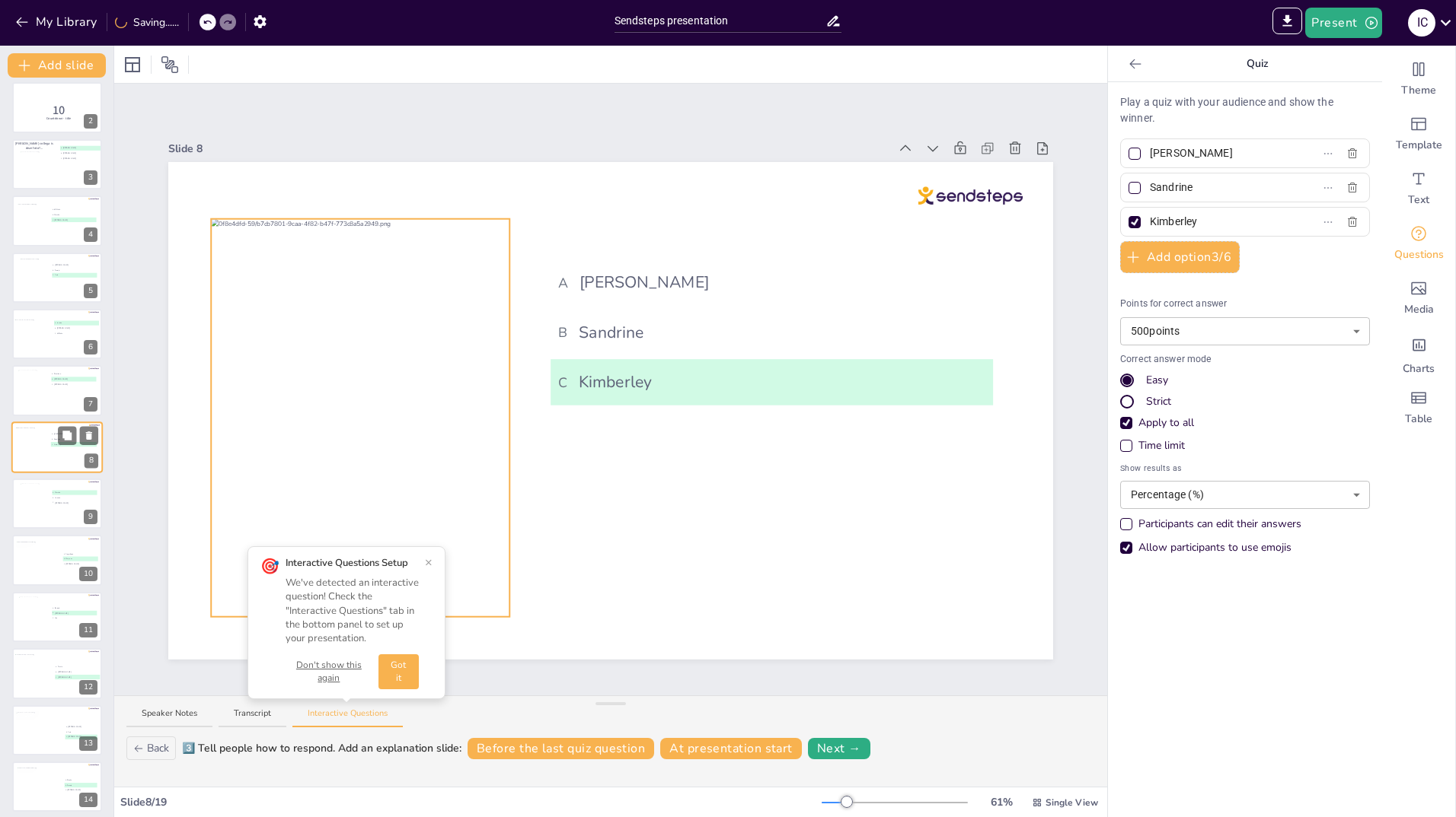
click at [37, 445] on div at bounding box center [32, 448] width 31 height 41
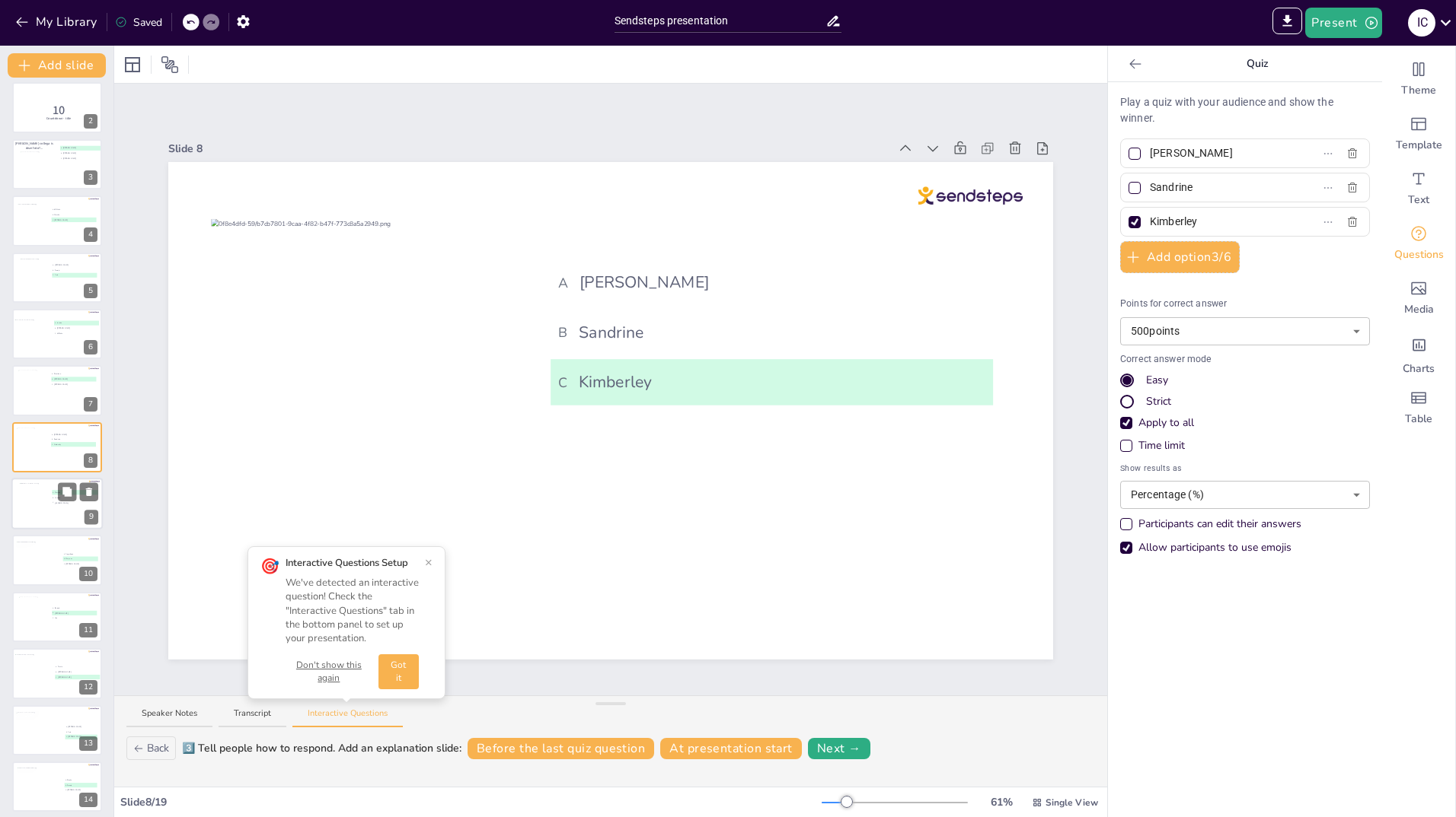
click at [41, 505] on div at bounding box center [35, 503] width 31 height 41
type input "Marcha"
type input "Yoanne"
type input "[PERSON_NAME]"
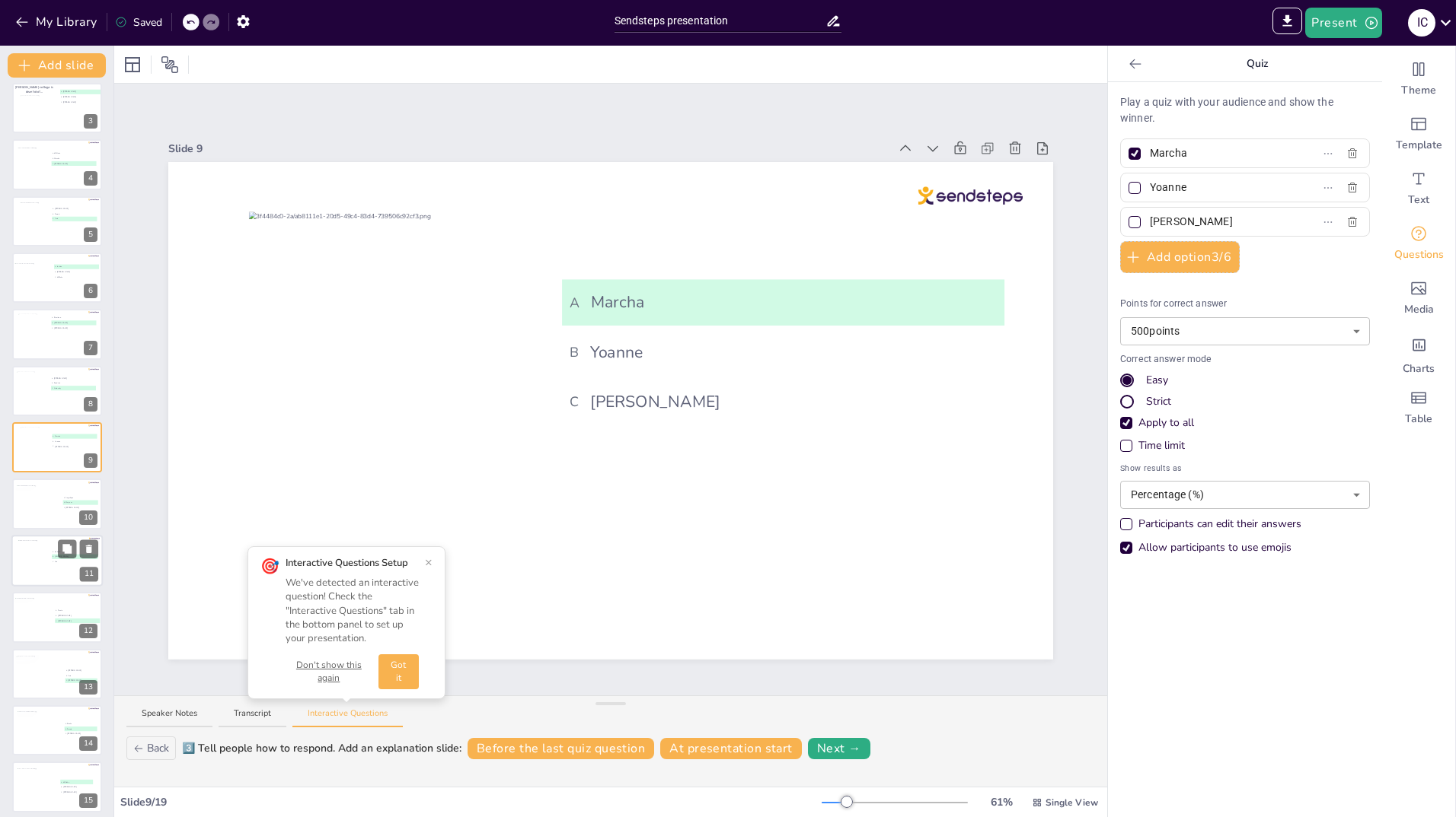
click at [40, 565] on div at bounding box center [34, 560] width 31 height 41
type input "Zainab"
type input "[PERSON_NAME]"
type input "Ilva"
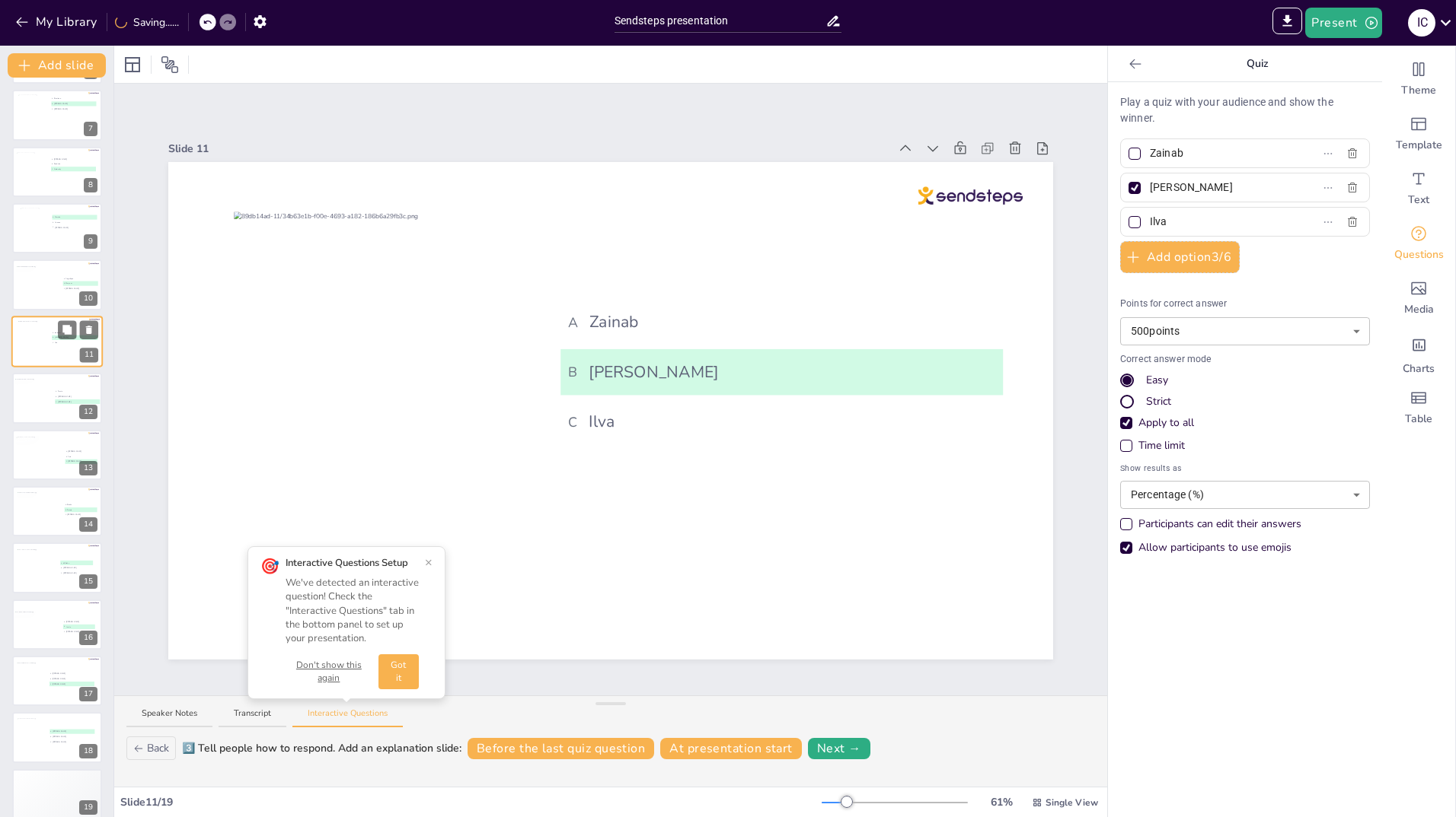
scroll to position [354, 0]
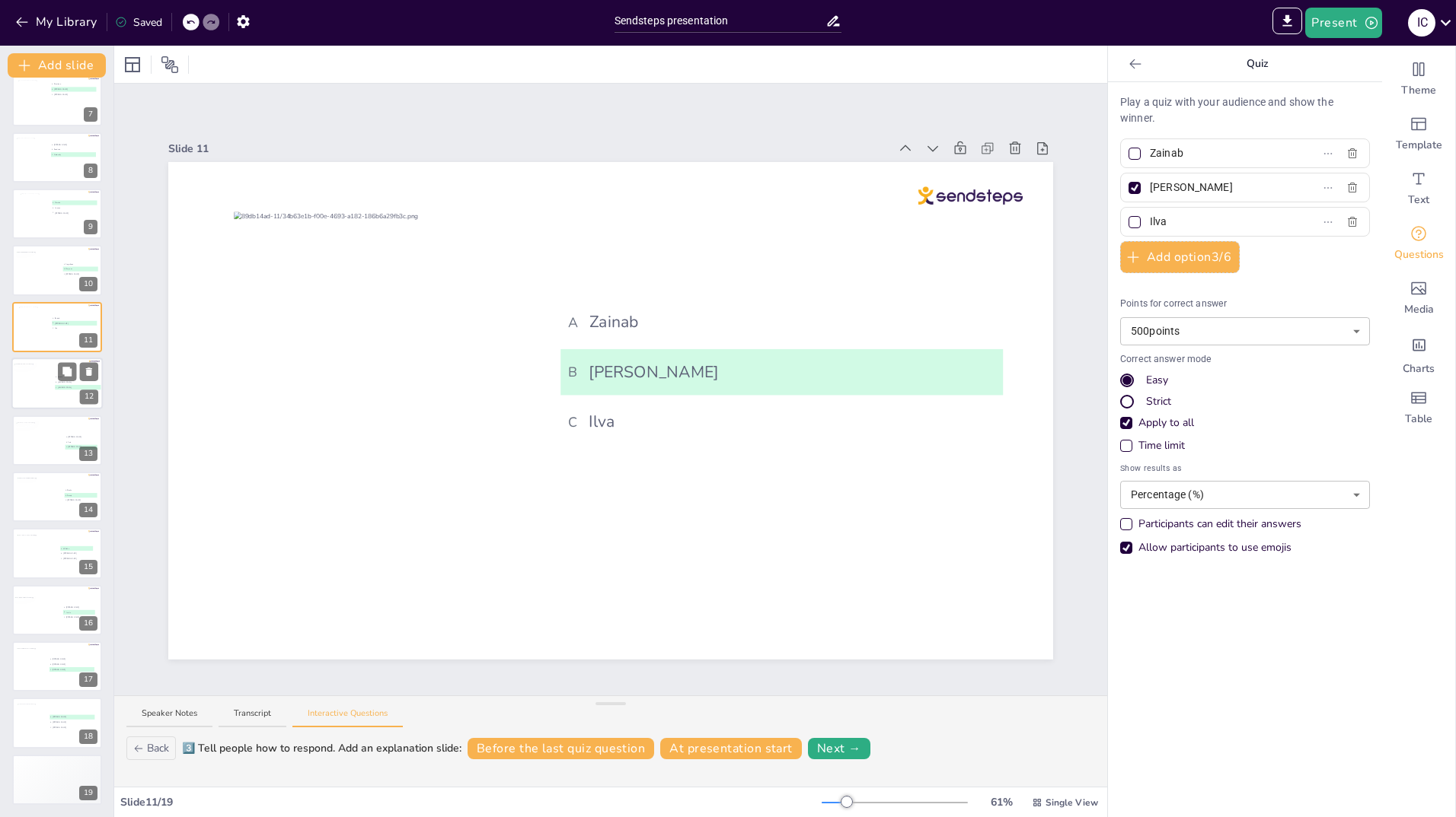
click at [36, 387] on div at bounding box center [34, 383] width 42 height 41
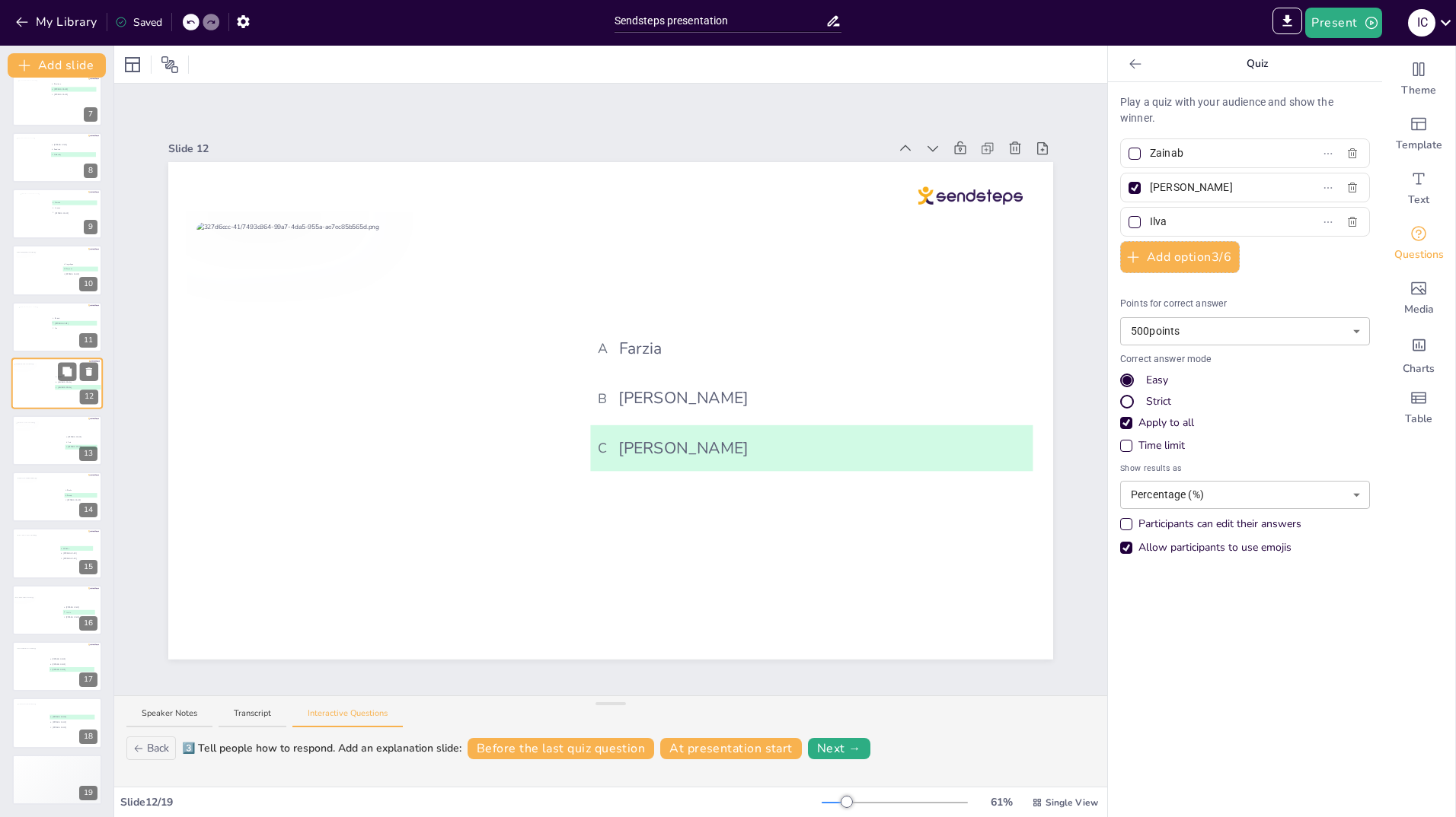
type input "Farzia"
type input "[PERSON_NAME]"
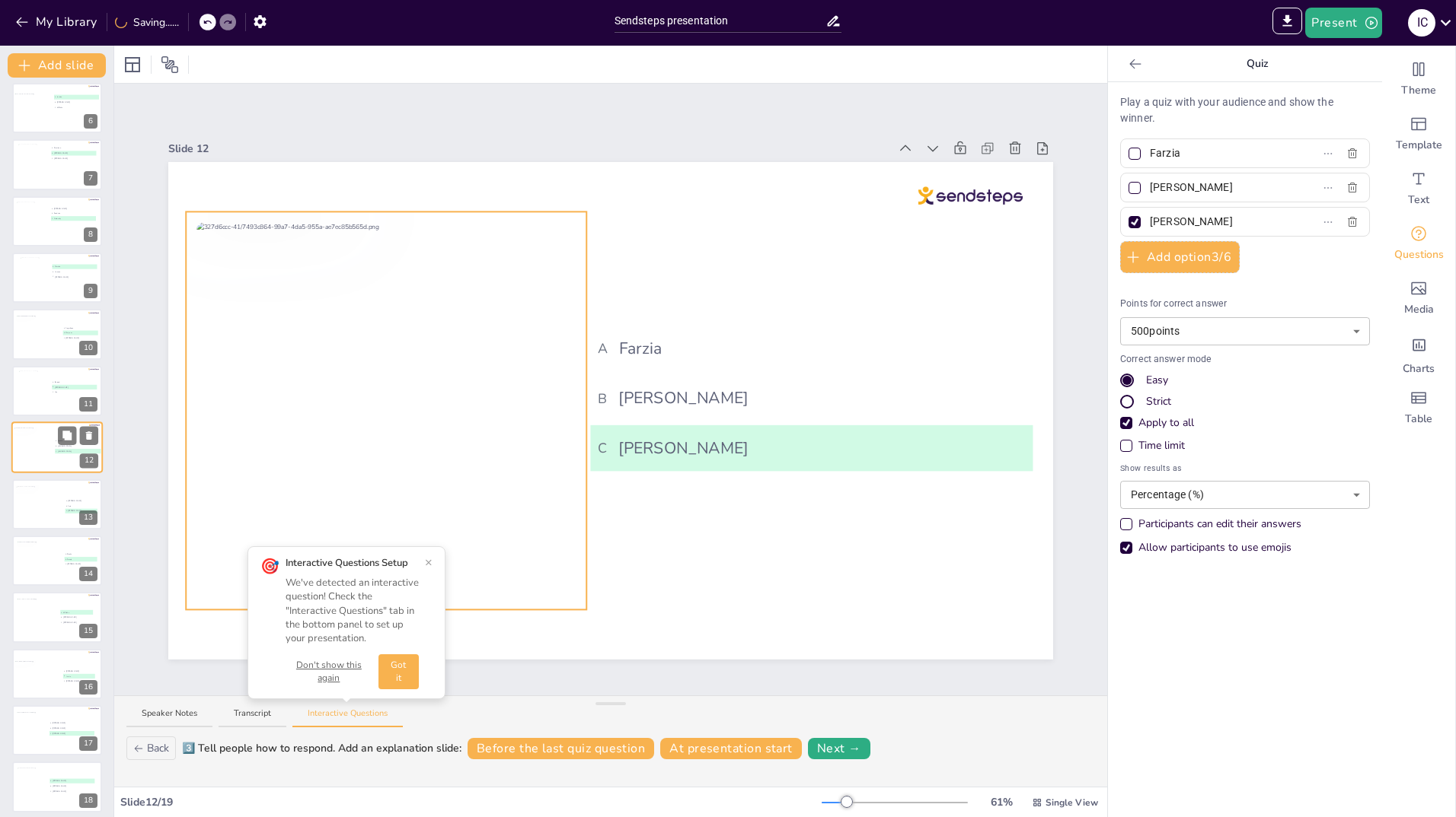
click at [38, 452] on div at bounding box center [34, 447] width 42 height 41
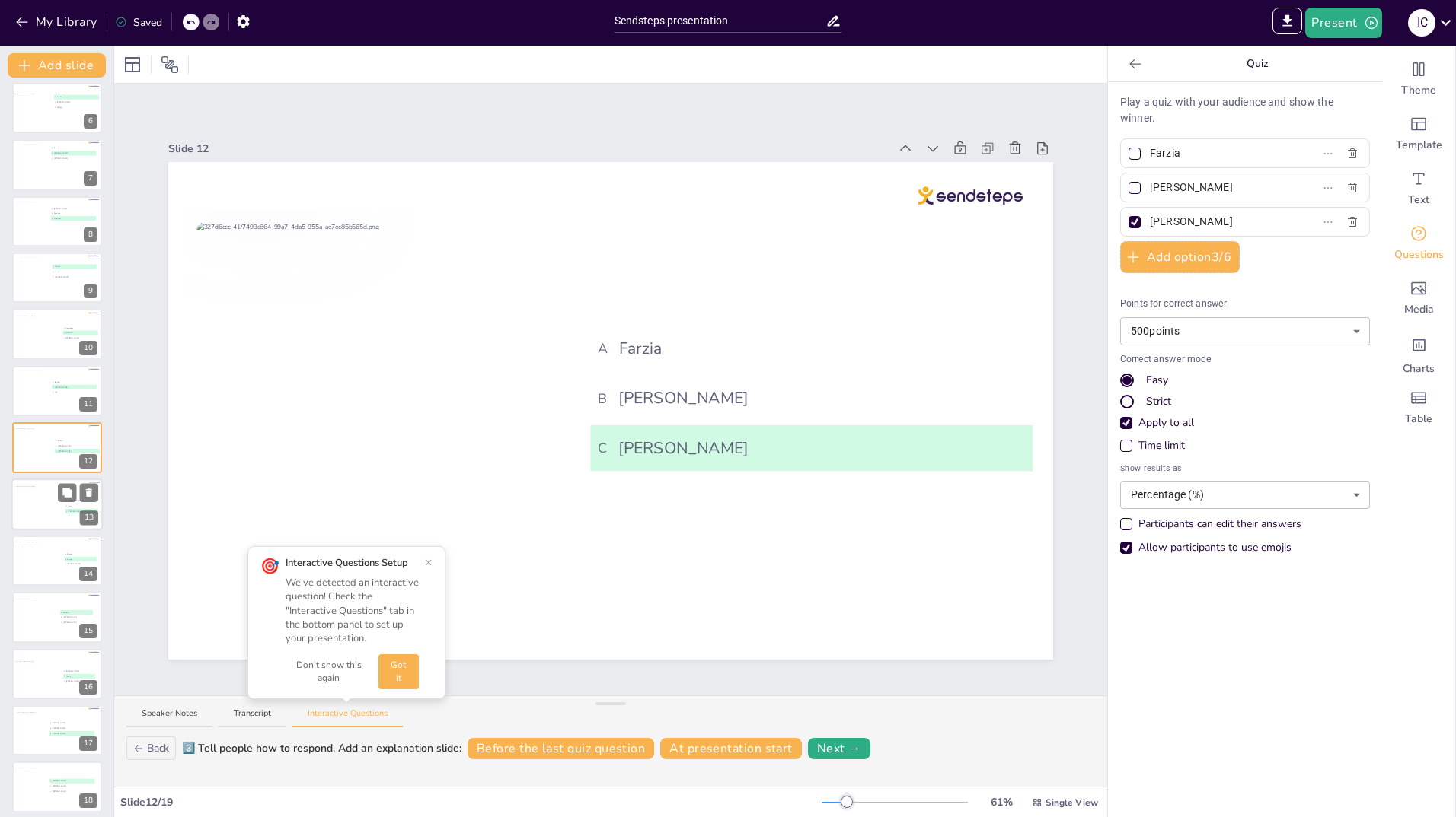
click at [37, 511] on div at bounding box center [39, 505] width 50 height 41
type input "[PERSON_NAME]"
type input "Asia"
type input "[PERSON_NAME]"
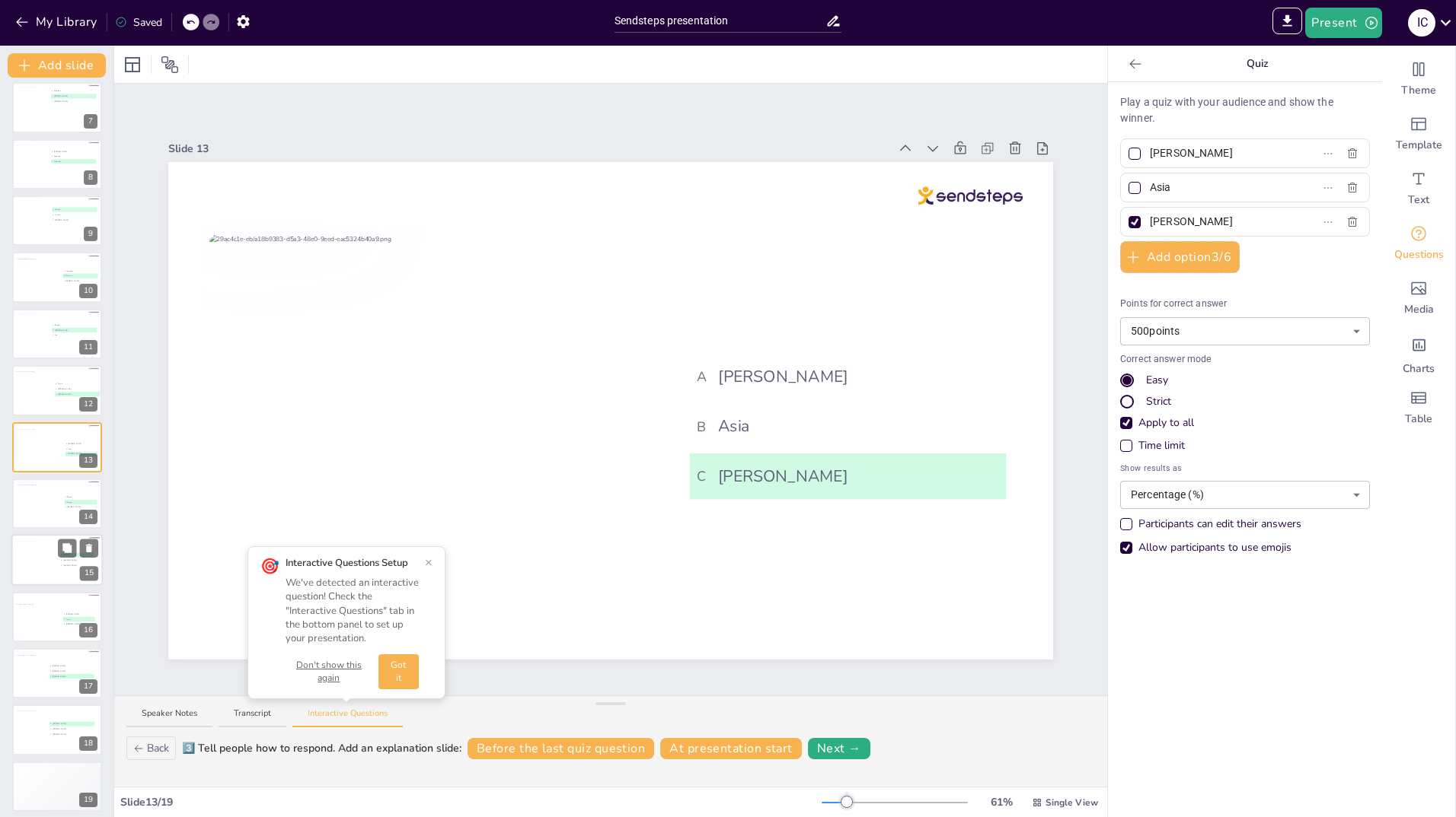
click at [33, 569] on div at bounding box center [36, 562] width 41 height 41
type input "Willeke"
type input "[PERSON_NAME]"
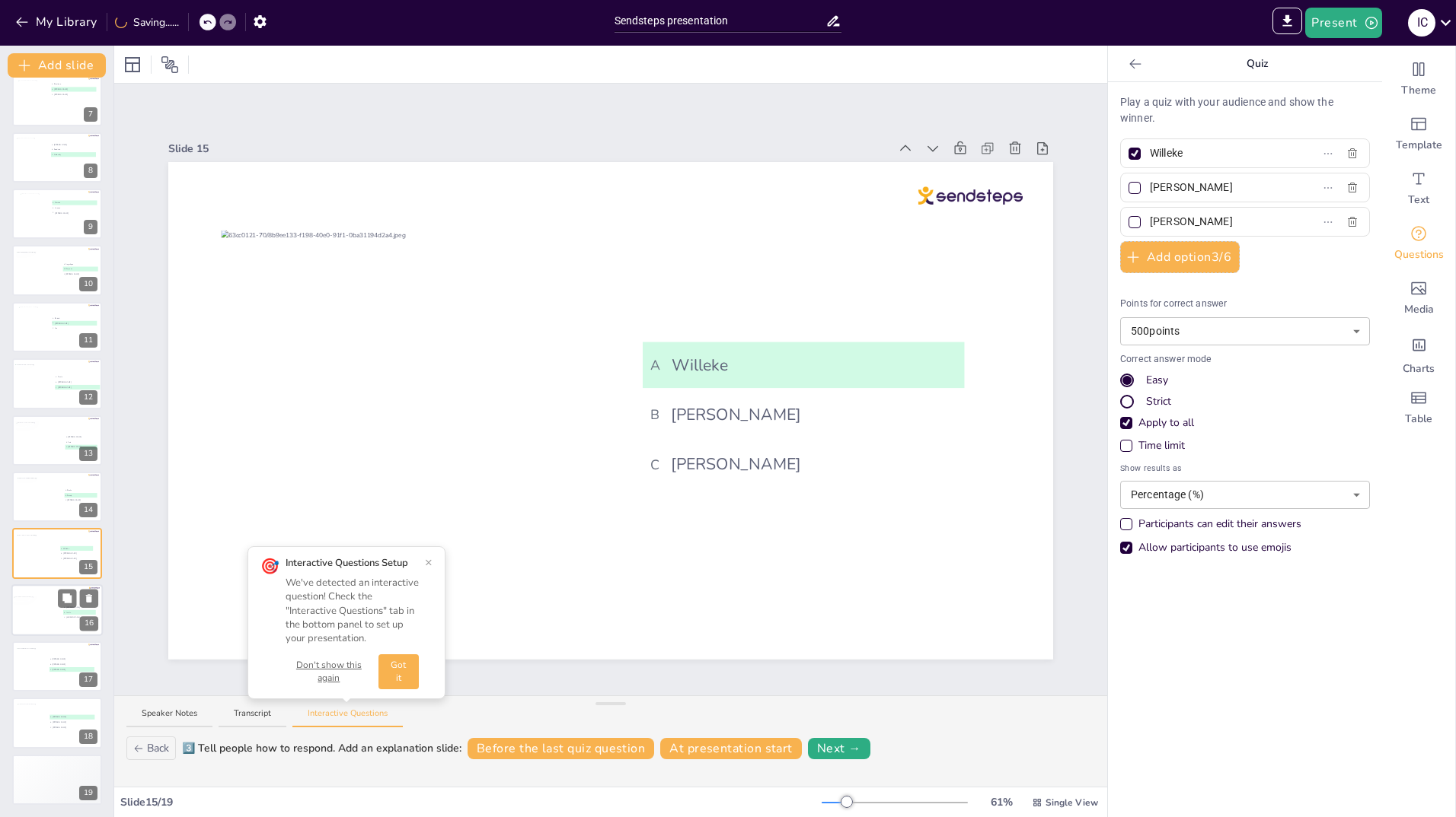
click at [37, 606] on div at bounding box center [36, 612] width 47 height 34
type input "[PERSON_NAME]"
type input "Yvette"
type input "[PERSON_NAME]"
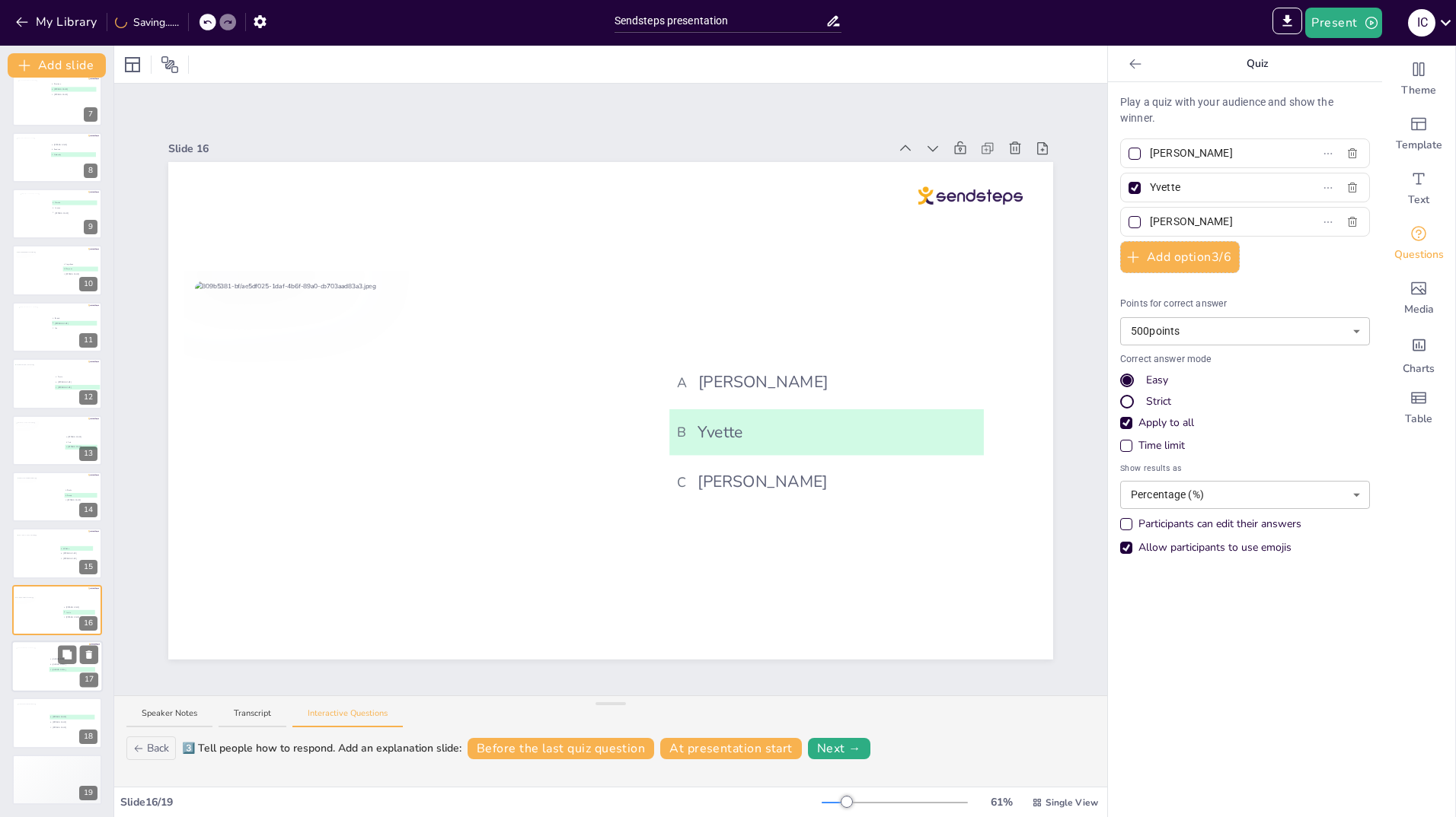
click at [40, 670] on div at bounding box center [32, 668] width 31 height 41
type input "[PERSON_NAME]"
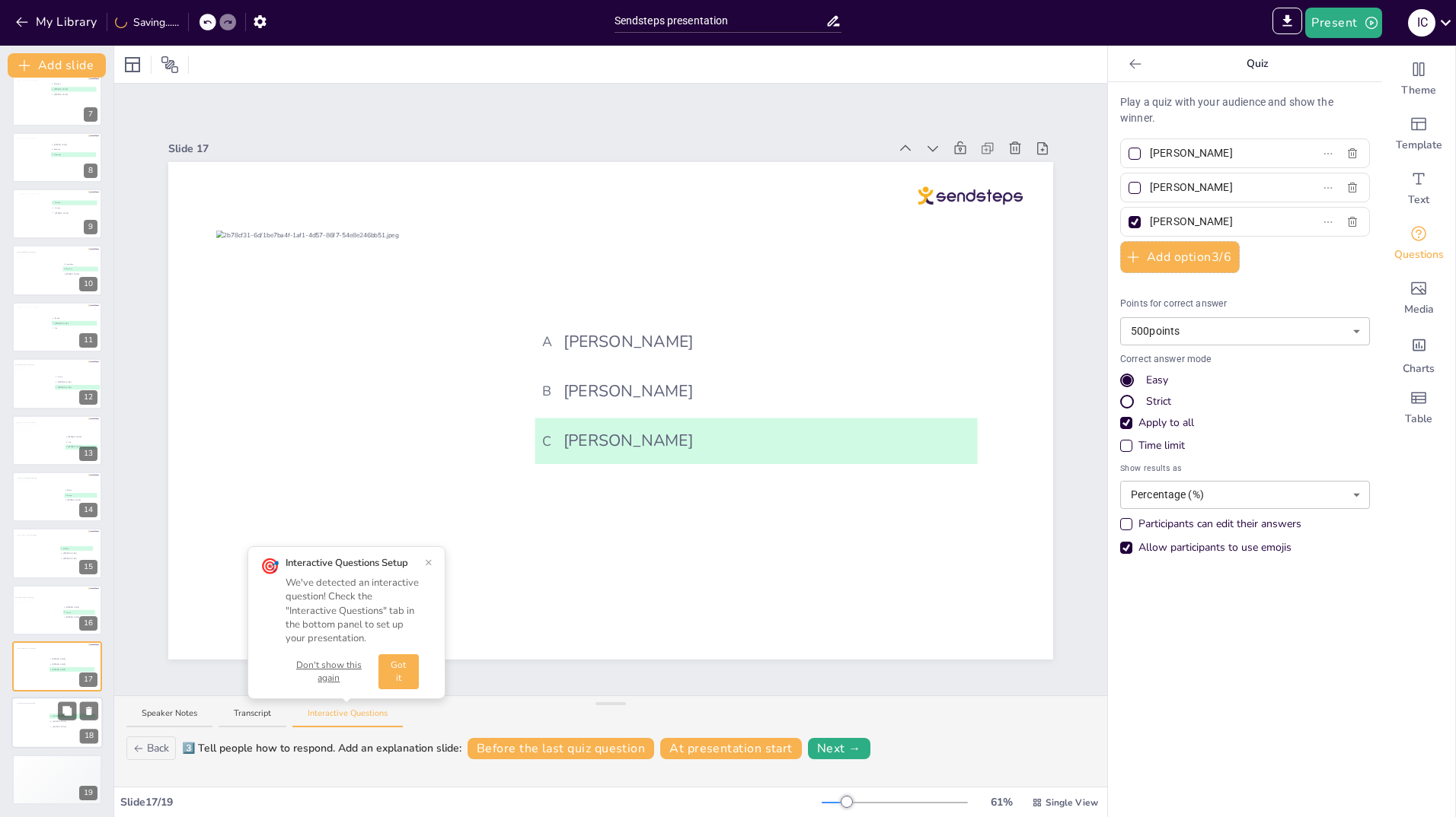
click at [35, 725] on div at bounding box center [32, 724] width 32 height 41
type input "[PERSON_NAME]"
type input "number"
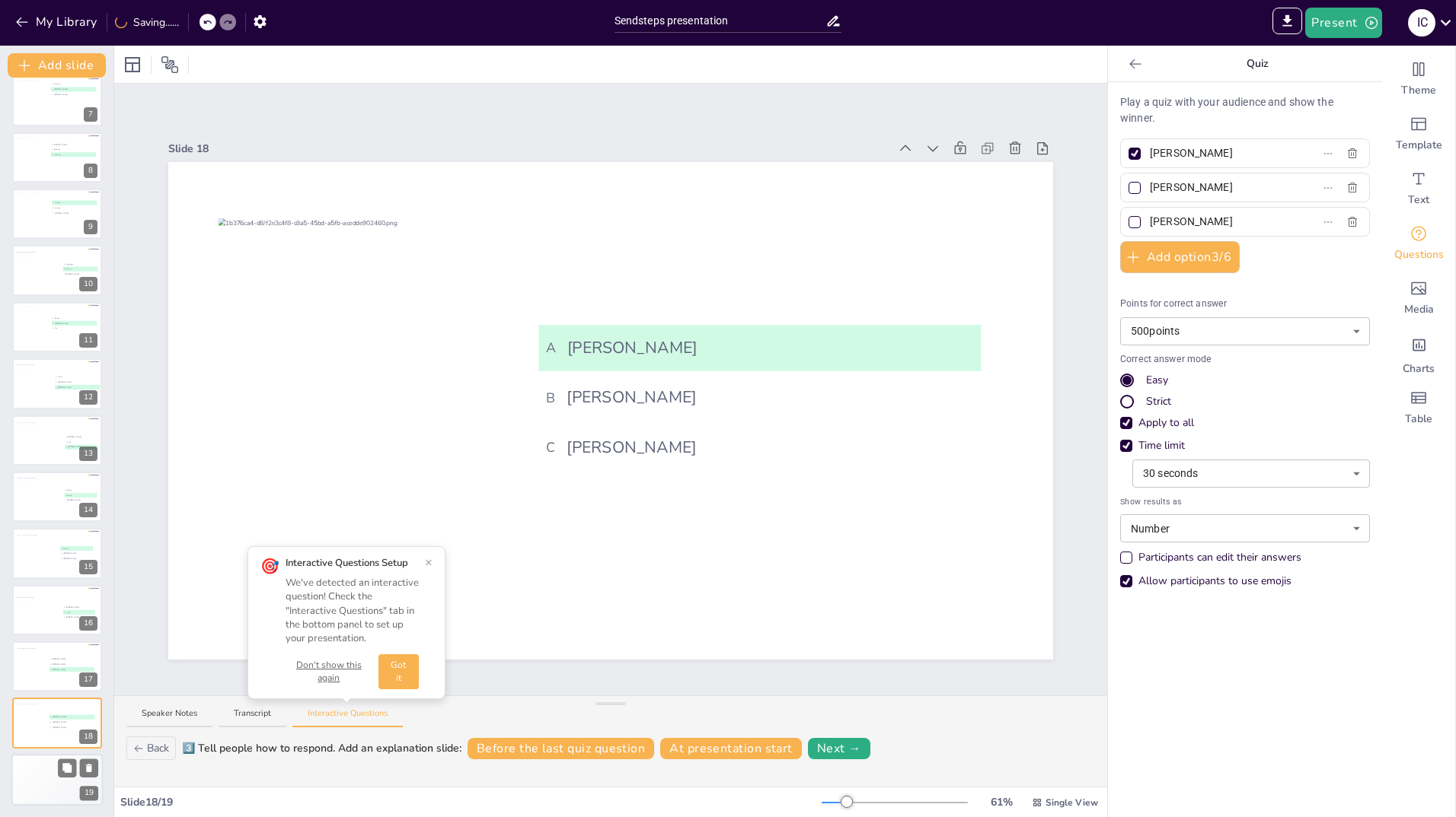
click at [35, 786] on div "4 Participant 4 200" at bounding box center [34, 790] width 45 height 10
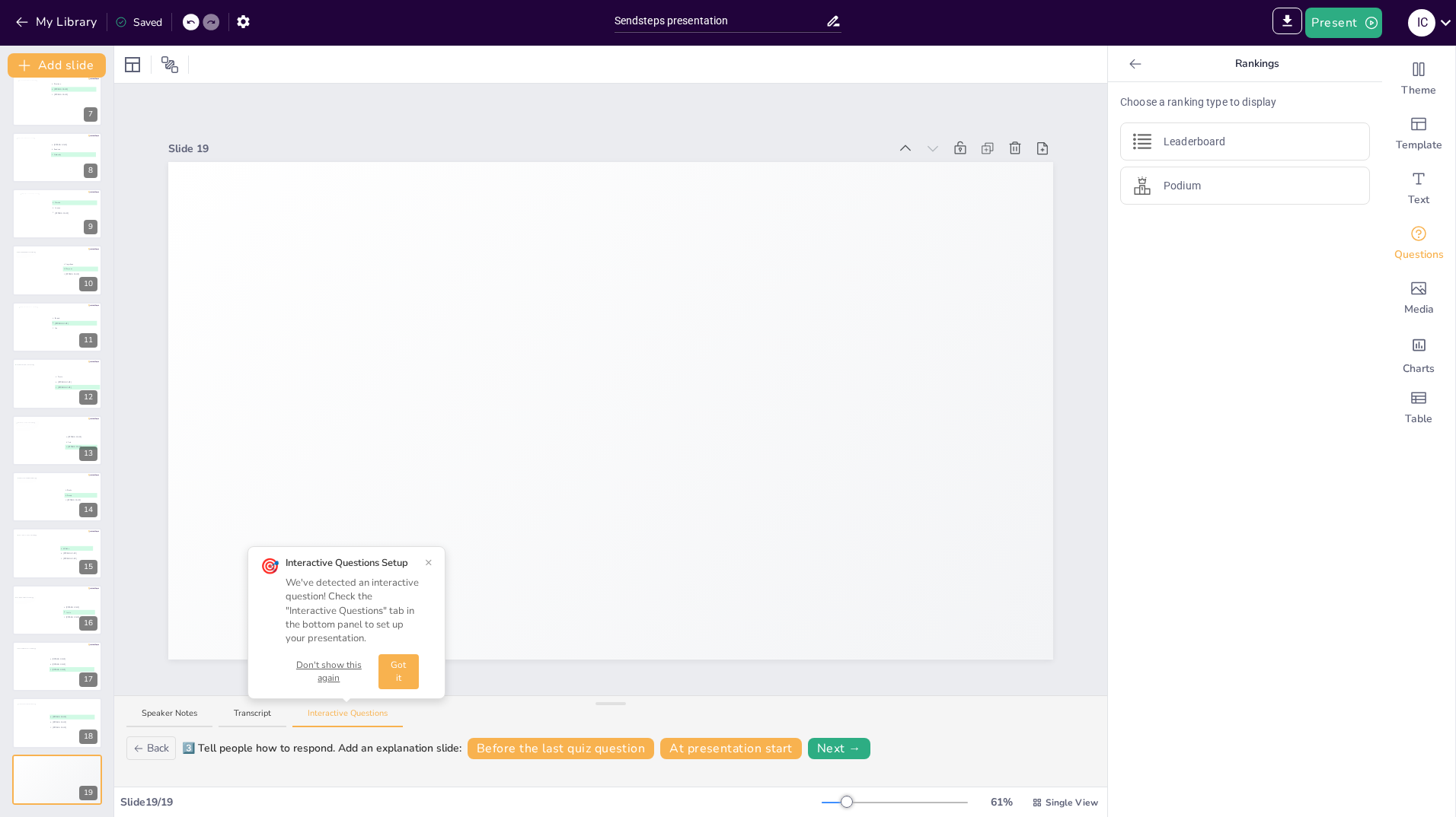
click at [428, 561] on button "×" at bounding box center [428, 562] width 7 height 12
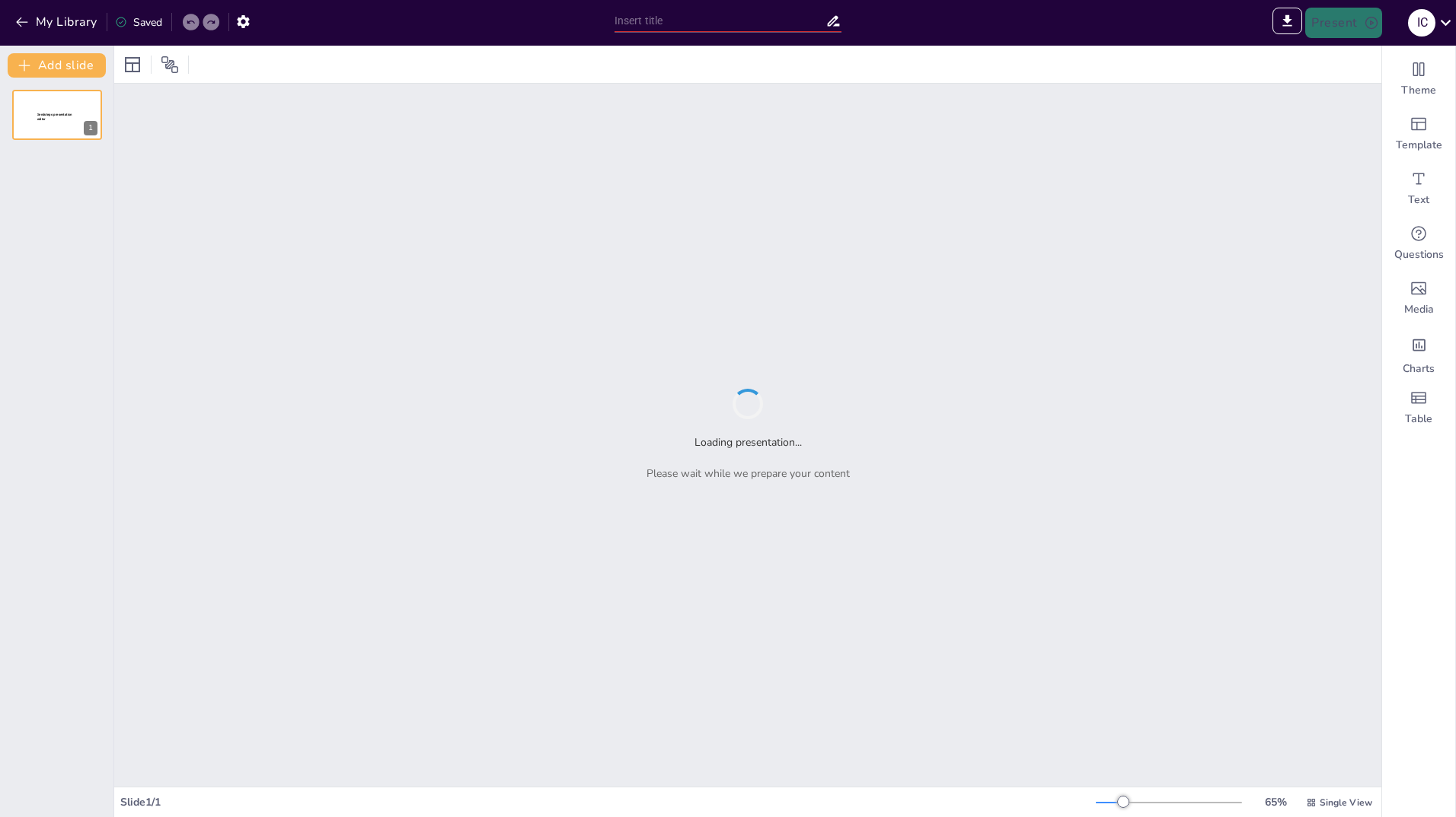
type input "Sendsteps presentation"
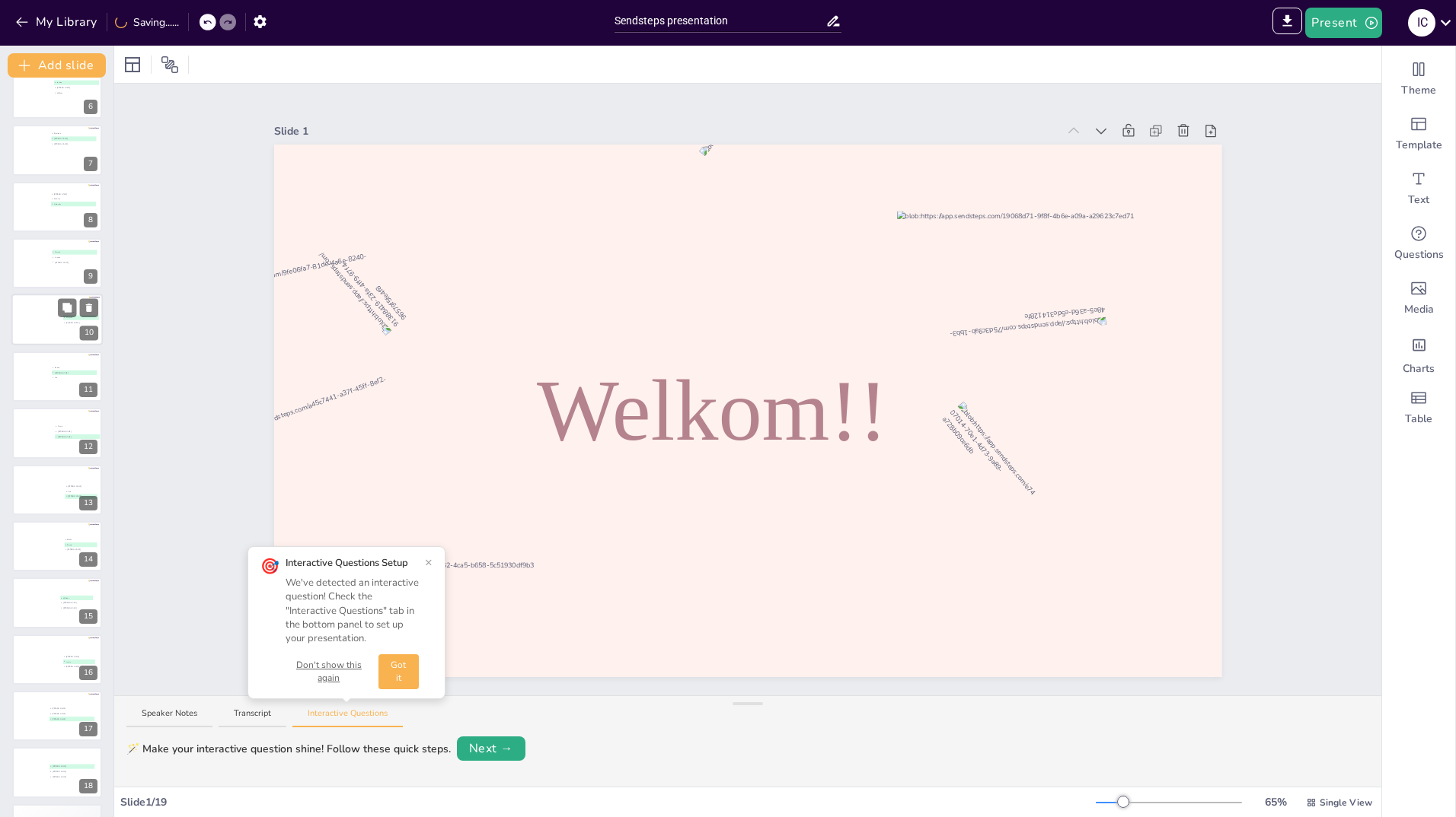
scroll to position [354, 0]
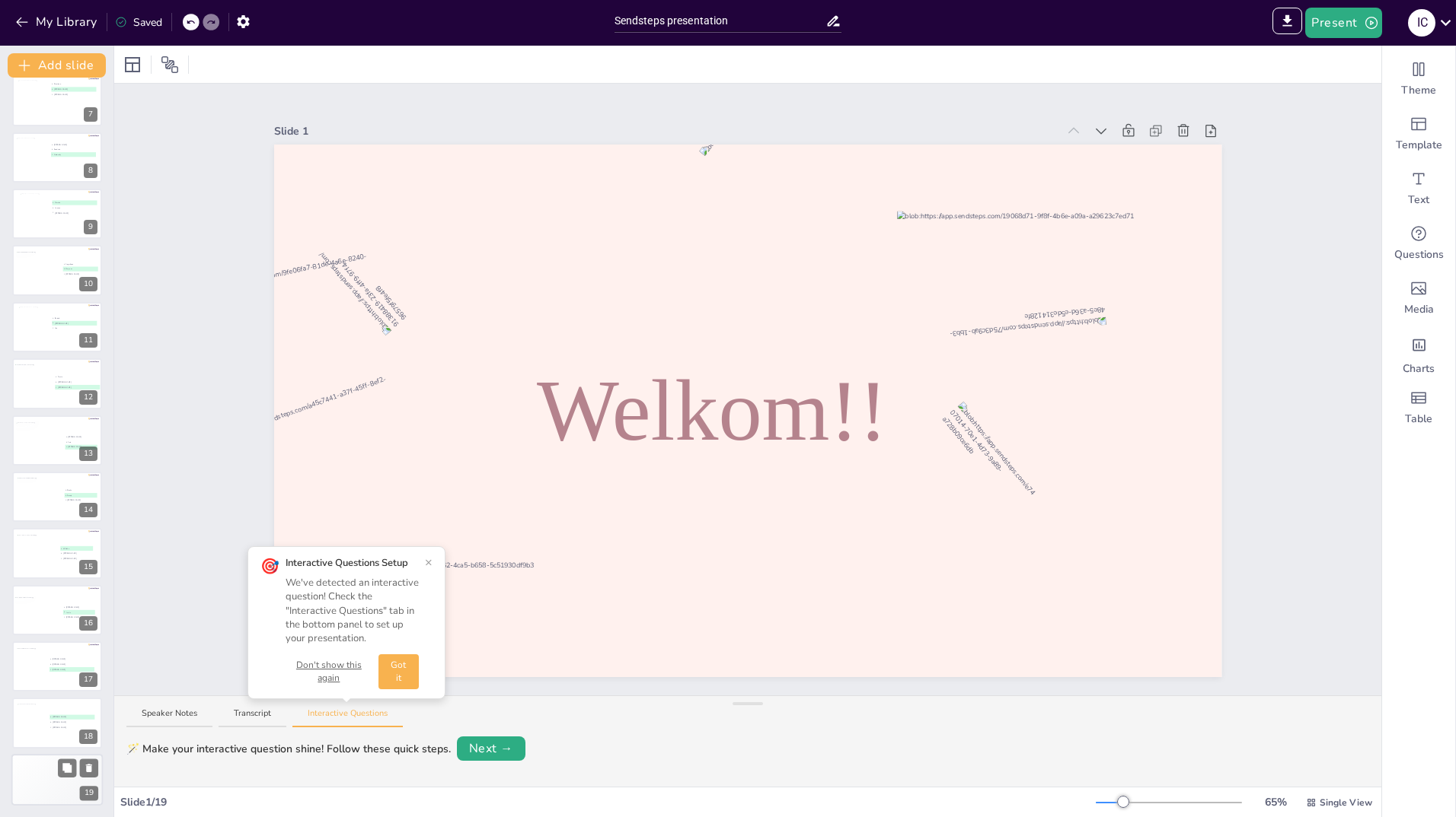
click at [39, 777] on div "🥉 Participant 3 300" at bounding box center [34, 779] width 45 height 10
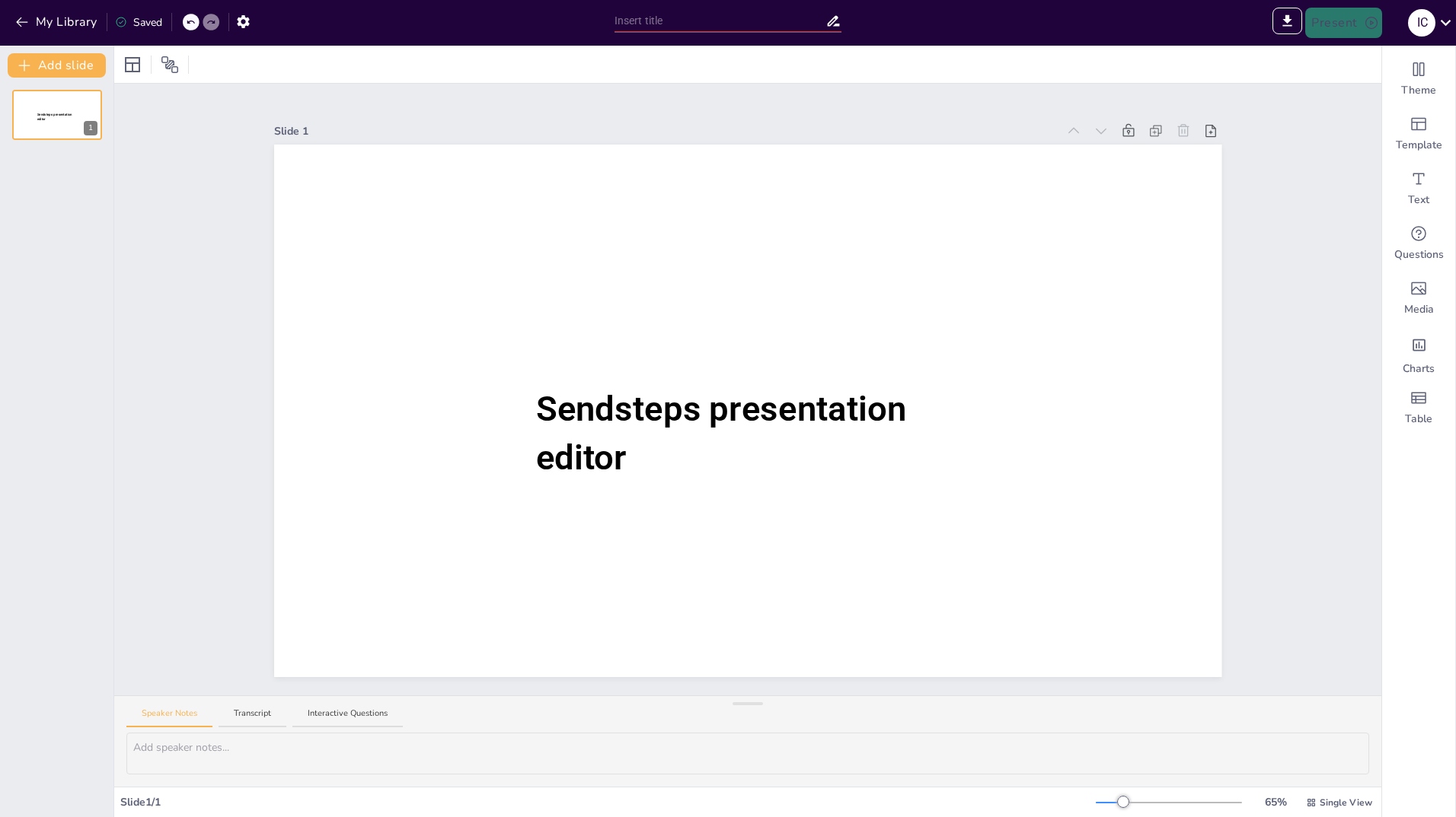
type input "Sendsteps presentation"
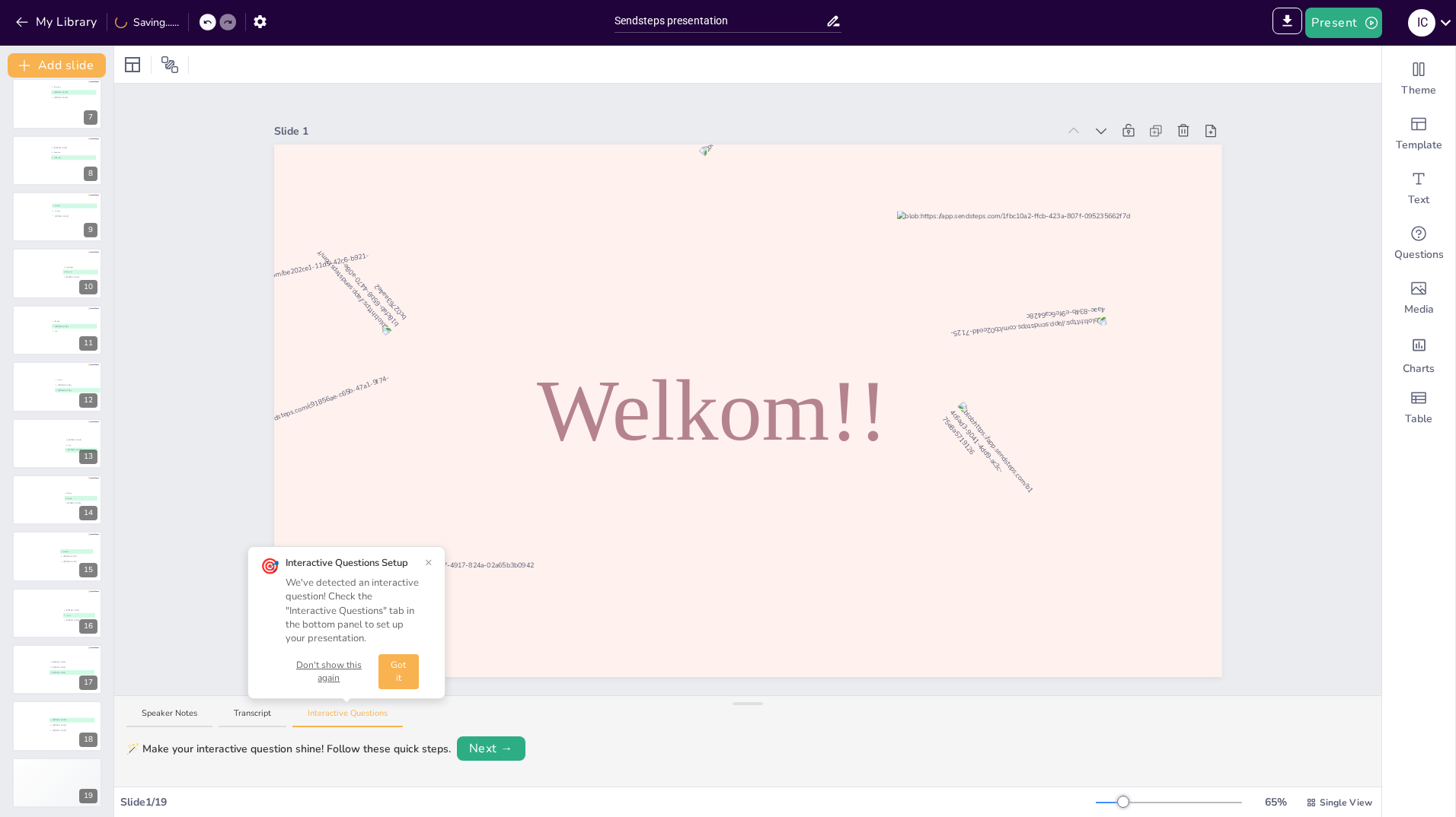
scroll to position [354, 0]
click at [27, 778] on div "🥉 Participant 3 300" at bounding box center [34, 779] width 45 height 10
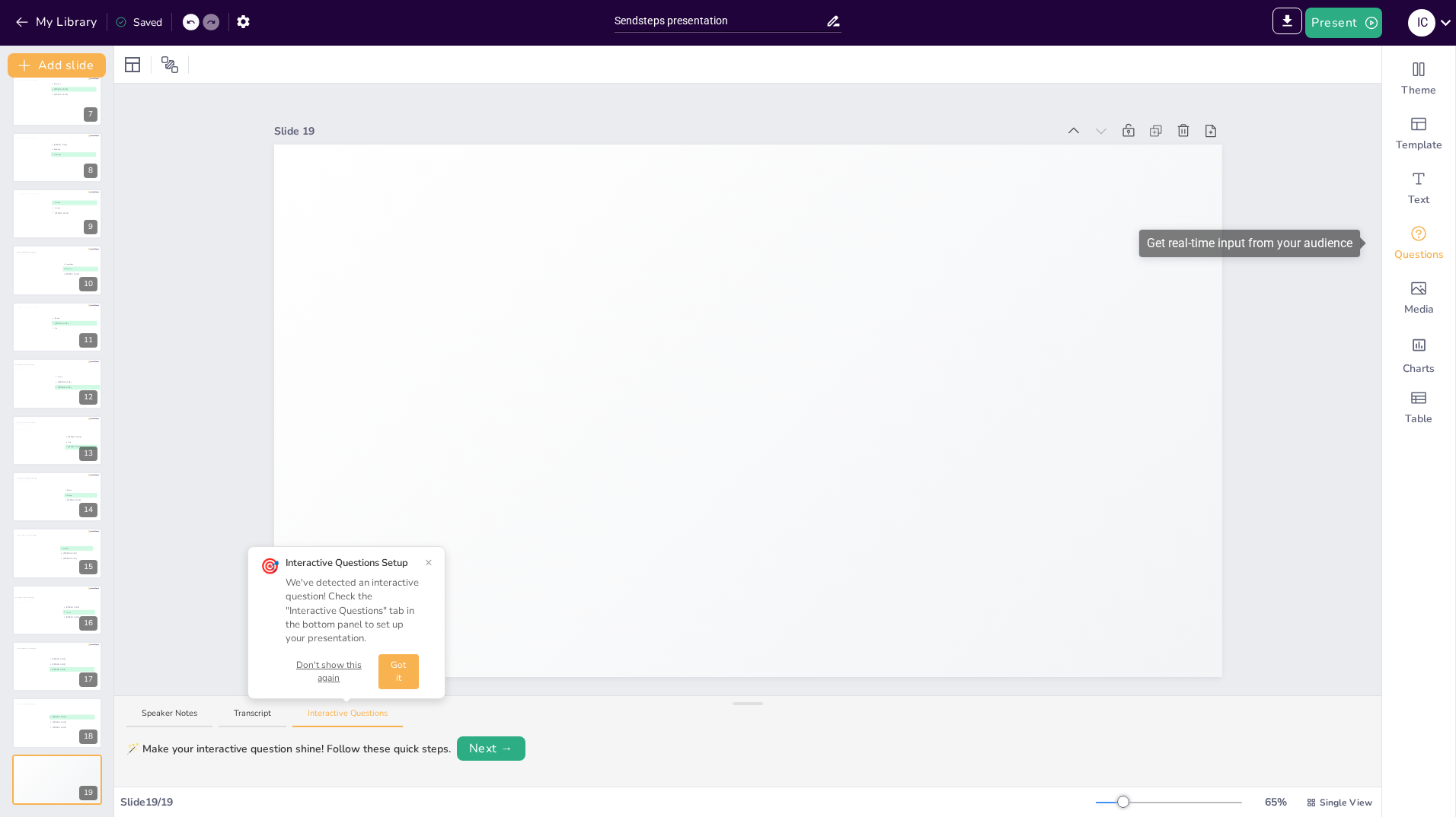
click at [1411, 238] on icon "Get real-time input from your audience" at bounding box center [1419, 234] width 18 height 18
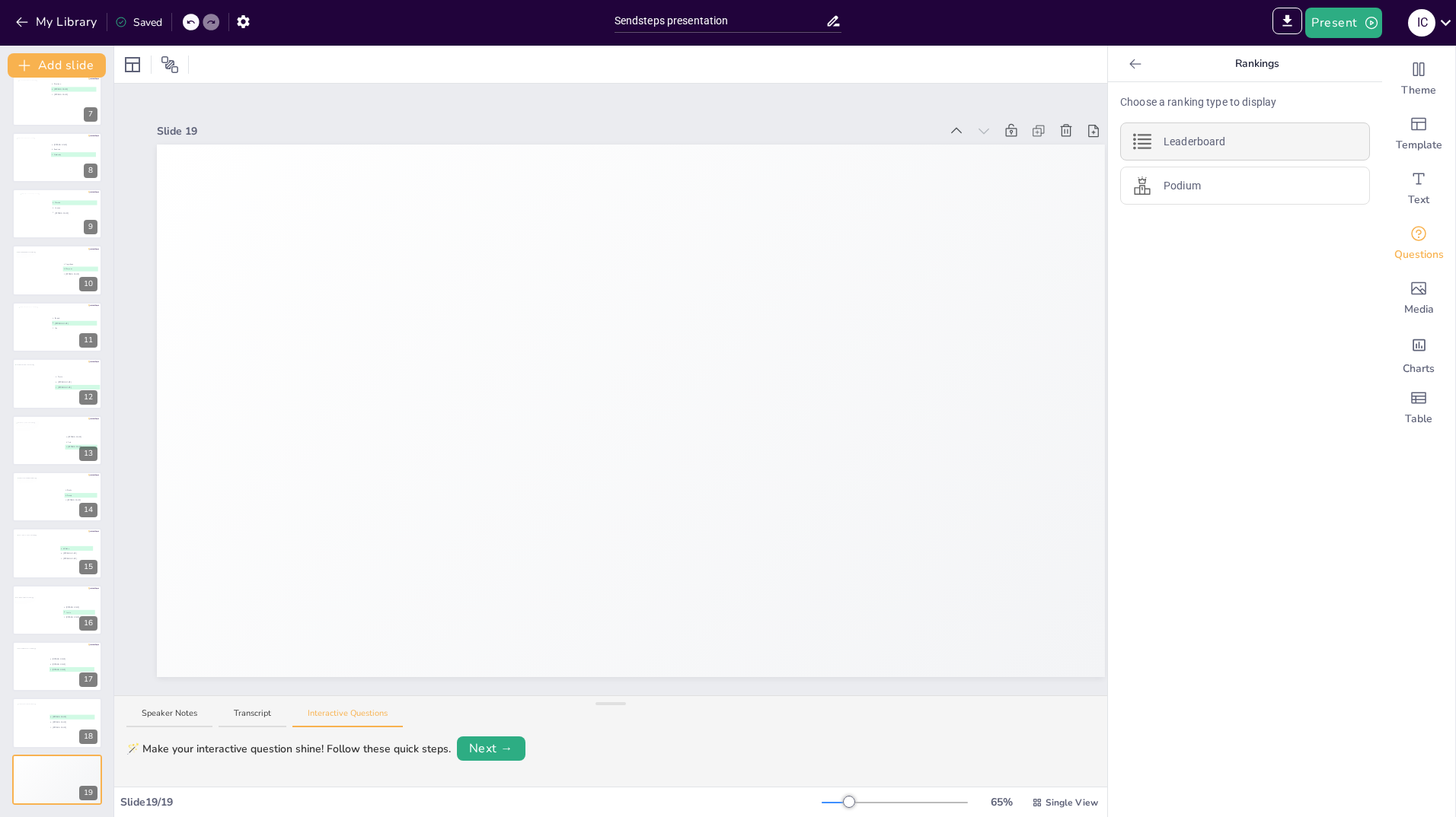
click at [1246, 141] on div "Leaderboard" at bounding box center [1245, 141] width 249 height 38
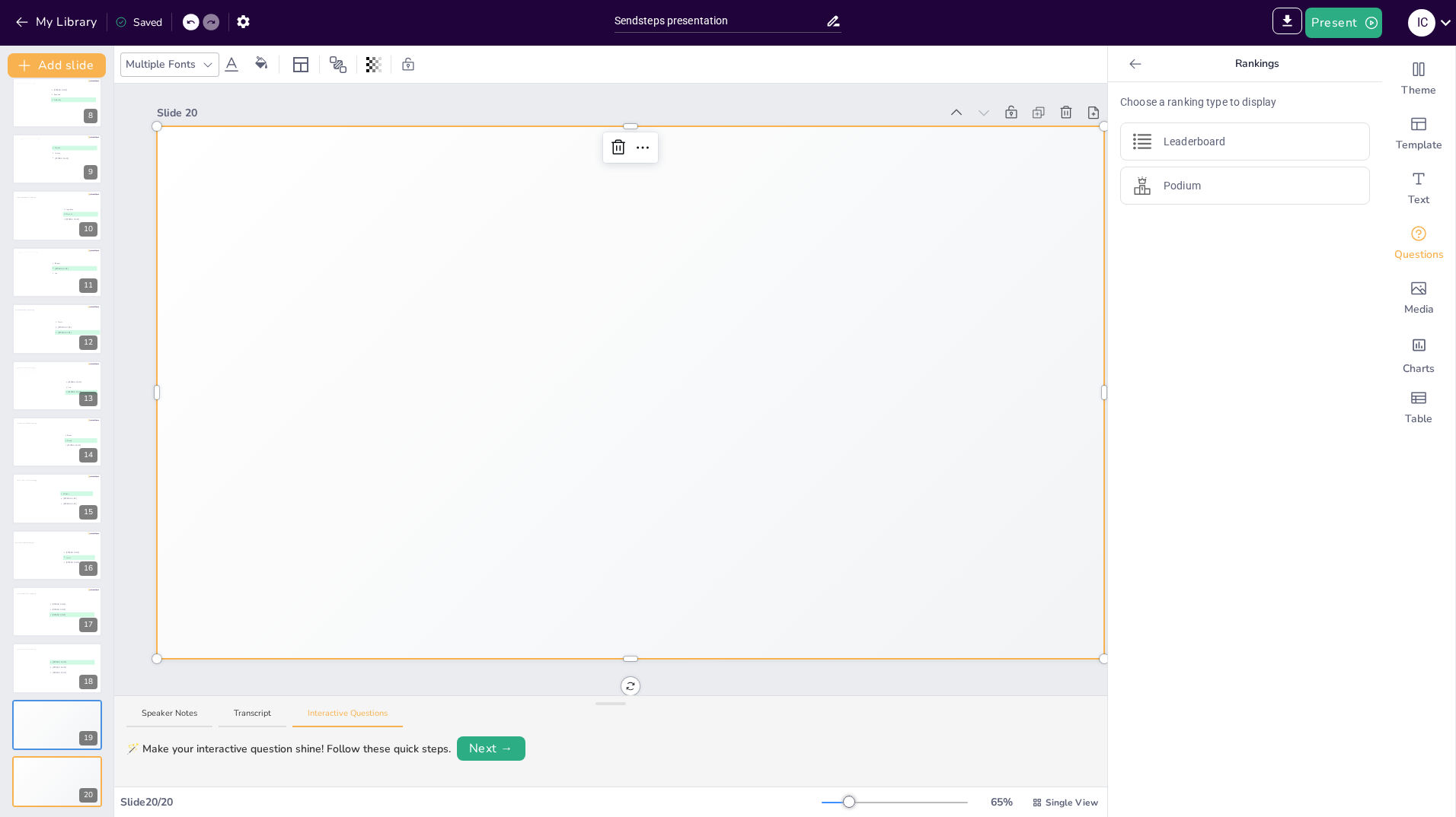
scroll to position [411, 0]
click at [55, 774] on div "🥉 Participant 3 300" at bounding box center [34, 779] width 45 height 10
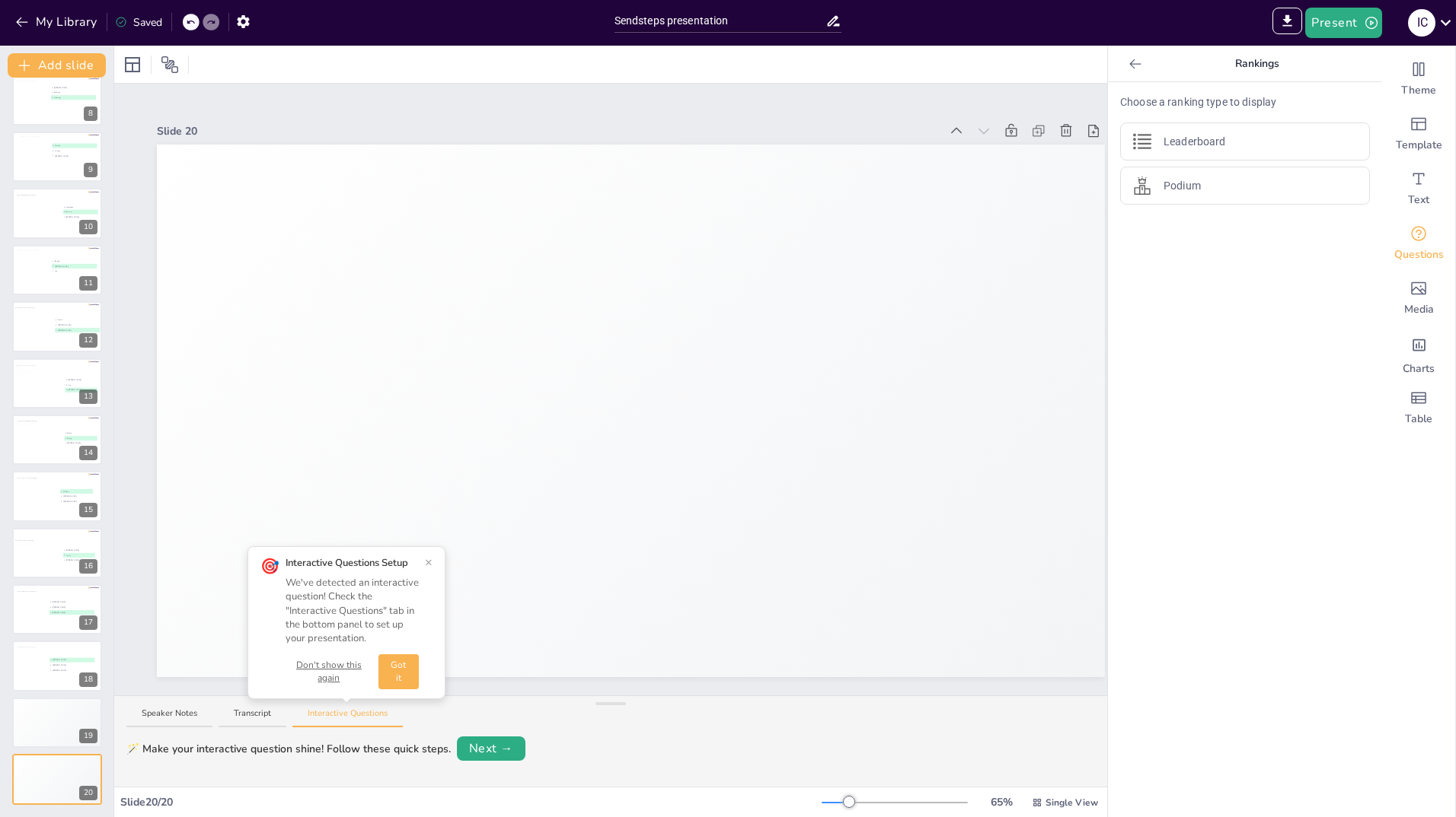
scroll to position [0, 63]
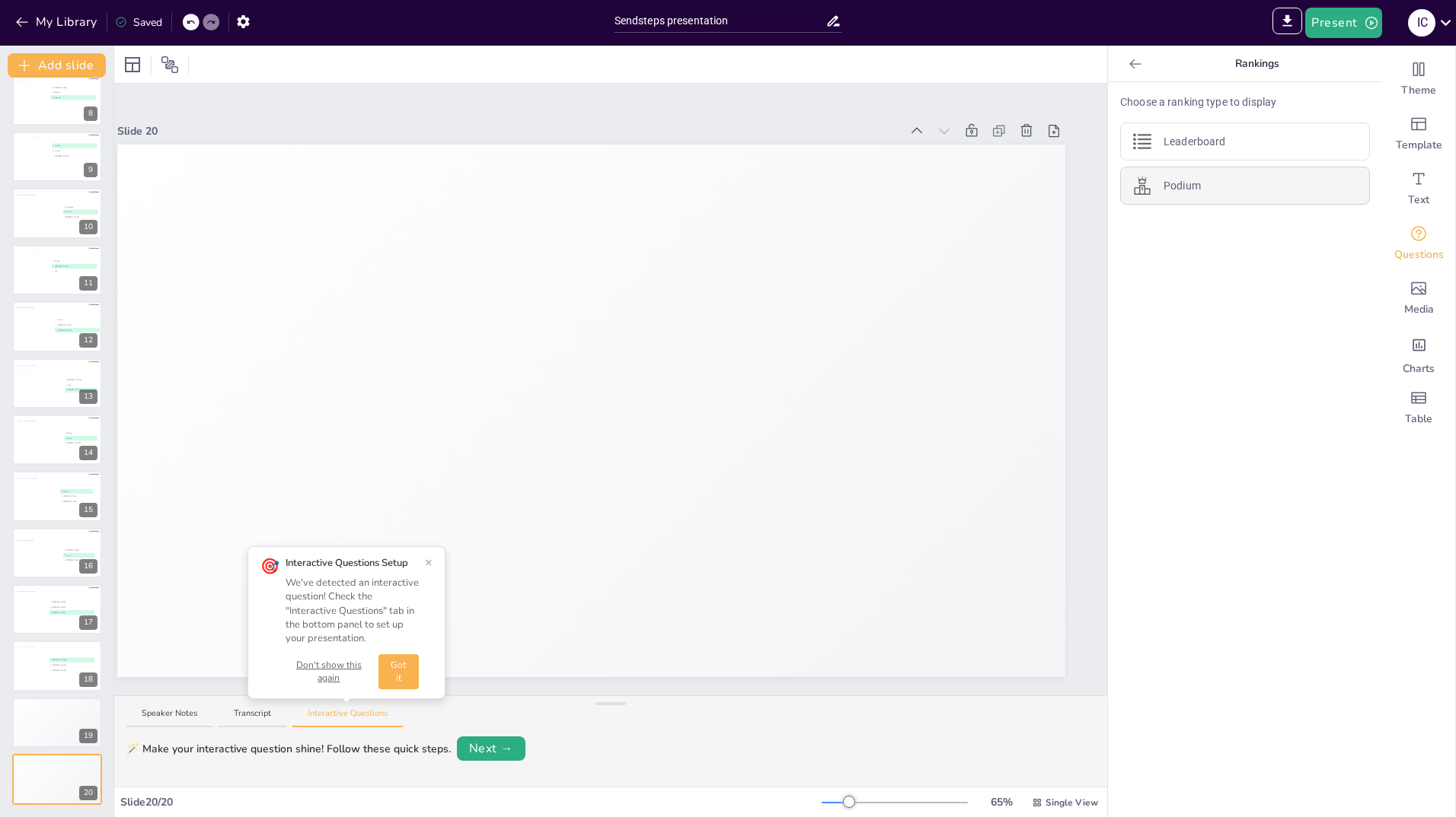
click at [1168, 188] on p "Podium" at bounding box center [1182, 186] width 37 height 16
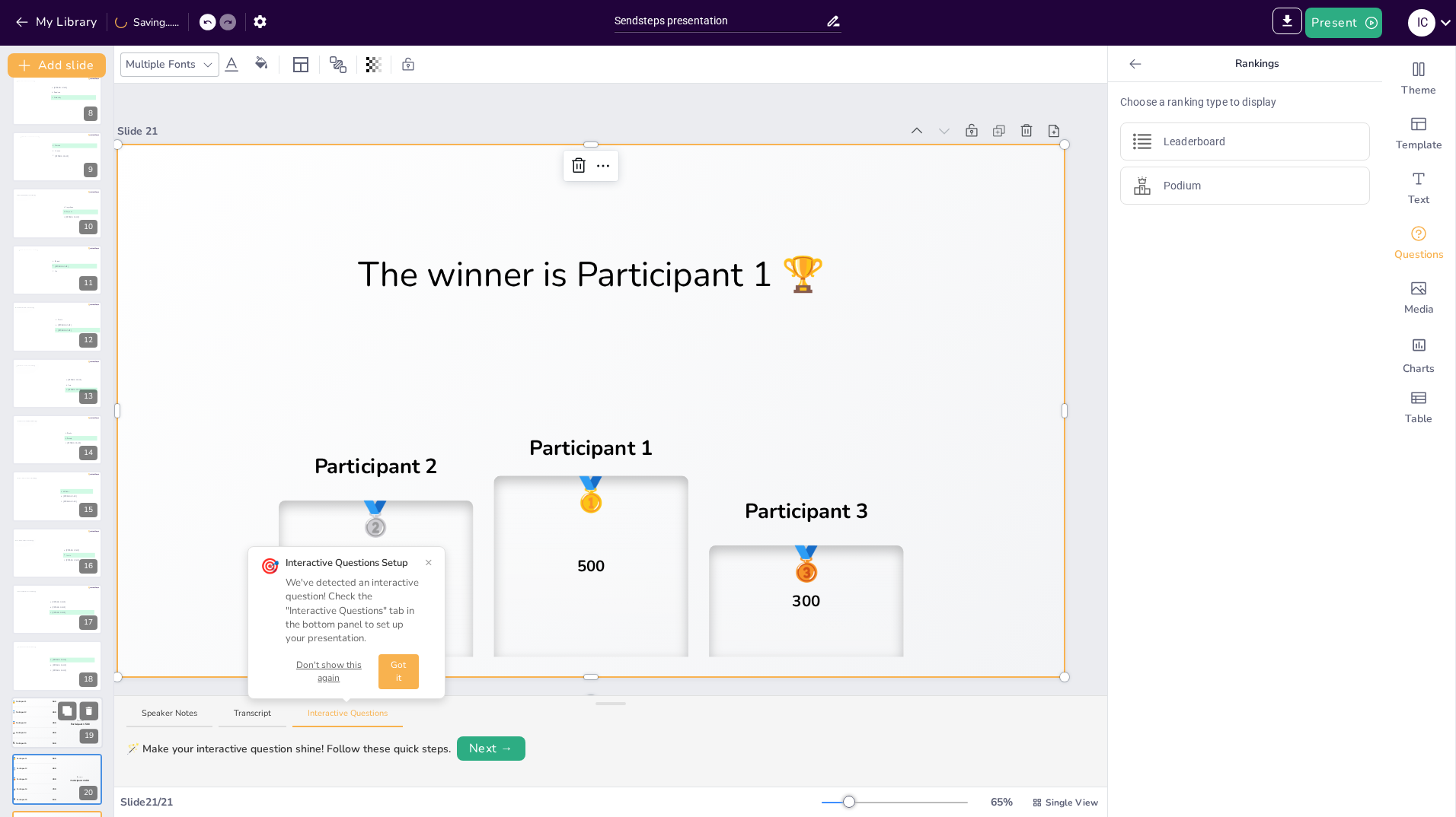
scroll to position [467, 0]
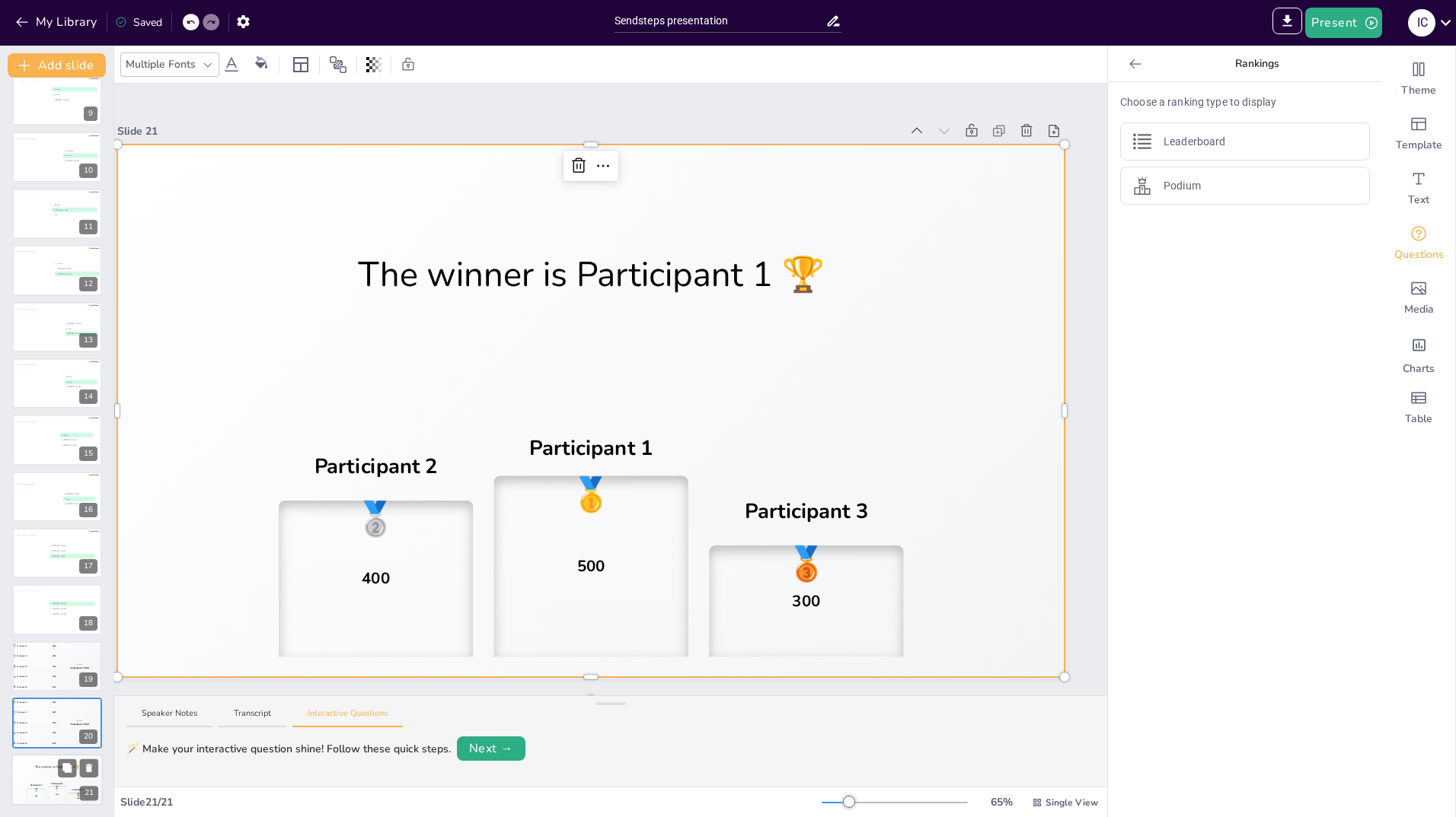
click at [32, 790] on div "🥈 400" at bounding box center [35, 796] width 19 height 15
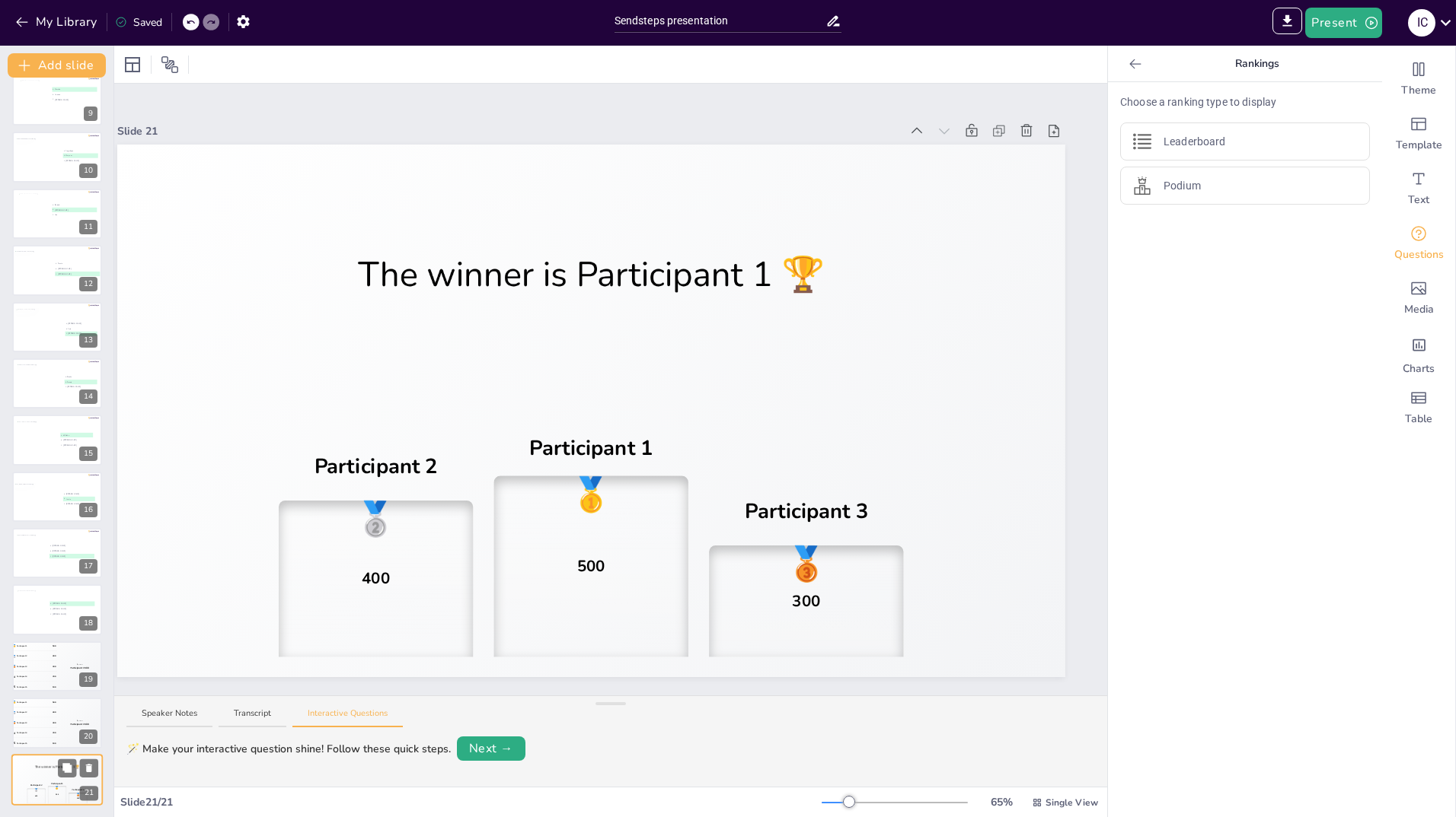
scroll to position [0, 63]
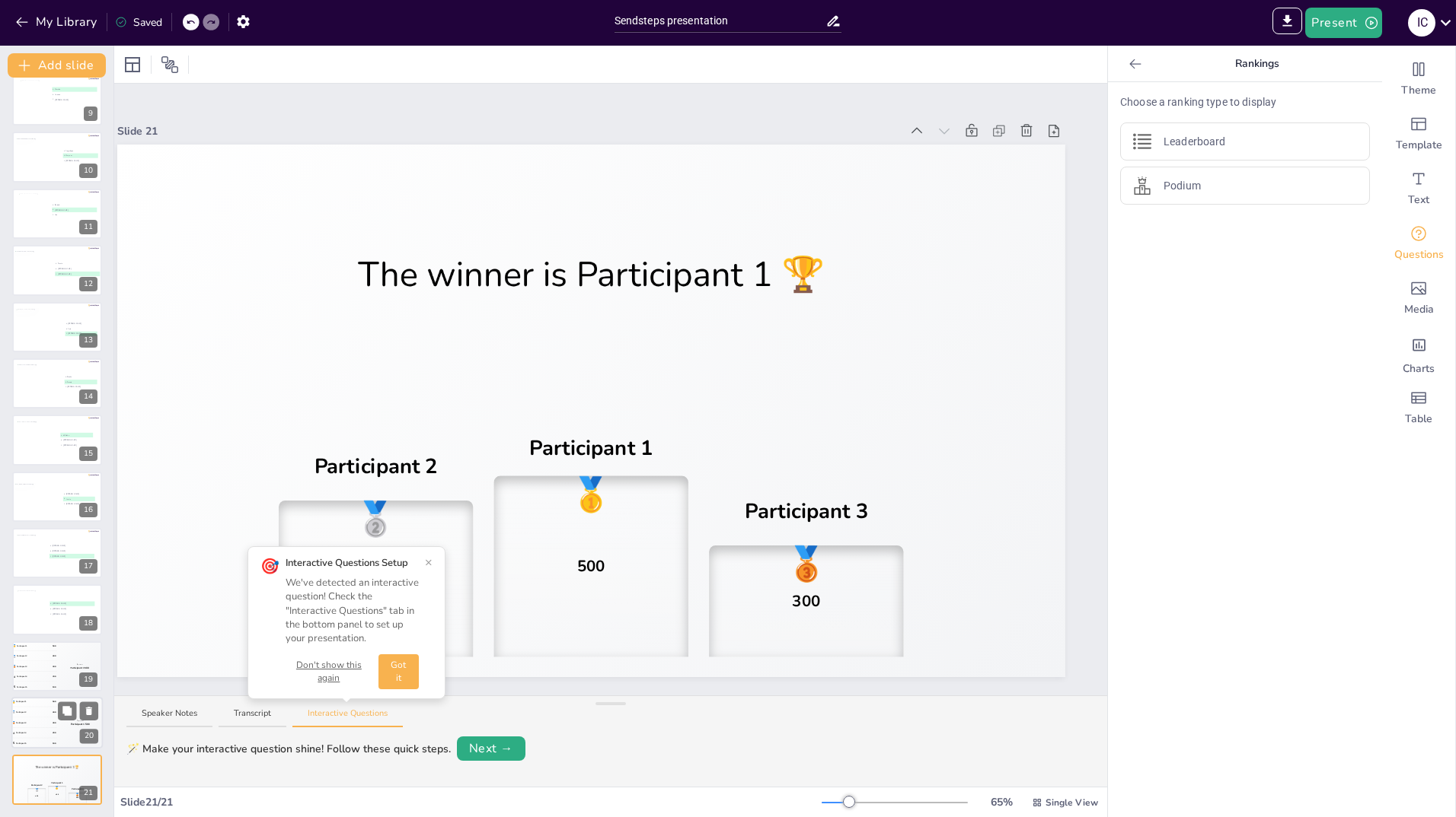
click at [35, 718] on div "🥉 Participant 3 300" at bounding box center [34, 723] width 45 height 10
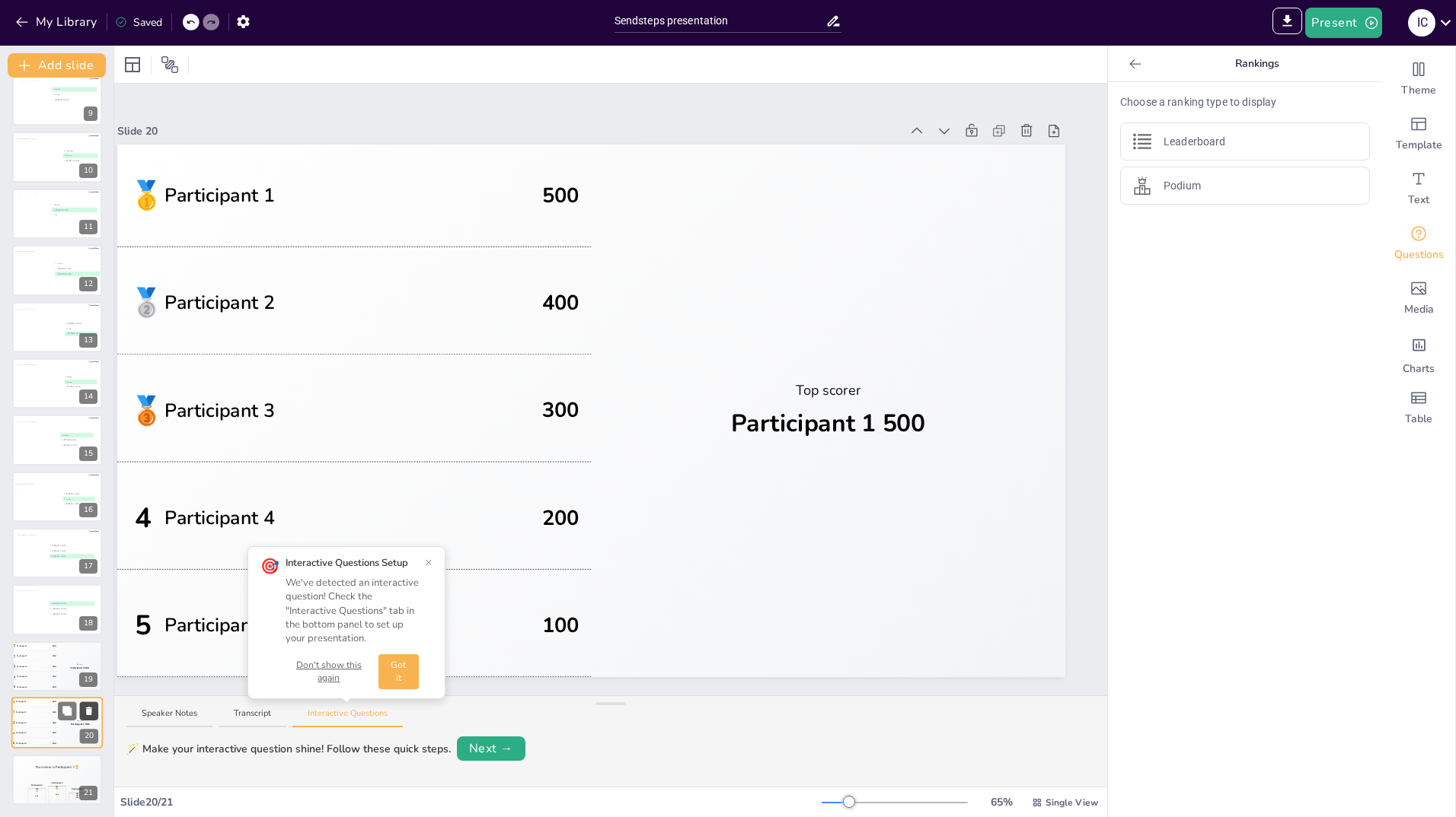
click at [85, 706] on icon at bounding box center [89, 712] width 11 height 11
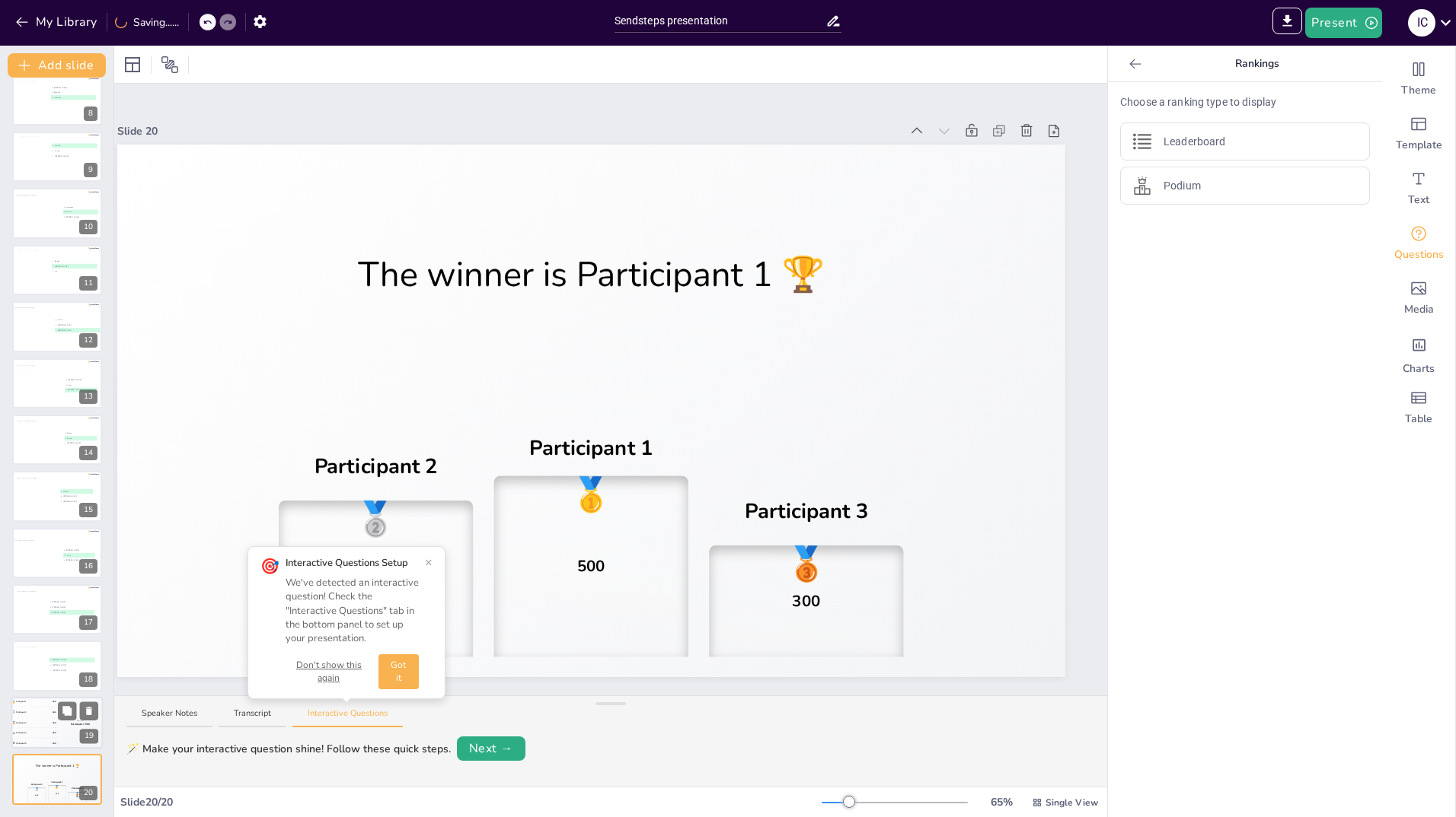
click at [36, 728] on div "4 Participant 4 200" at bounding box center [34, 733] width 45 height 10
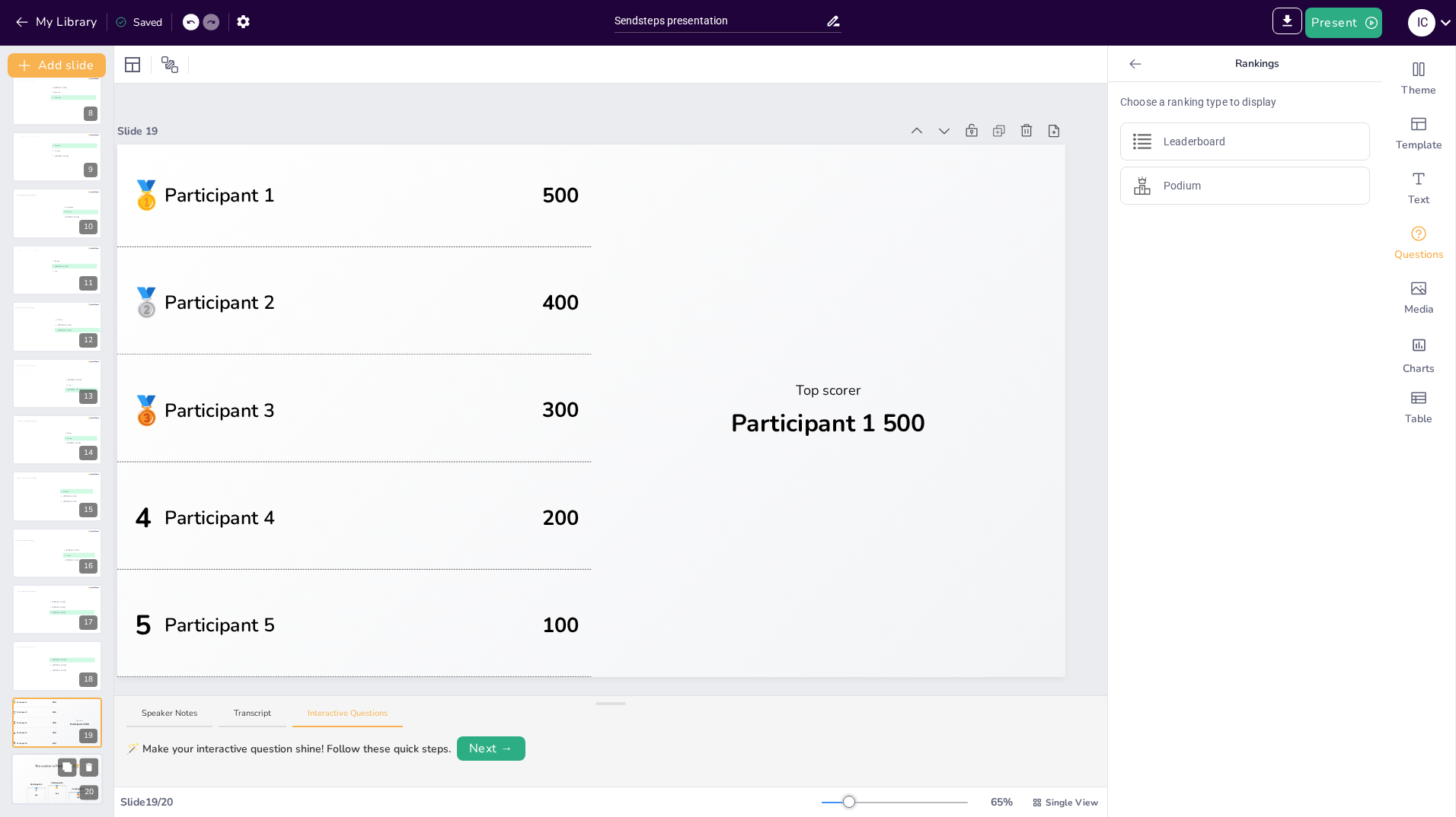
click at [33, 772] on div "The winner is Participant 1 🏆" at bounding box center [57, 766] width 92 height 26
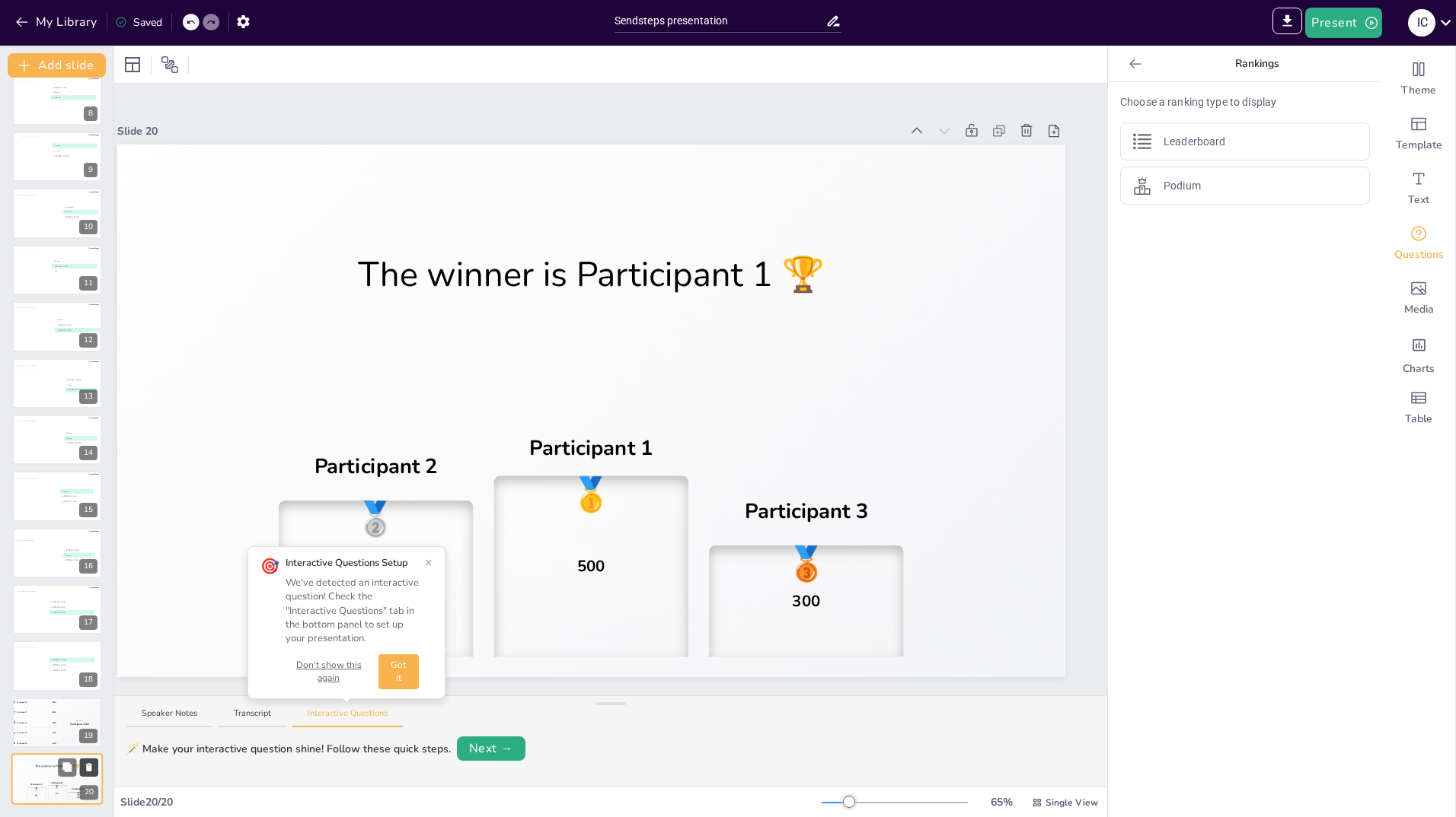
click at [93, 772] on icon at bounding box center [89, 768] width 11 height 11
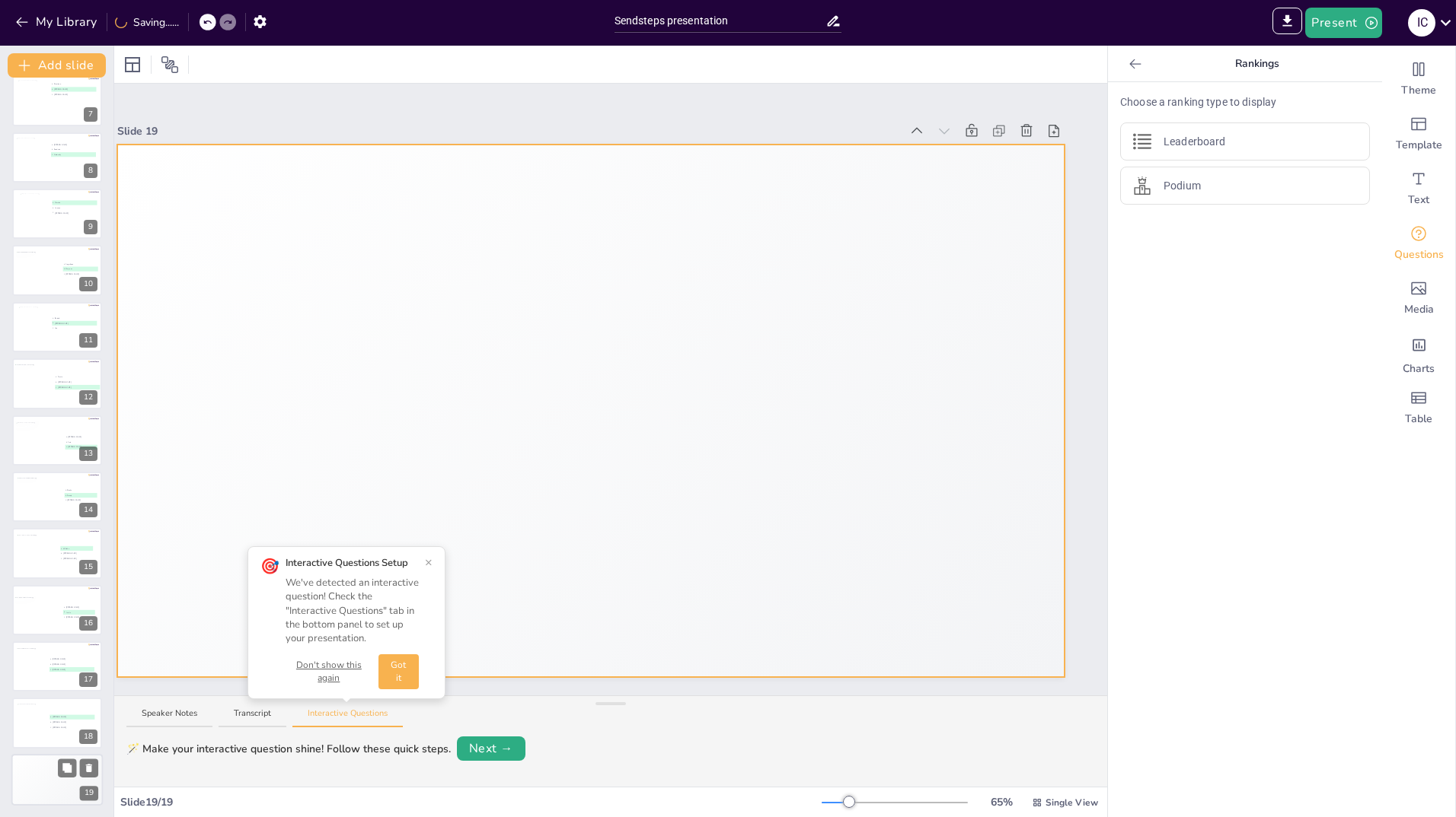
click at [36, 773] on div "🥈 Participant 2 400" at bounding box center [34, 770] width 45 height 10
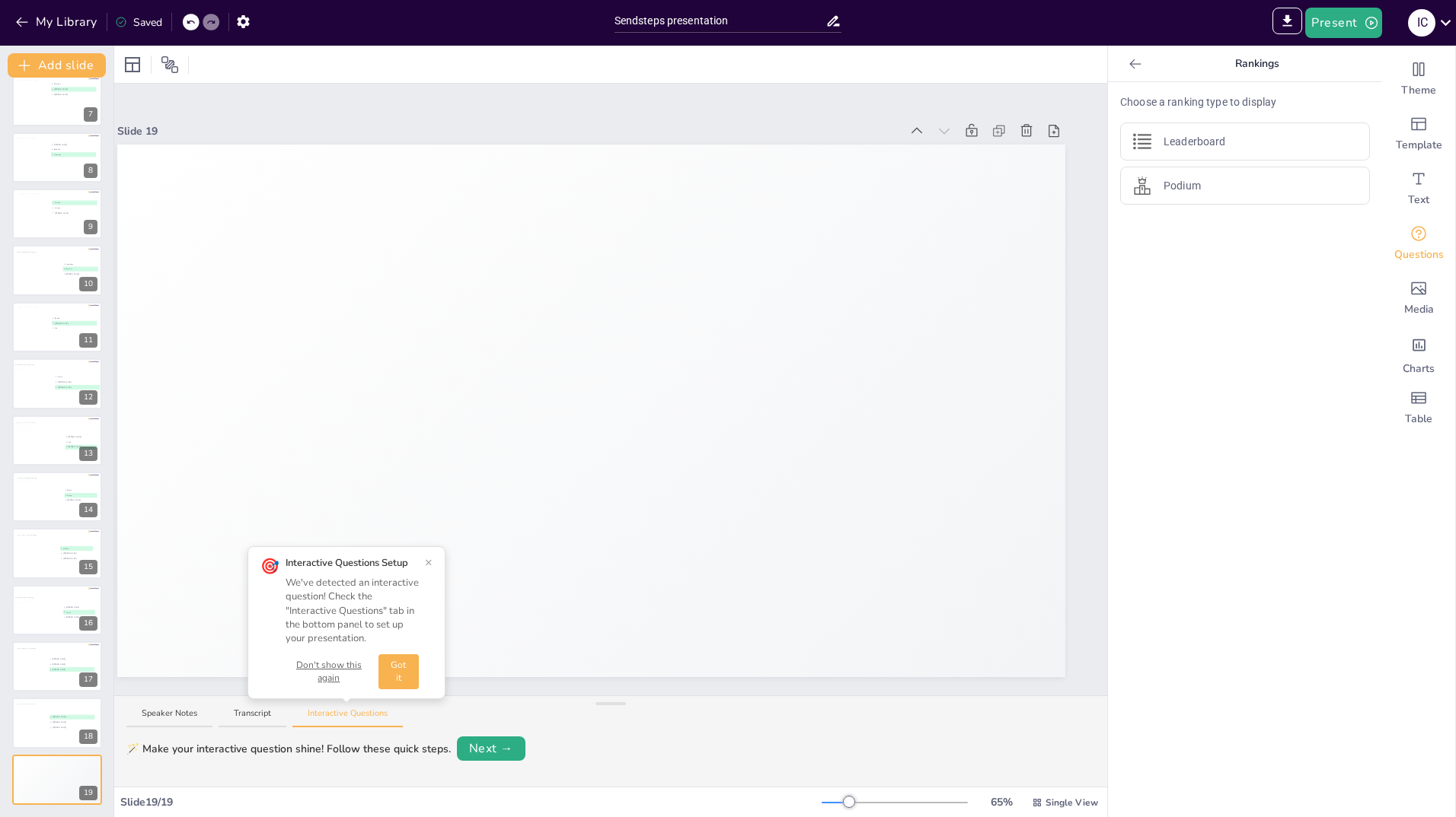
scroll to position [0, 0]
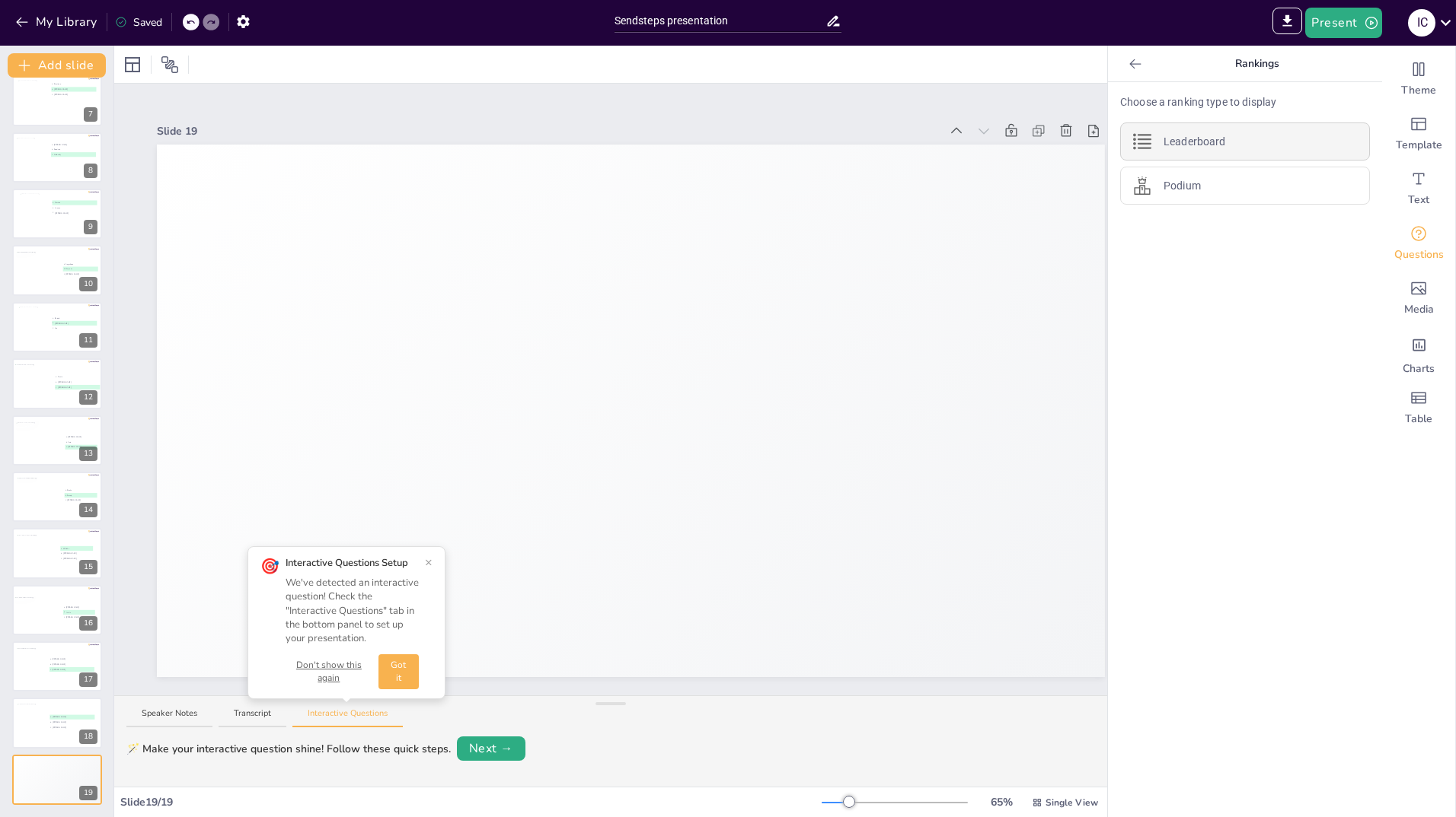
click at [1164, 144] on p "Leaderboard" at bounding box center [1195, 142] width 62 height 16
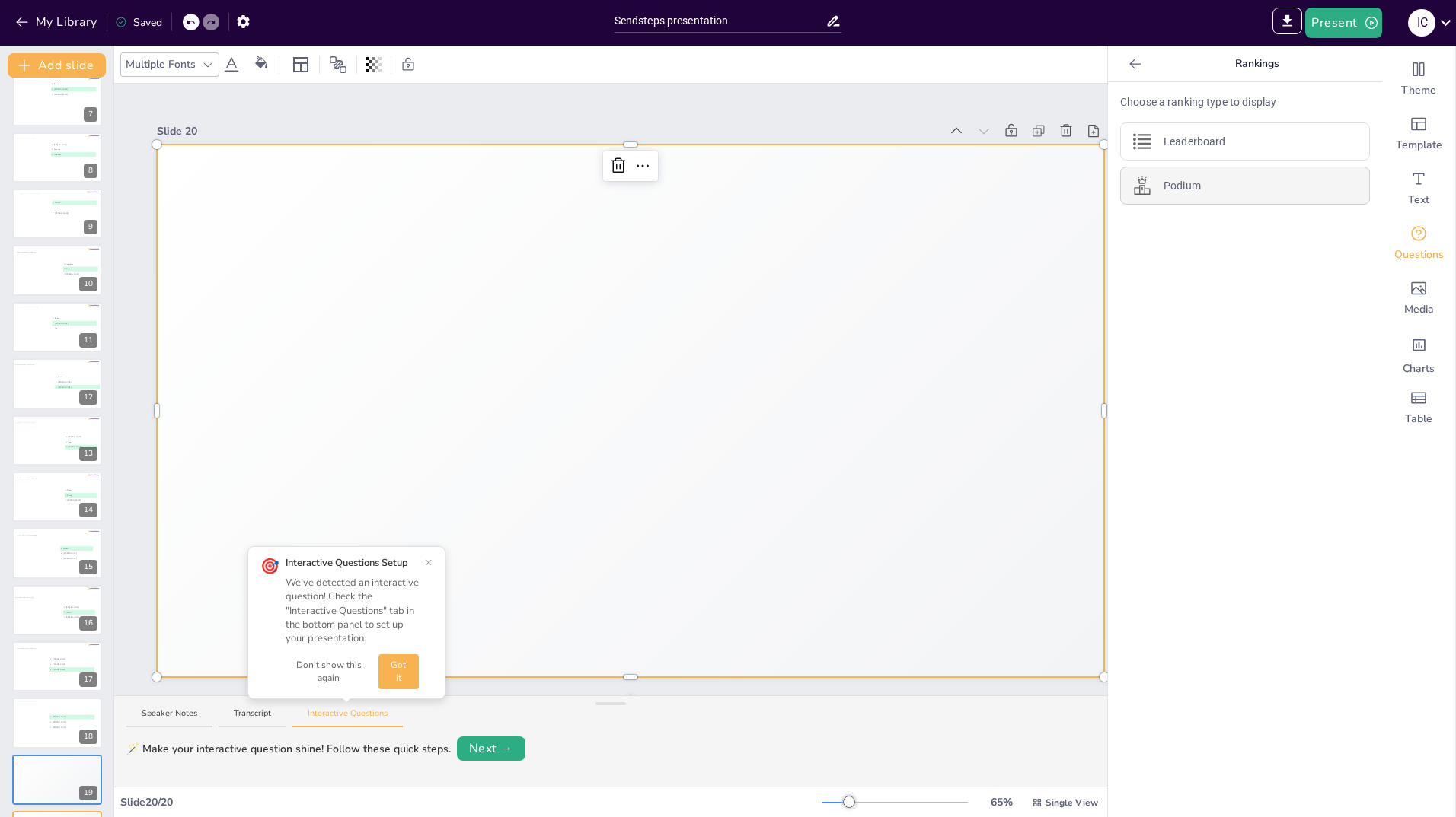
click at [1152, 169] on div "Podium" at bounding box center [1245, 186] width 249 height 38
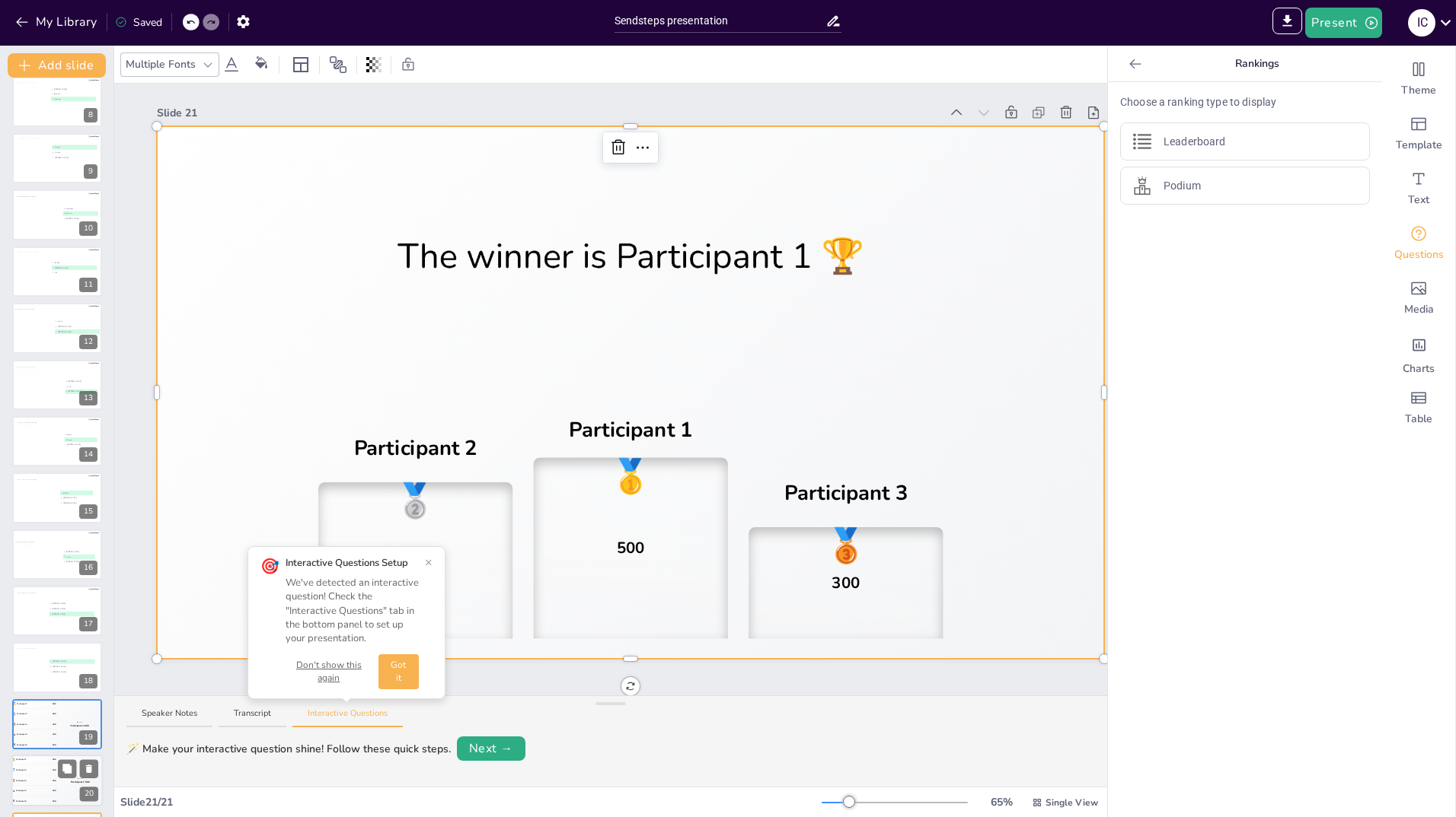
scroll to position [467, 0]
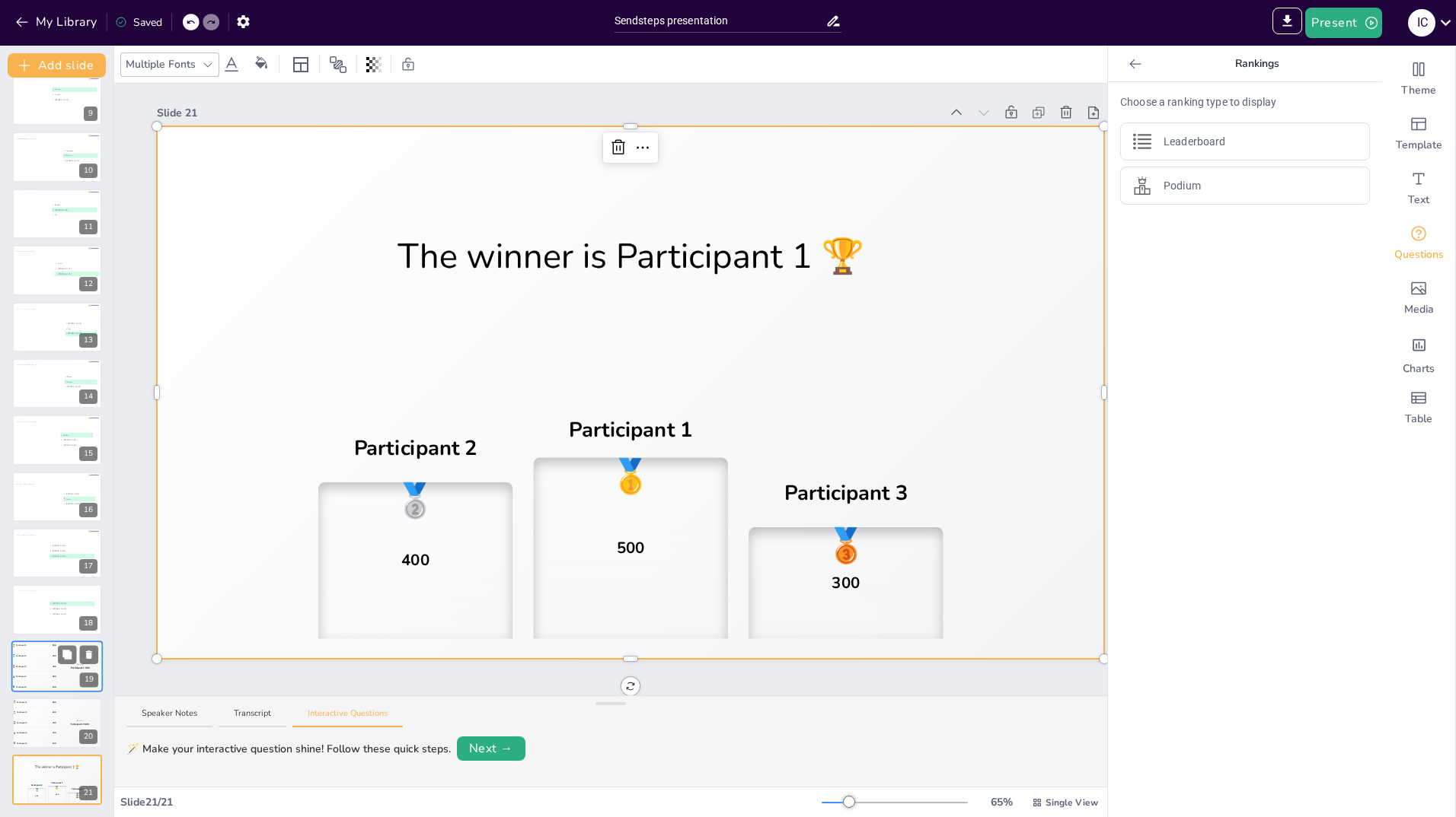
click at [38, 686] on div "5 Participant 5 100" at bounding box center [34, 687] width 45 height 10
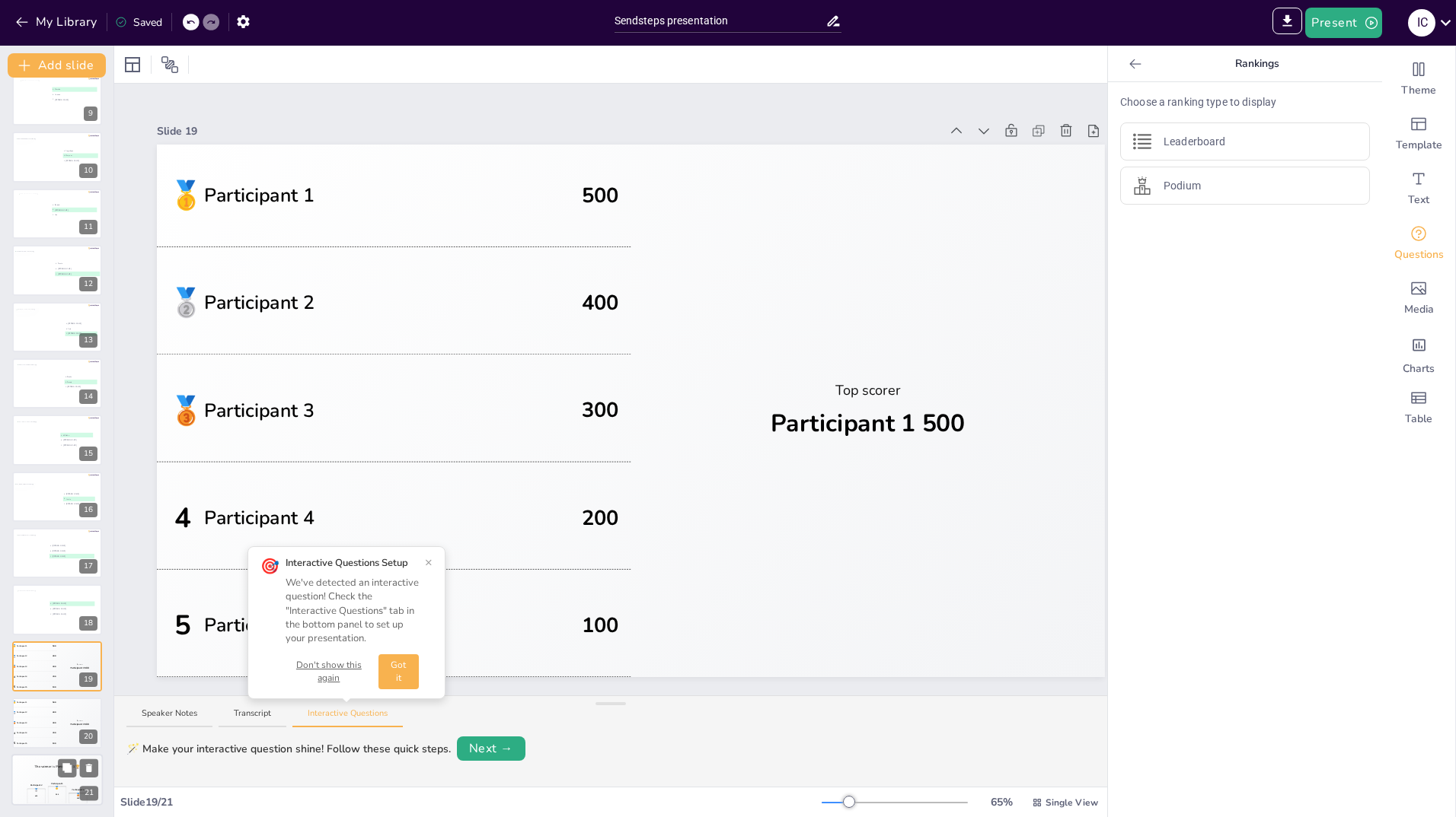
click at [36, 775] on div "The winner is Participant 1 🏆" at bounding box center [57, 767] width 92 height 26
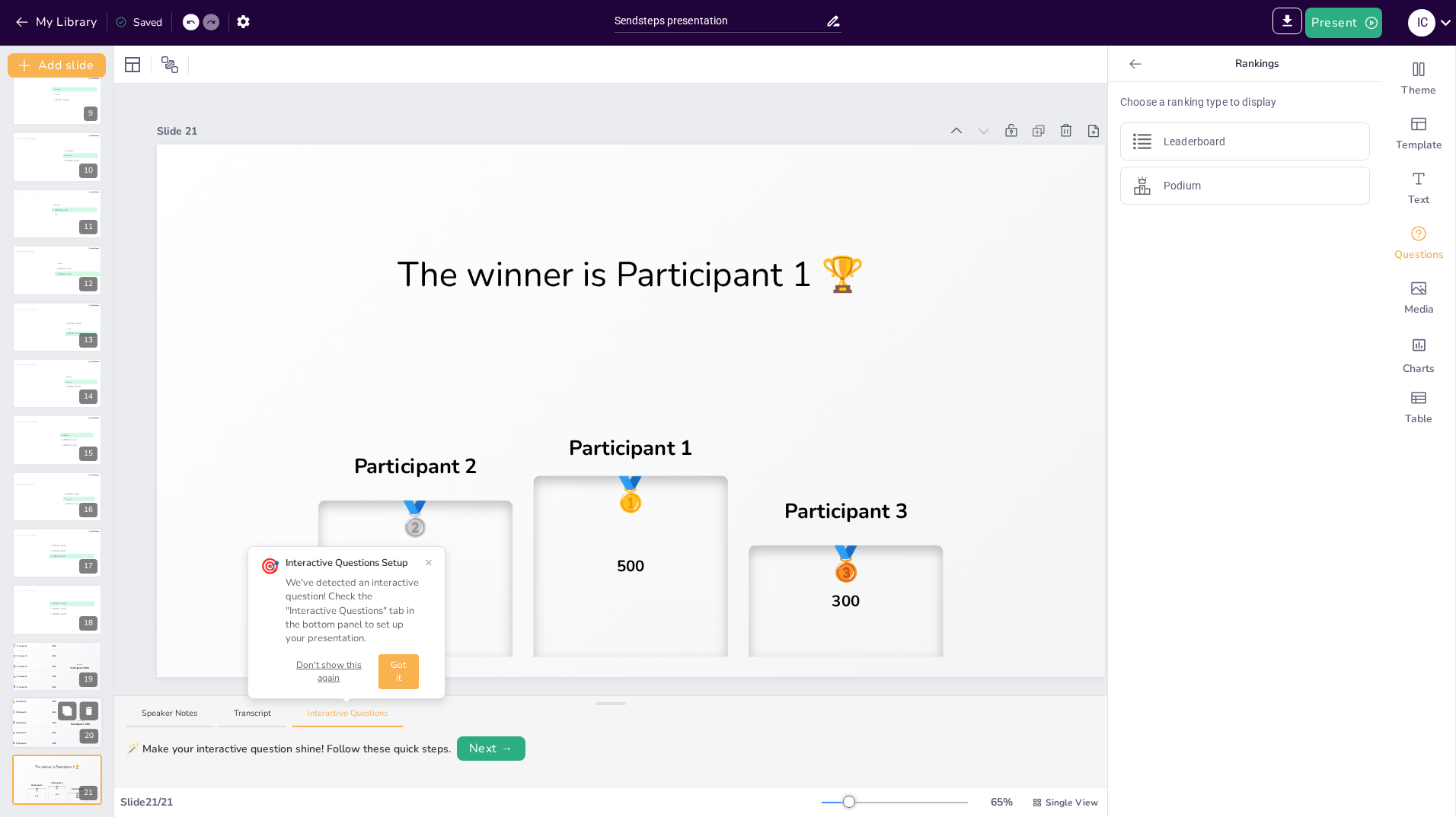
click at [24, 720] on div "🥉 Participant 3 300" at bounding box center [34, 723] width 45 height 10
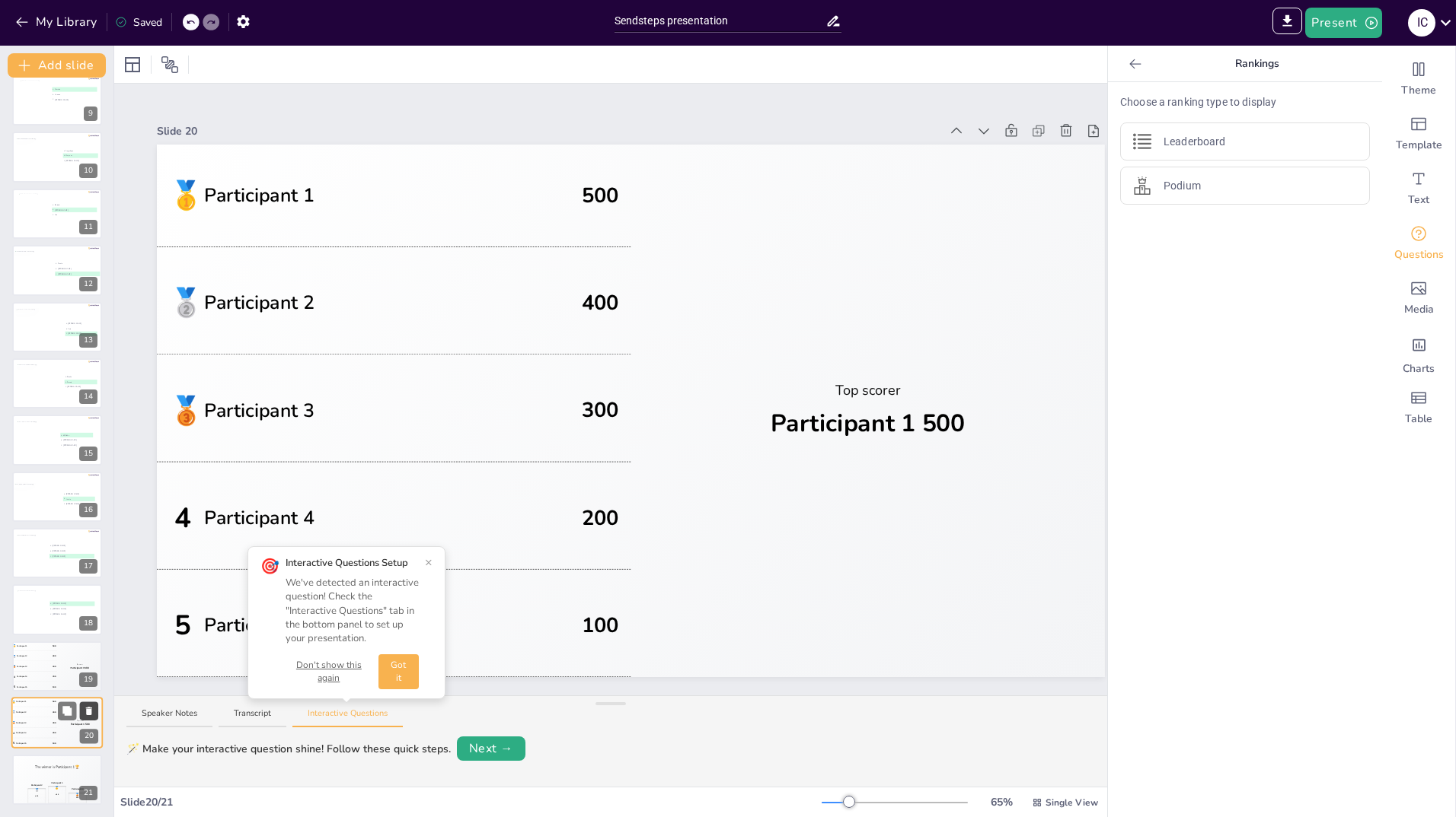
click at [94, 710] on button at bounding box center [89, 712] width 18 height 18
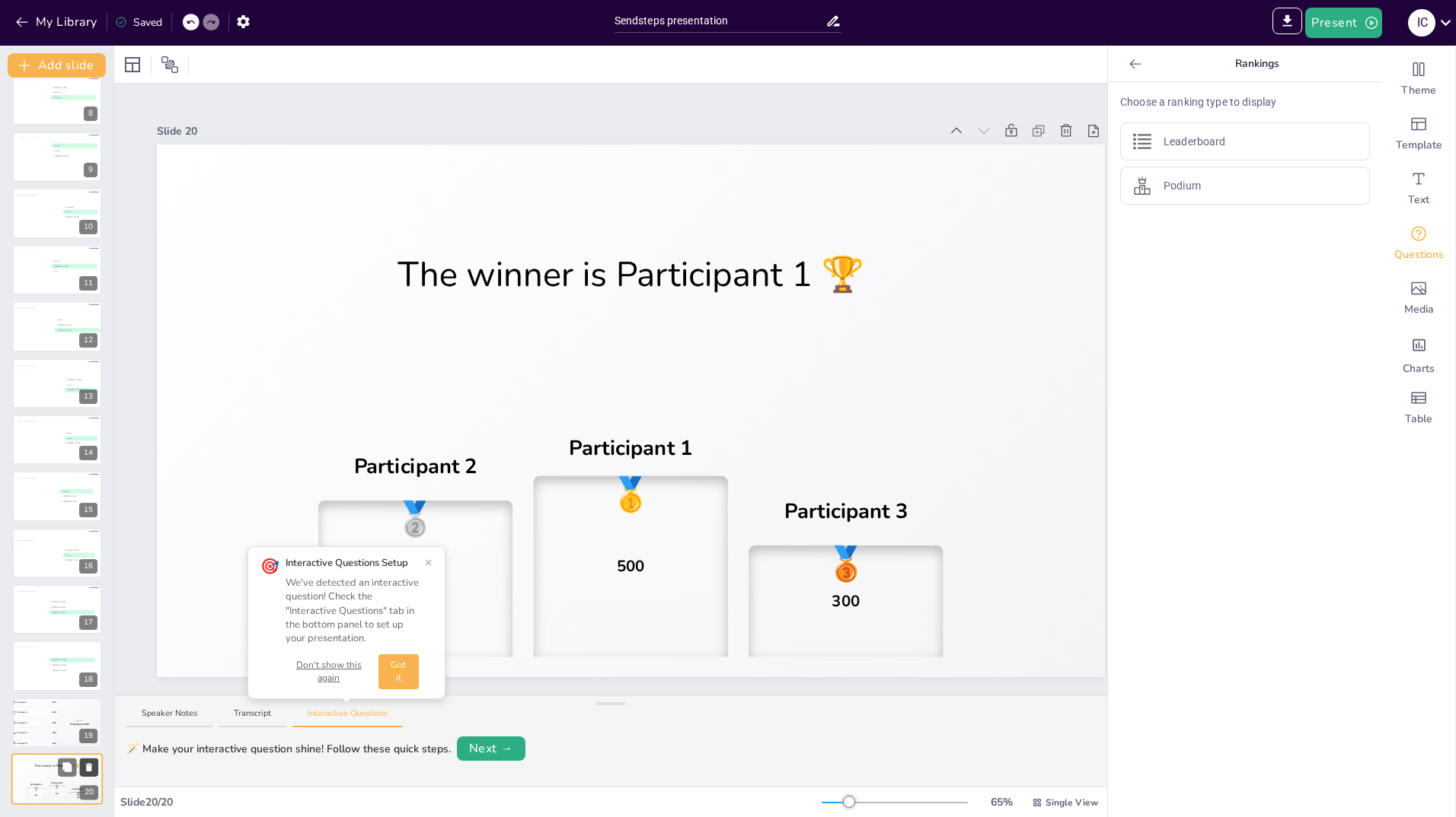
scroll to position [411, 0]
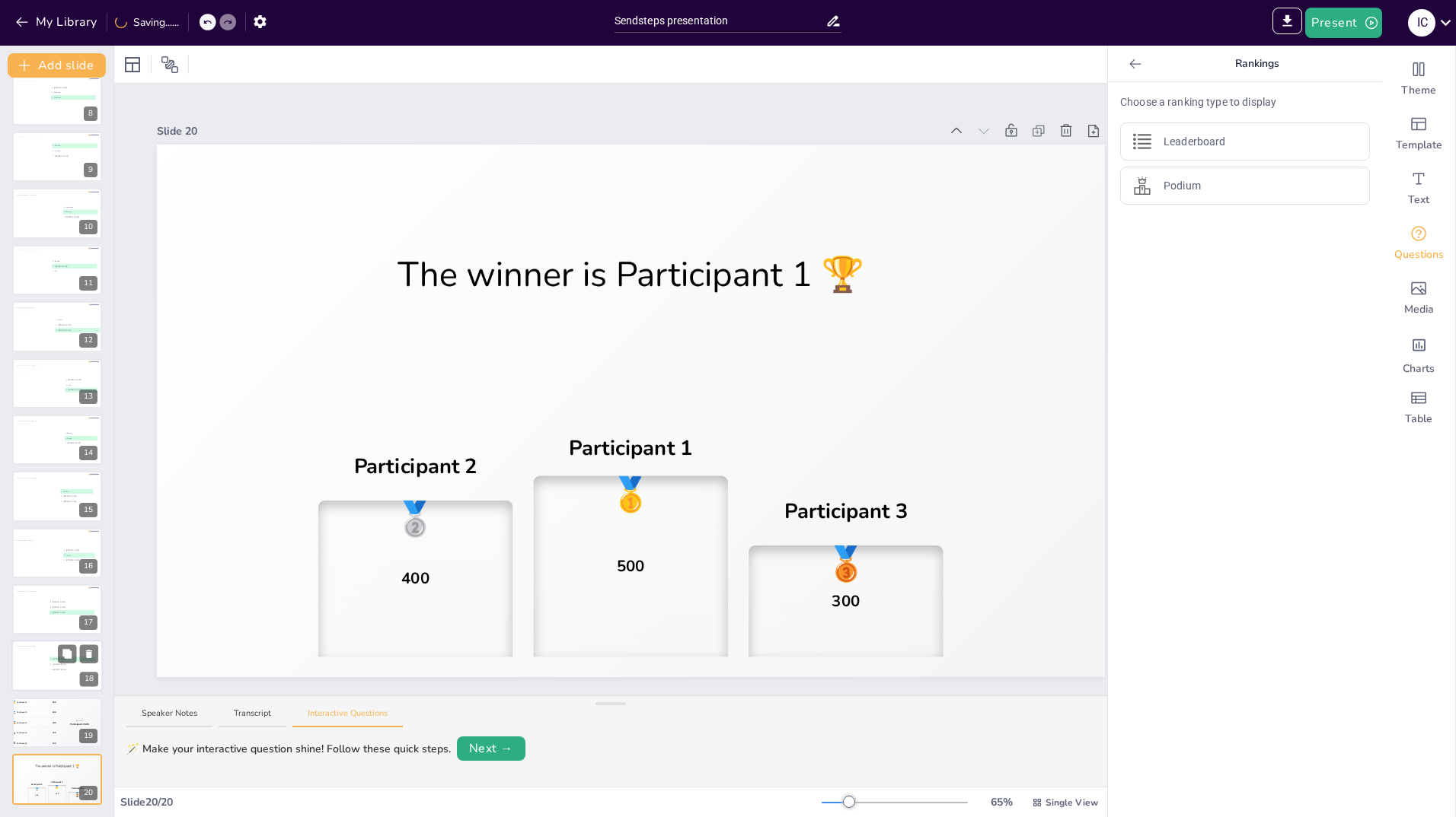
click at [18, 657] on div at bounding box center [32, 666] width 32 height 41
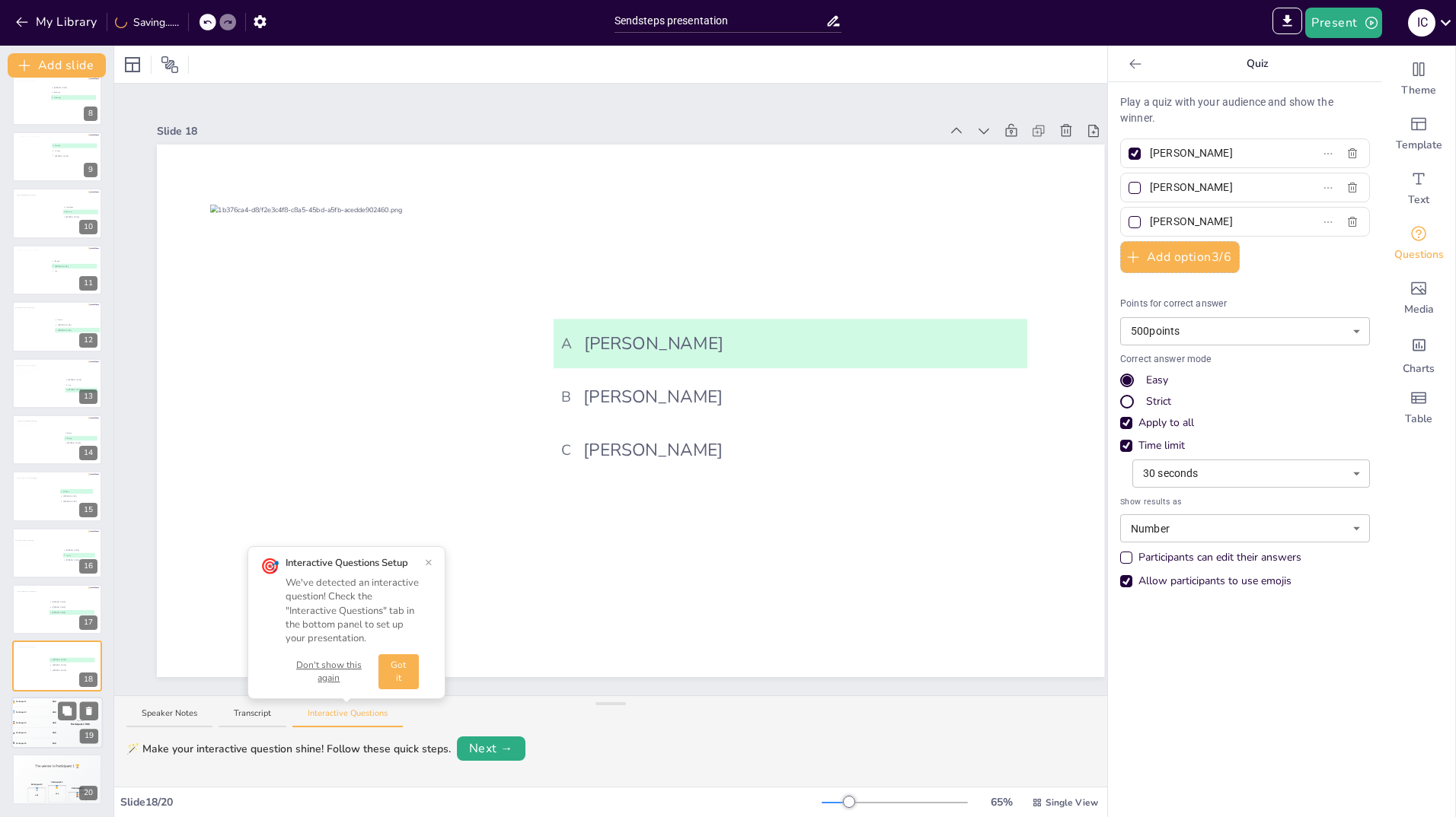
click at [21, 730] on div "4 Participant 4 200" at bounding box center [34, 733] width 45 height 10
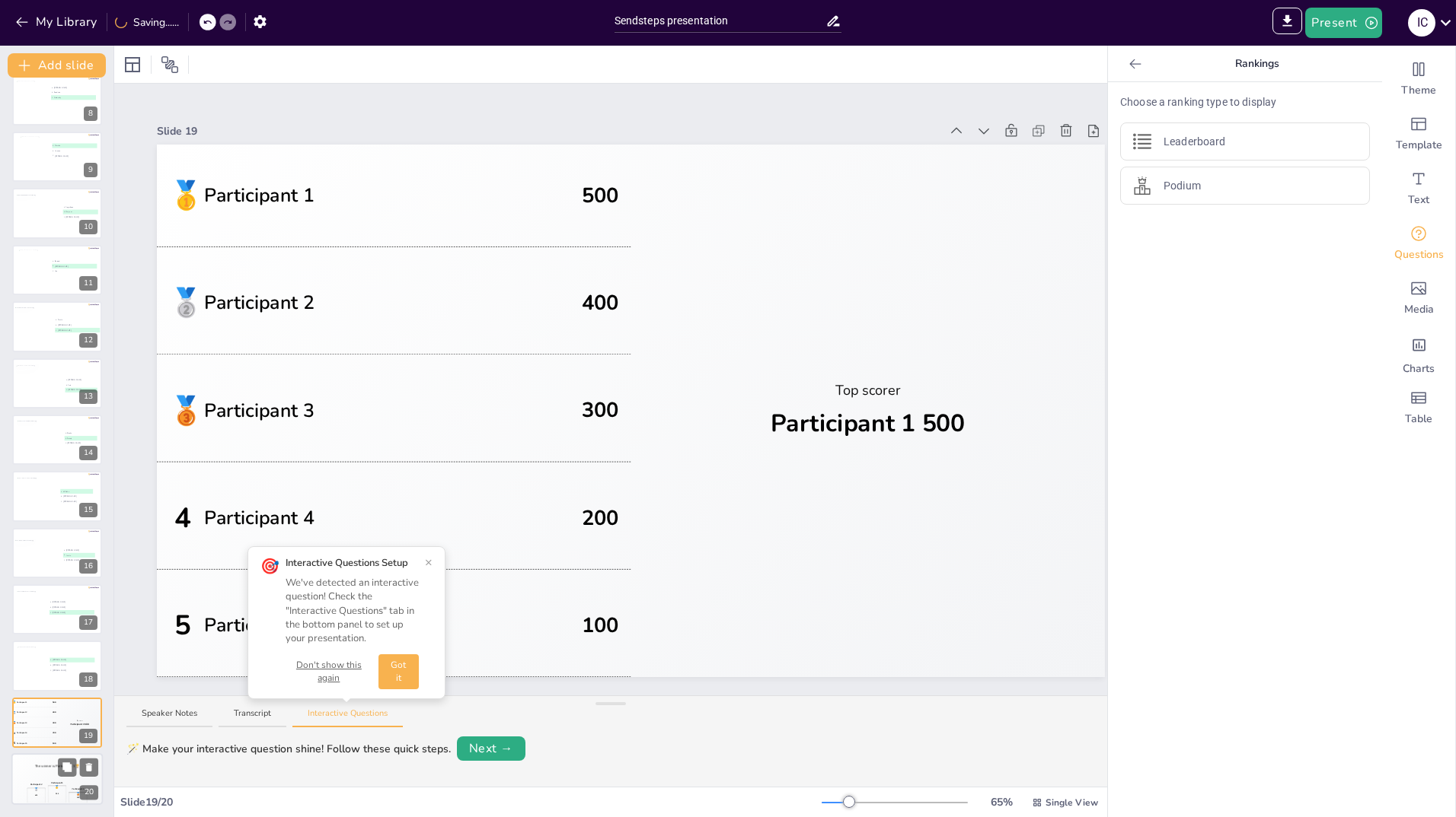
click at [24, 773] on div "The winner is Participant 1 🏆" at bounding box center [57, 766] width 92 height 26
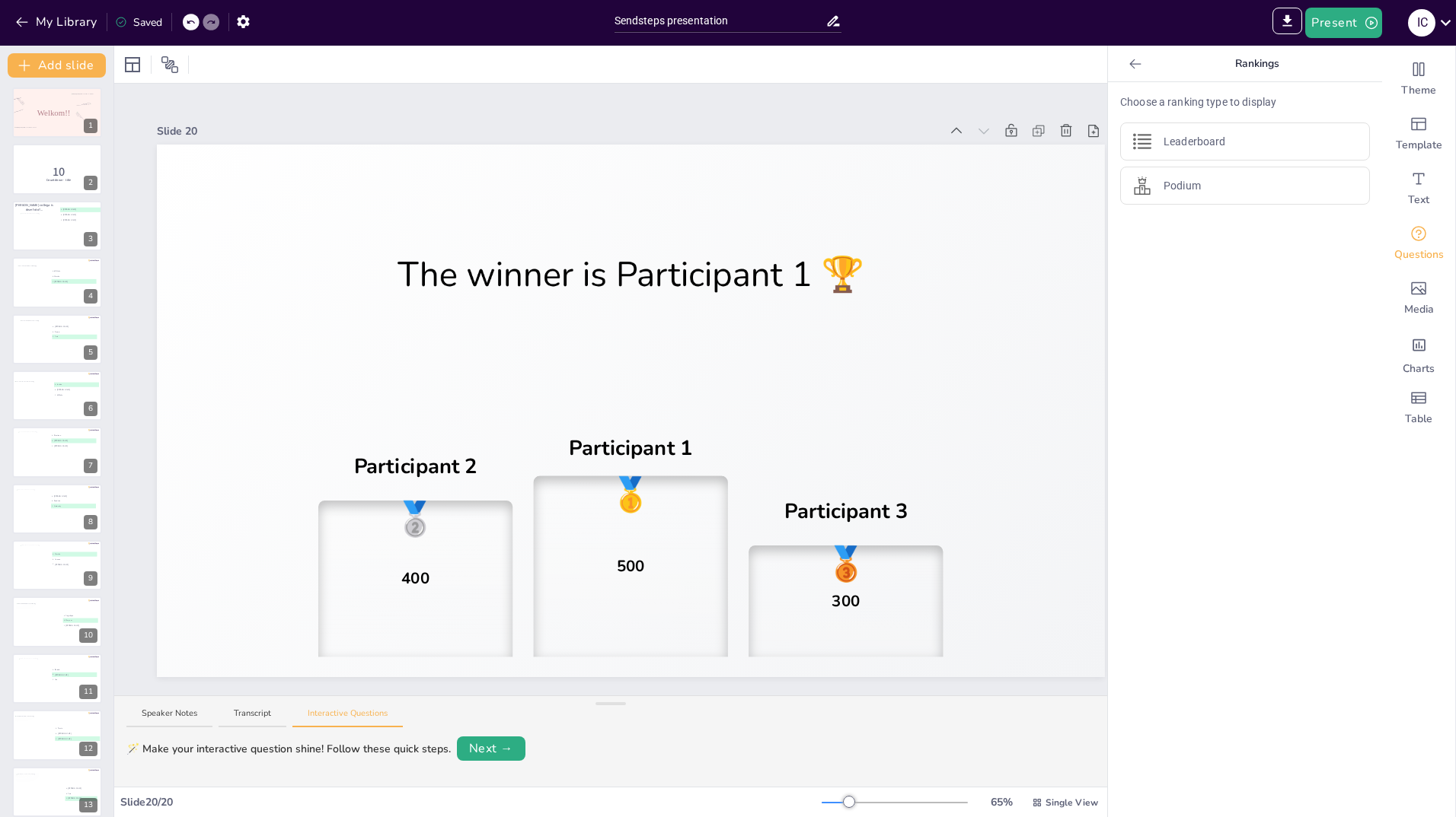
scroll to position [0, 0]
click at [1128, 68] on icon at bounding box center [1135, 63] width 15 height 15
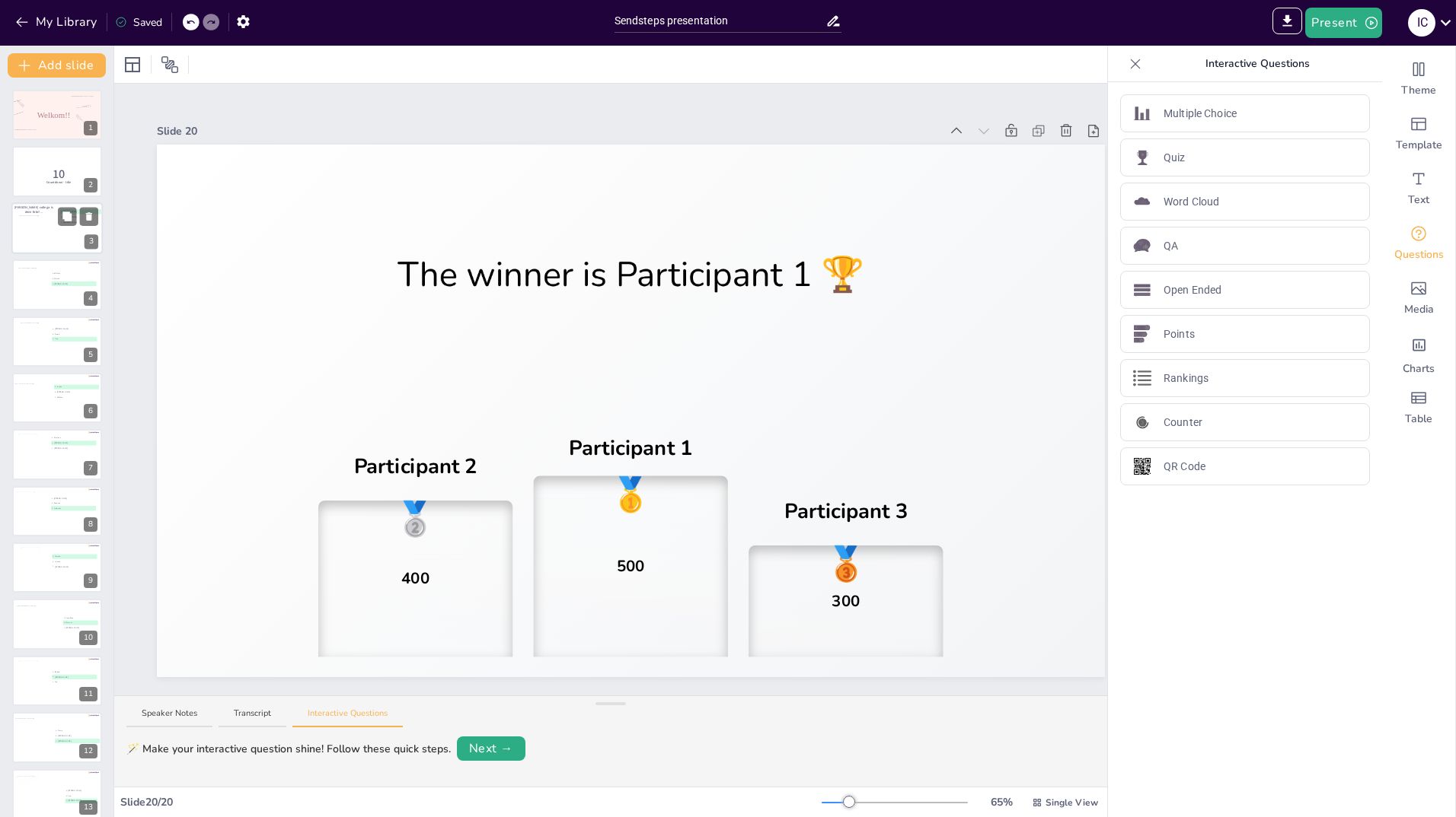
click at [39, 235] on div at bounding box center [40, 229] width 40 height 27
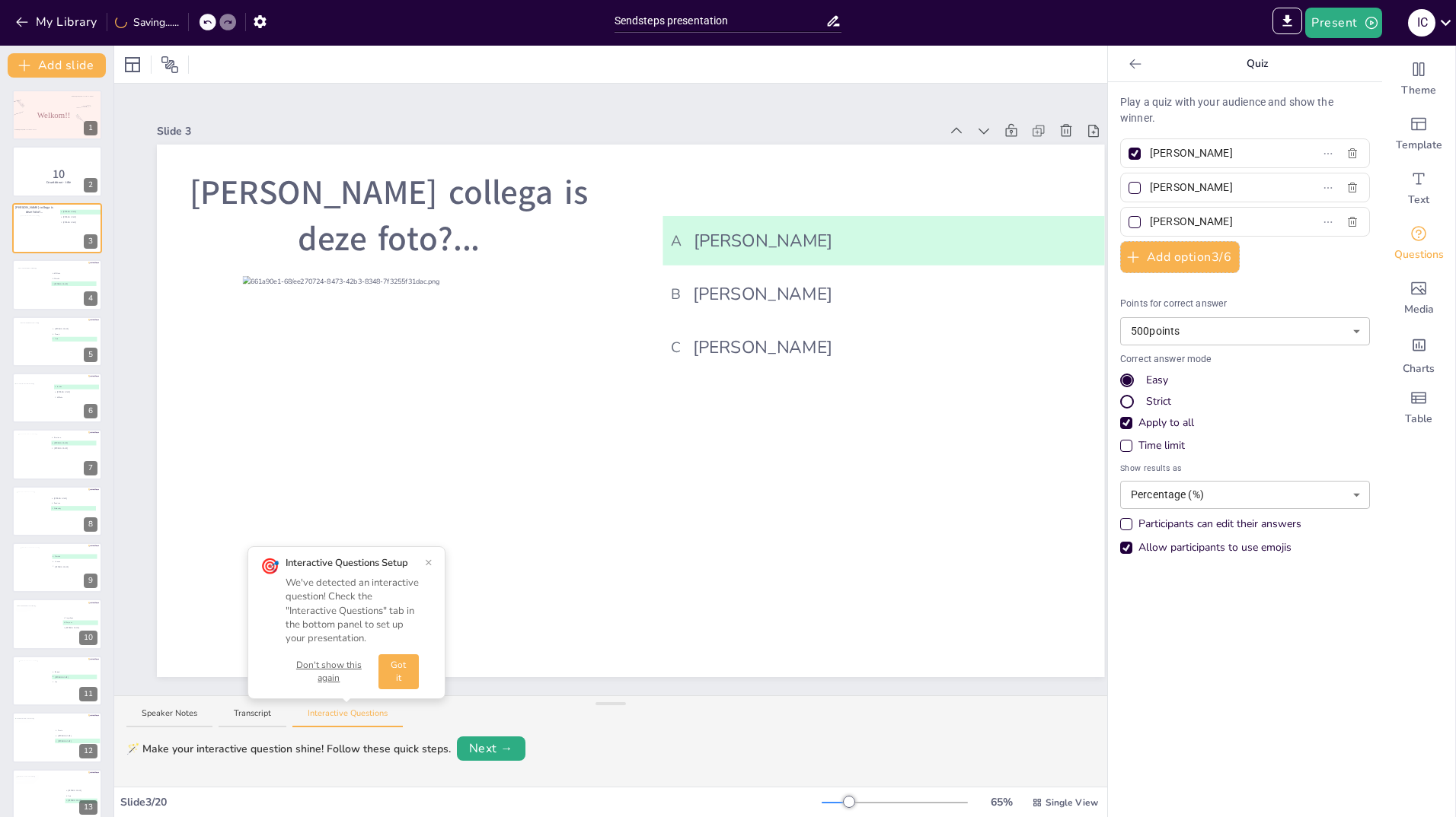
click at [430, 562] on button "×" at bounding box center [428, 562] width 7 height 12
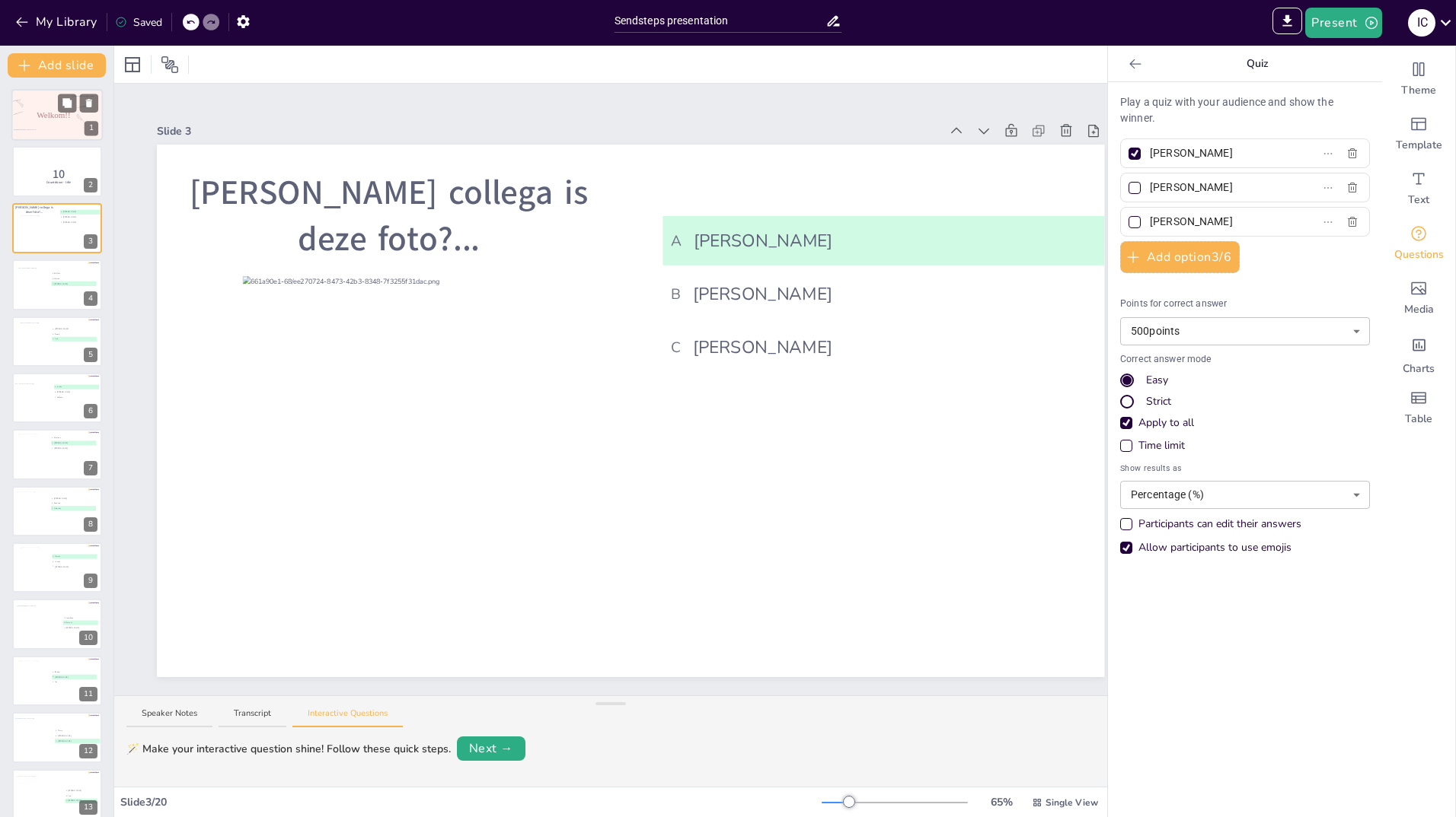
click at [30, 106] on div at bounding box center [57, 114] width 92 height 52
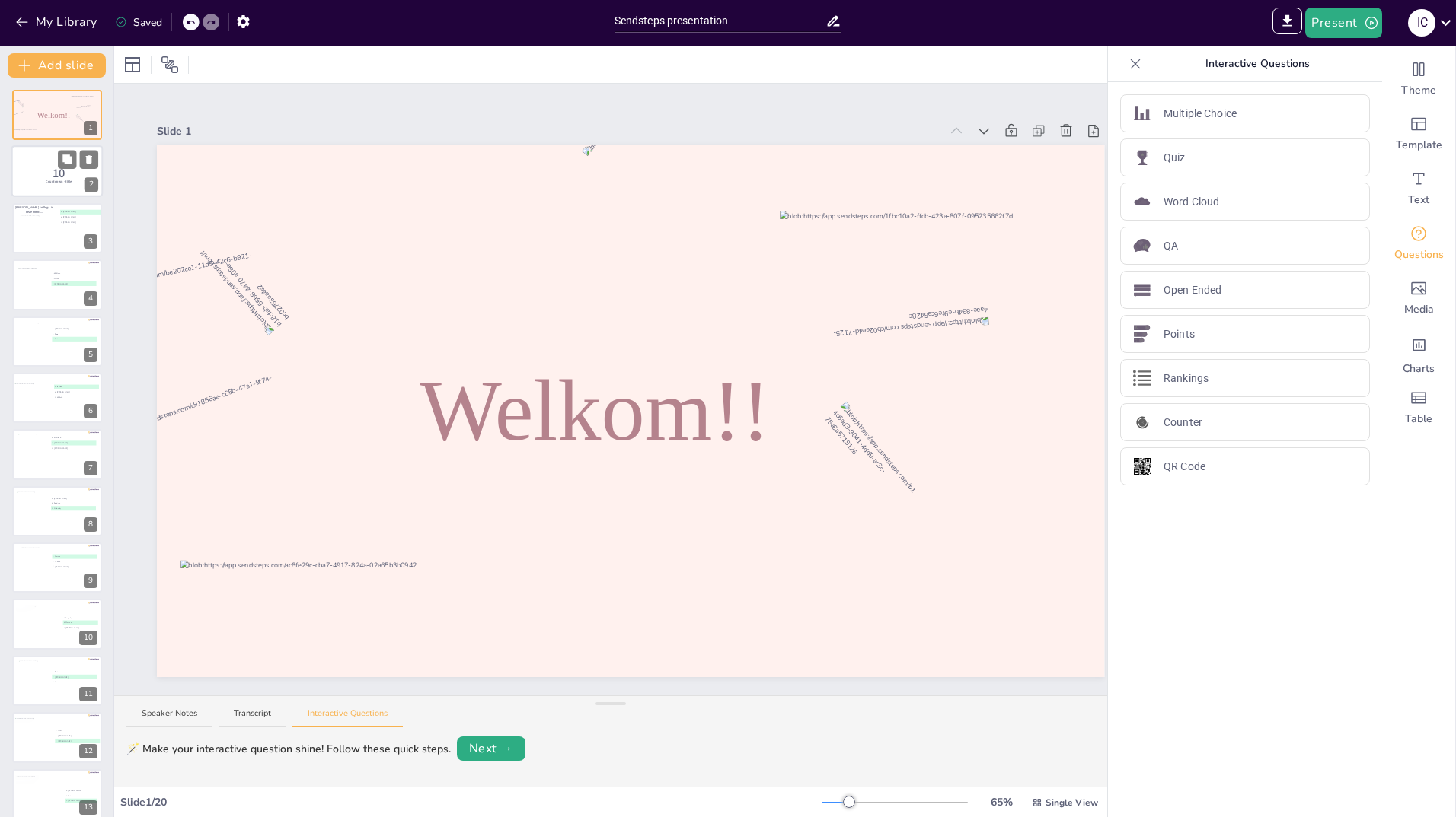
click at [32, 168] on div at bounding box center [57, 171] width 92 height 52
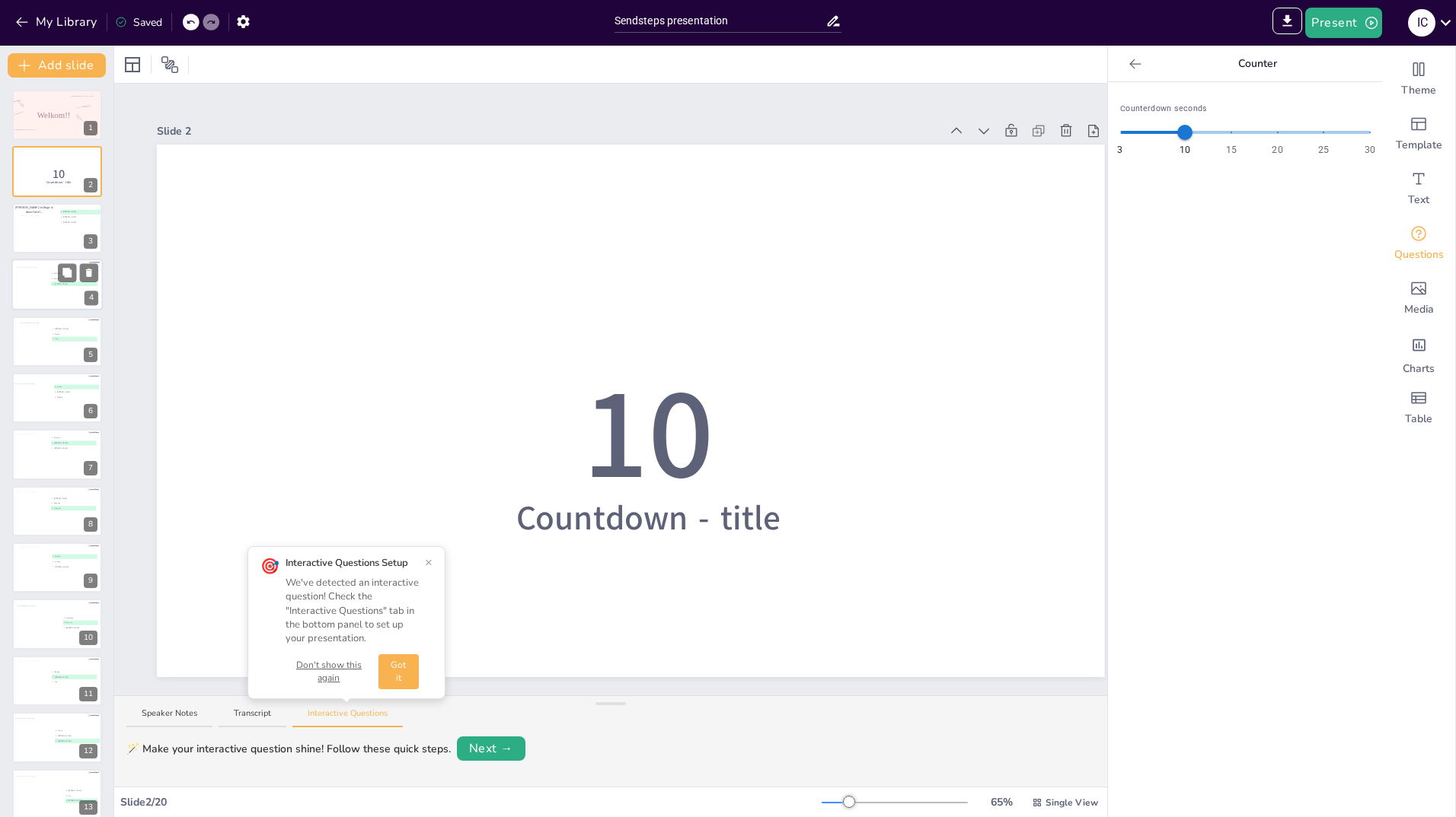
click at [26, 290] on div at bounding box center [33, 289] width 34 height 44
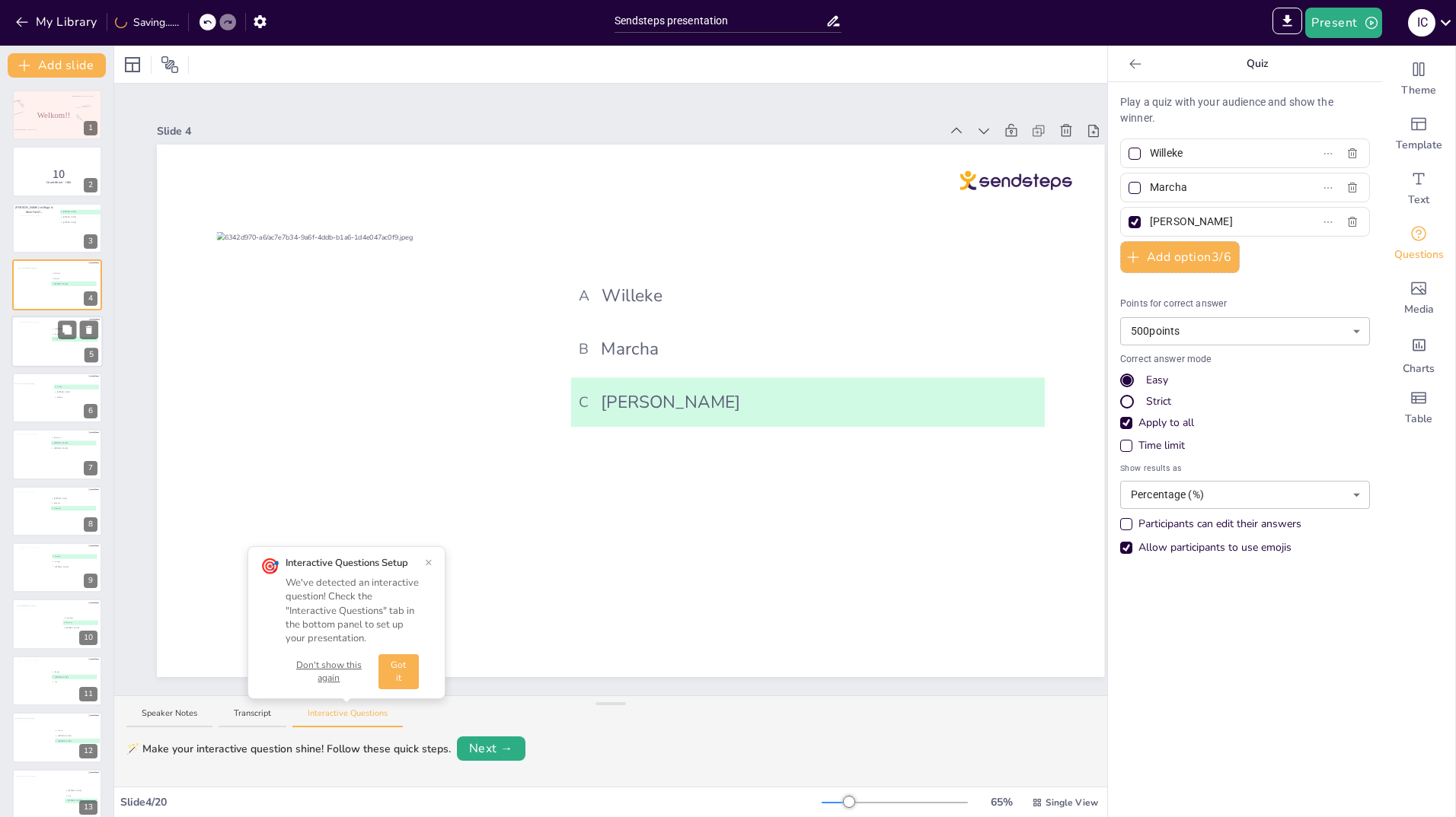
click at [24, 336] on div at bounding box center [34, 342] width 31 height 41
type input "[PERSON_NAME]"
type input "Soraja"
type input "Asia"
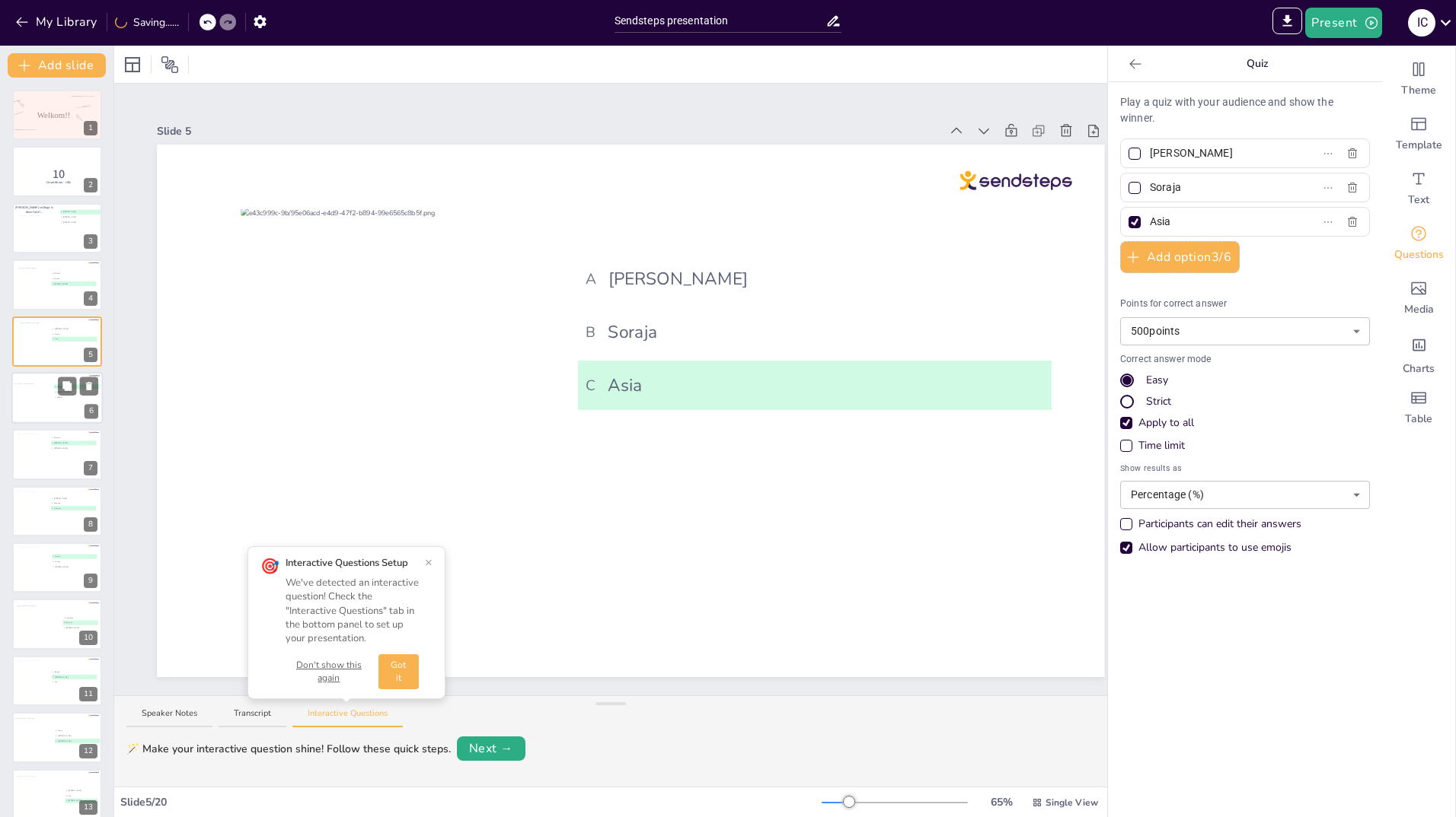
click at [34, 396] on div at bounding box center [37, 401] width 48 height 35
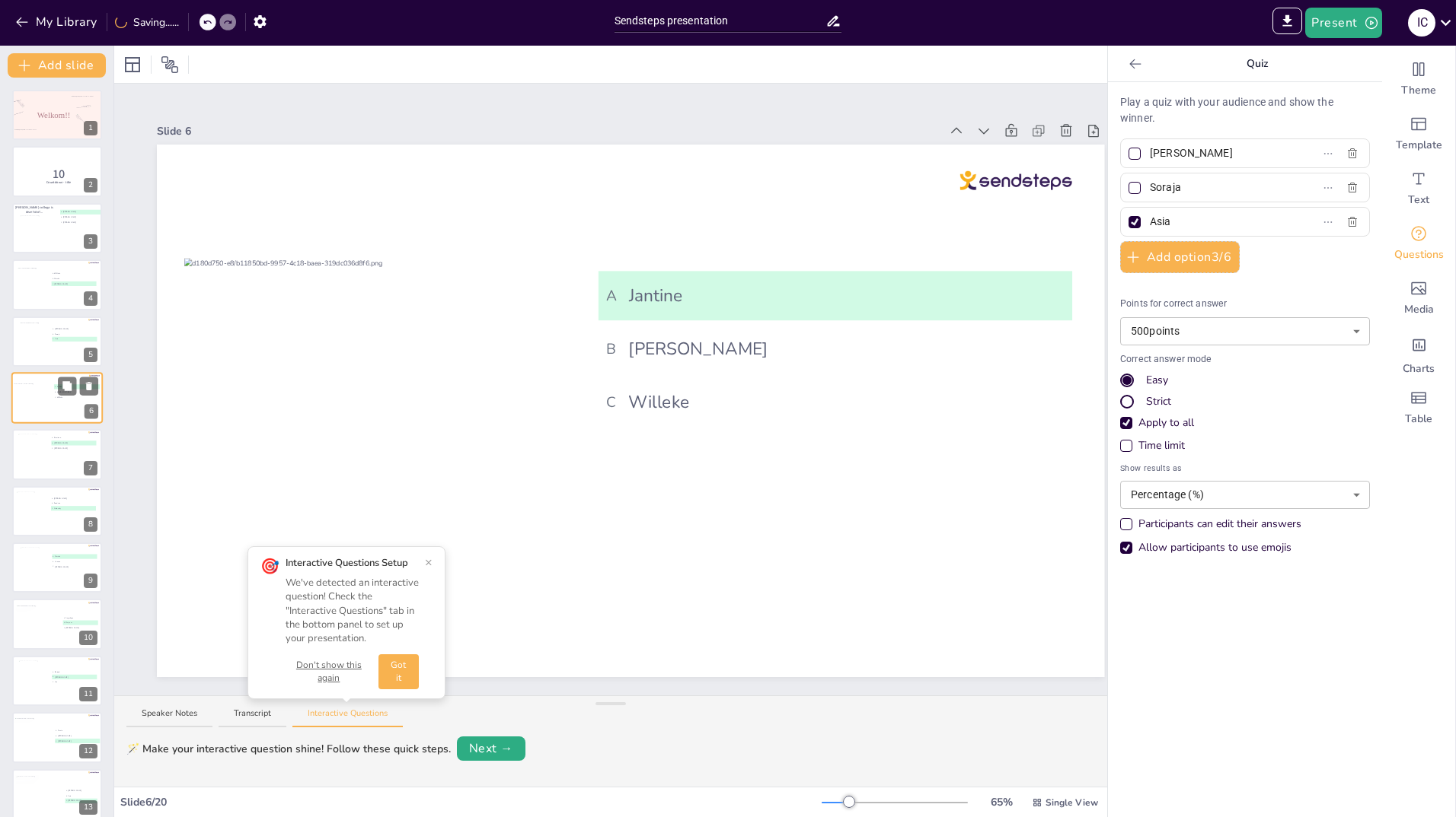
type input "Jantine"
type input "[PERSON_NAME]"
type input "Willeke"
click at [22, 455] on div at bounding box center [33, 453] width 31 height 41
type input "Bastiaan"
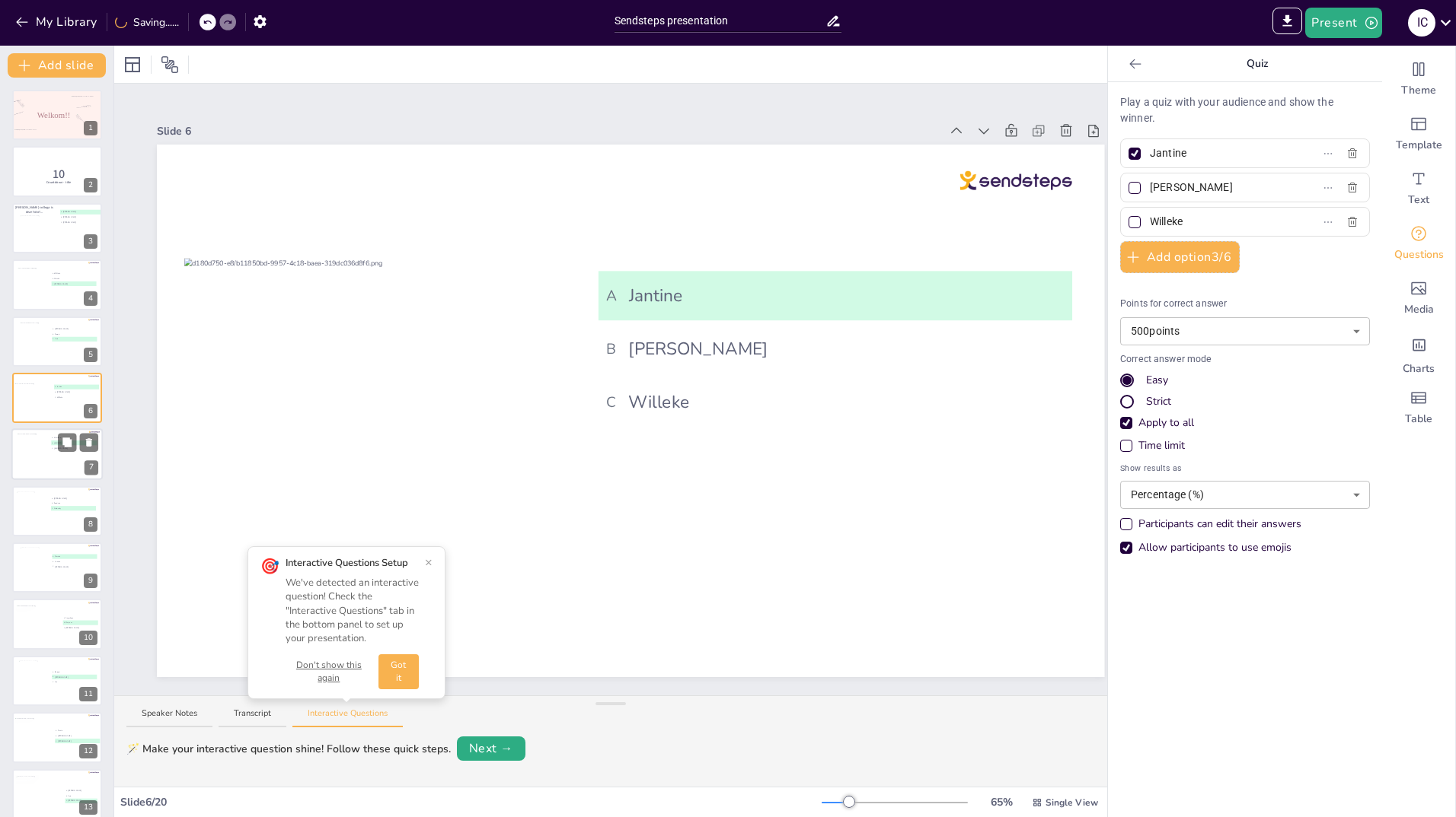
type input "[PERSON_NAME]"
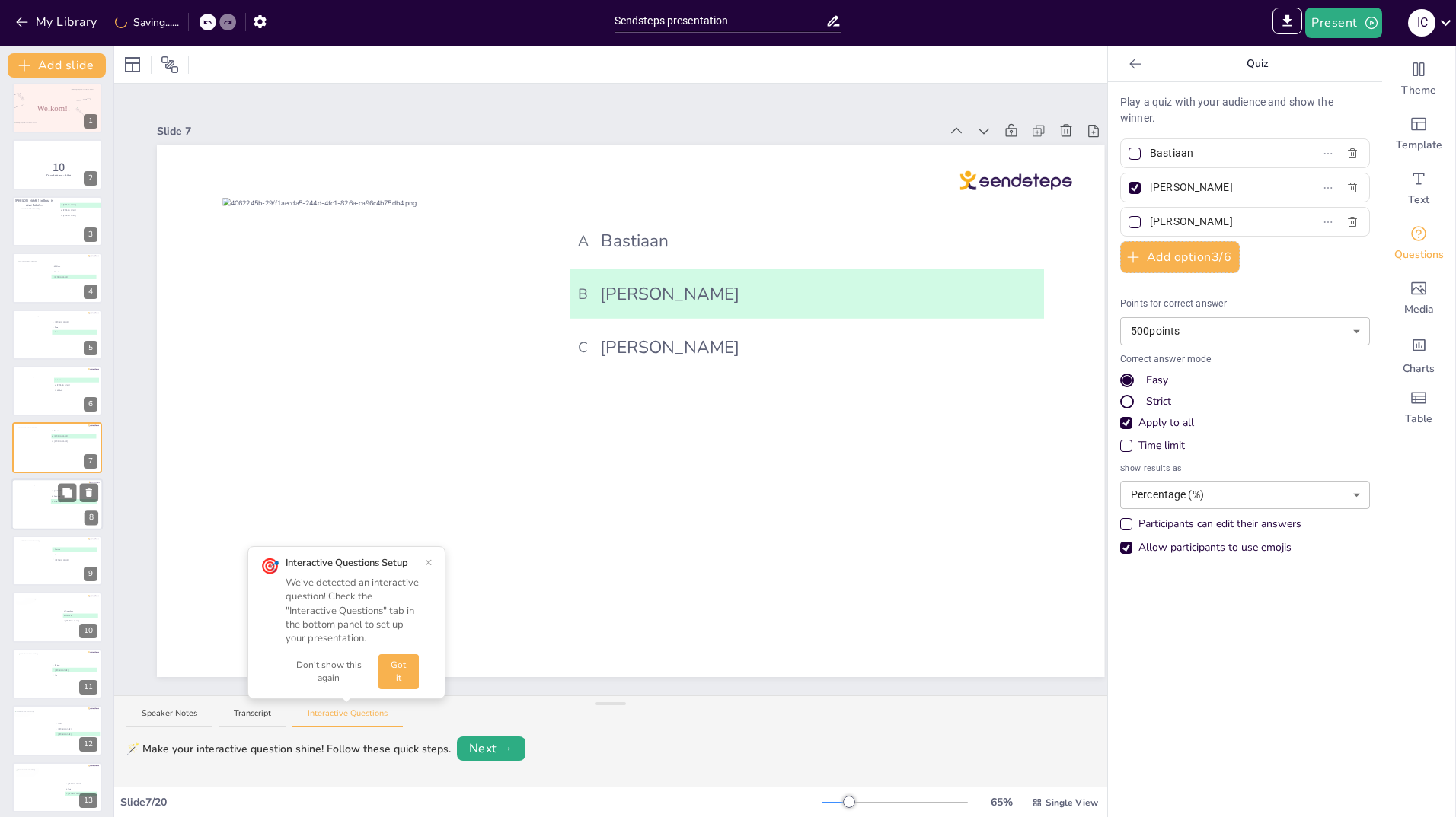
click at [44, 506] on div at bounding box center [32, 505] width 31 height 41
type input "[PERSON_NAME]"
type input "Sandrine"
type input "Kimberley"
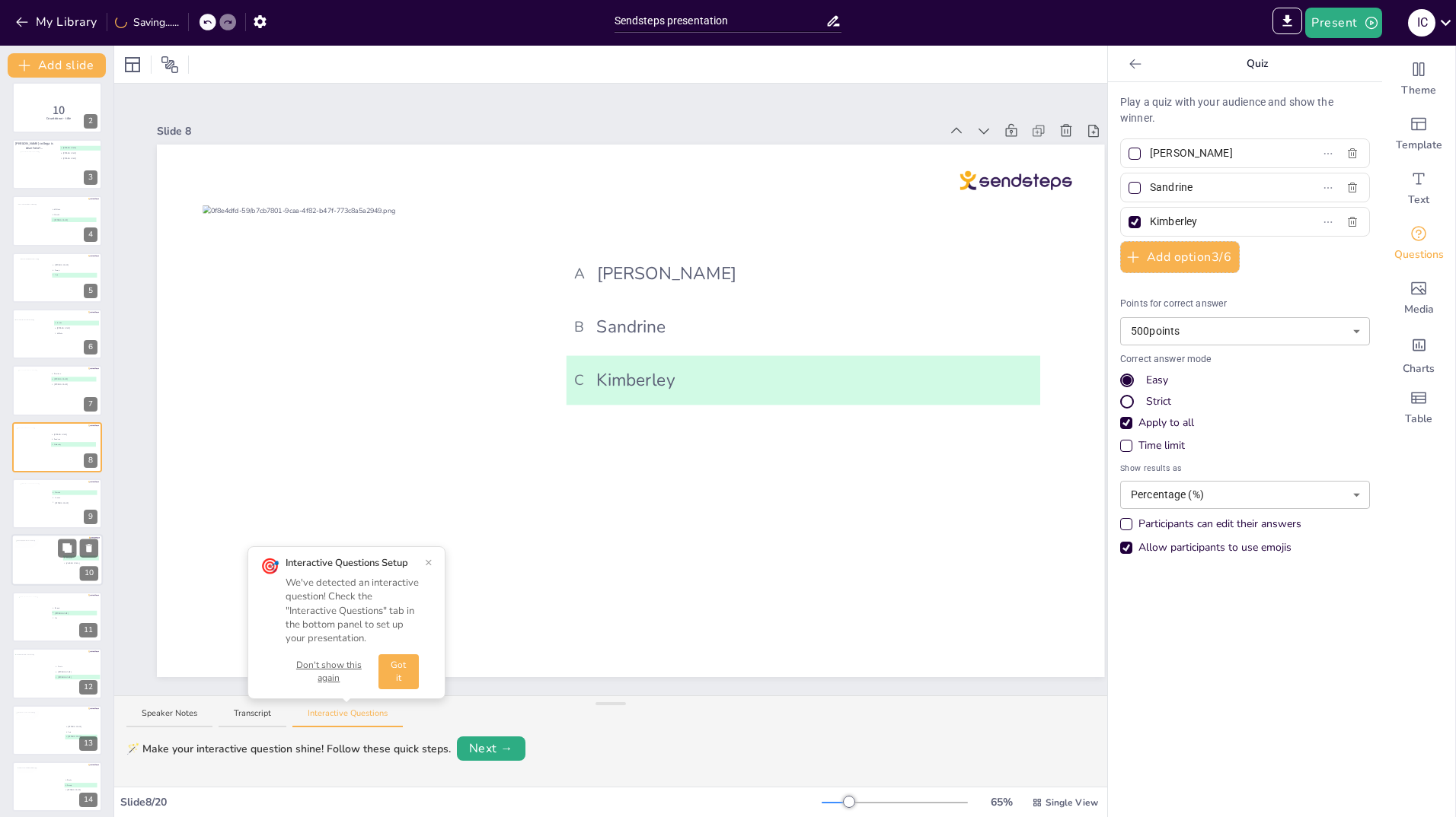
click at [17, 561] on div at bounding box center [38, 559] width 46 height 41
type input "Angelique"
type input "Meryem"
type input "[PERSON_NAME]"
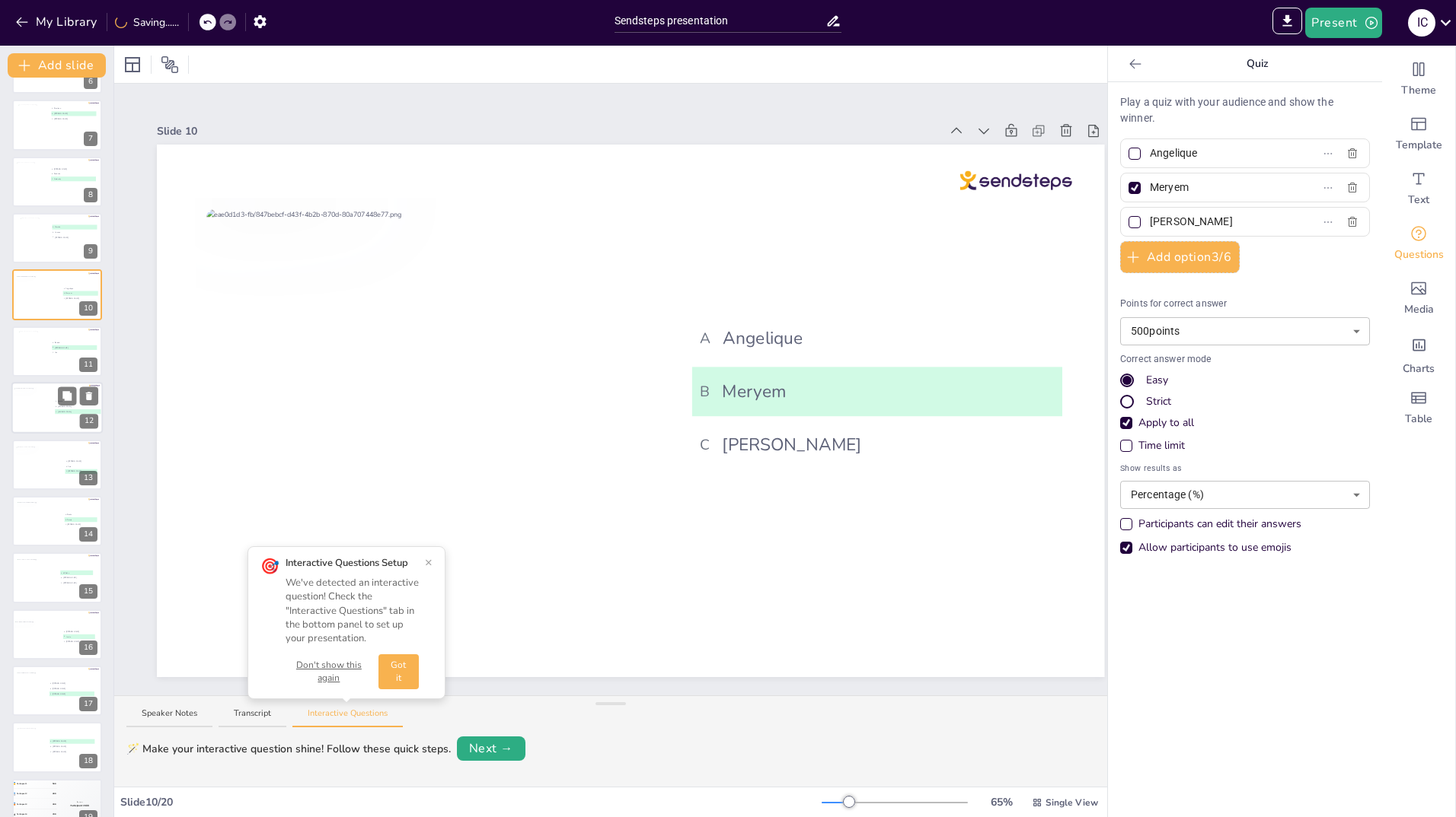
click at [24, 404] on div at bounding box center [34, 407] width 42 height 41
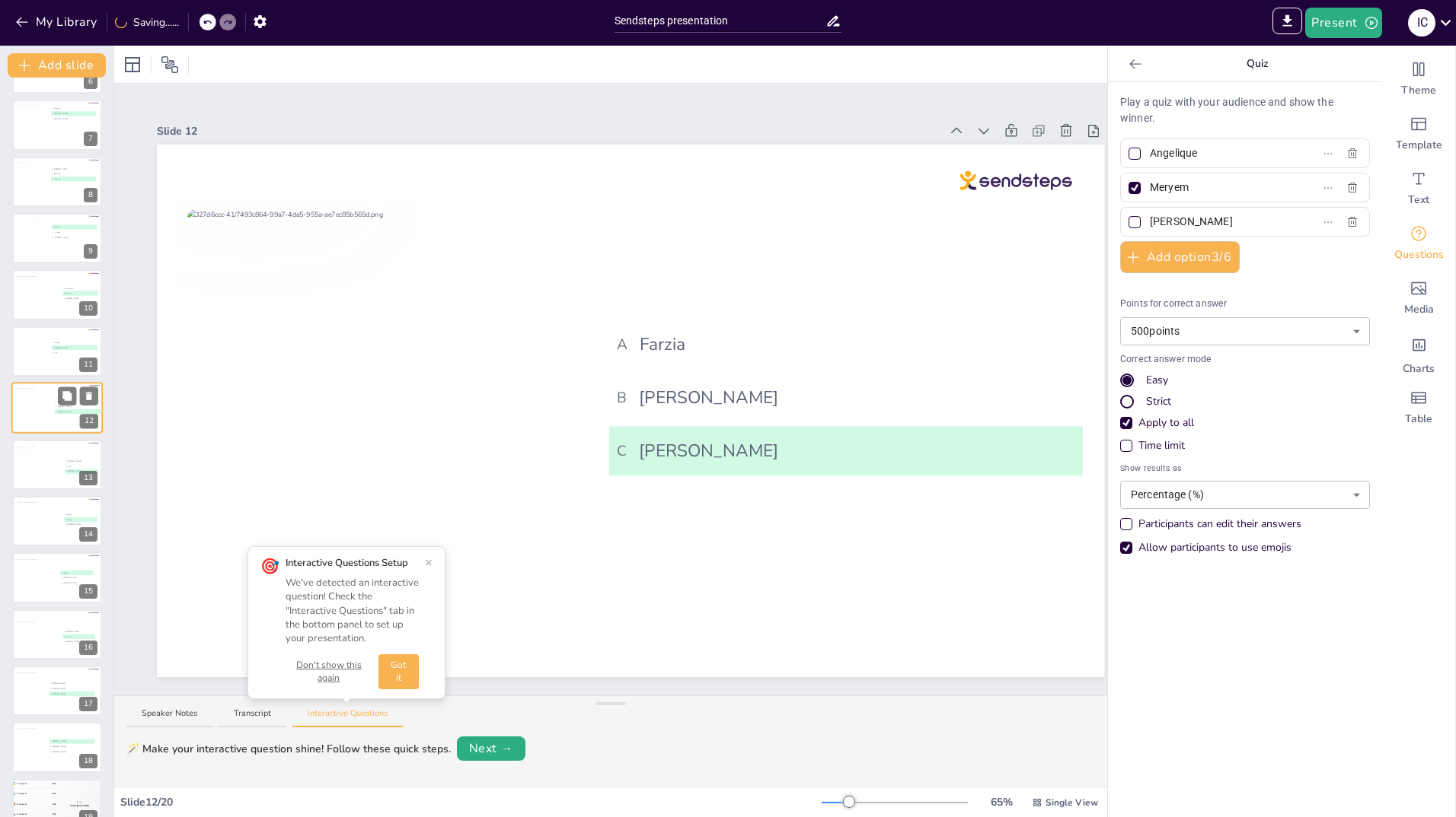
type input "Farzia"
type input "[PERSON_NAME]"
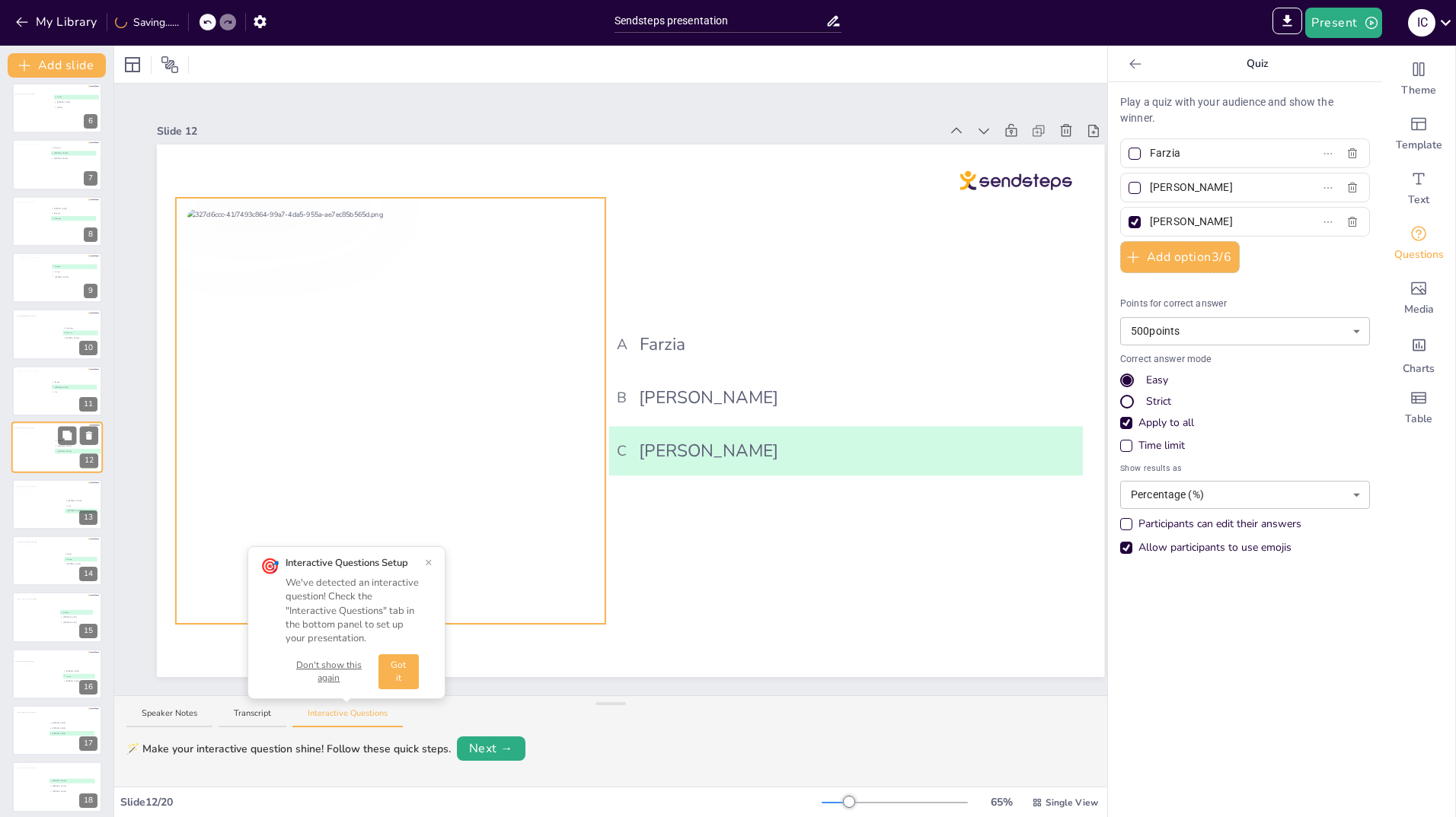
click at [24, 466] on div at bounding box center [34, 447] width 42 height 41
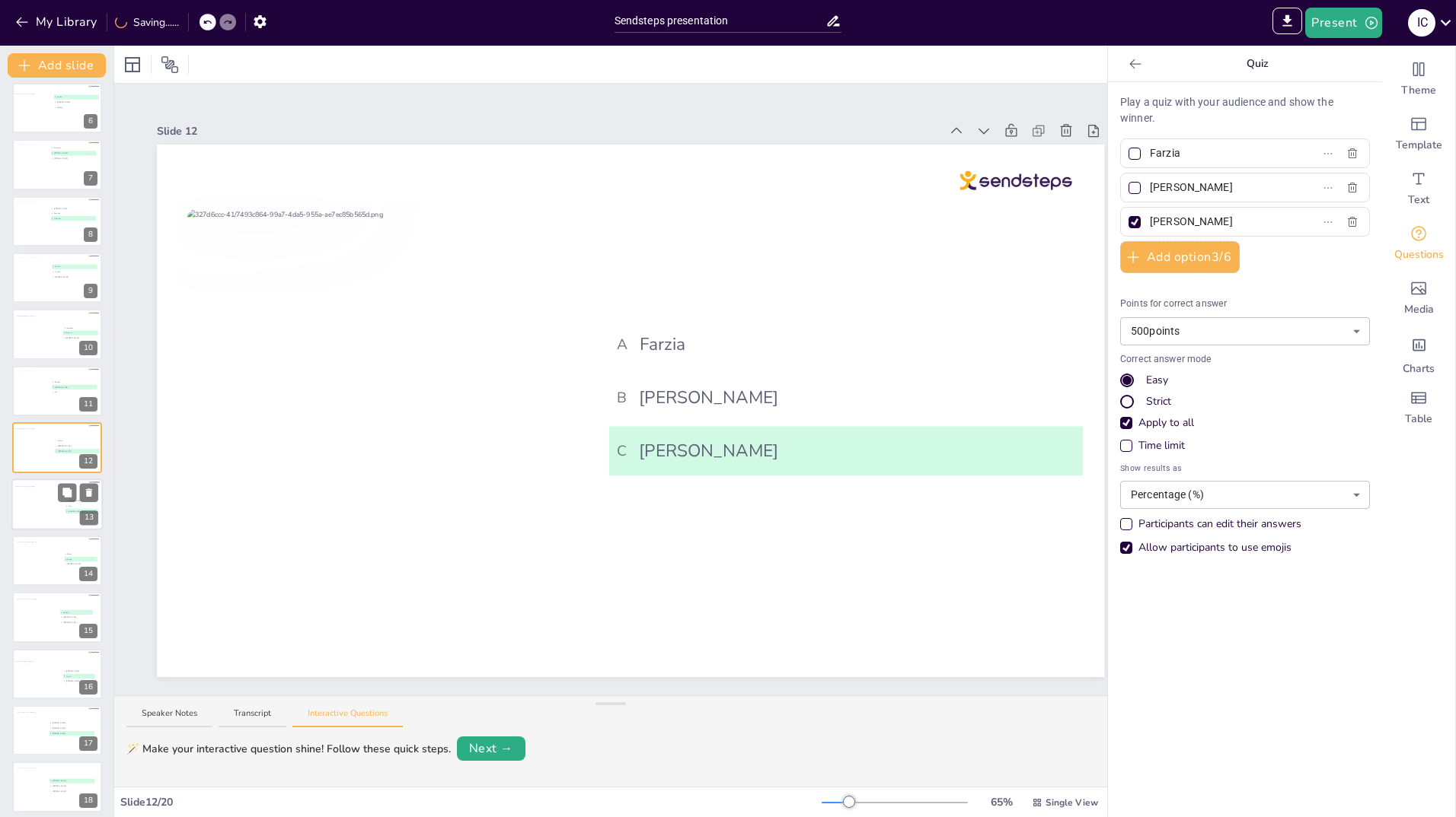
click at [24, 512] on div at bounding box center [39, 505] width 50 height 41
type input "[PERSON_NAME]"
type input "Asia"
type input "[PERSON_NAME]"
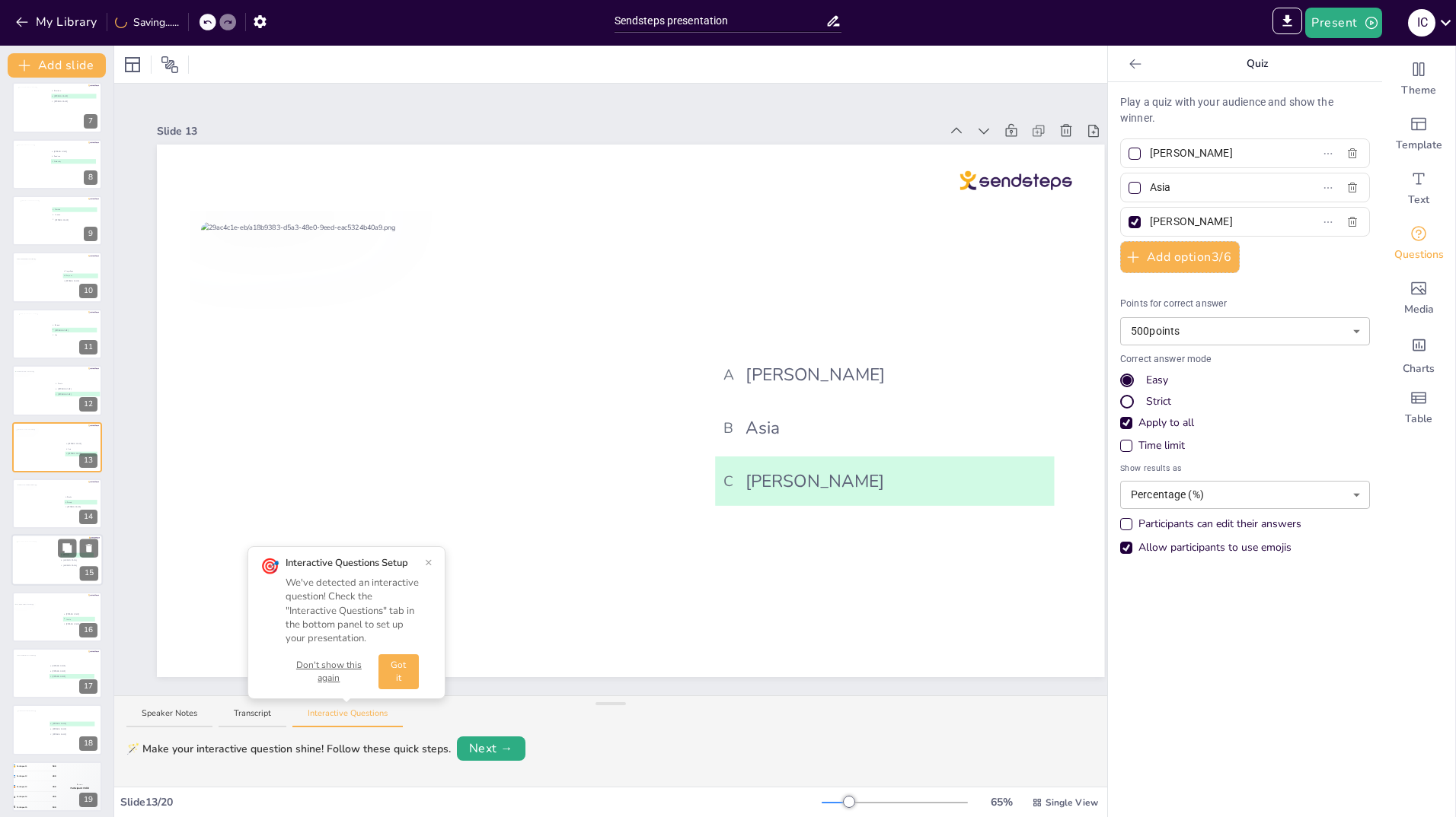
click at [23, 560] on div at bounding box center [36, 562] width 41 height 41
type input "Willeke"
type input "[PERSON_NAME]"
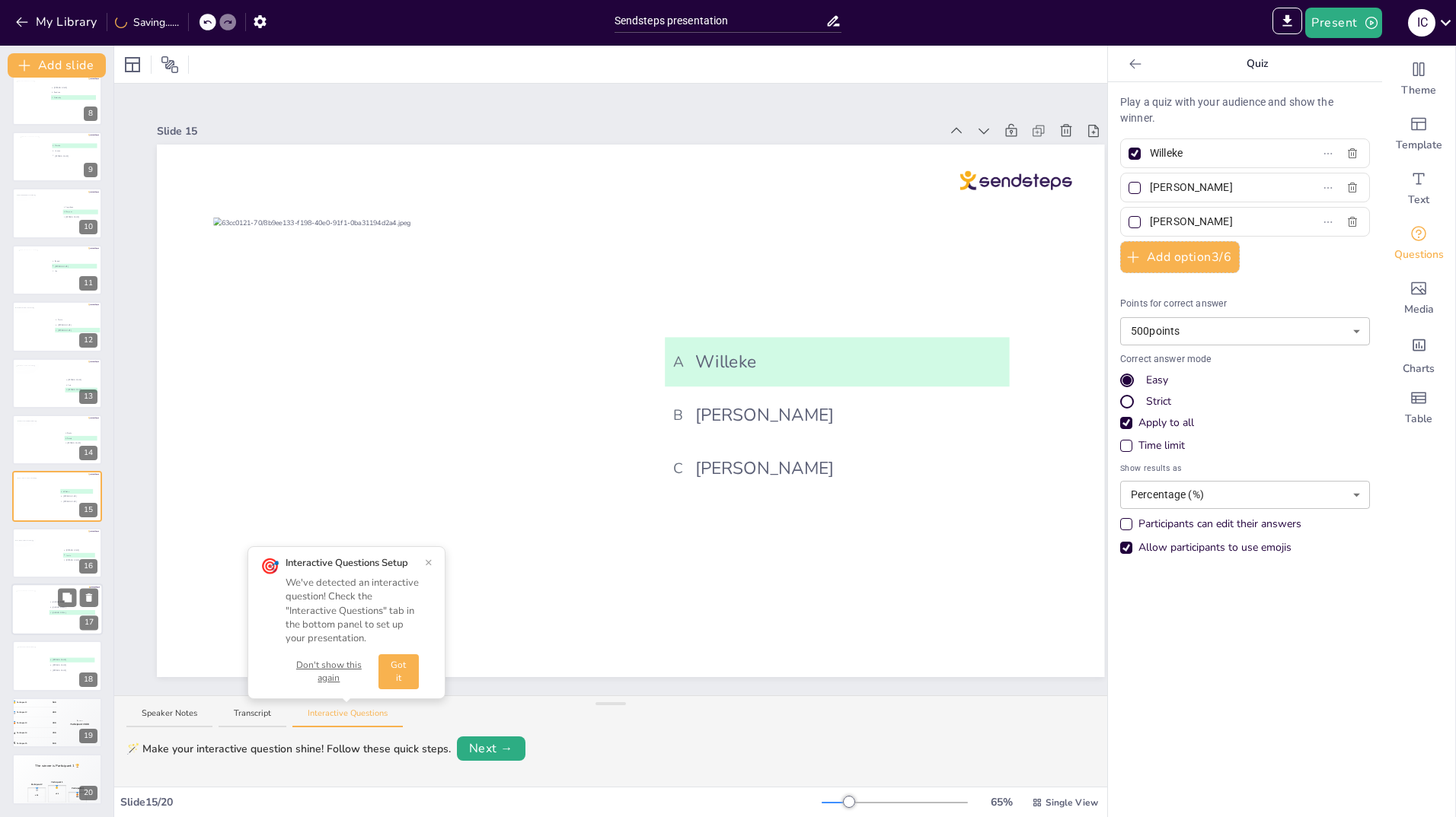
click at [34, 625] on div at bounding box center [32, 611] width 31 height 41
type input "[PERSON_NAME]"
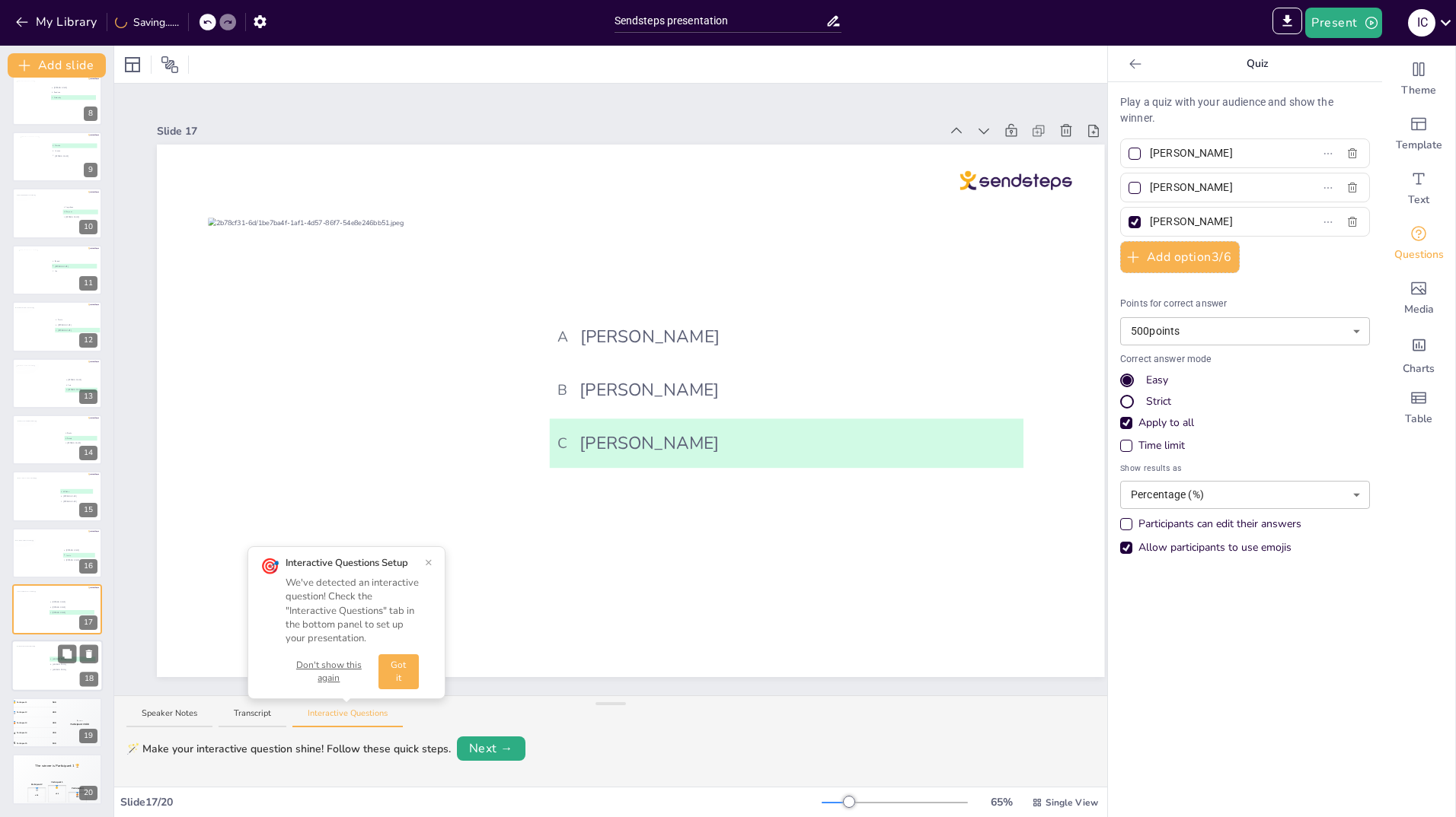
click at [24, 662] on div at bounding box center [32, 666] width 32 height 41
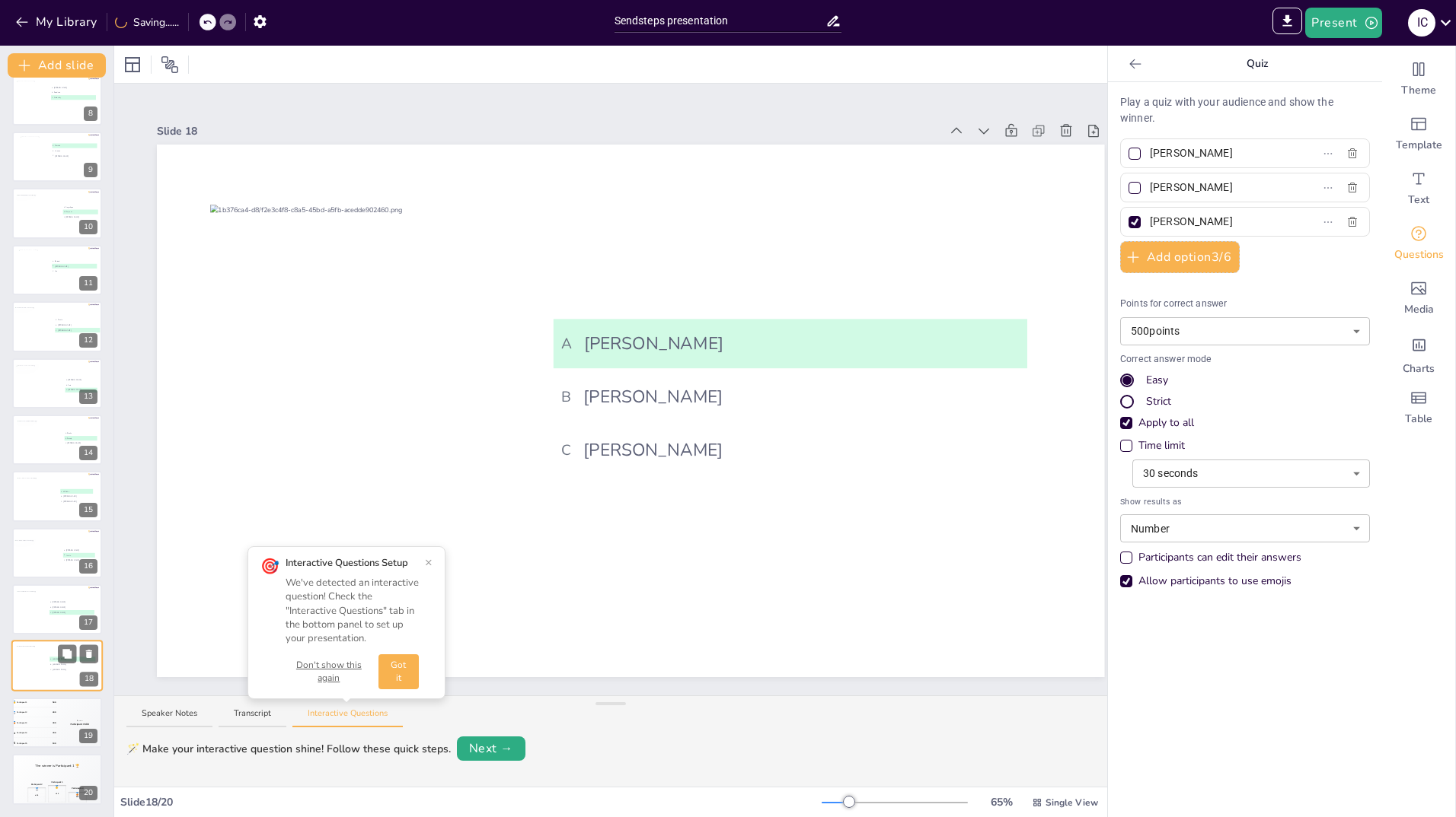
type input "[PERSON_NAME]"
type input "number"
click at [45, 721] on div "🥉 Participant 3 300" at bounding box center [34, 722] width 45 height 10
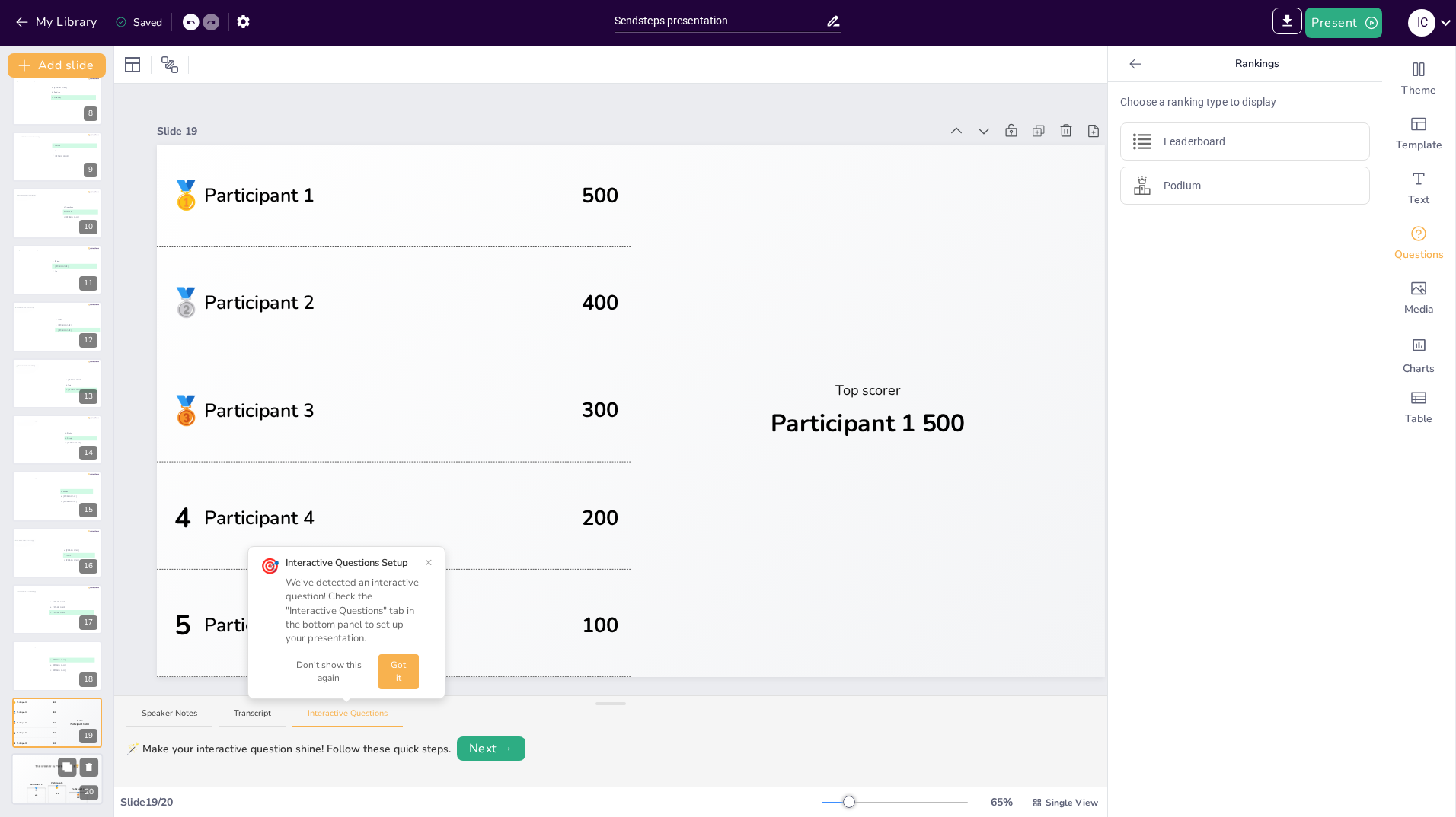
click at [31, 773] on div "The winner is Participant 1 🏆" at bounding box center [57, 766] width 92 height 26
